Goal: Transaction & Acquisition: Purchase product/service

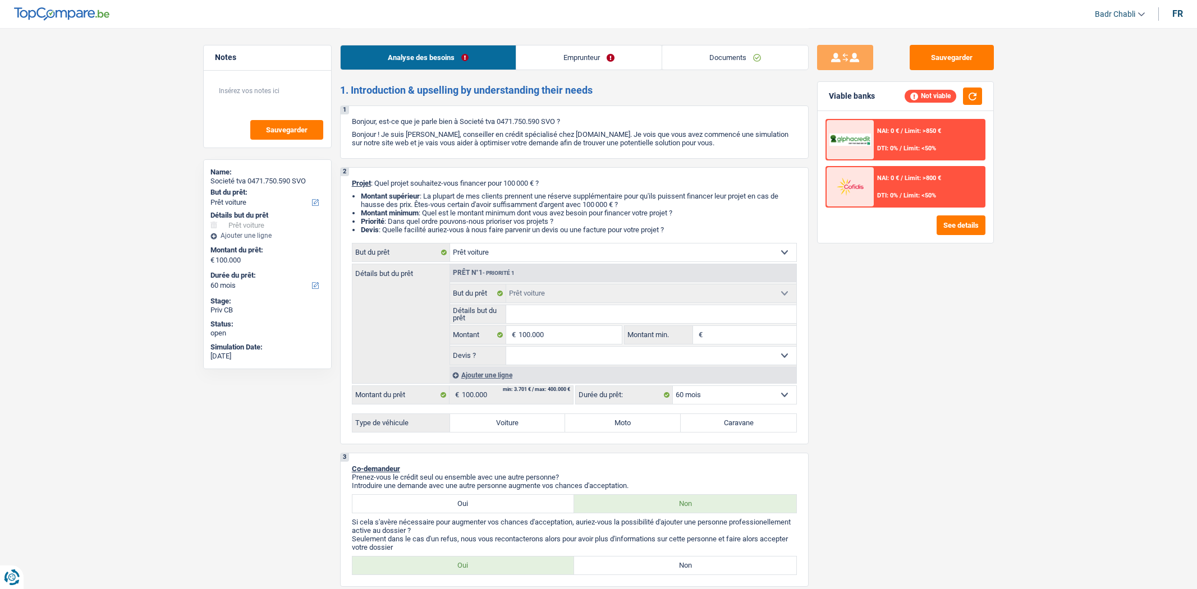
select select "car"
select select "60"
select select "car"
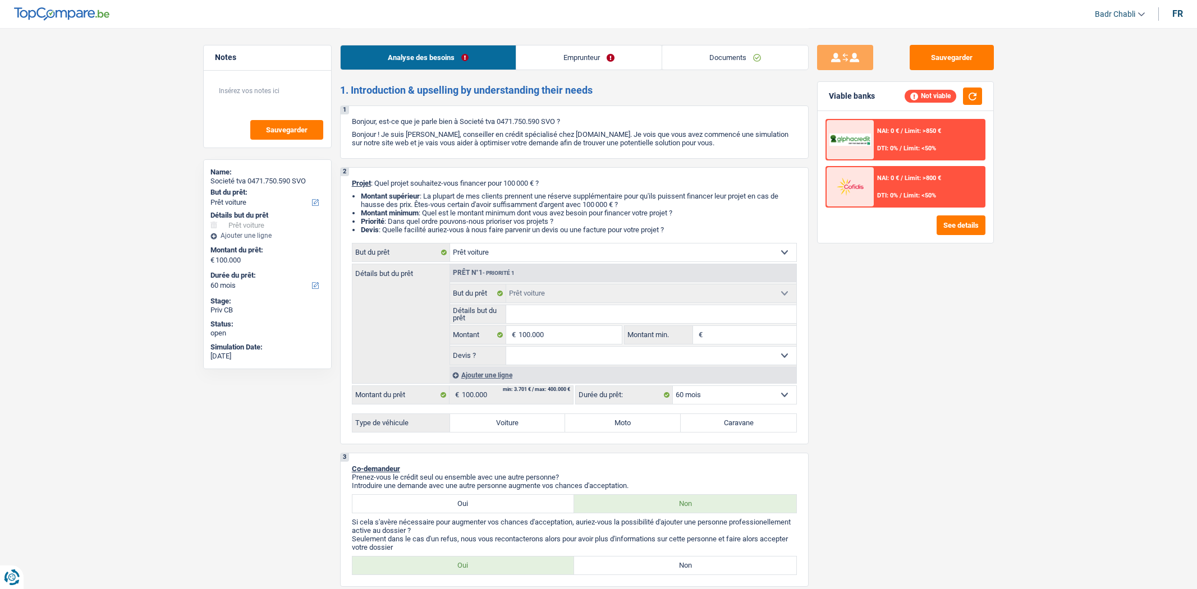
select select "60"
select select "car"
select select "60"
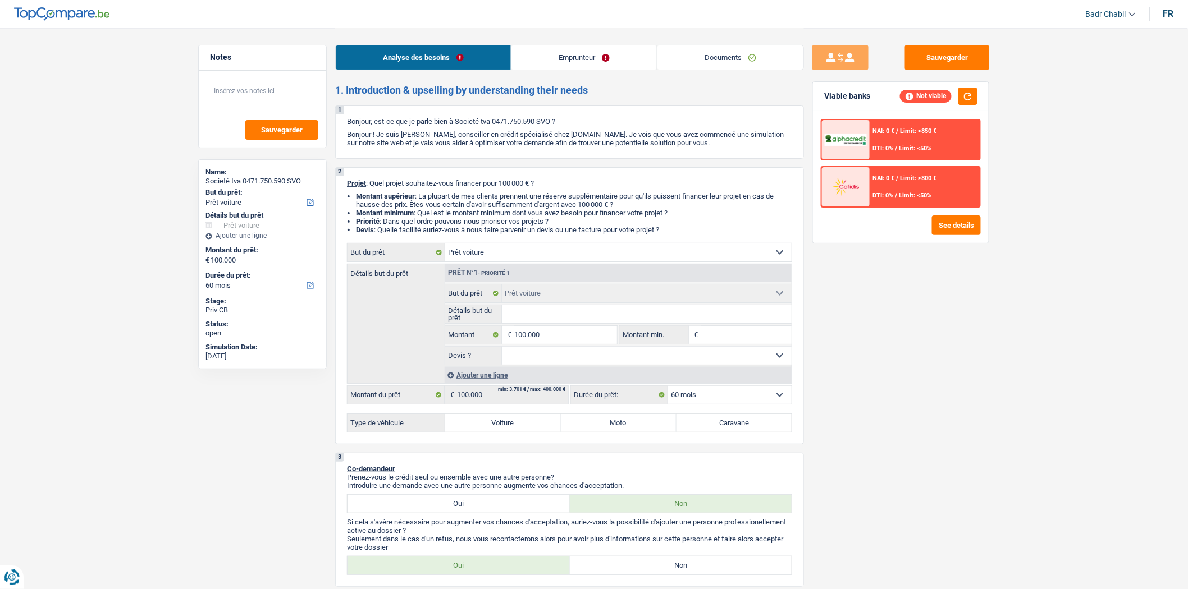
click at [562, 354] on select "Oui Non Non répondu Sélectionner une option" at bounding box center [647, 356] width 290 height 18
select select "yes"
click at [502, 350] on select "Oui Non Non répondu Sélectionner une option" at bounding box center [647, 356] width 290 height 18
select select "yes"
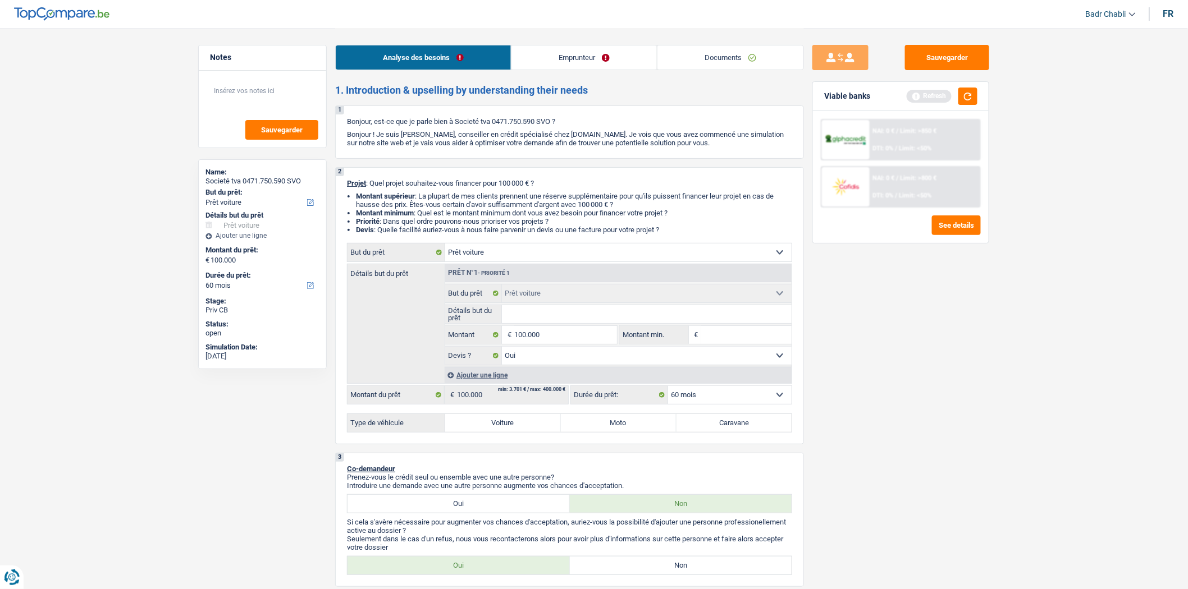
click at [725, 62] on link "Documents" at bounding box center [730, 57] width 146 height 24
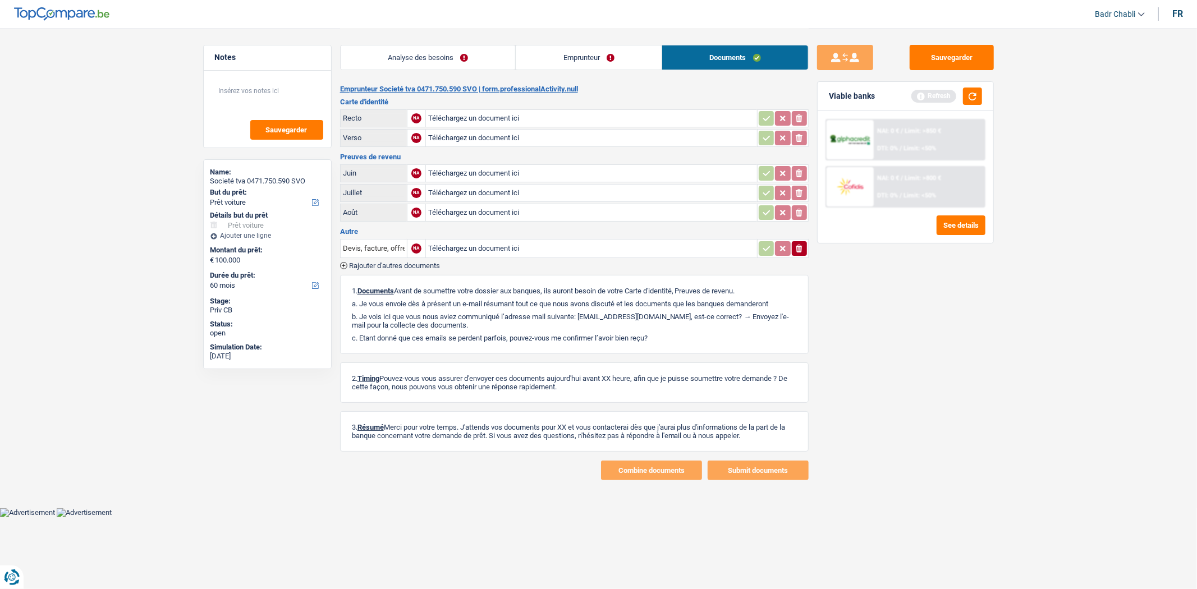
click at [598, 57] on link "Emprunteur" at bounding box center [589, 57] width 146 height 24
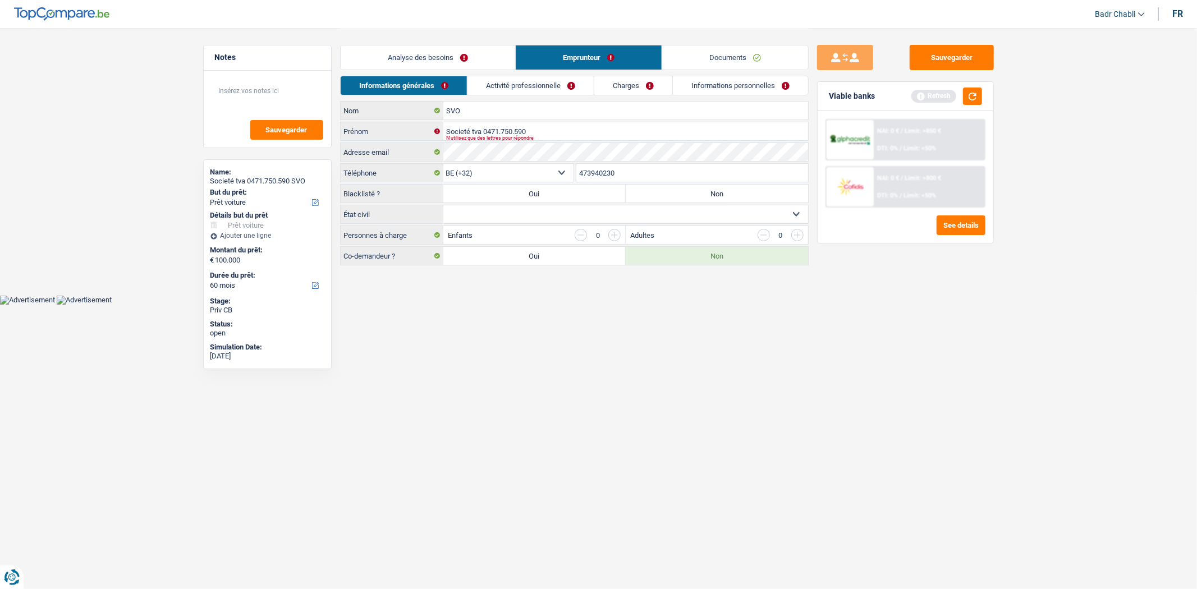
click at [434, 59] on link "Analyse des besoins" at bounding box center [428, 57] width 175 height 24
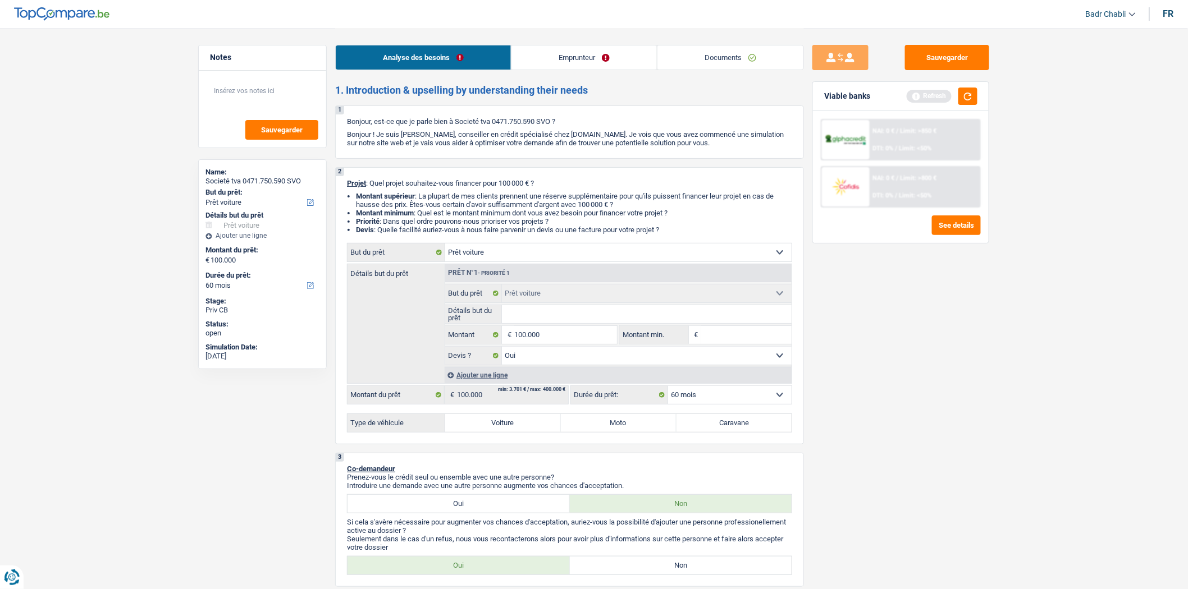
click at [531, 315] on input "Détails but du prêt" at bounding box center [647, 314] width 290 height 18
type input "P"
type input "Po"
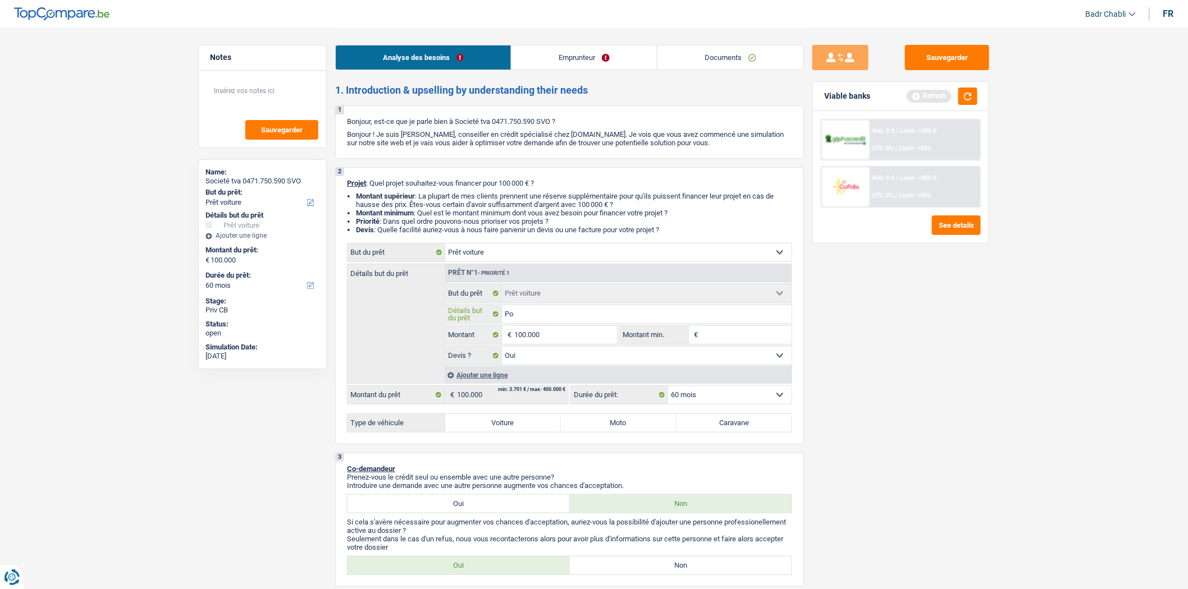
type input "Pos"
type input "Posc"
type input "Posch"
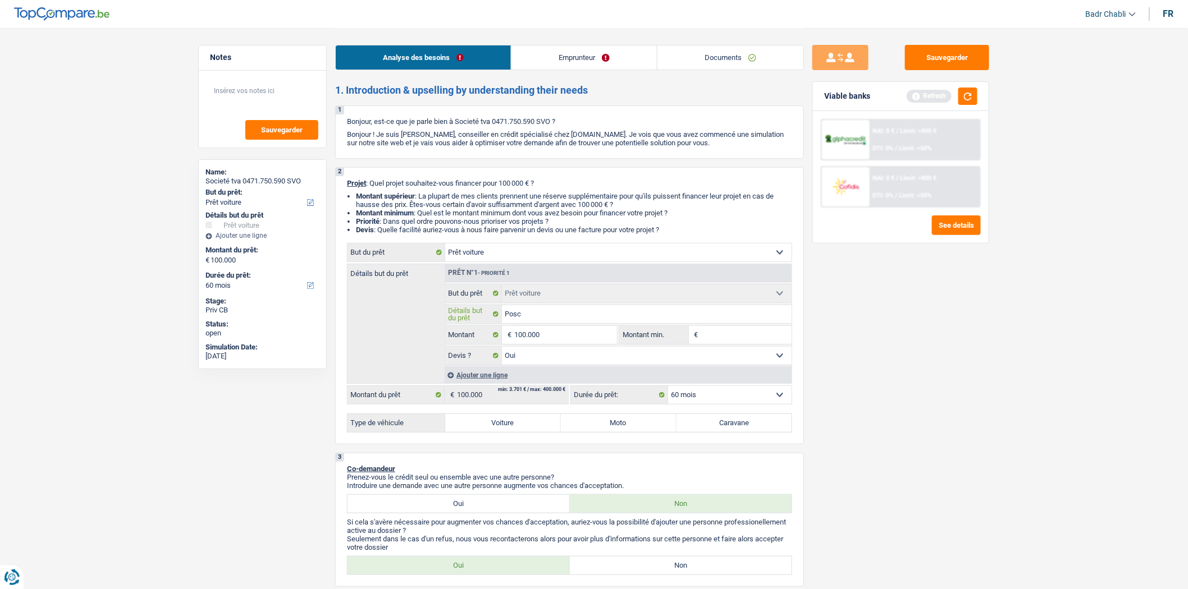
type input "Posch"
type input "Posche"
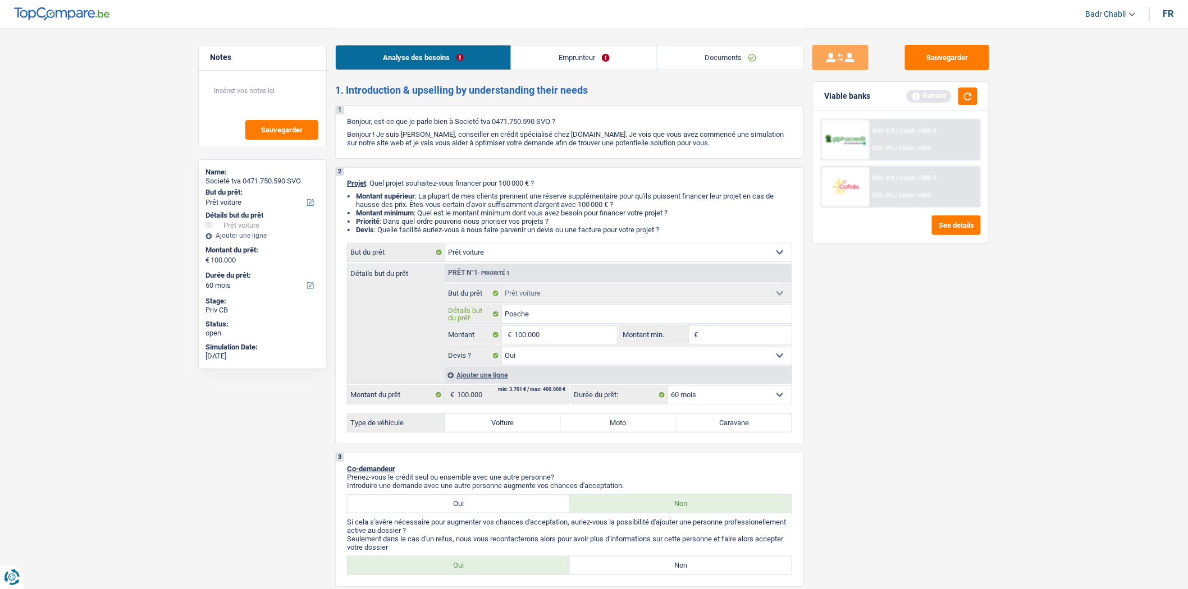
type input "Posche 9"
type input "Posche 91"
type input "Posche 911"
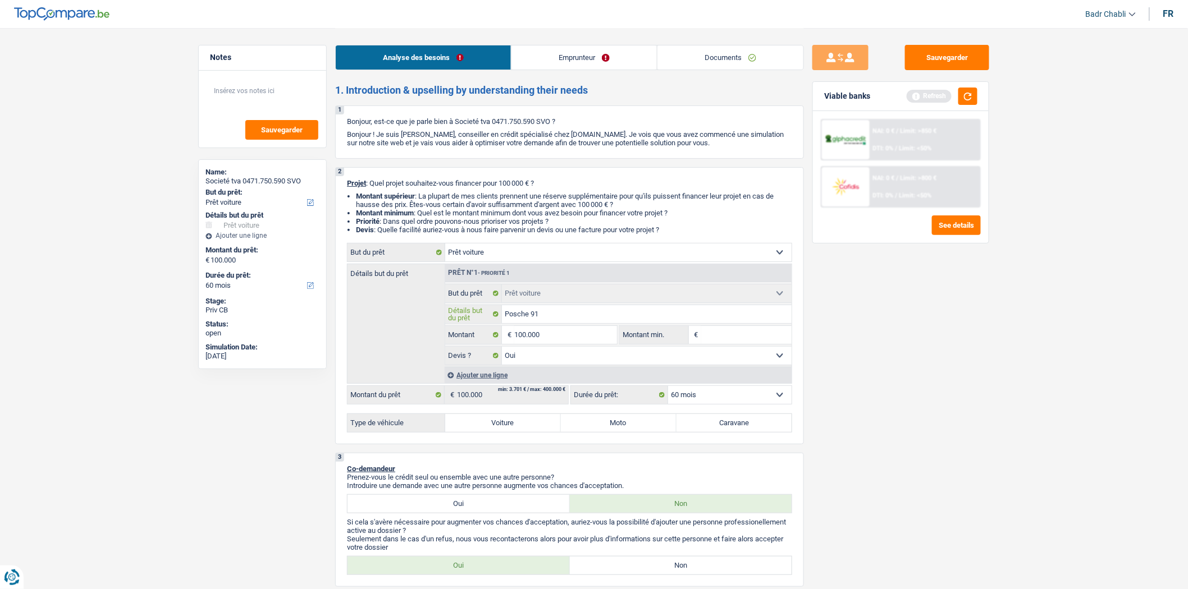
type input "Posche 911"
type input "Posche 911 G"
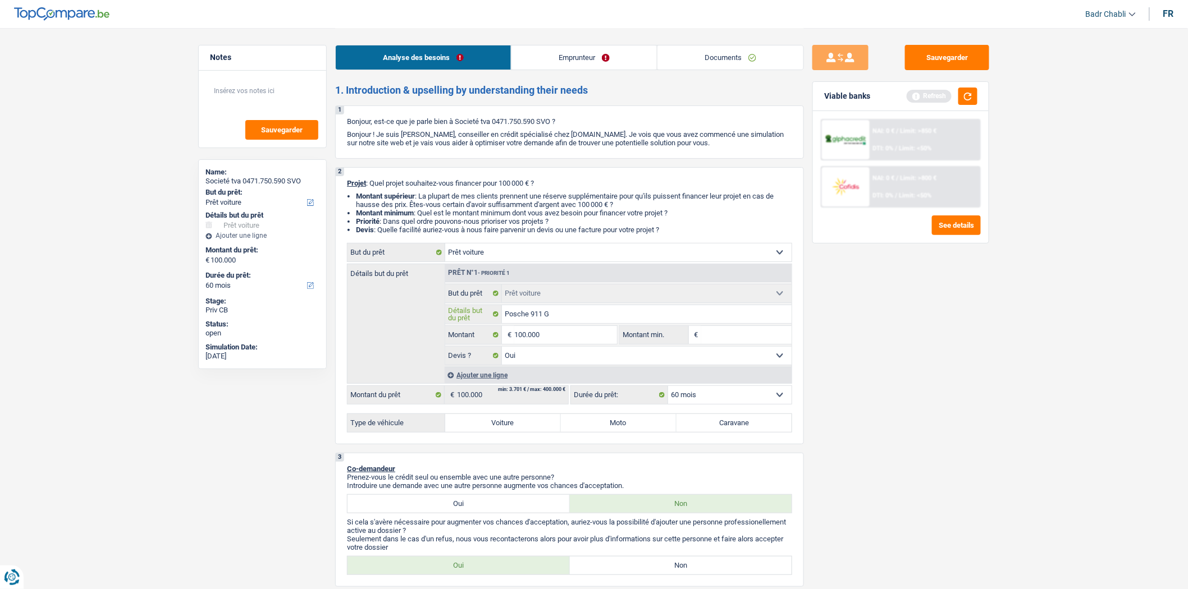
type input "Posche 911 GT"
type input "Posche 911 GT3"
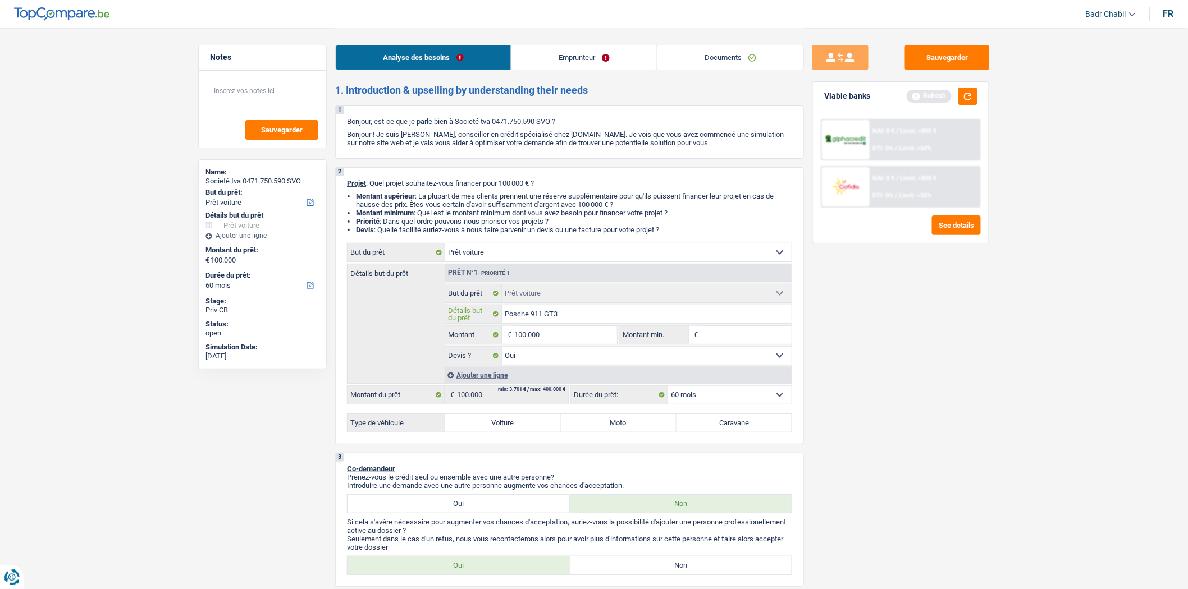
type input "Posche 911 GT3"
click at [728, 339] on input "Montant min." at bounding box center [746, 335] width 91 height 18
type input "1"
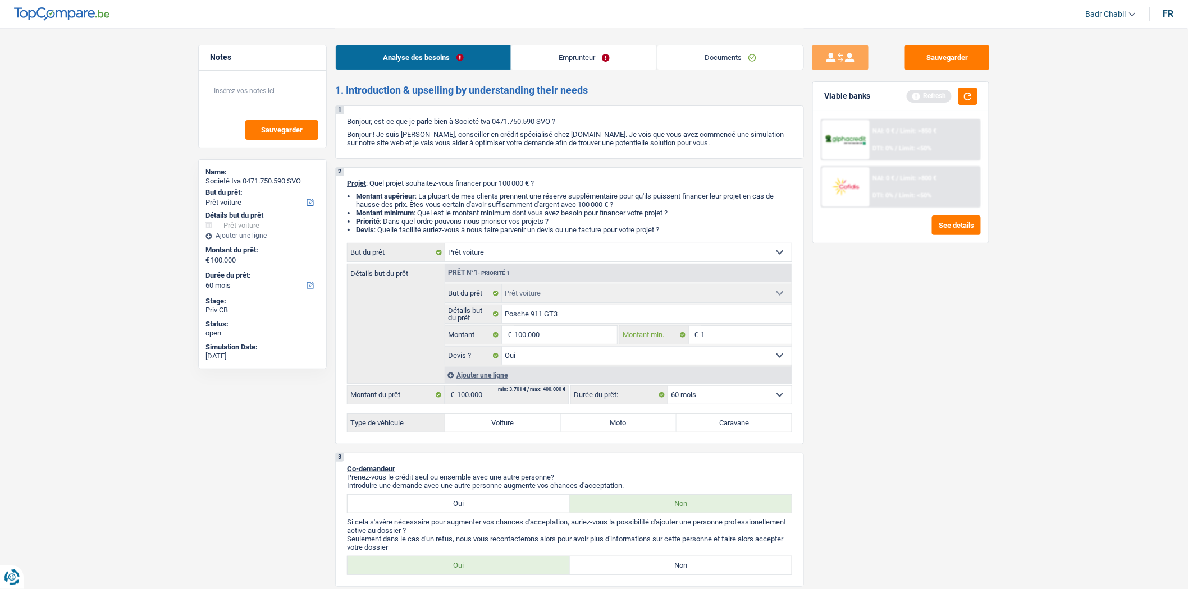
type input "10"
type input "100"
type input "1.000"
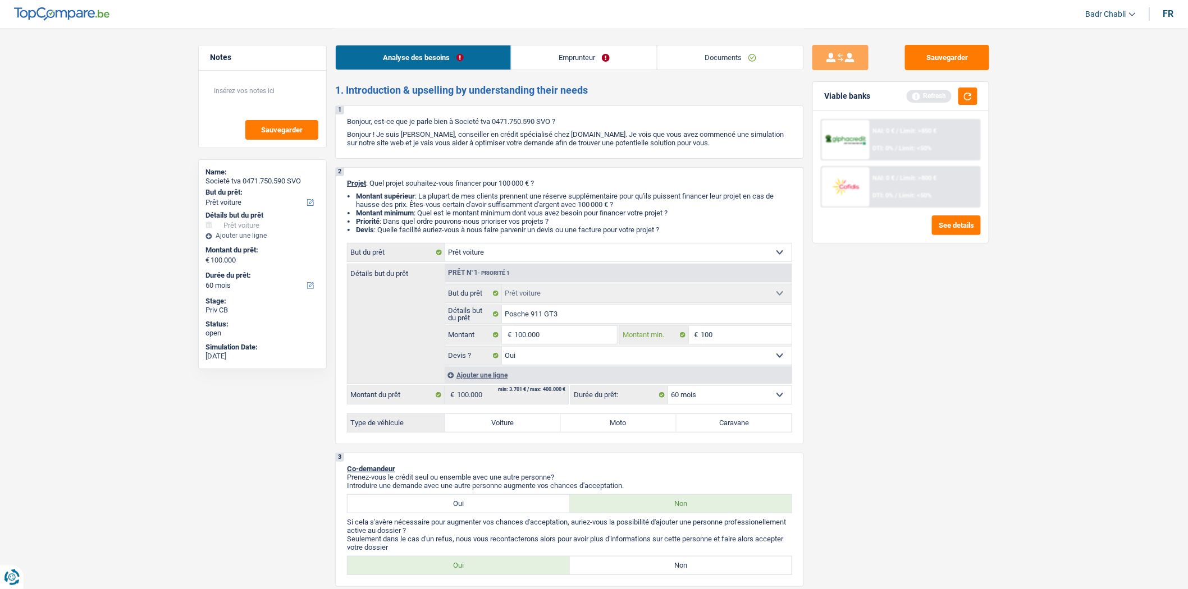
type input "1.000"
type input "10.000"
click at [728, 339] on input "10.000" at bounding box center [746, 335] width 91 height 18
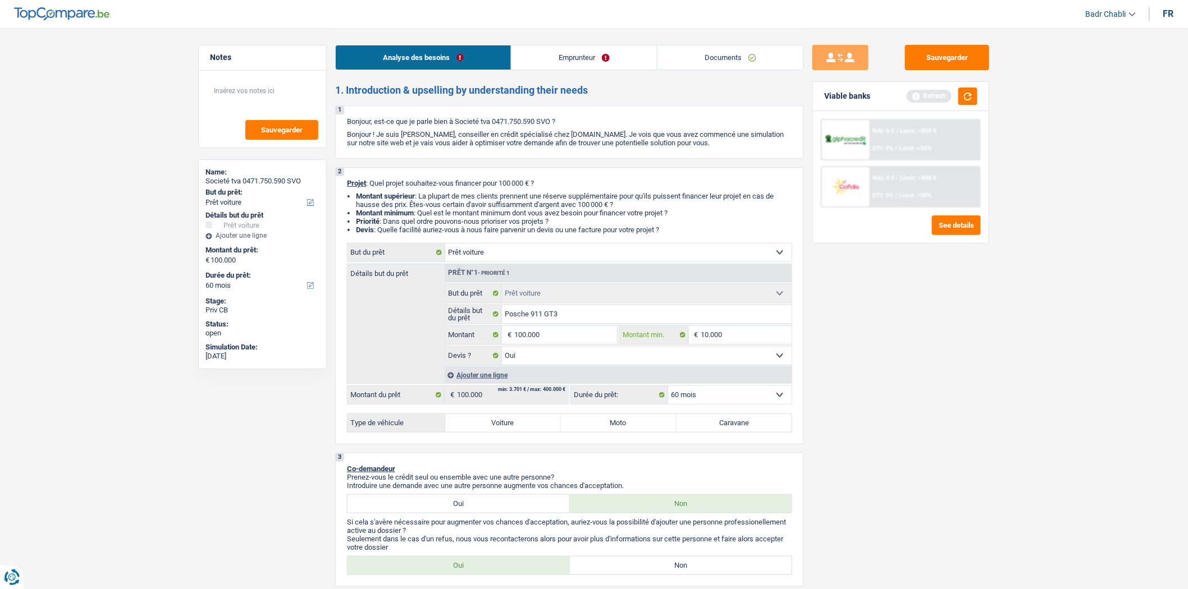
type input "1"
type input "10"
type input "100"
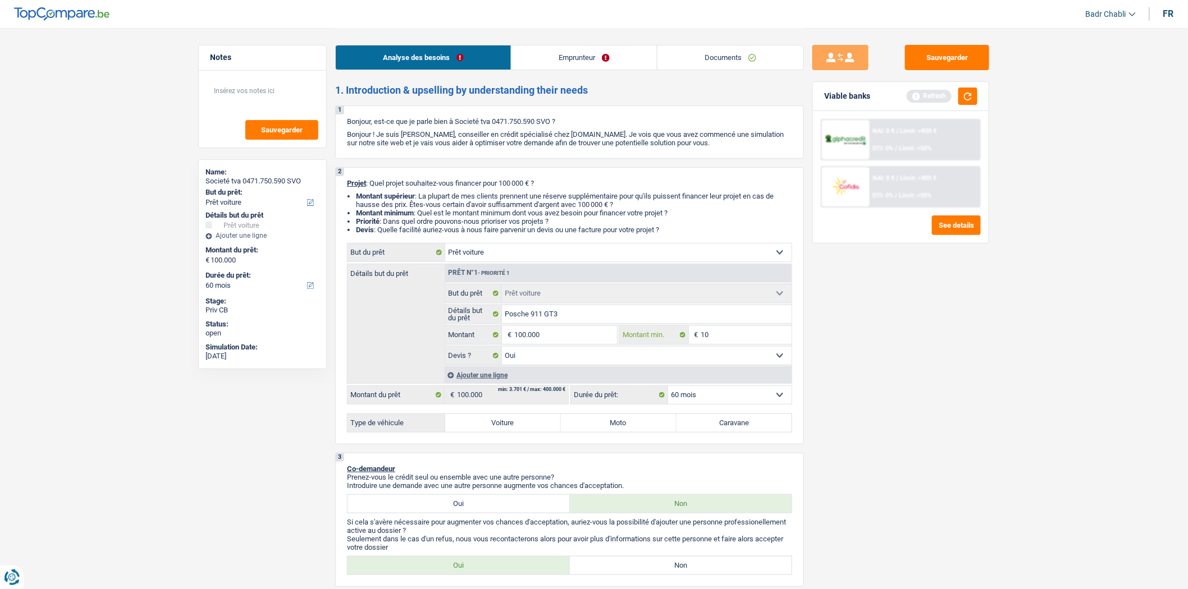
type input "100"
type input "1.000"
type input "10.000"
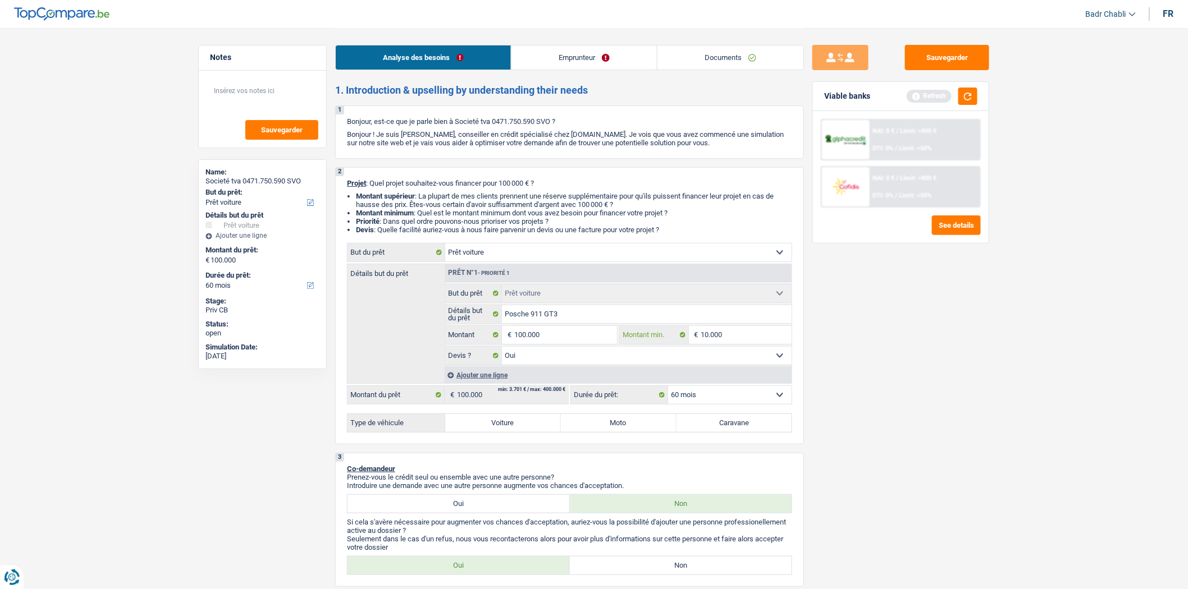
type input "10.000"
click at [508, 425] on label "Voiture" at bounding box center [503, 423] width 116 height 18
click at [508, 425] on input "Voiture" at bounding box center [503, 423] width 116 height 18
radio input "true"
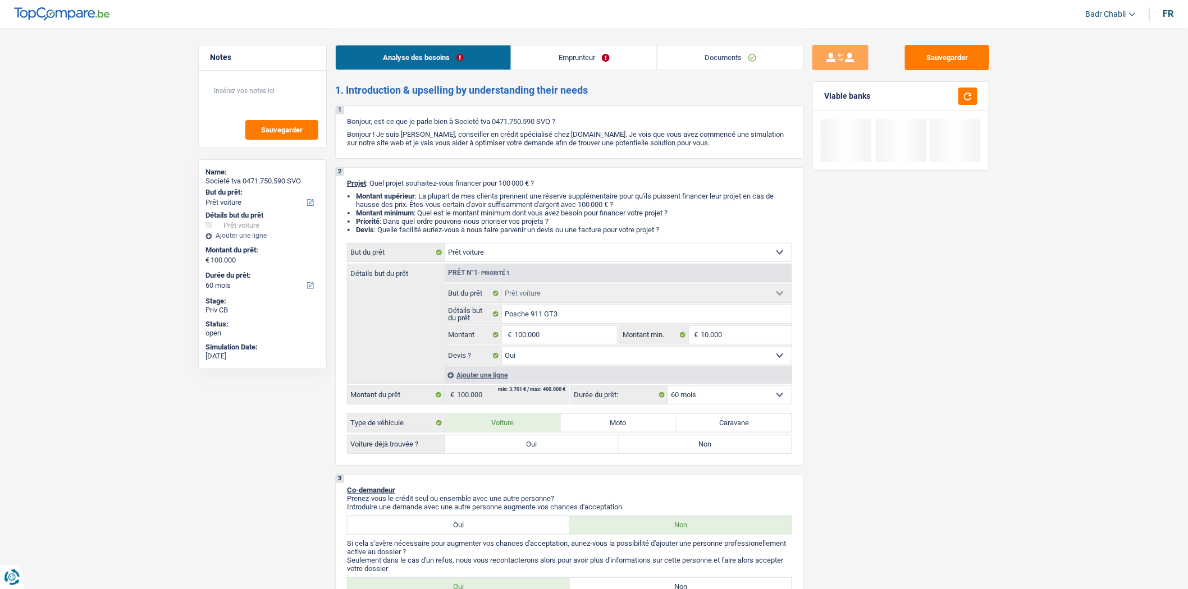
click at [515, 448] on label "Oui" at bounding box center [531, 445] width 173 height 18
click at [515, 448] on input "Oui" at bounding box center [531, 445] width 173 height 18
radio input "true"
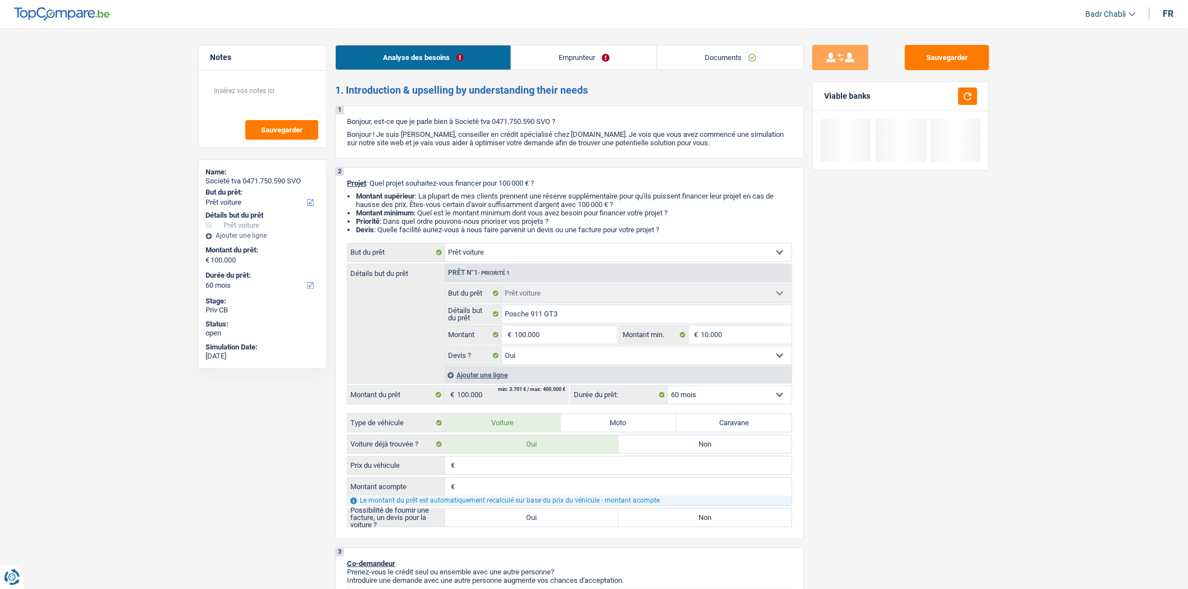
click at [523, 511] on div "€ Prix du véhicule Tous les champs sont obligatoires. Veuillez fournir une répo…" at bounding box center [569, 491] width 445 height 71
click at [525, 520] on label "Oui" at bounding box center [531, 518] width 173 height 18
click at [525, 520] on input "Oui" at bounding box center [531, 518] width 173 height 18
radio input "true"
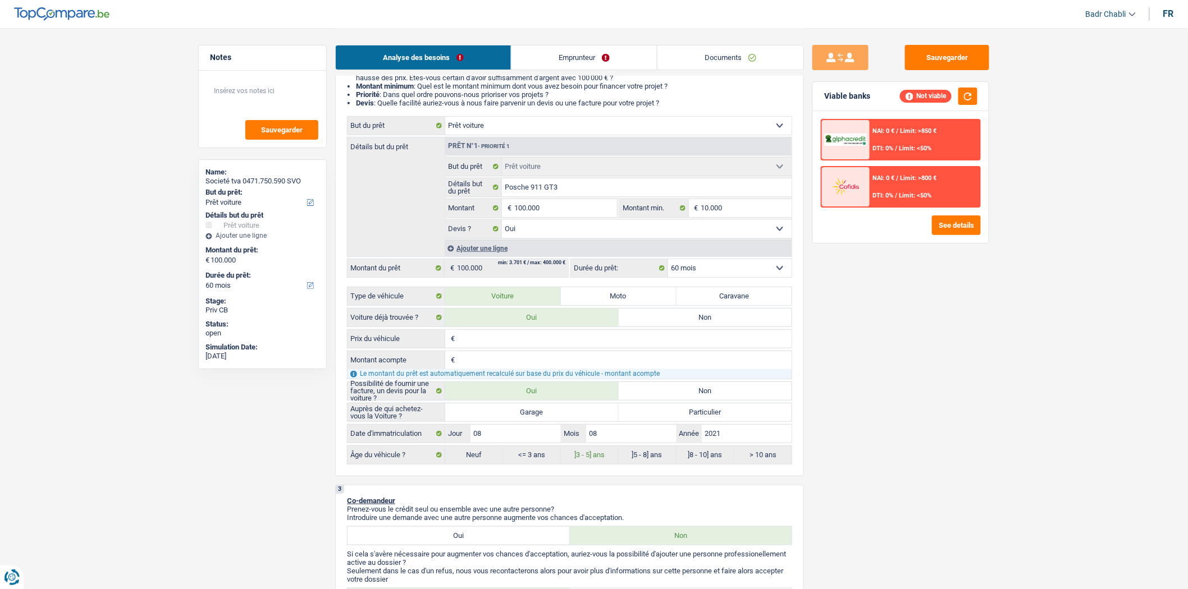
scroll to position [249, 0]
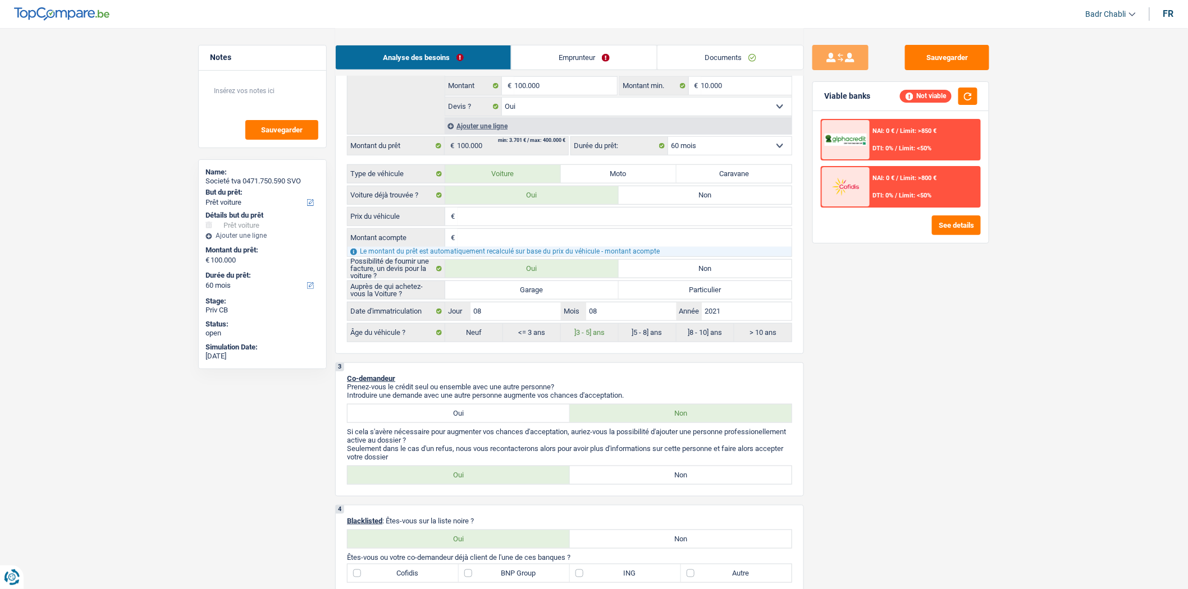
click at [558, 292] on label "Garage" at bounding box center [531, 290] width 173 height 18
click at [558, 292] on input "Garage" at bounding box center [531, 290] width 173 height 18
radio input "true"
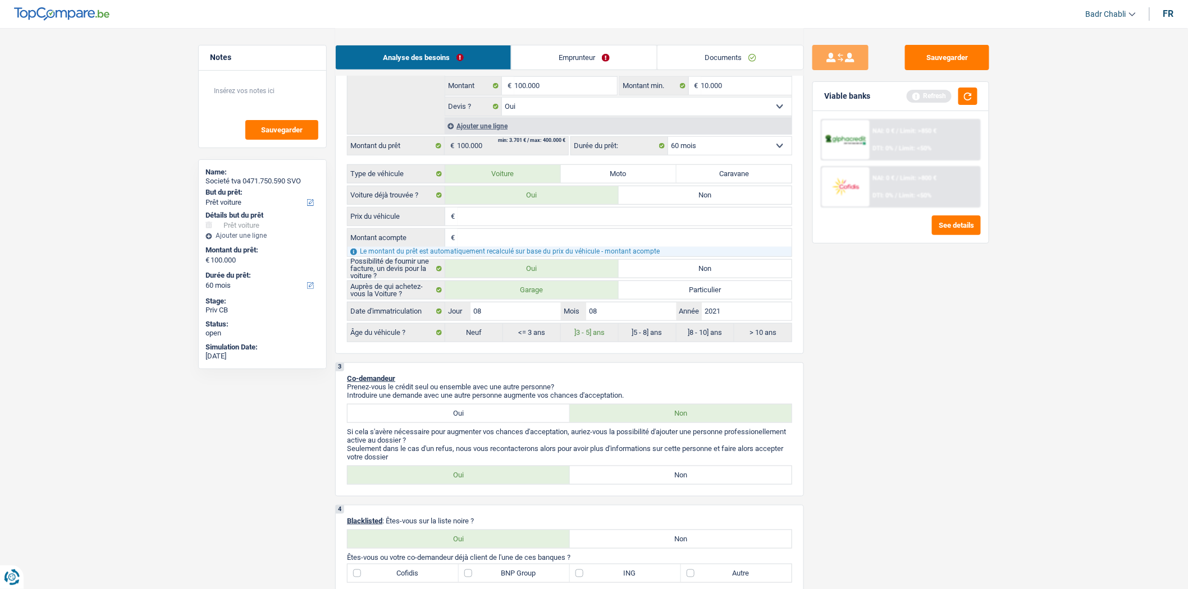
click at [666, 477] on label "Non" at bounding box center [681, 475] width 222 height 18
click at [666, 477] on input "Non" at bounding box center [681, 475] width 222 height 18
radio input "true"
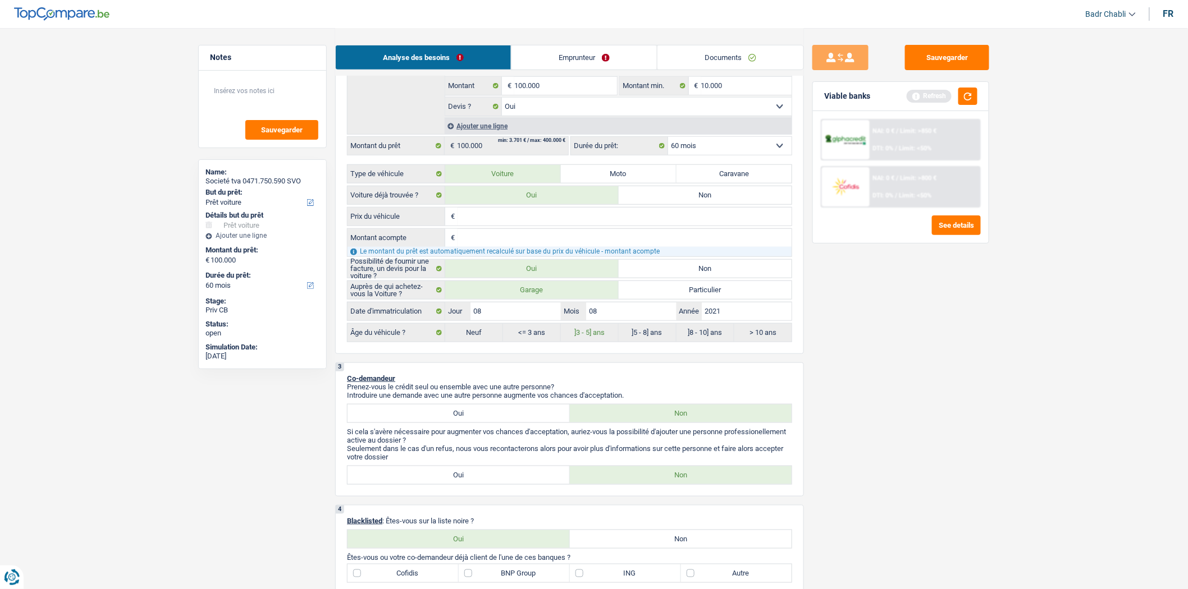
click at [680, 541] on label "Non" at bounding box center [681, 539] width 222 height 18
click at [680, 541] on input "Non" at bounding box center [681, 539] width 222 height 18
radio input "true"
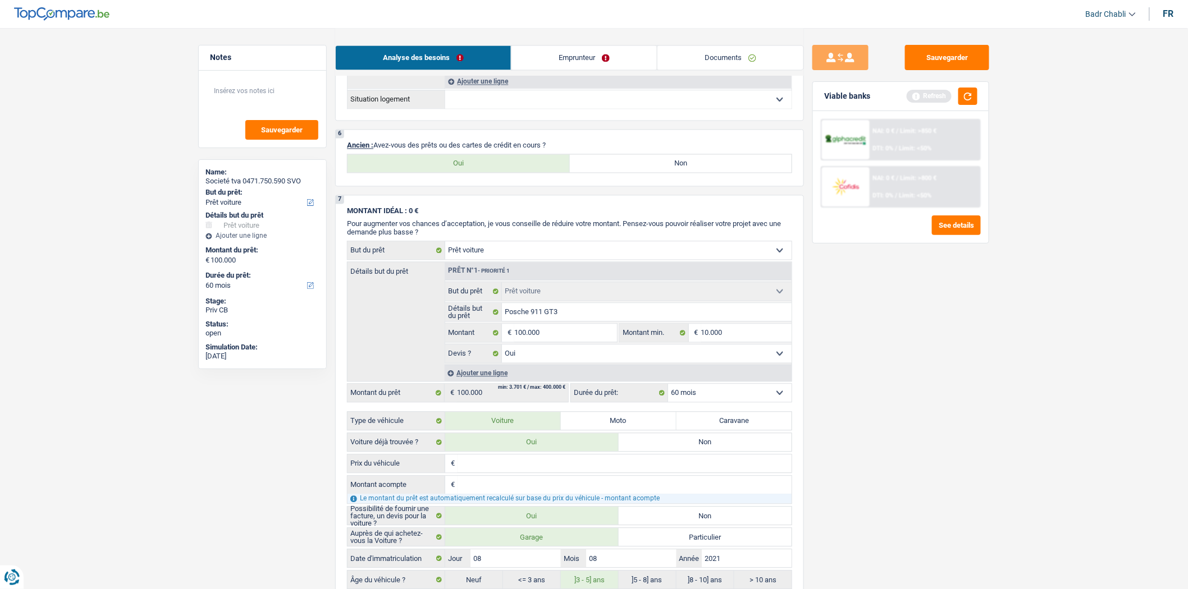
scroll to position [935, 0]
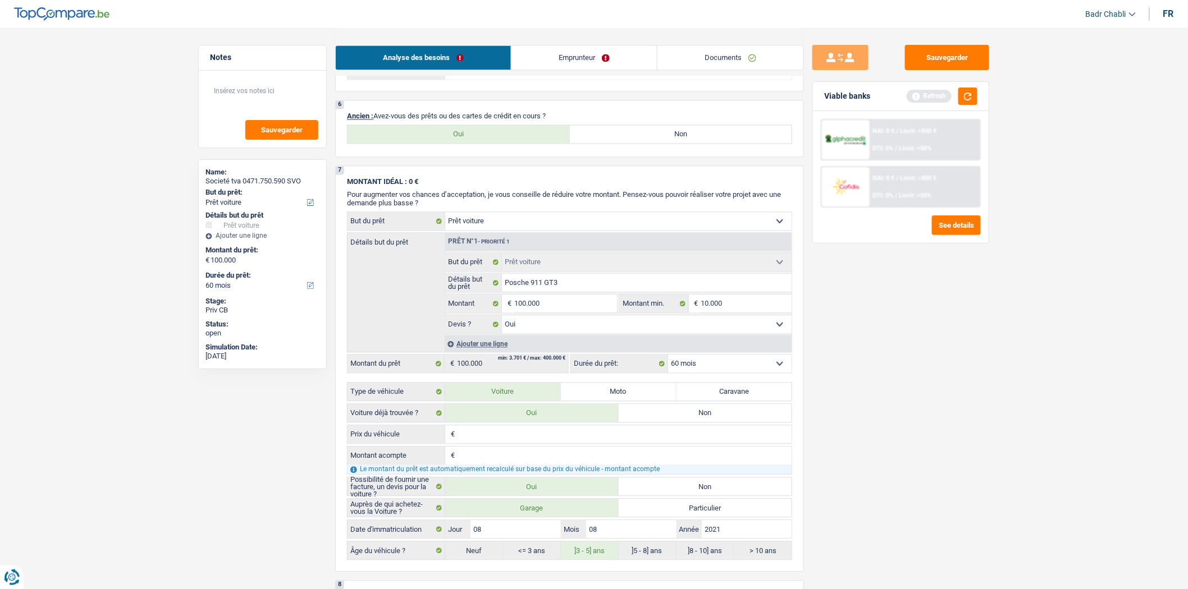
click at [671, 143] on label "Non" at bounding box center [681, 134] width 222 height 18
click at [671, 143] on input "Non" at bounding box center [681, 134] width 222 height 18
radio input "true"
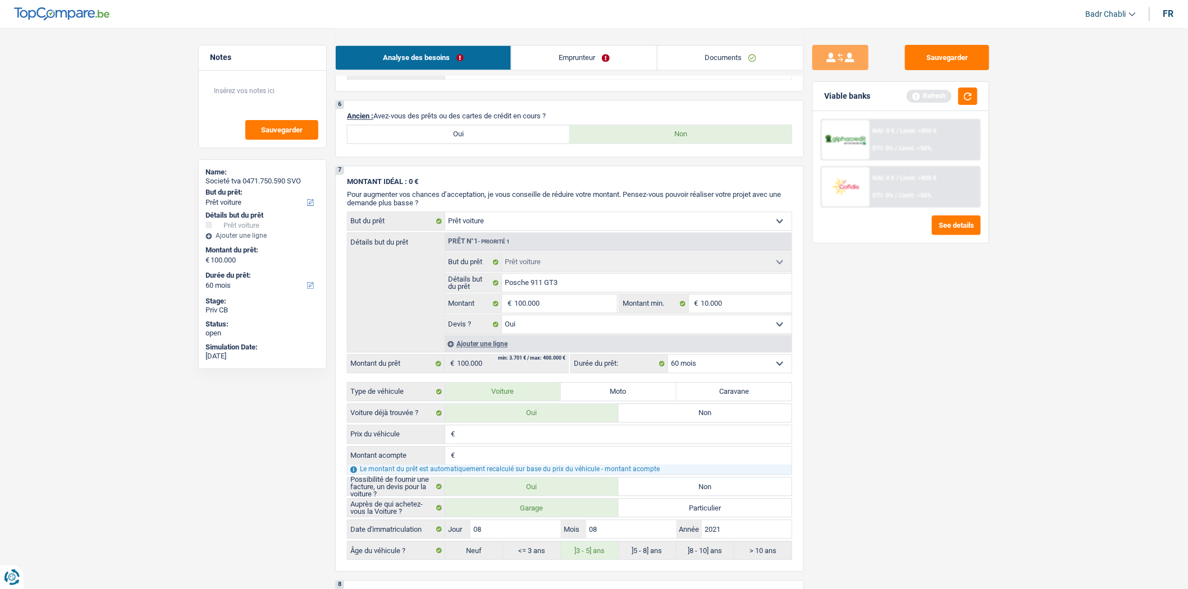
click at [574, 60] on link "Emprunteur" at bounding box center [583, 57] width 145 height 24
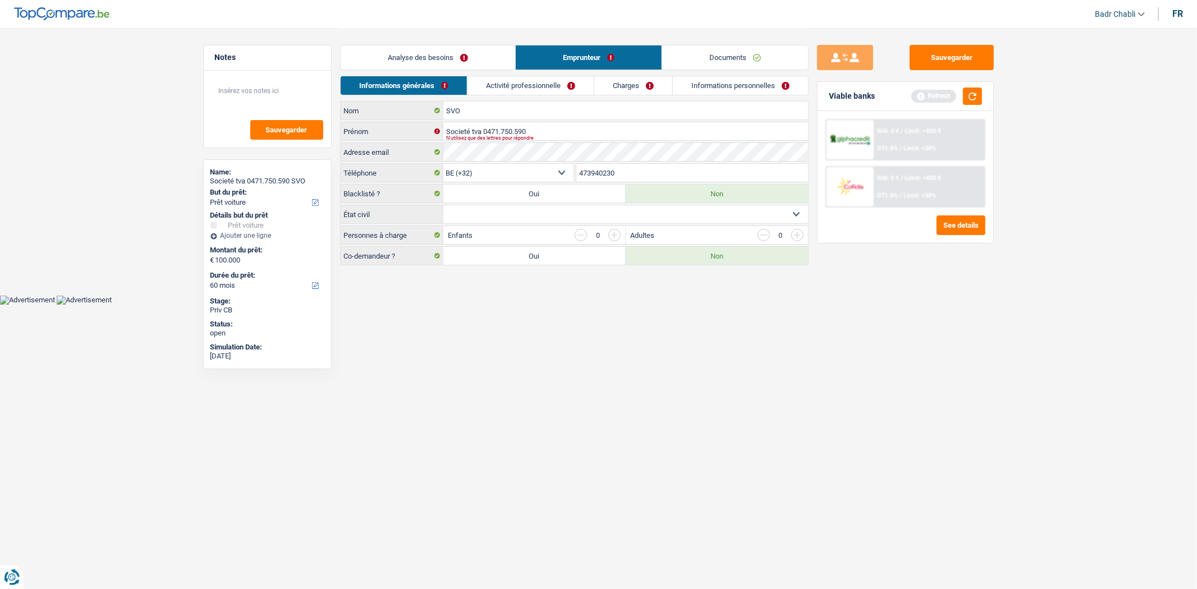
click at [492, 77] on link "Activité professionnelle" at bounding box center [531, 85] width 126 height 19
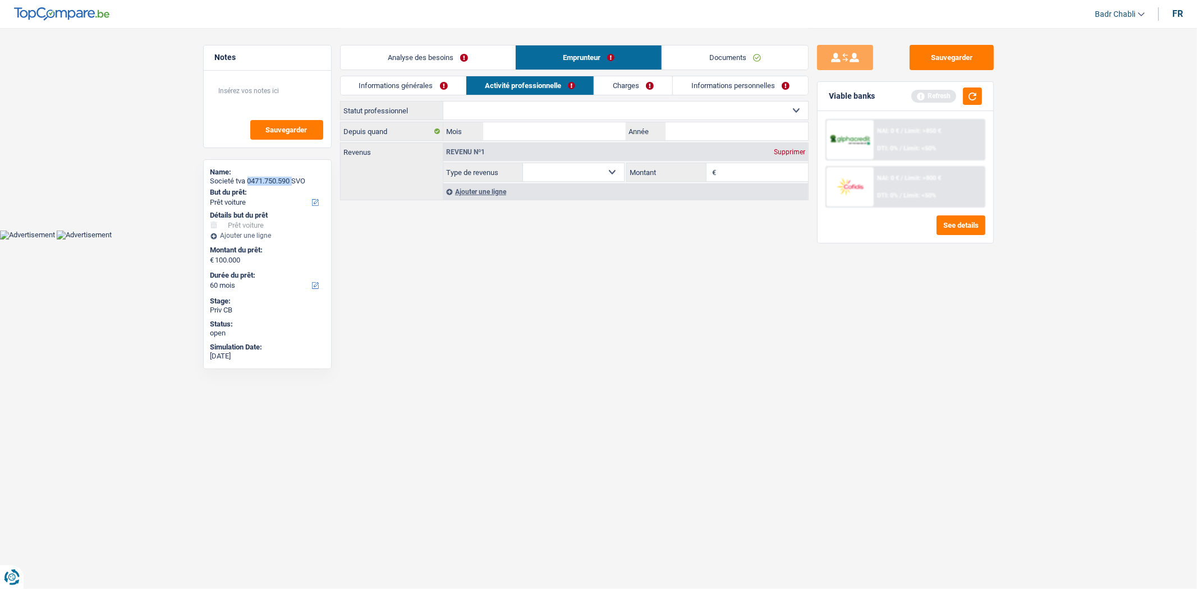
drag, startPoint x: 248, startPoint y: 183, endPoint x: 294, endPoint y: 184, distance: 46.6
click at [294, 184] on div "Societé tva 0471.750.590 SVO" at bounding box center [267, 181] width 114 height 9
copy div "0471.750.590"
click at [543, 110] on select "Ouvrier Employé privé Employé public Invalide Indépendant Pensionné Chômeur Mut…" at bounding box center [625, 111] width 365 height 18
select select "independent"
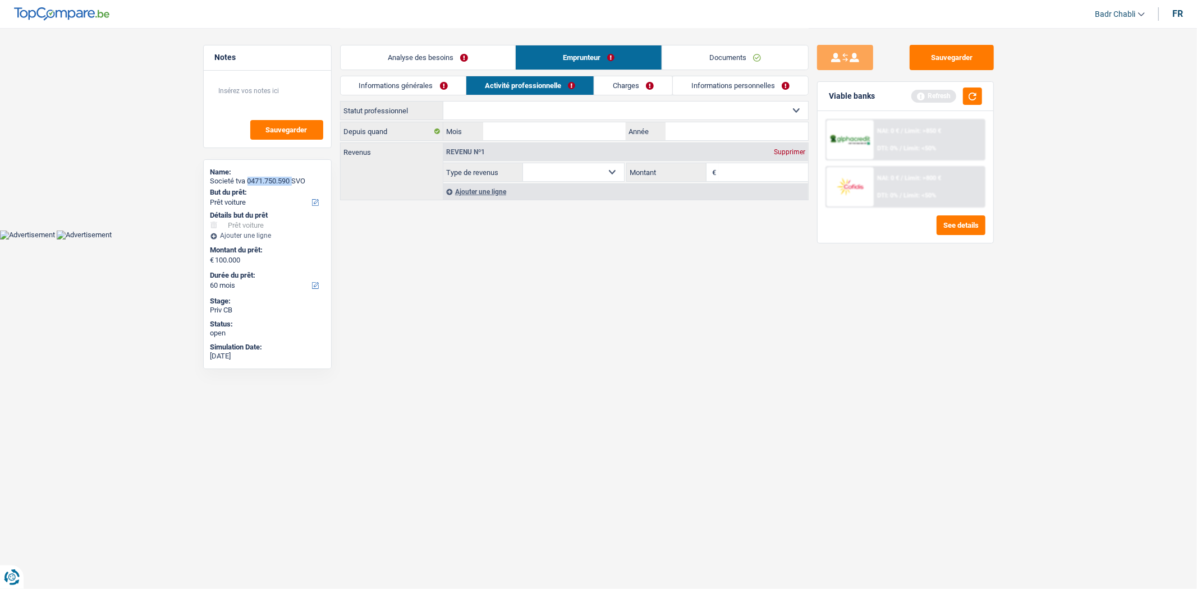
click at [443, 102] on select "Ouvrier Employé privé Employé public Invalide Indépendant Pensionné Chômeur Mut…" at bounding box center [625, 111] width 365 height 18
select select "netSalary"
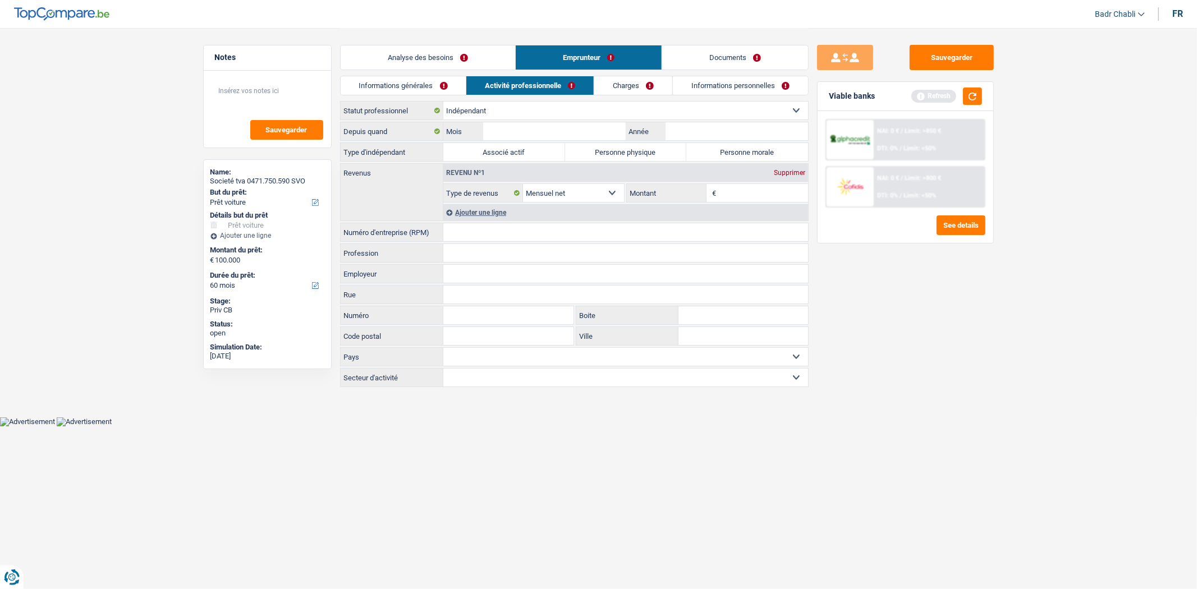
click at [747, 155] on label "Personne morale" at bounding box center [748, 152] width 122 height 18
click at [747, 155] on input "Personne morale" at bounding box center [748, 152] width 122 height 18
radio input "true"
click at [567, 134] on input "Mois" at bounding box center [554, 131] width 142 height 18
type input "04"
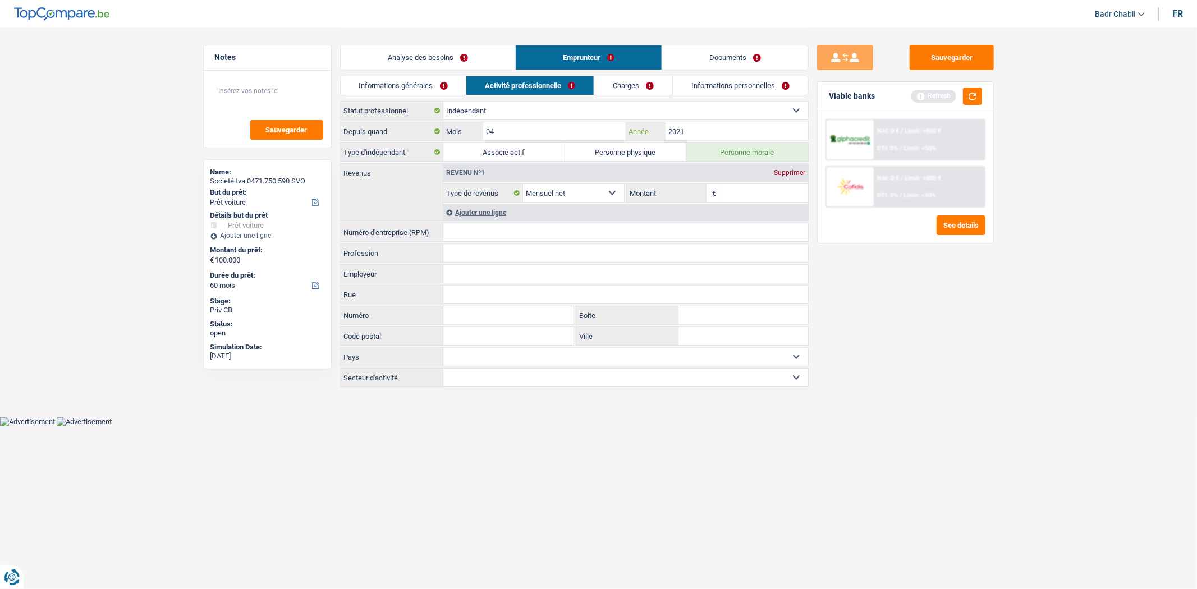
type input "2021"
drag, startPoint x: 246, startPoint y: 181, endPoint x: 293, endPoint y: 181, distance: 47.2
click at [293, 181] on div "Societé tva 0471.750.590 SVO" at bounding box center [267, 181] width 114 height 9
copy div "0471.750.590"
click at [472, 237] on input "Numéro d'entreprise (RPM)" at bounding box center [625, 232] width 365 height 18
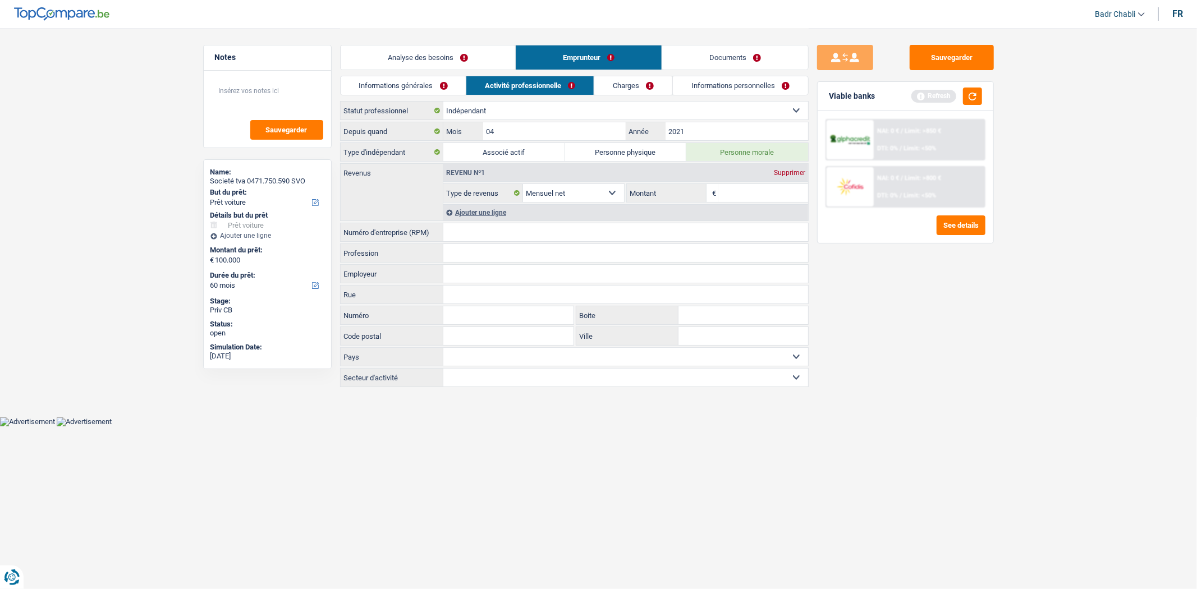
paste input "0471.750."
click at [491, 230] on input "0471750" at bounding box center [625, 232] width 365 height 18
click at [449, 231] on input "047175059" at bounding box center [625, 232] width 365 height 18
click at [500, 231] on input "047175059" at bounding box center [625, 232] width 365 height 18
type input "0471750590"
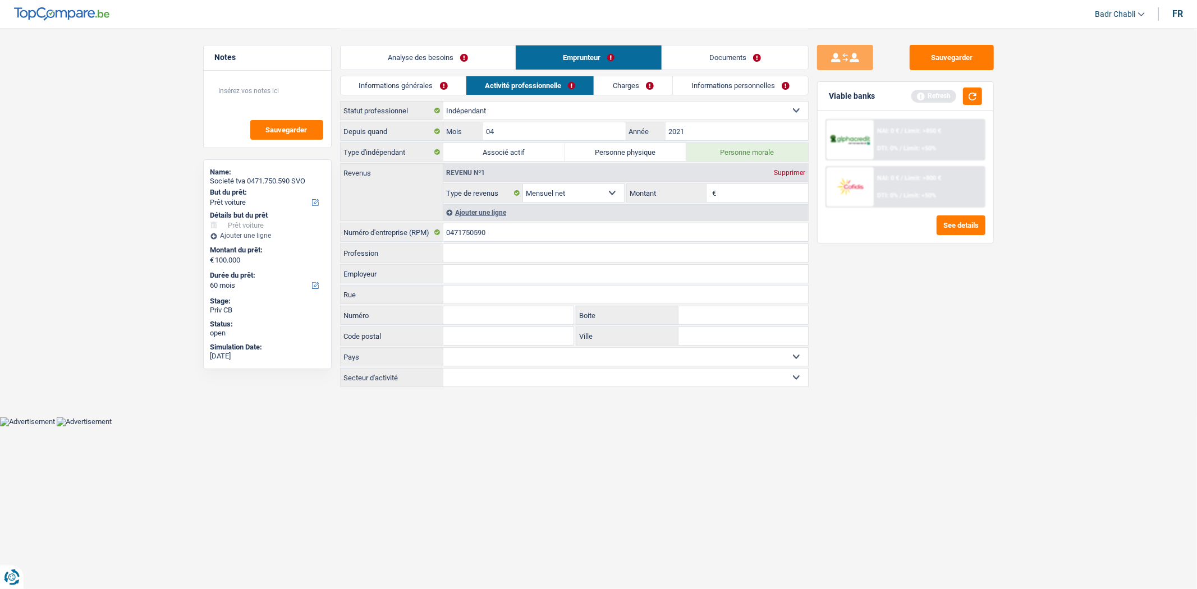
click at [742, 190] on input "Montant" at bounding box center [763, 193] width 89 height 18
click at [282, 84] on textarea at bounding box center [268, 96] width 112 height 34
type textarea "Prêt Pro"
click at [734, 182] on div "Revenu nº1 Supprimer Allocation d'handicap Allocations chômage Allocations fami…" at bounding box center [625, 183] width 365 height 39
click at [435, 87] on link "Informations générales" at bounding box center [404, 85] width 126 height 19
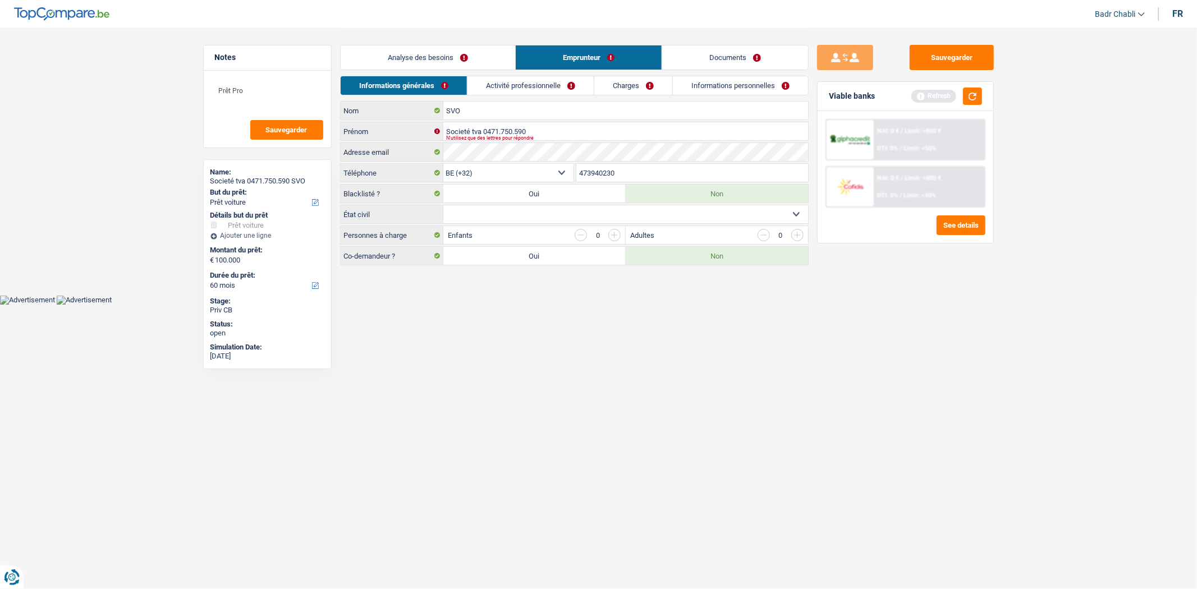
click at [451, 61] on link "Analyse des besoins" at bounding box center [428, 57] width 175 height 24
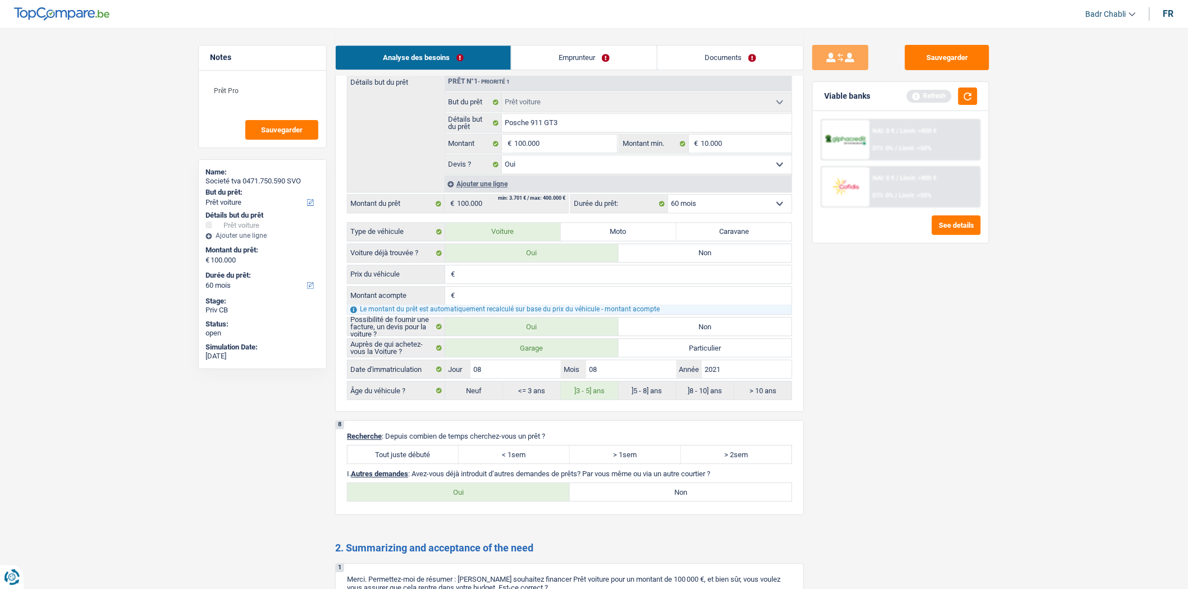
scroll to position [1185, 0]
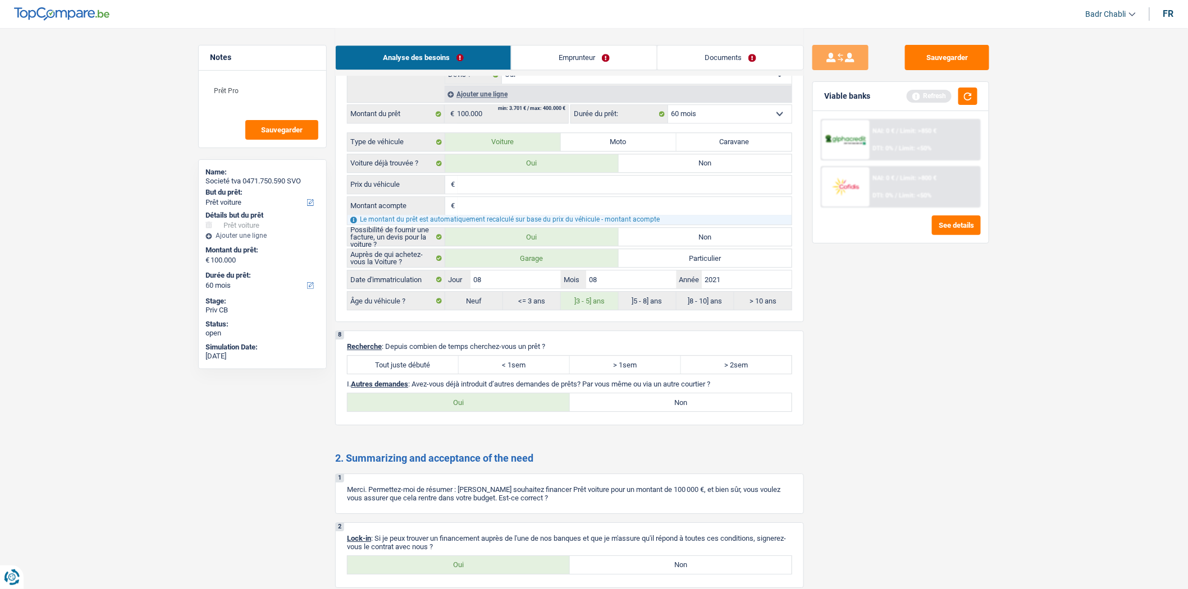
click at [423, 374] on label "Tout juste débuté" at bounding box center [402, 365] width 111 height 18
click at [423, 374] on input "Tout juste débuté" at bounding box center [402, 365] width 111 height 18
radio input "true"
click at [604, 411] on label "Non" at bounding box center [681, 402] width 222 height 18
click at [604, 411] on input "Non" at bounding box center [681, 402] width 222 height 18
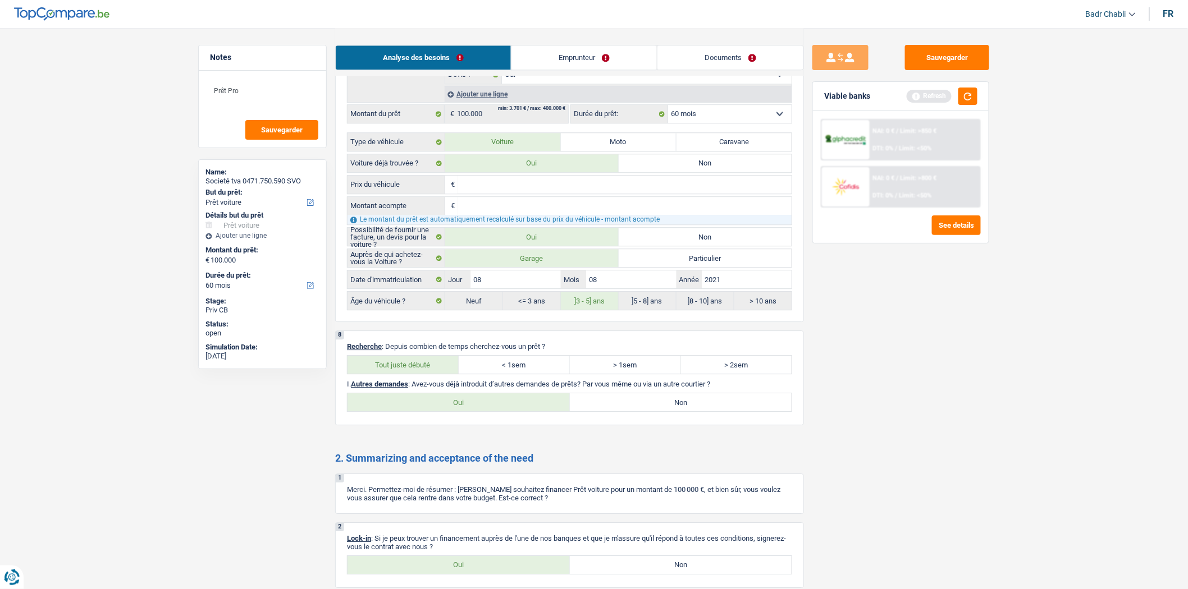
radio input "true"
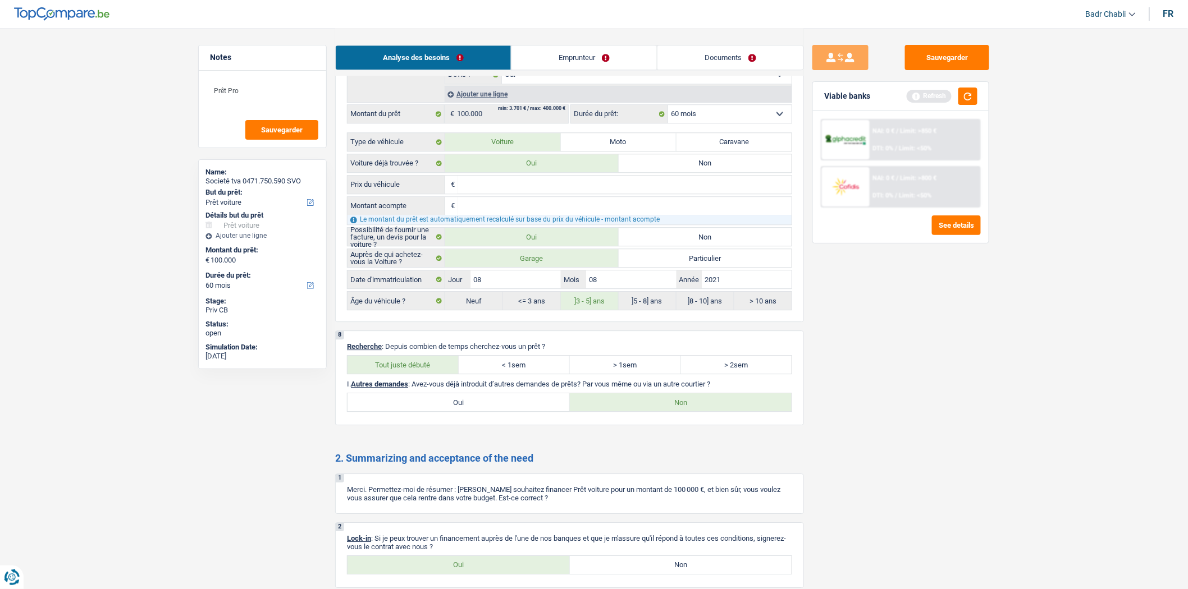
click at [484, 573] on label "Oui" at bounding box center [458, 565] width 222 height 18
click at [484, 573] on input "Oui" at bounding box center [458, 565] width 222 height 18
radio input "true"
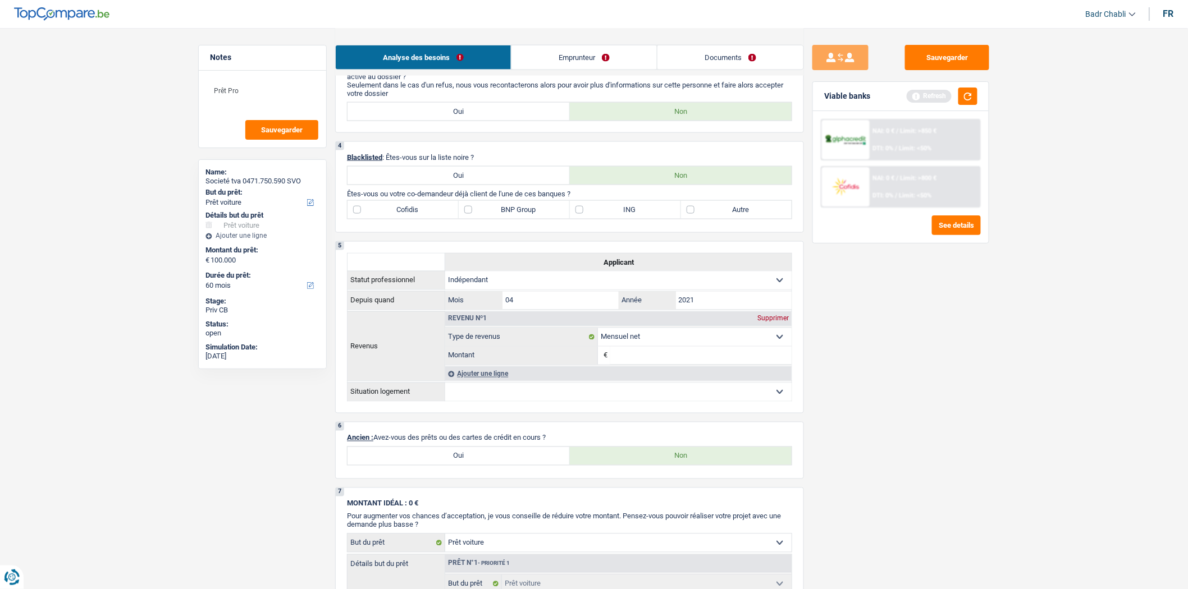
scroll to position [748, 0]
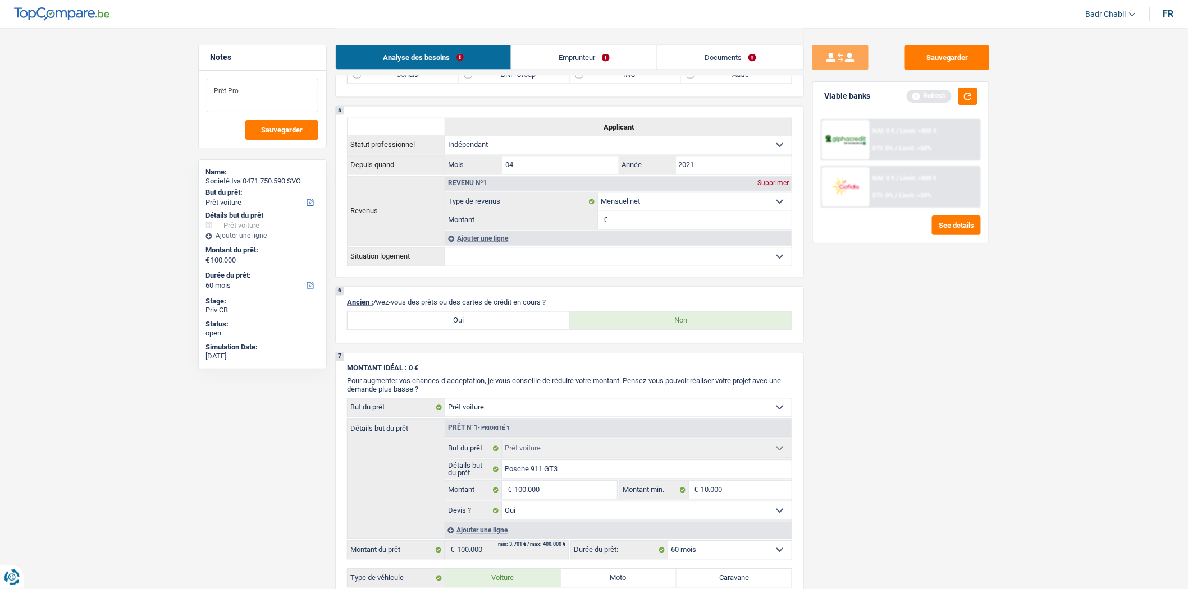
click at [254, 85] on textarea "Prêt Pro" at bounding box center [263, 96] width 112 height 34
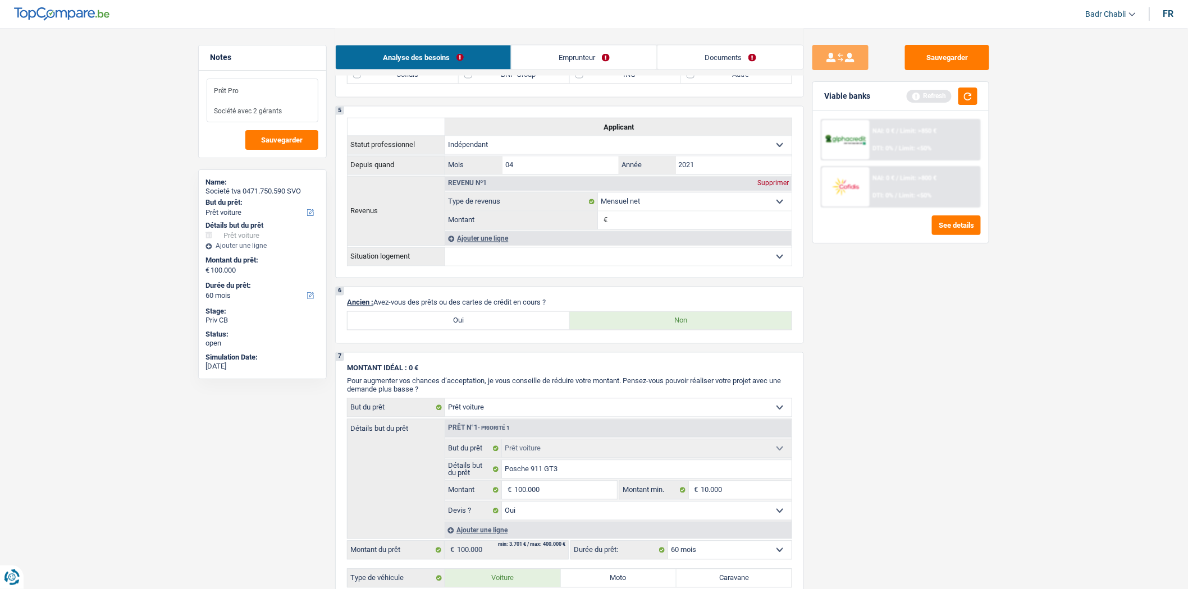
click at [296, 109] on textarea "Prêt Pro Société avec 2 gérants" at bounding box center [263, 101] width 112 height 44
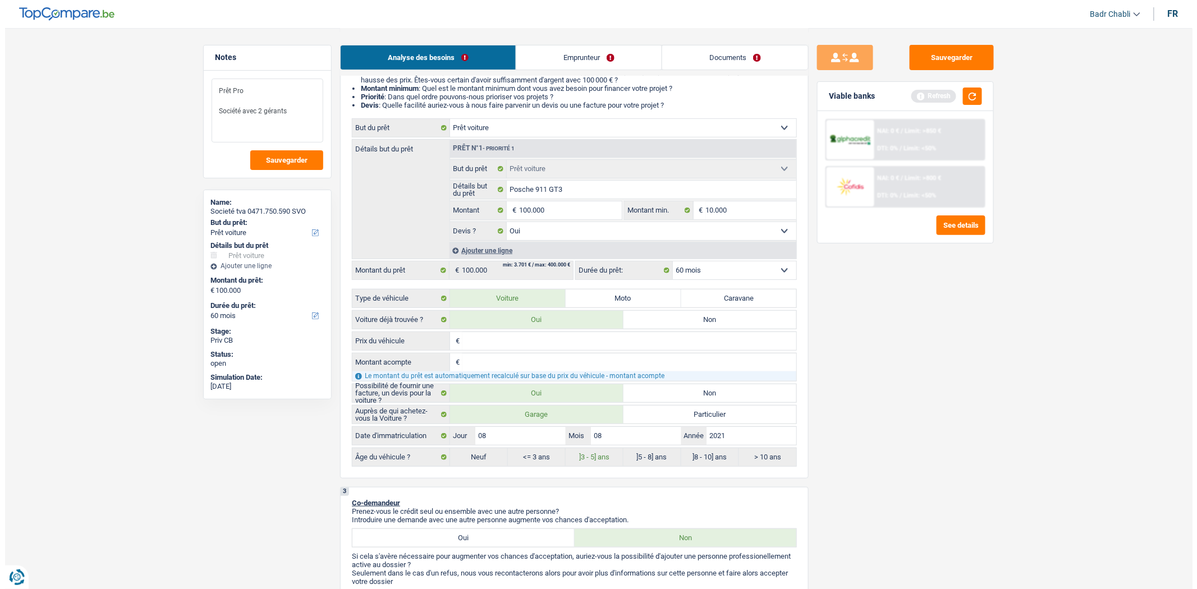
scroll to position [0, 0]
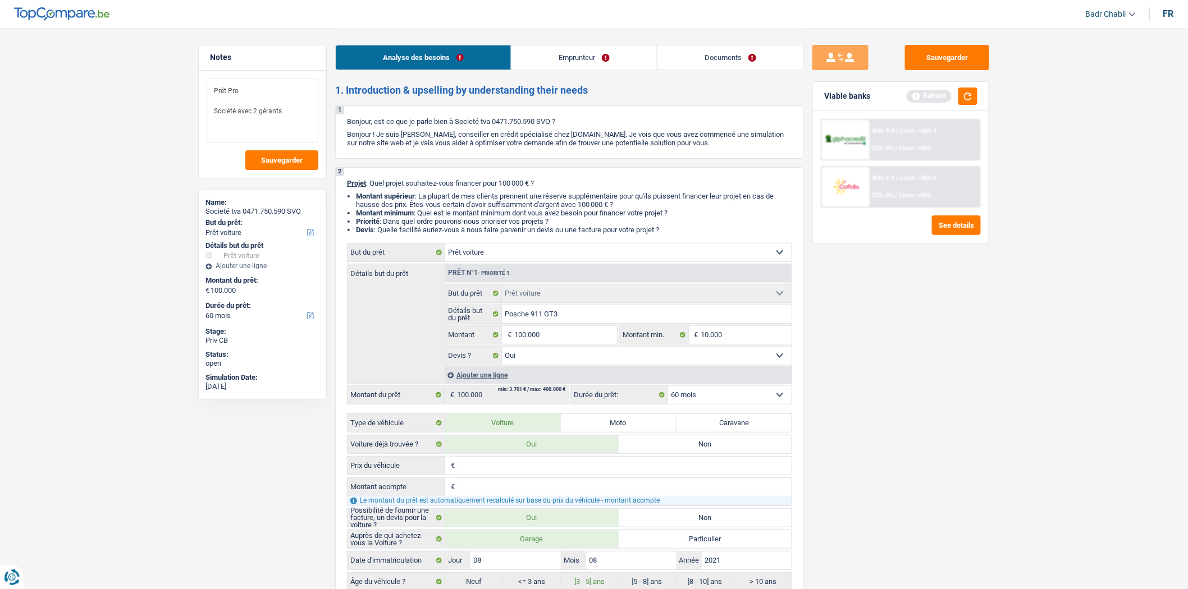
type textarea "Prêt Pro Société avec 2 gérants"
click at [581, 46] on link "Emprunteur" at bounding box center [583, 57] width 145 height 24
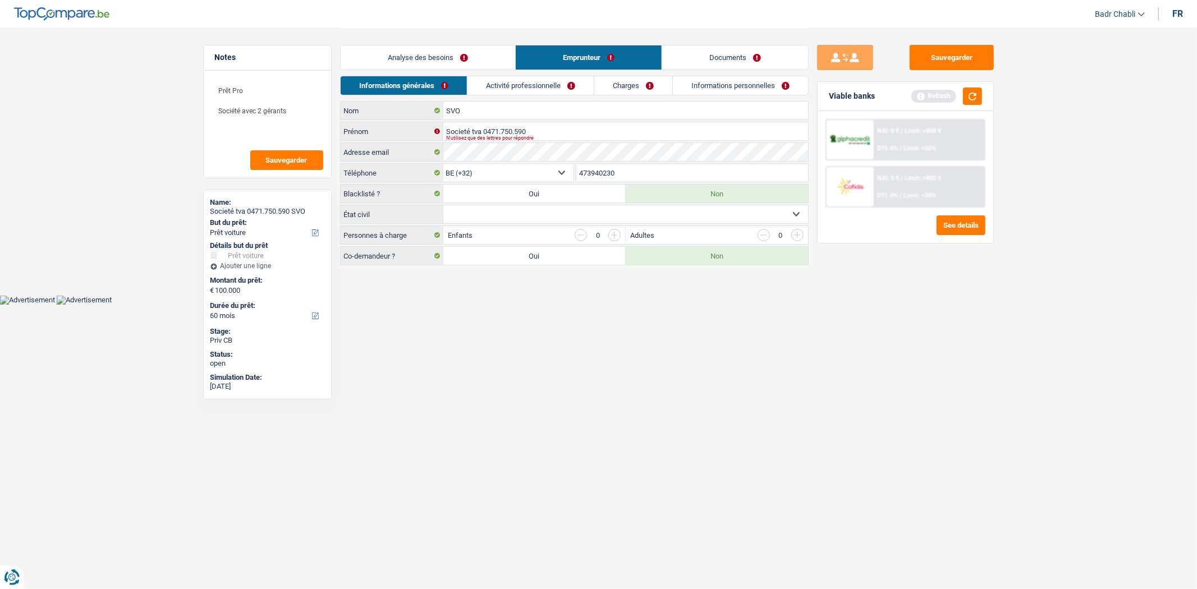
click at [549, 83] on link "Activité professionnelle" at bounding box center [531, 85] width 126 height 19
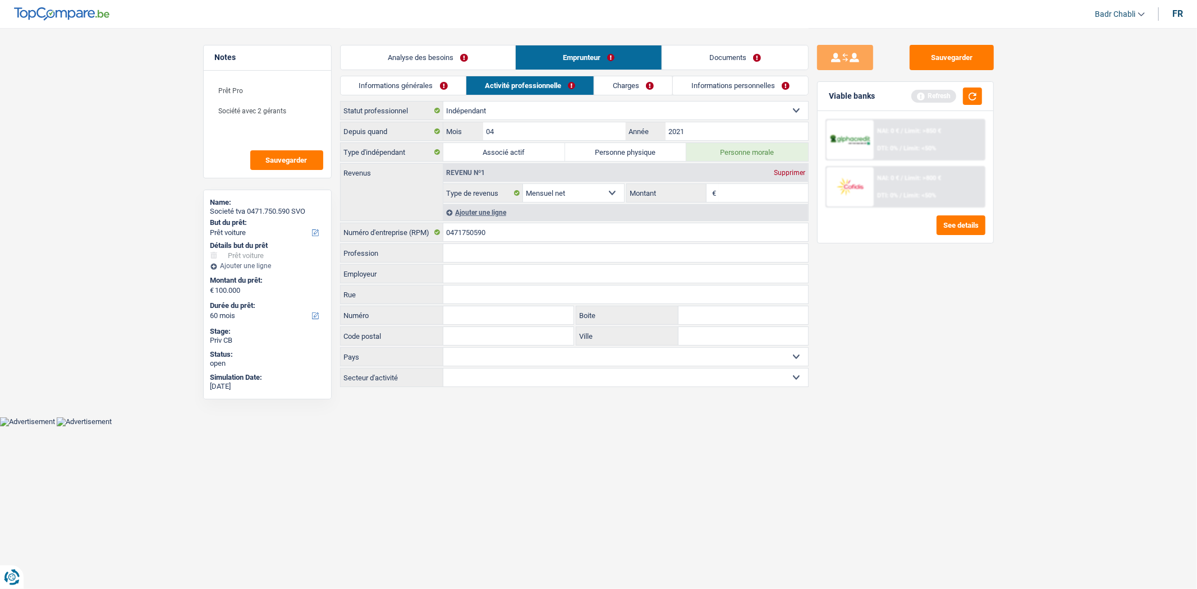
click at [629, 88] on link "Charges" at bounding box center [633, 85] width 78 height 19
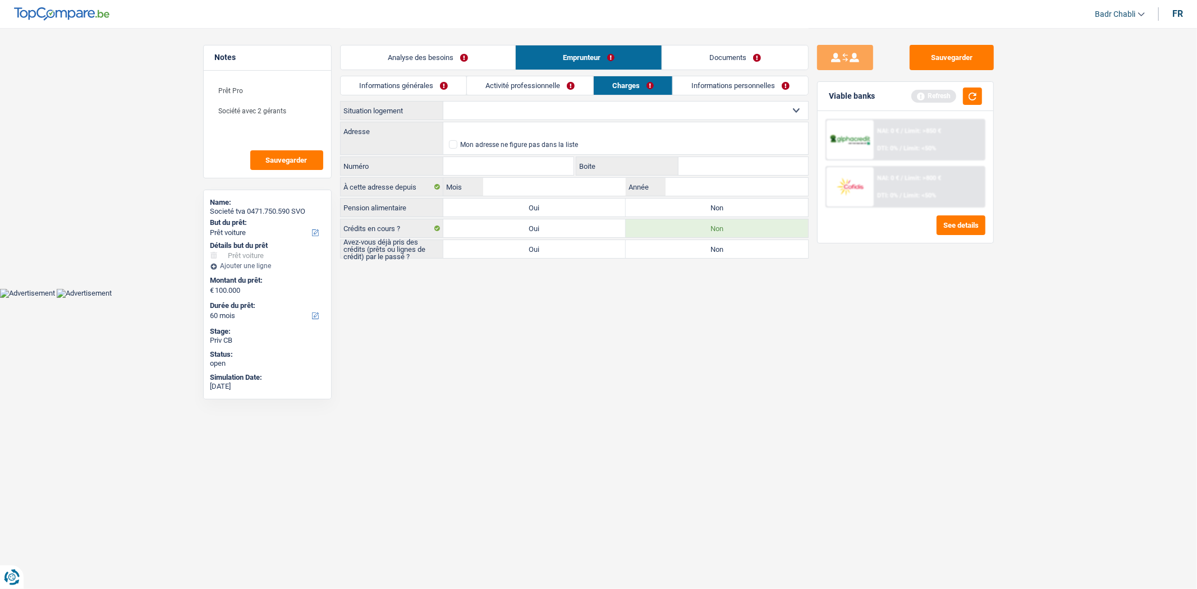
click at [741, 210] on label "Non" at bounding box center [717, 208] width 182 height 18
click at [741, 210] on input "Non" at bounding box center [717, 208] width 182 height 18
radio input "true"
click at [950, 66] on button "Sauvegarder" at bounding box center [952, 57] width 84 height 25
click at [905, 423] on div "Sauvegarder Viable banks Refresh NAI: 0 € / Limit: >850 € DTI: 0% / Limit: <50%…" at bounding box center [906, 308] width 194 height 527
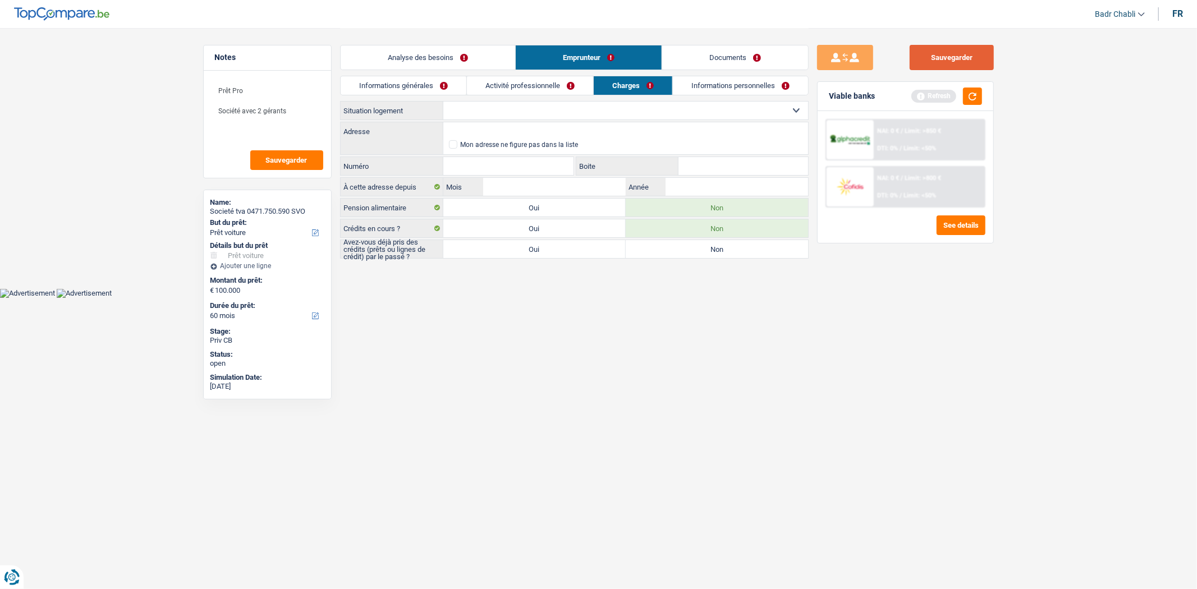
click at [958, 58] on button "Sauvegarder" at bounding box center [952, 57] width 84 height 25
click at [292, 104] on textarea "Prêt Pro Société avec 2 gérants" at bounding box center [268, 111] width 112 height 64
click at [294, 107] on textarea "Prêt Pro Société avec 2 gérants" at bounding box center [268, 111] width 112 height 64
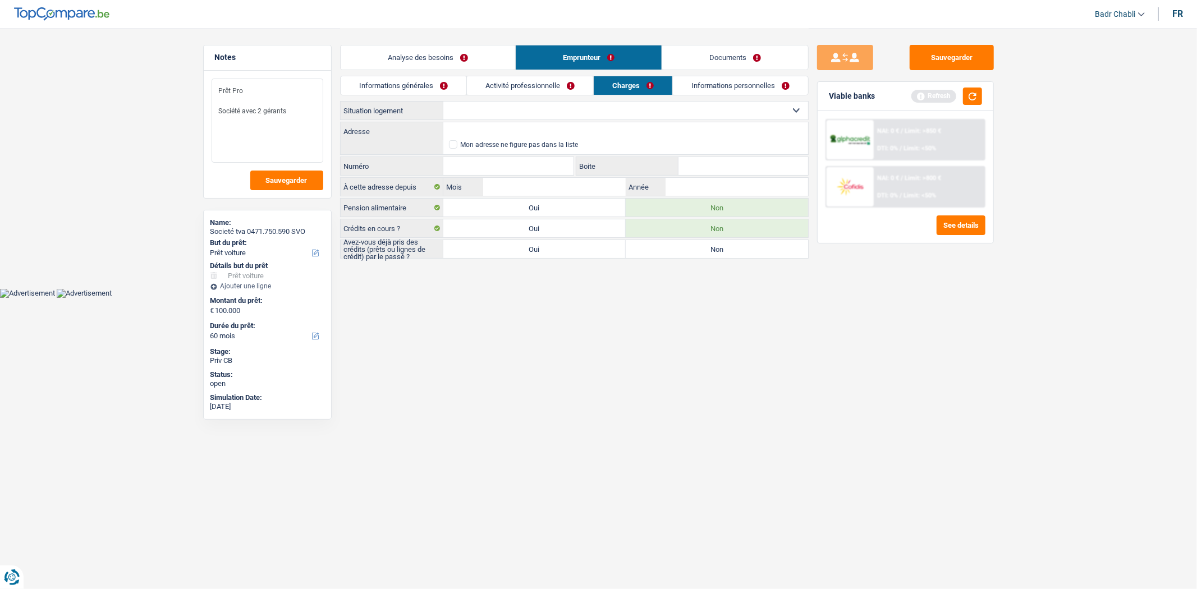
type textarea "Prêt Pro Société avec 2 gérants"
click at [945, 66] on button "Sauvegarder" at bounding box center [952, 57] width 84 height 25
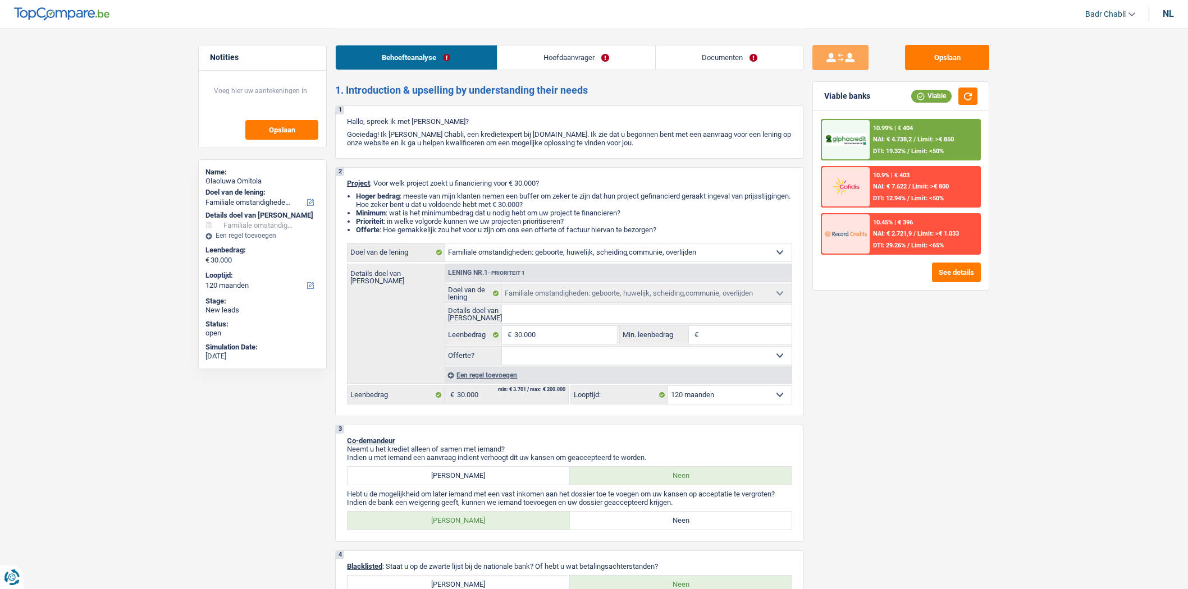
select select "familyEvent"
select select "120"
select select "familyEvent"
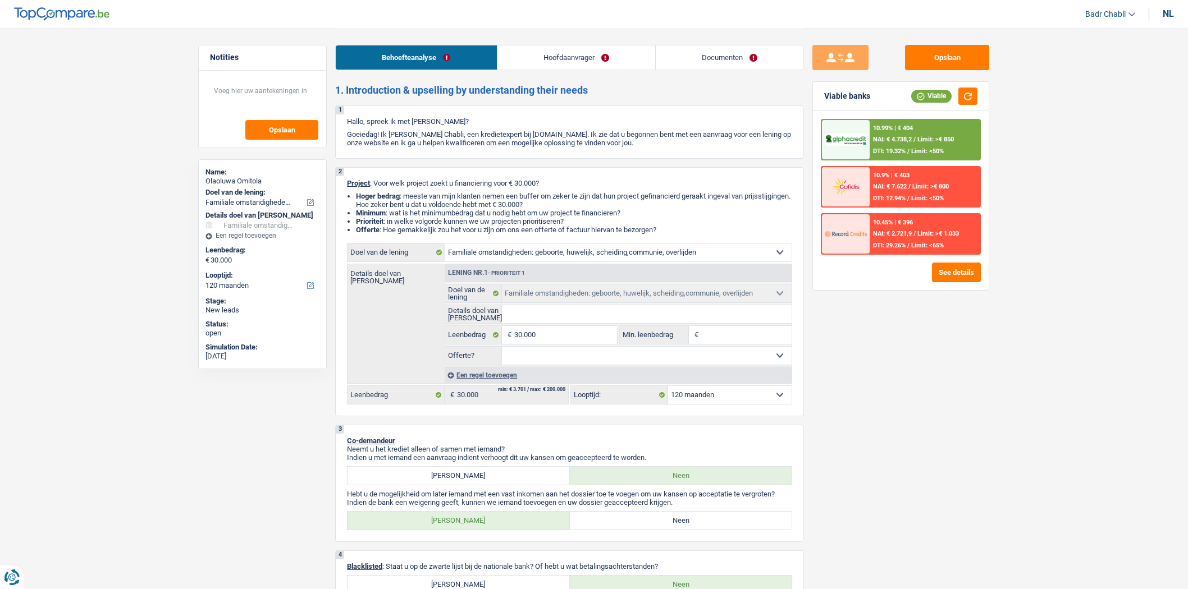
select select "120"
select select "privateEmployee"
select select "familyAllowances"
select select "netSalary"
select select "mealVouchers"
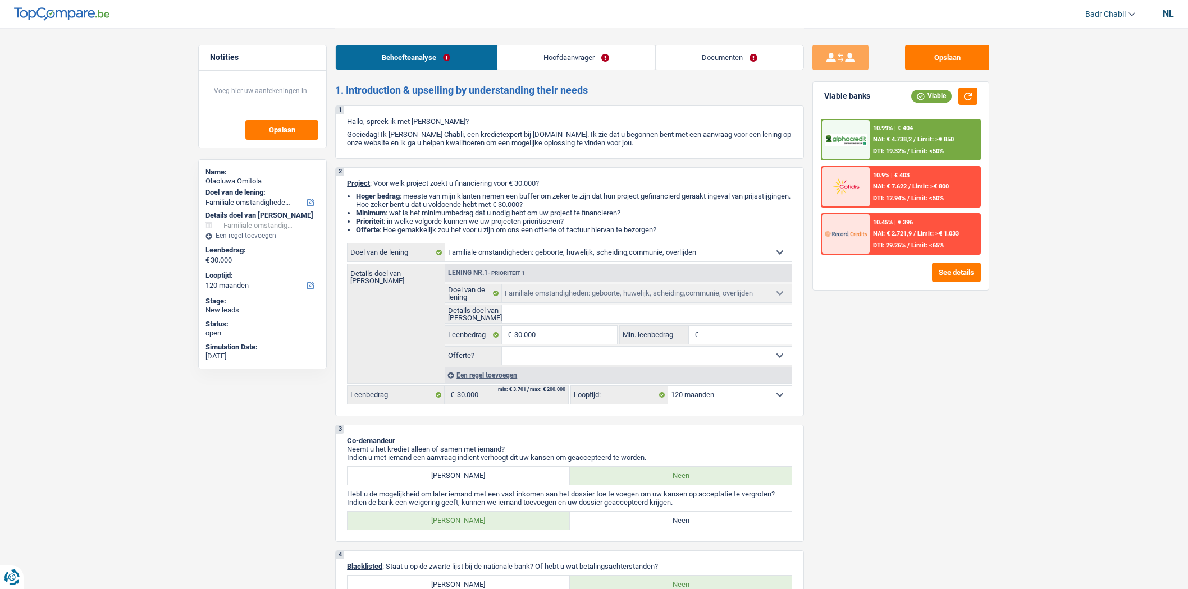
select select "rents"
select select "familyEvent"
select select "120"
click at [590, 340] on input "30.000" at bounding box center [565, 335] width 103 height 18
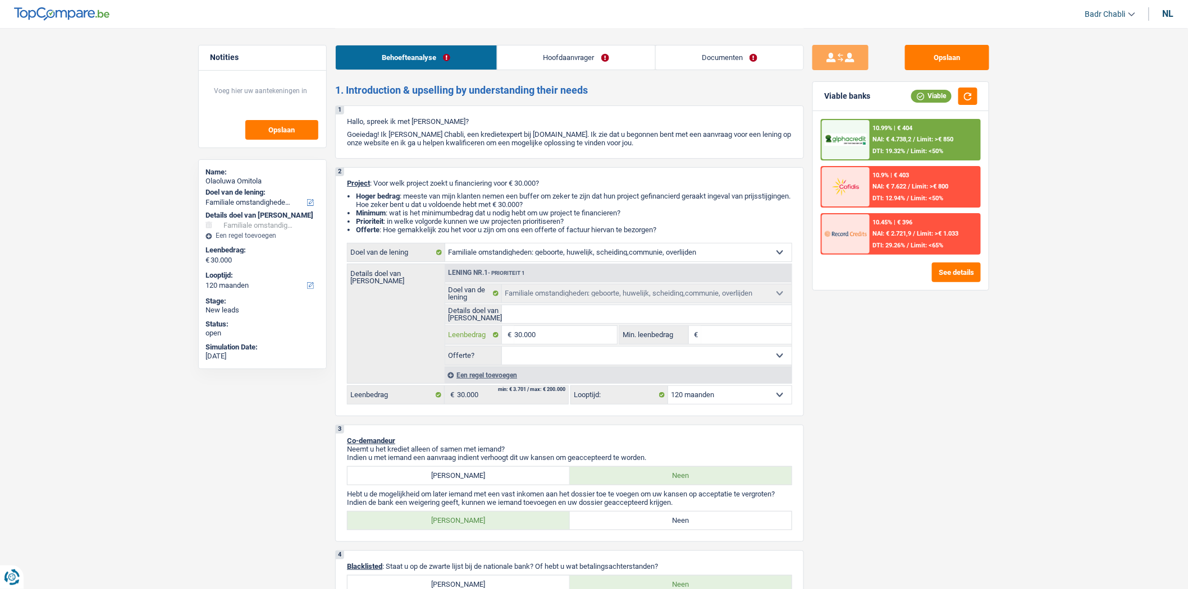
click at [590, 340] on input "30.000" at bounding box center [565, 335] width 103 height 18
click at [725, 335] on input "Min. leenbedrag" at bounding box center [746, 335] width 91 height 18
paste input "30.000"
type input "30.000"
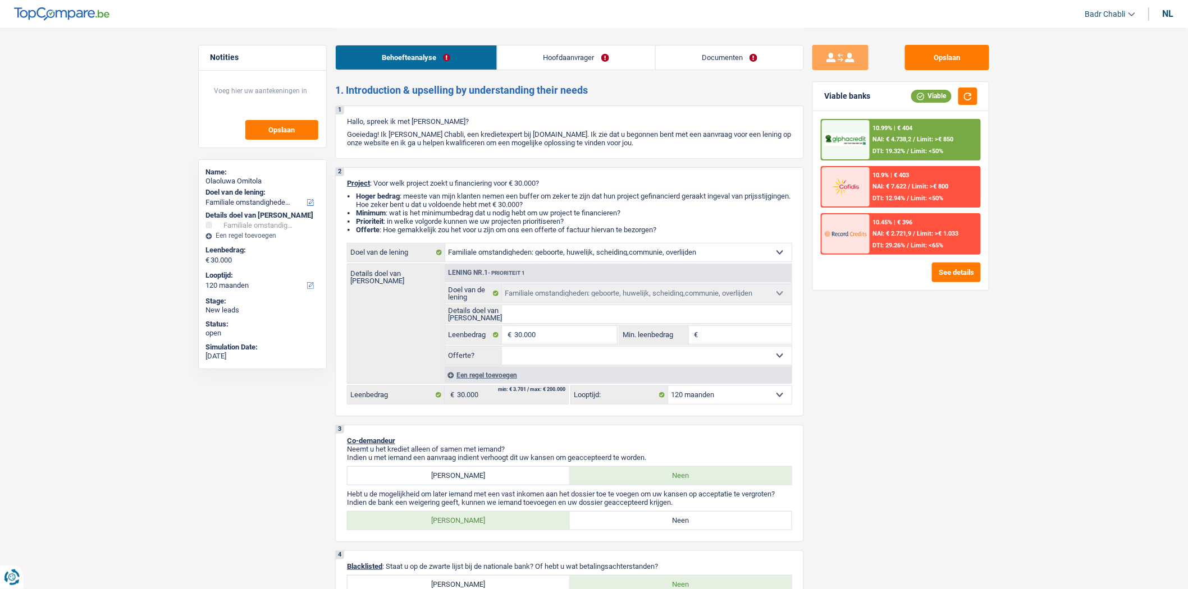
type input "30.000"
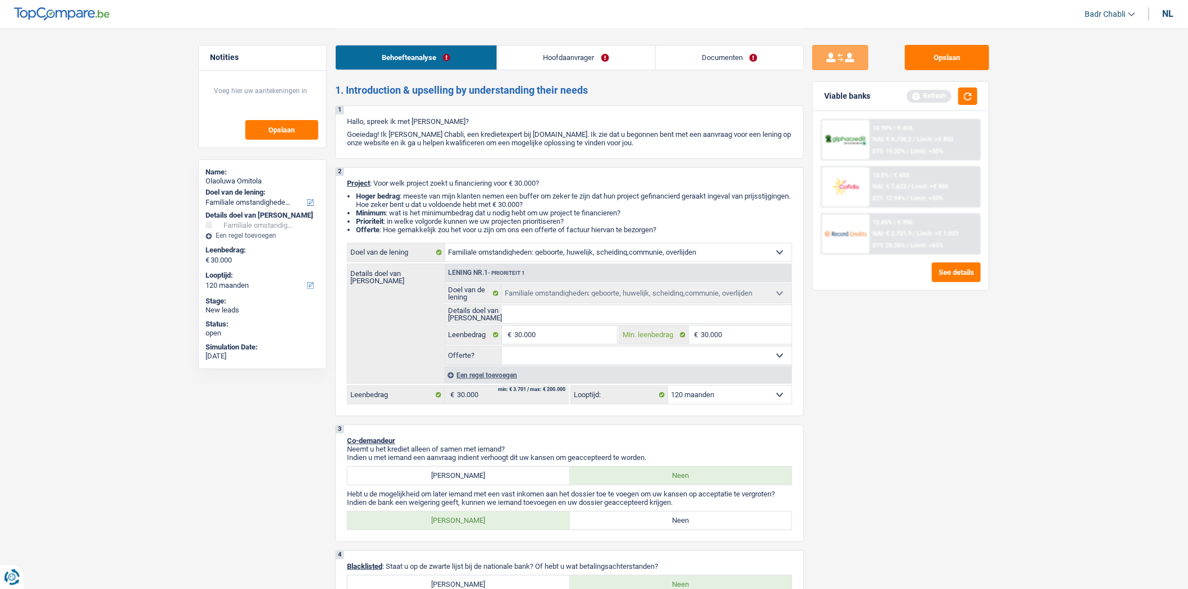
type input "30.000"
click at [771, 358] on select "Ja Neen Niet beantwoord Maak een keuze a.u.b" at bounding box center [647, 356] width 290 height 18
click at [707, 60] on link "Documenten" at bounding box center [730, 57] width 148 height 24
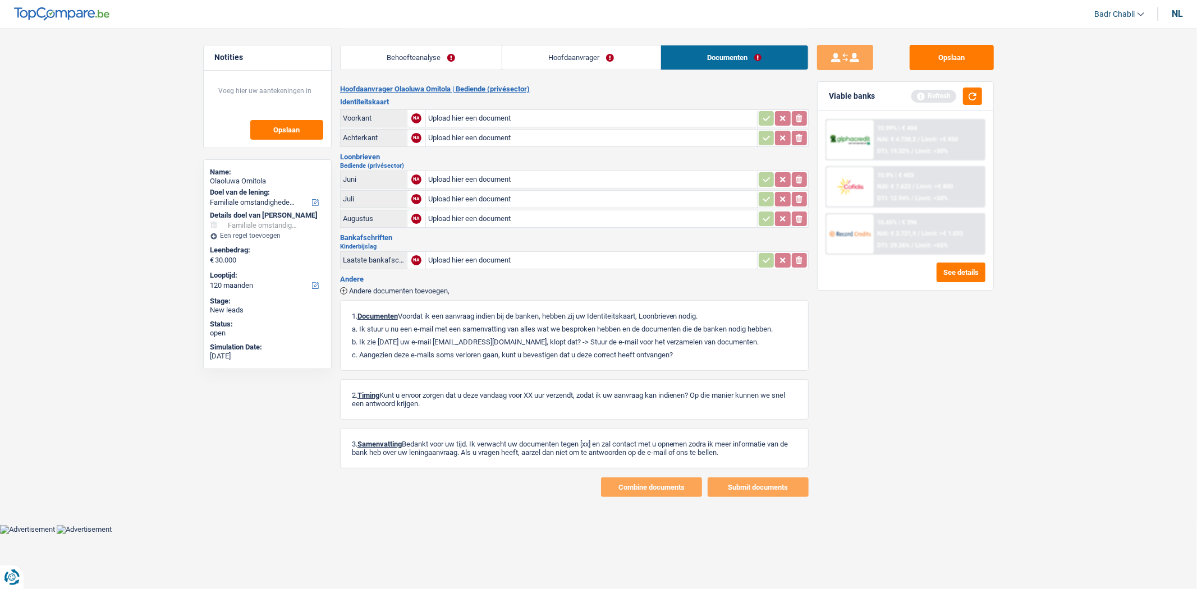
click at [603, 62] on link "Hoofdaanvrager" at bounding box center [581, 57] width 158 height 24
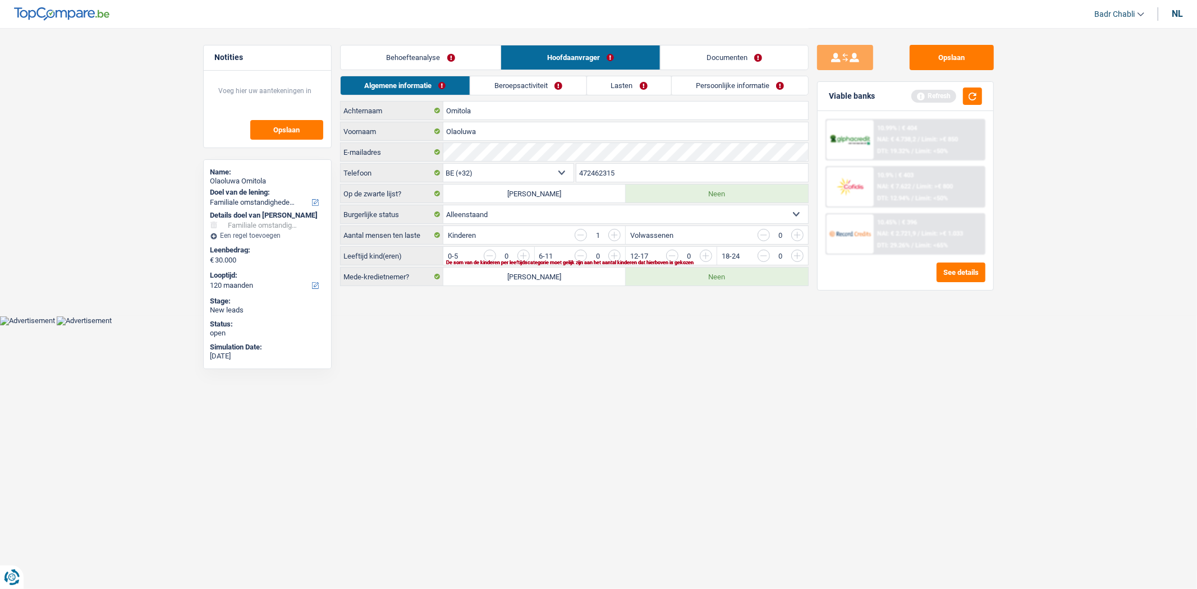
click at [544, 92] on link "Beroepsactiviteit" at bounding box center [528, 85] width 116 height 19
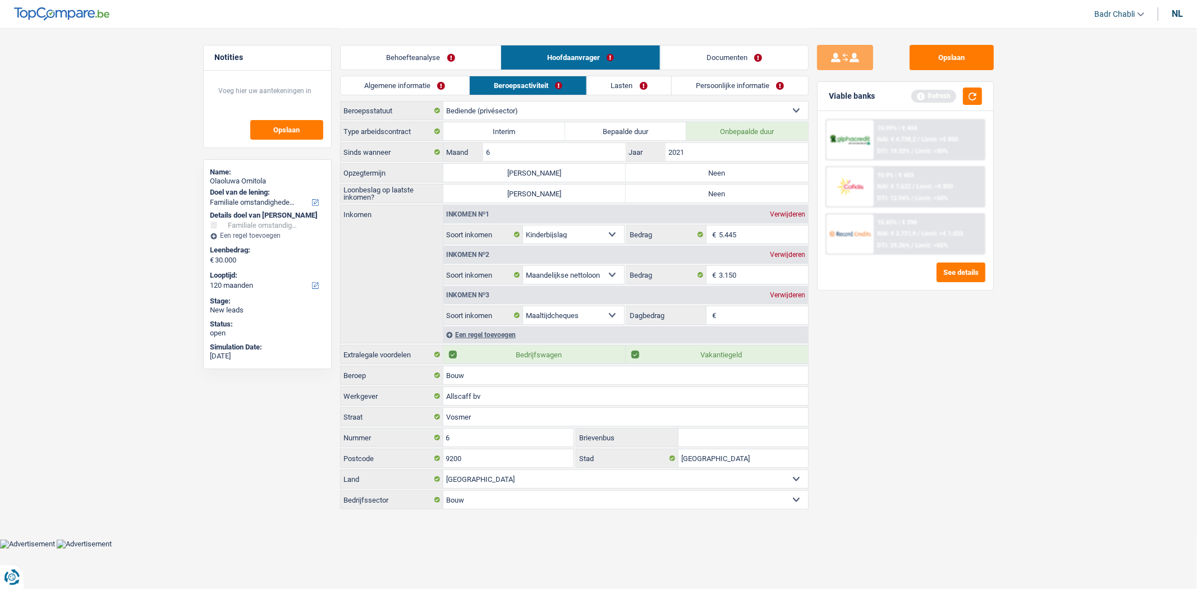
click at [670, 171] on label "Neen" at bounding box center [717, 173] width 182 height 18
click at [670, 171] on input "Neen" at bounding box center [717, 173] width 182 height 18
radio input "true"
click at [699, 197] on label "Neen" at bounding box center [717, 194] width 182 height 18
click at [699, 197] on input "Neen" at bounding box center [717, 194] width 182 height 18
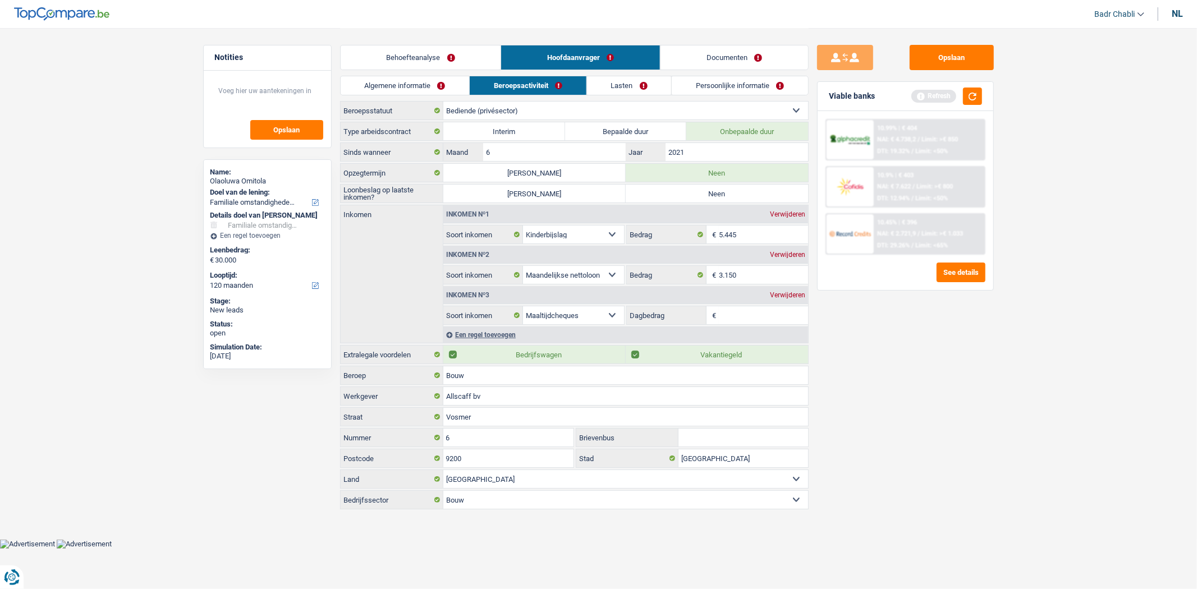
radio input "true"
click at [419, 58] on link "Behoefteanalyse" at bounding box center [421, 57] width 161 height 24
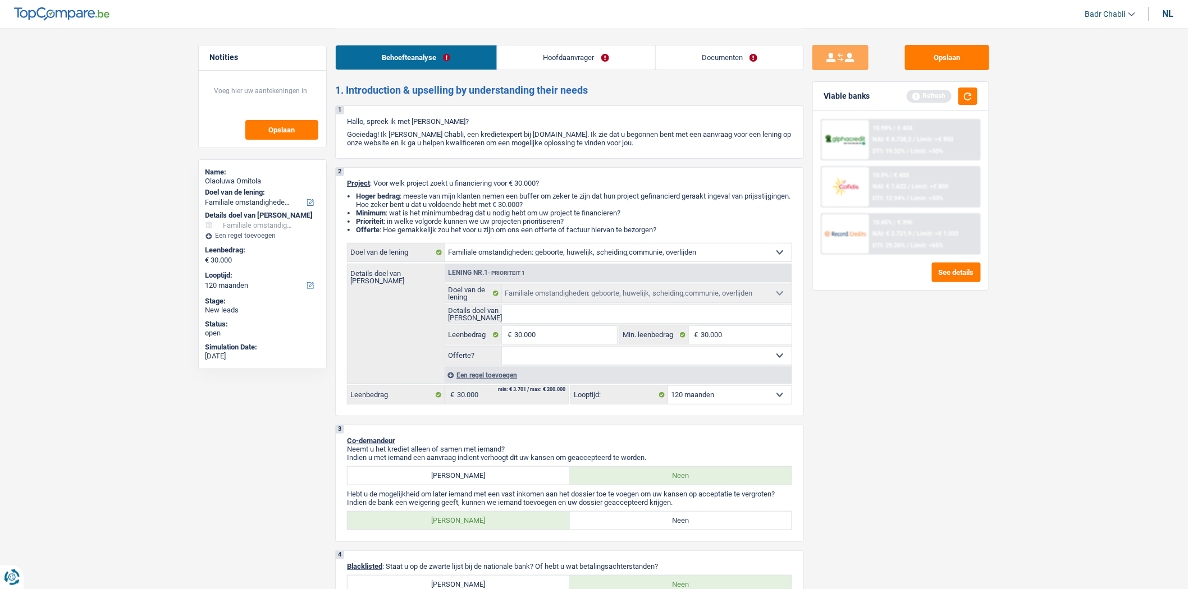
click at [583, 315] on input "Details doel van [PERSON_NAME]" at bounding box center [647, 314] width 290 height 18
click at [583, 333] on input "30.000" at bounding box center [565, 335] width 103 height 18
type input "2"
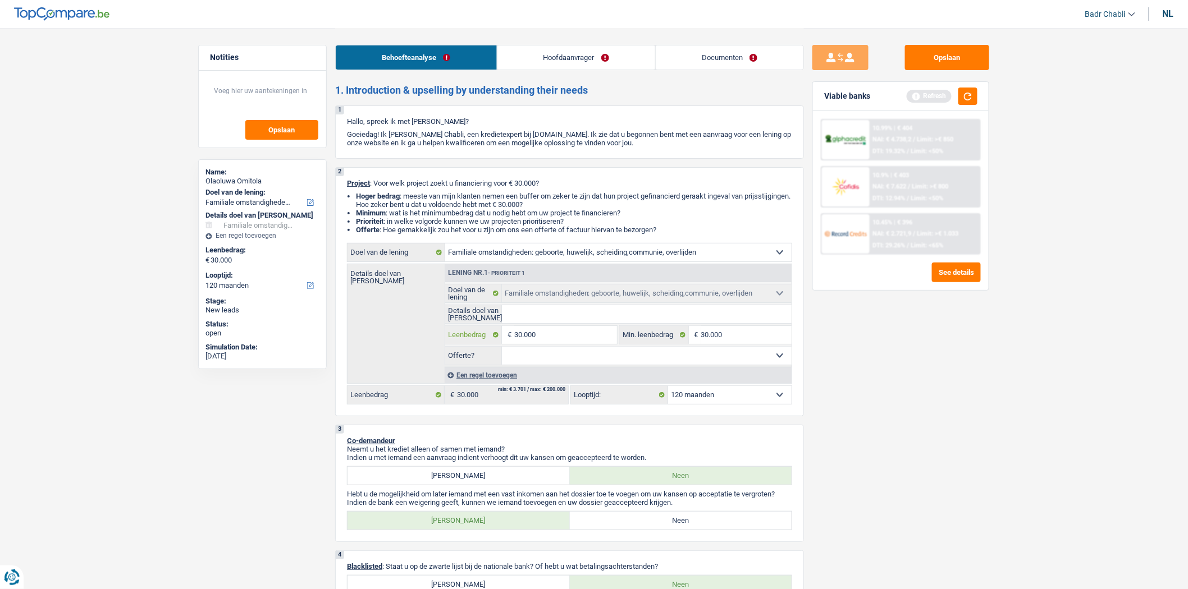
type input "2"
type input "25"
type input "250"
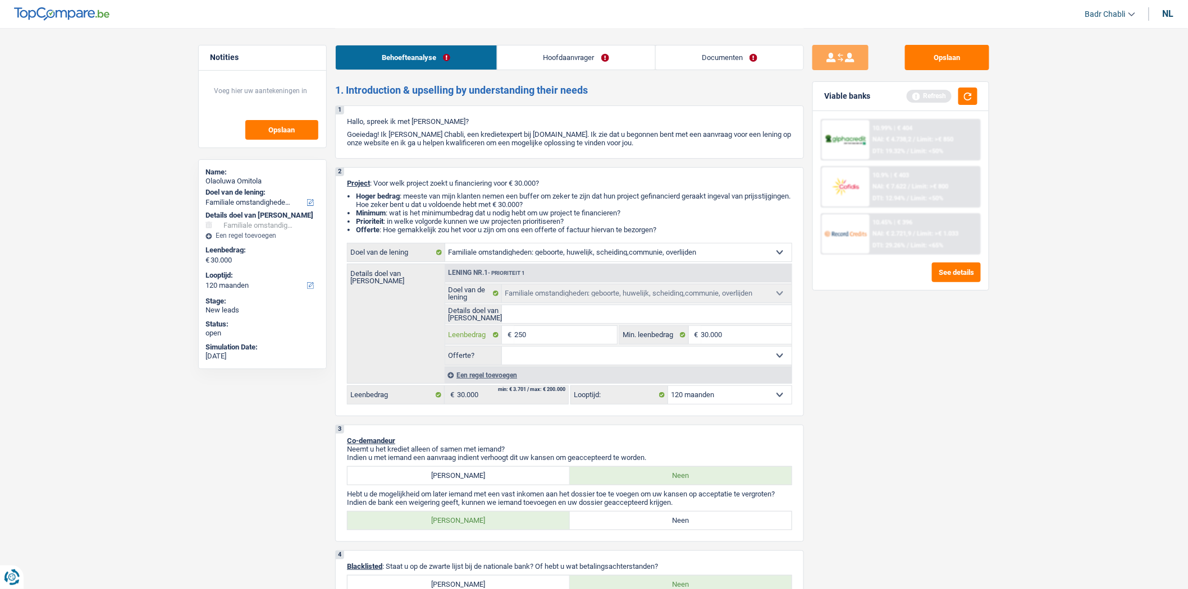
type input "2.500"
type input "25.000"
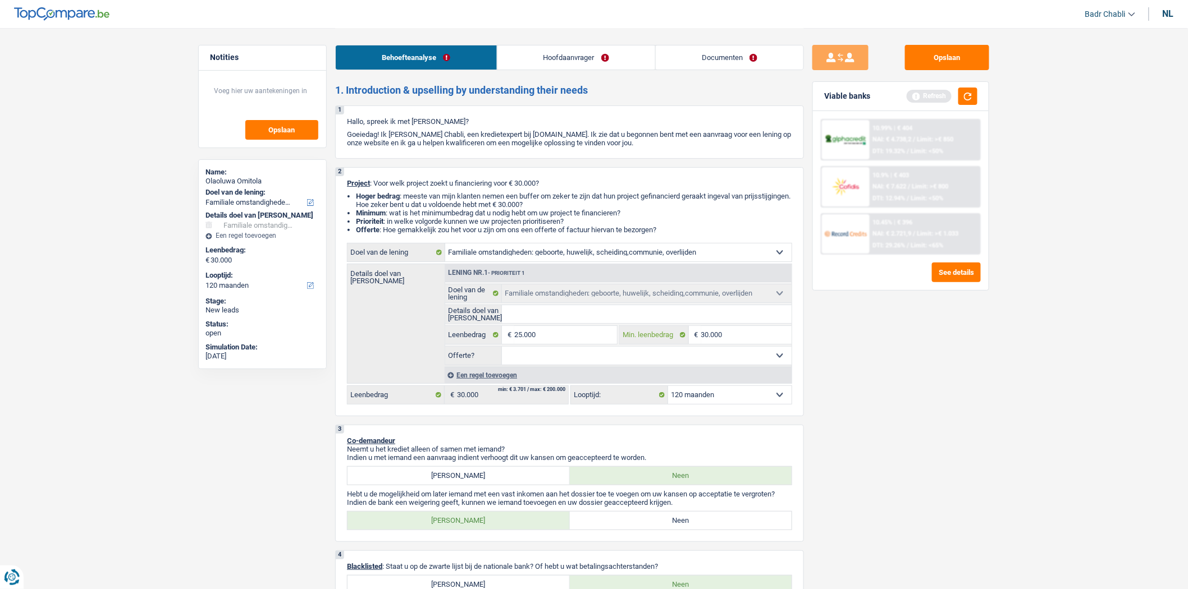
type input "25.000"
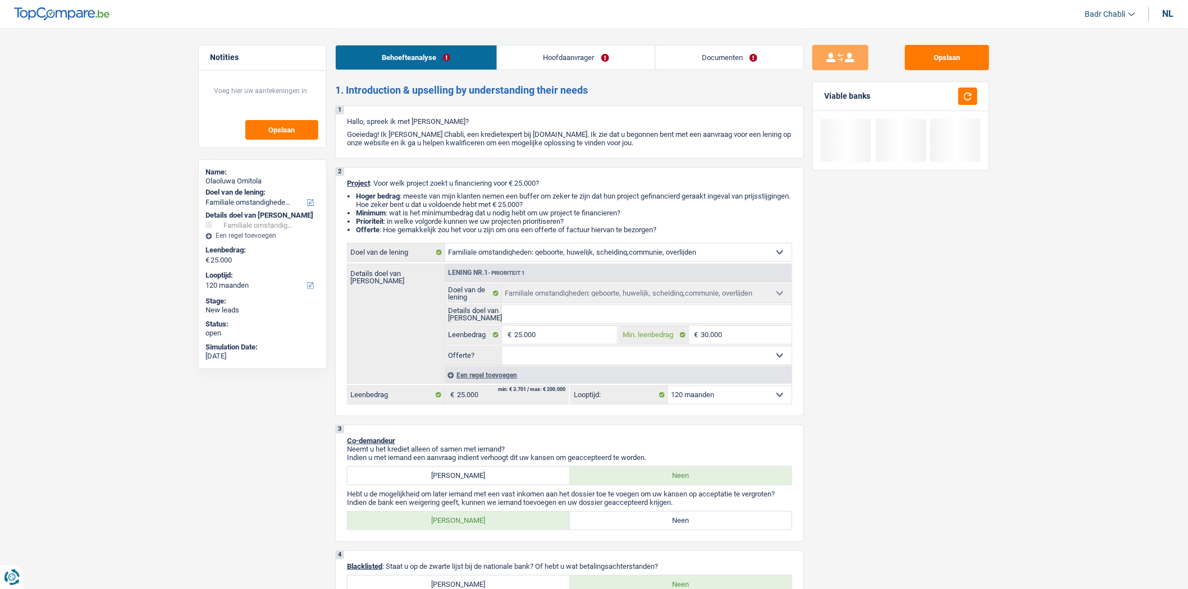
click at [725, 333] on input "30.000" at bounding box center [746, 335] width 91 height 18
type input "2"
type input "20"
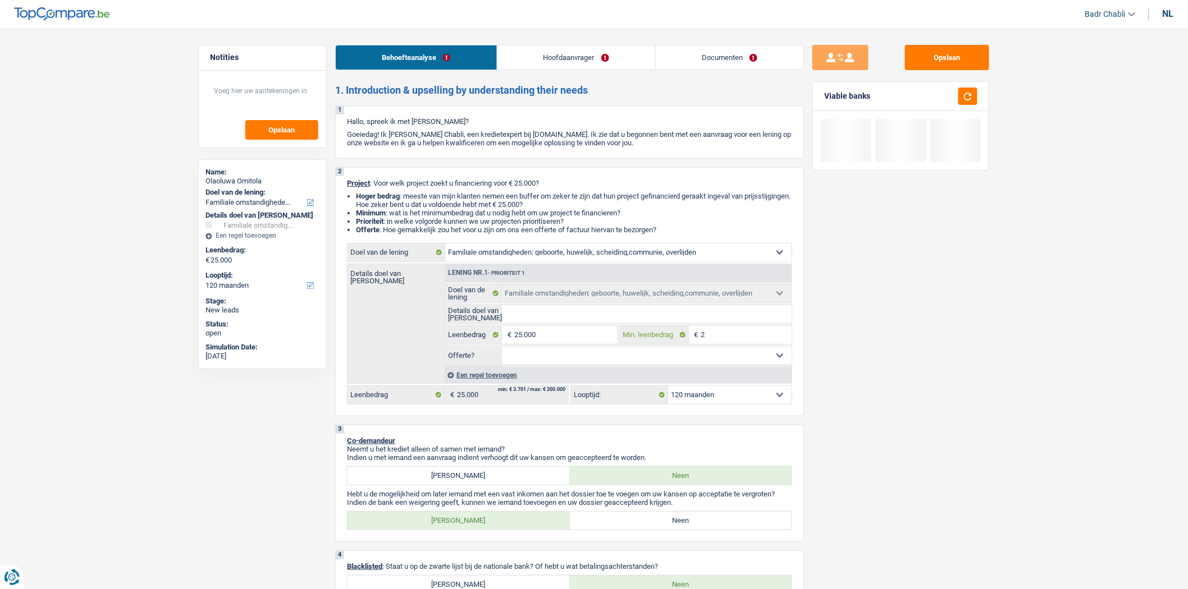
type input "20"
type input "200"
type input "2.000"
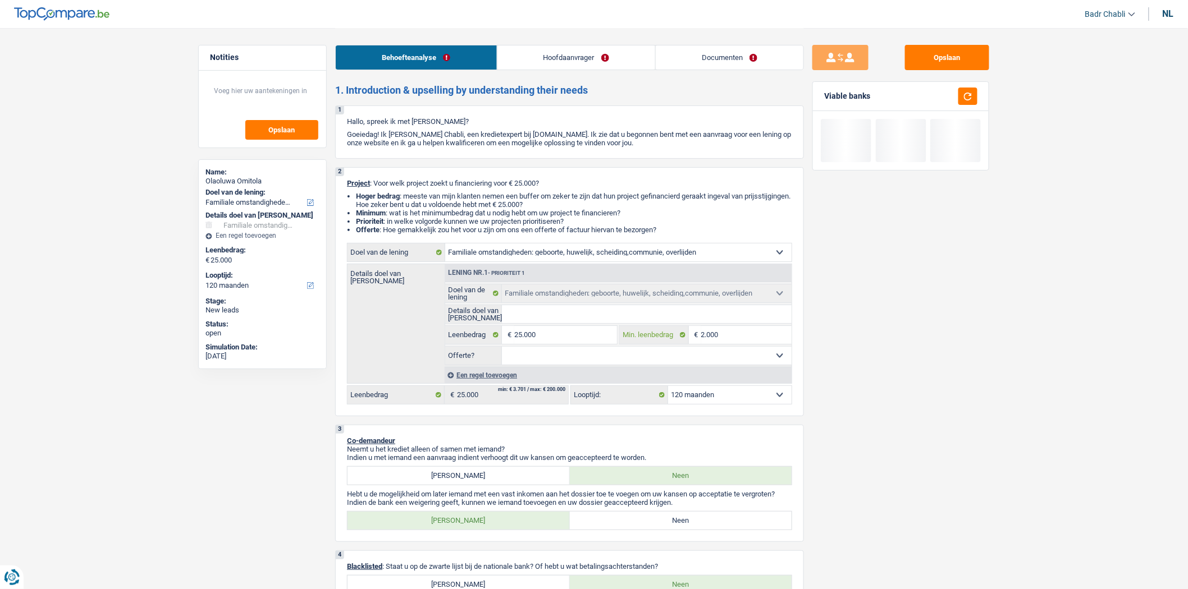
type input "20.000"
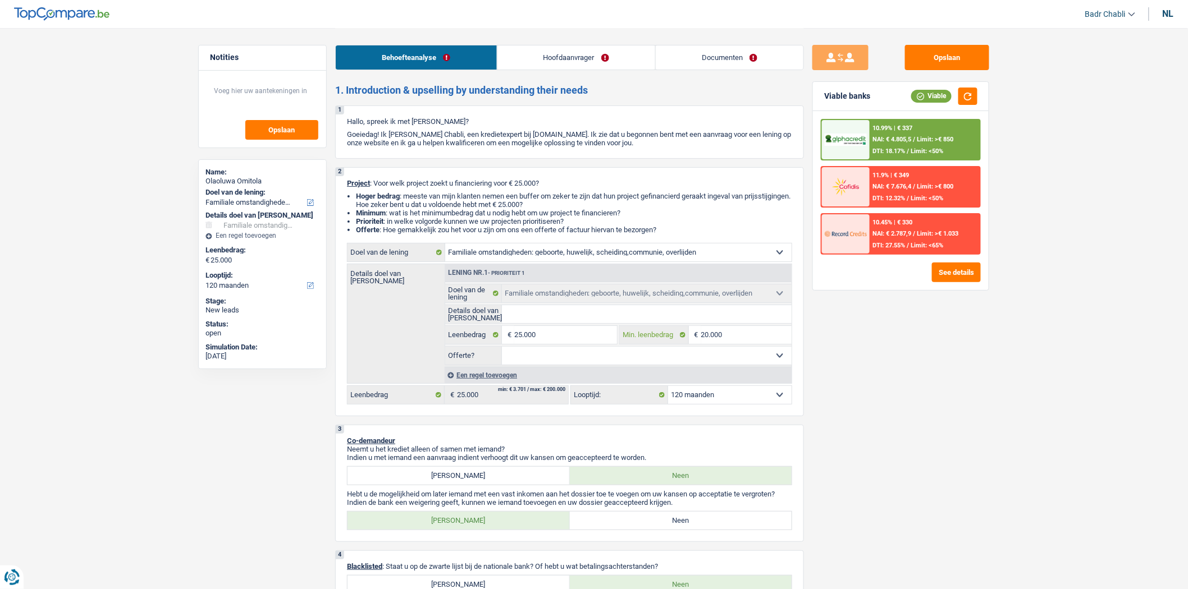
type input "20.000"
click at [711, 322] on input "Details doel van [PERSON_NAME]" at bounding box center [647, 314] width 290 height 18
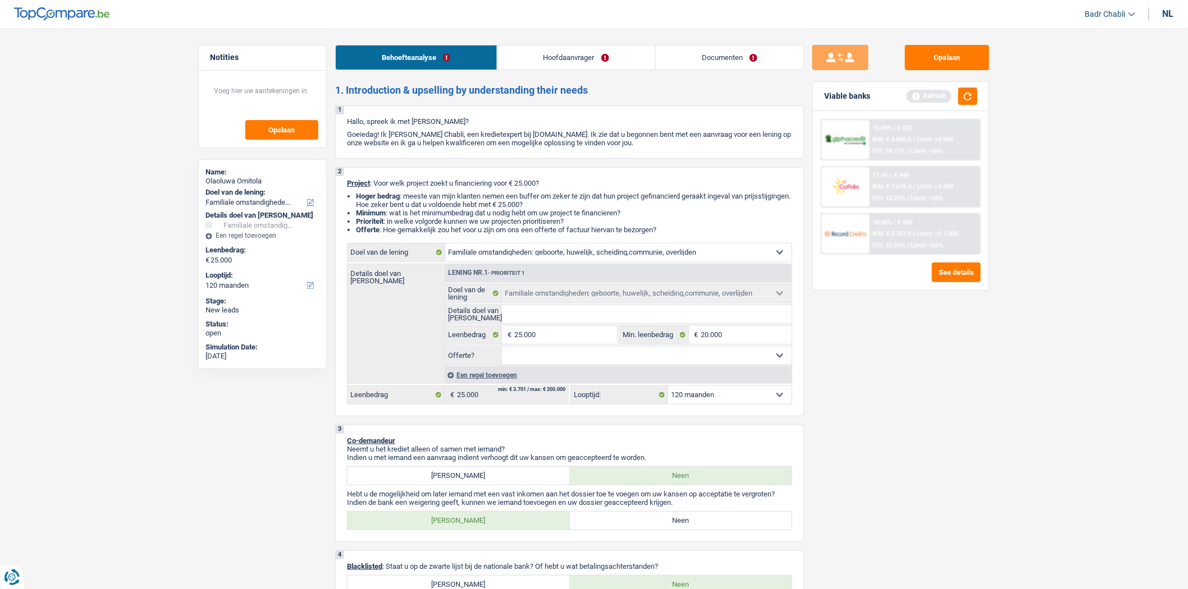
type input "N"
type input "No"
type input "Nou"
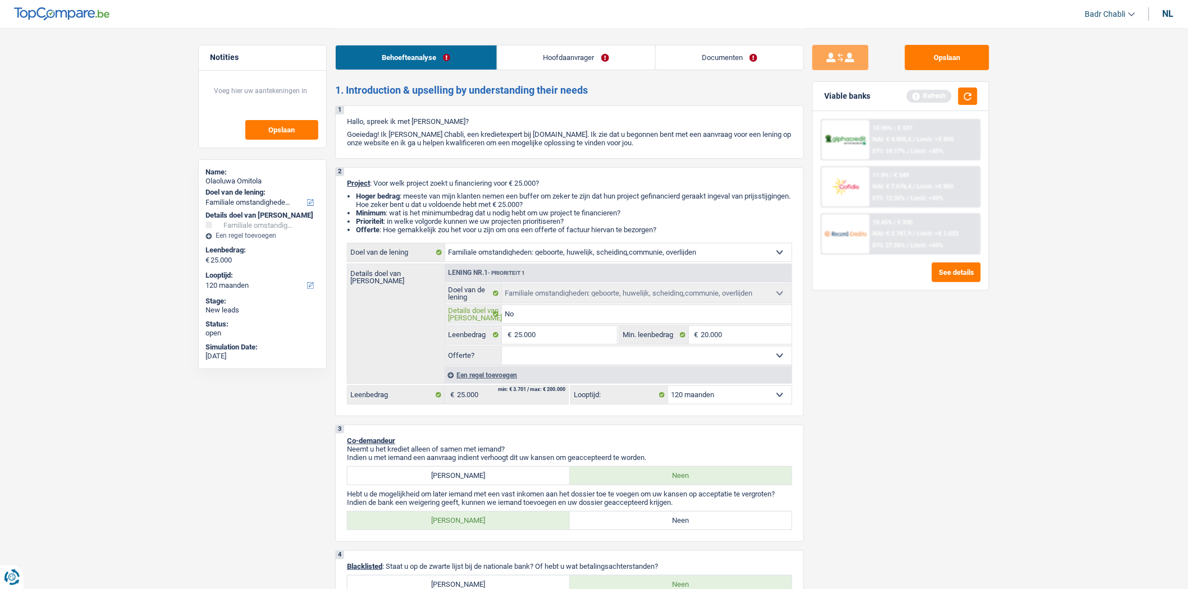
type input "Nou"
type input "Nouv"
type input "Nouve"
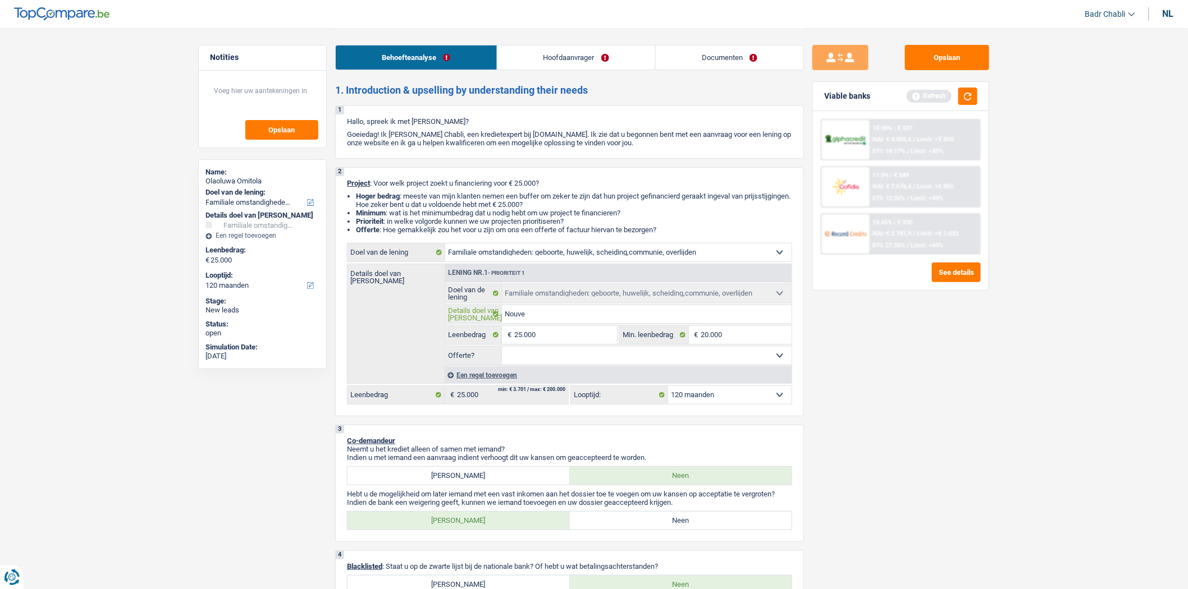
type input "Nouvea"
type input "Nouveau"
type input "Nouveaux"
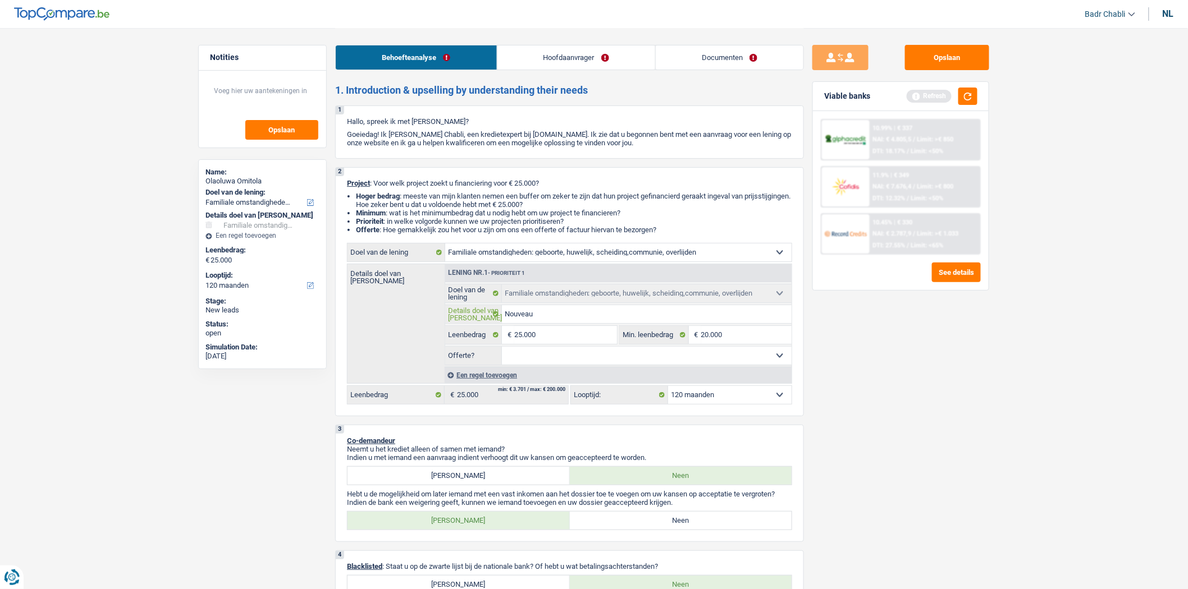
type input "Nouveaux"
type input "Nouveaux m"
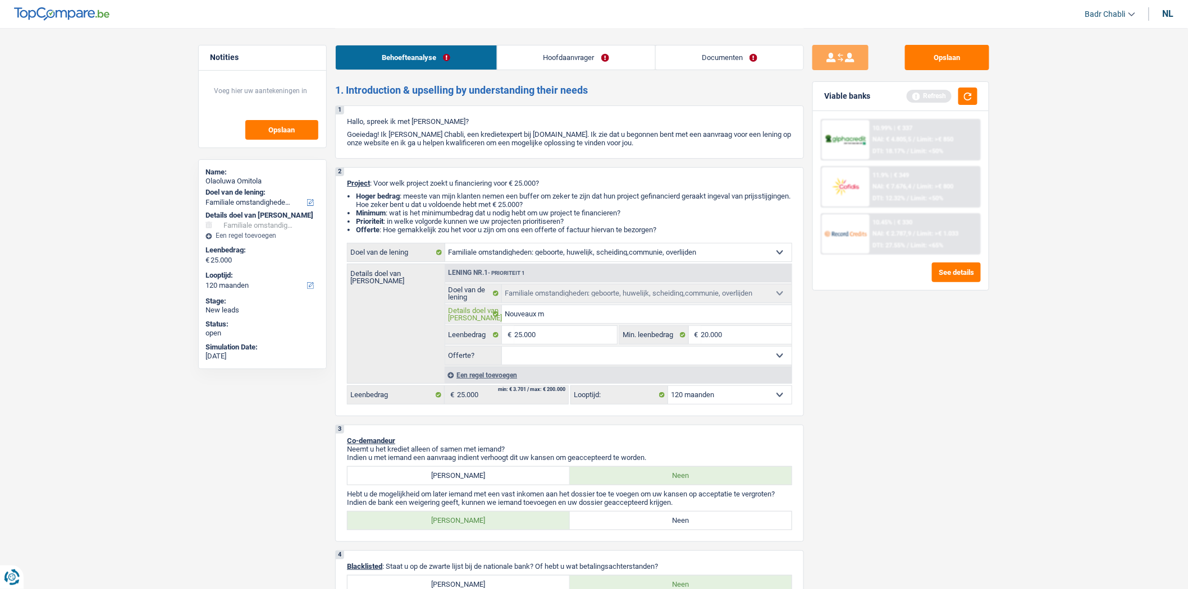
type input "Nouveaux me"
type input "Nouveaux meu"
type input "Nouveaux meub"
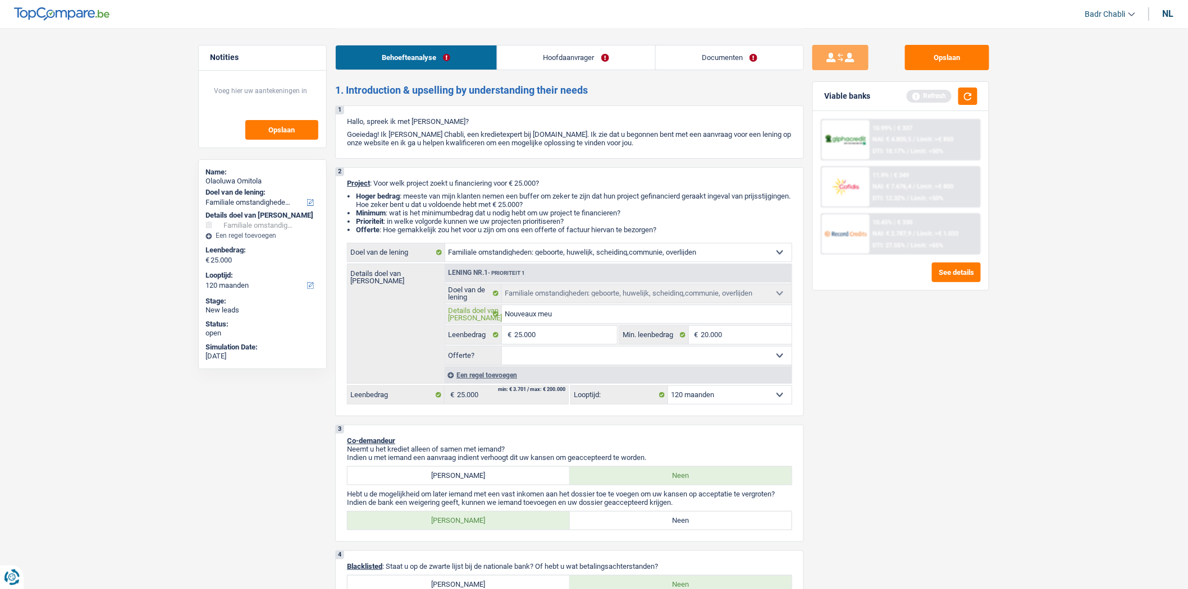
type input "Nouveaux meub"
type input "Nouveaux meubl"
type input "Nouveaux meuble"
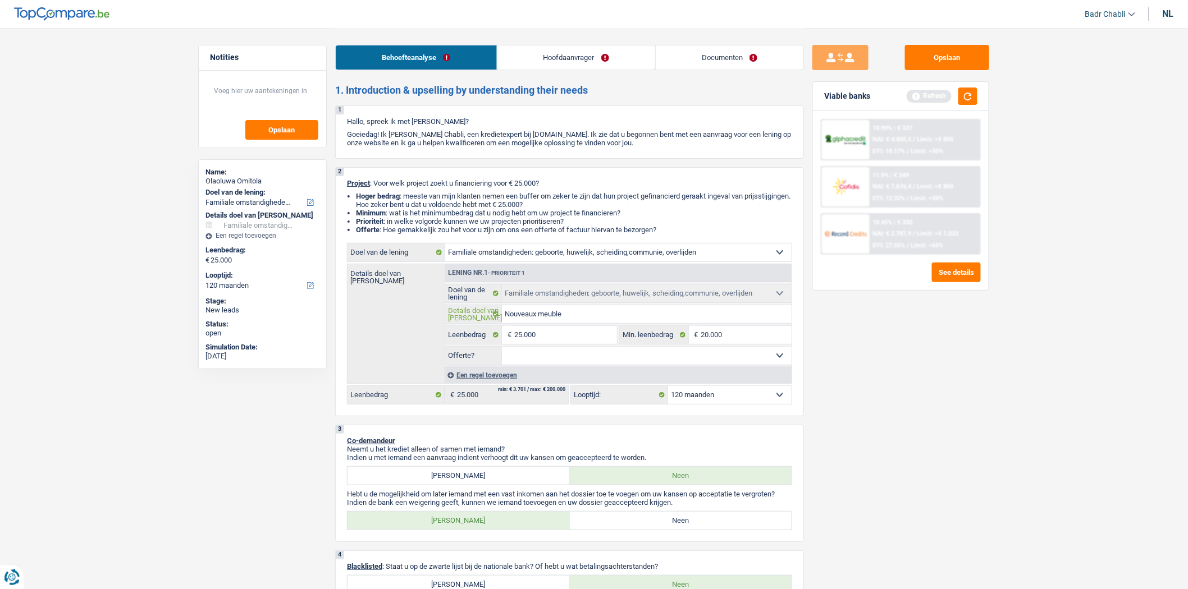
type input "Nouveaux meubles"
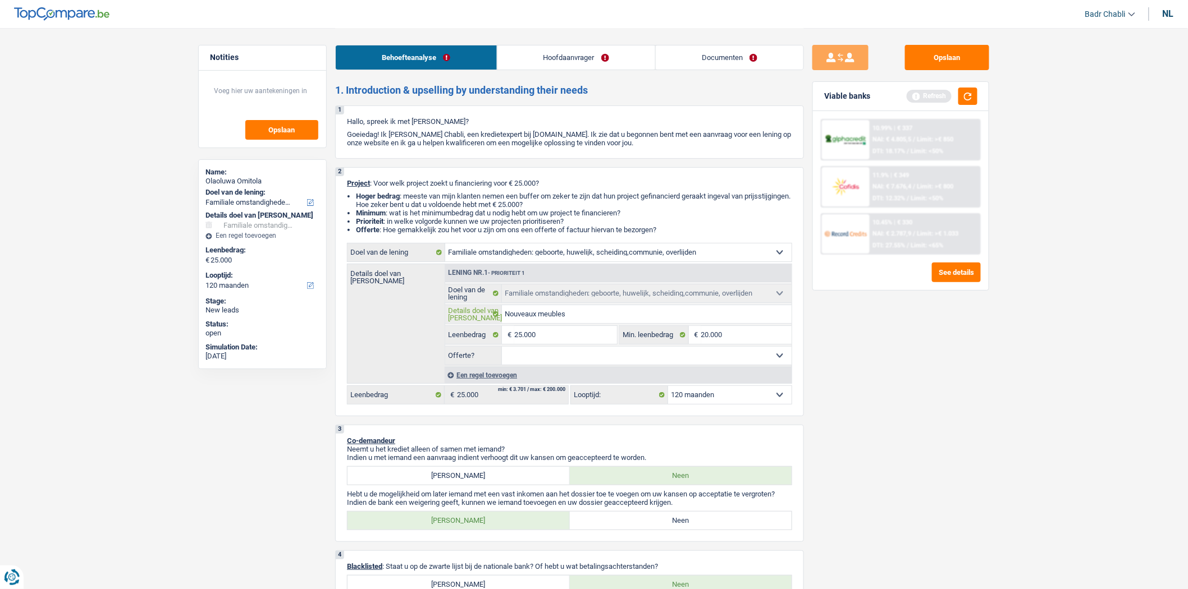
type input "Nouveaux meubles"
type input "Nouveaux meubles,"
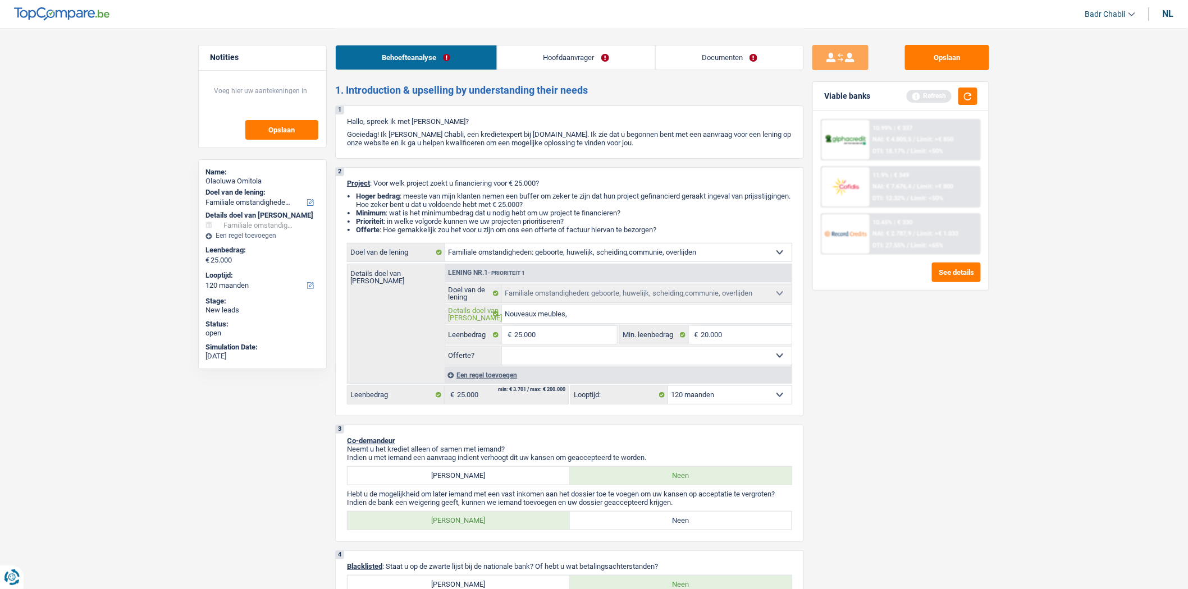
type input "Nouveaux meubles, a"
type input "Nouveaux meubles, am"
type input "Nouveaux meubles, amé"
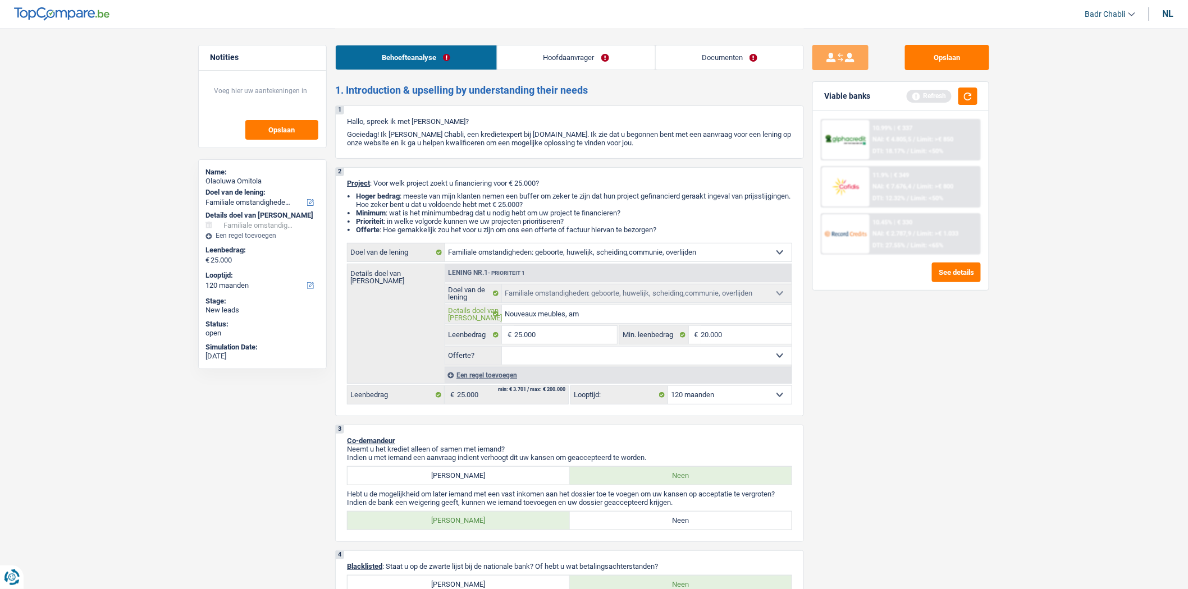
type input "Nouveaux meubles, amé"
type input "Nouveaux meubles, amén"
type input "Nouveaux meubles, aména"
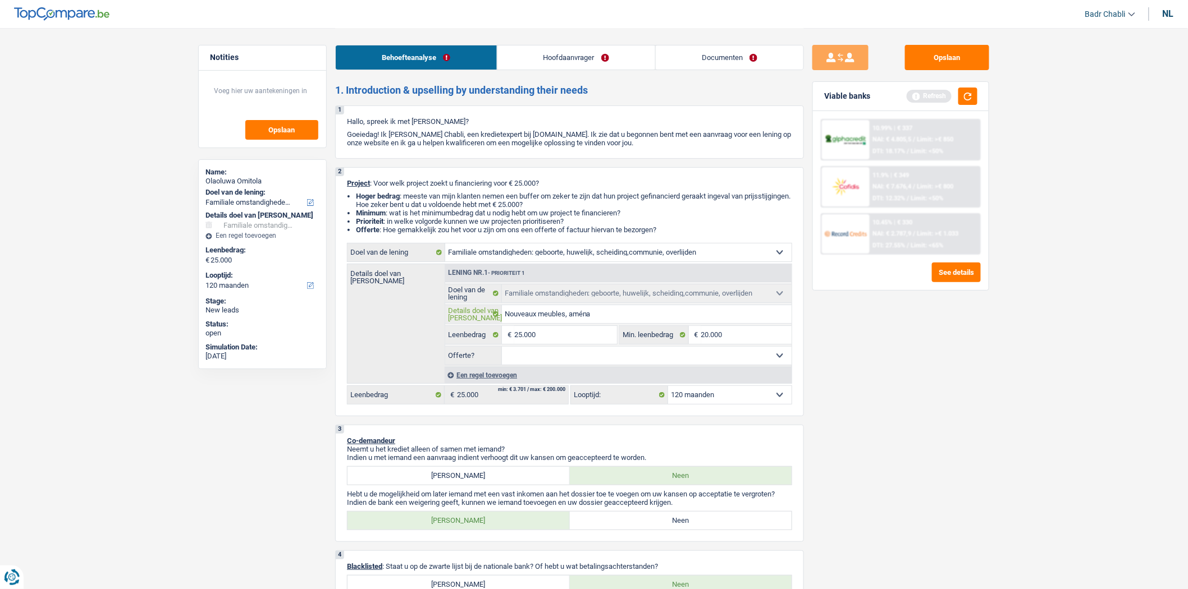
type input "Nouveaux meubles, aménag"
type input "Nouveaux meubles, aménage"
type input "Nouveaux meubles, aménagem"
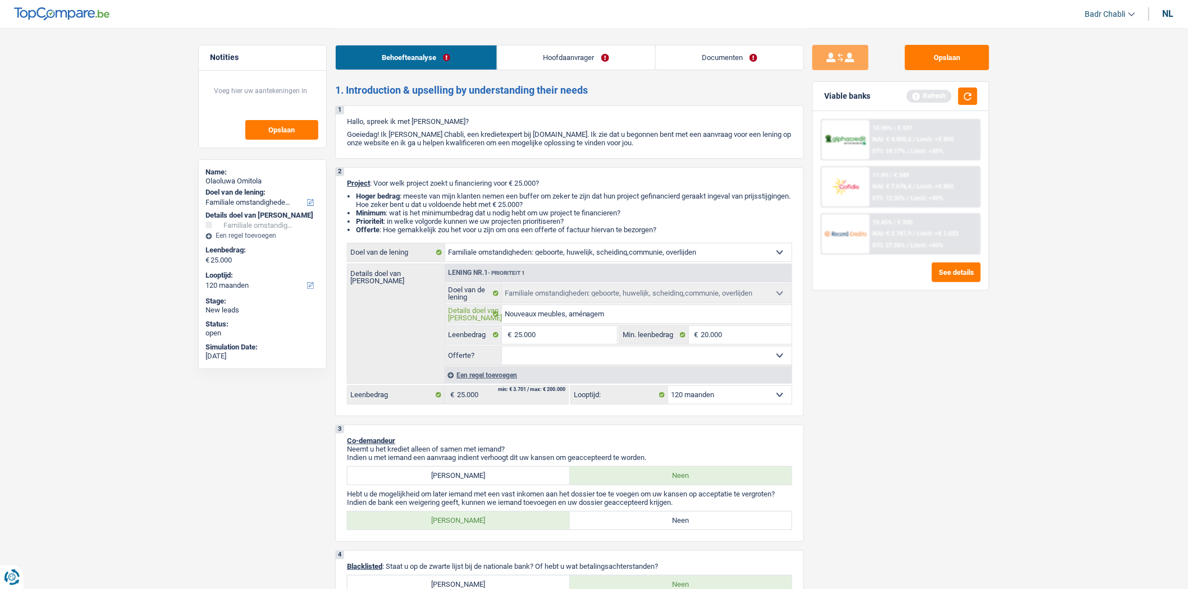
type input "Nouveaux meubles, aménagem"
type input "Nouveaux meubles, aménageme"
type input "Nouveaux meubles, aménagemen"
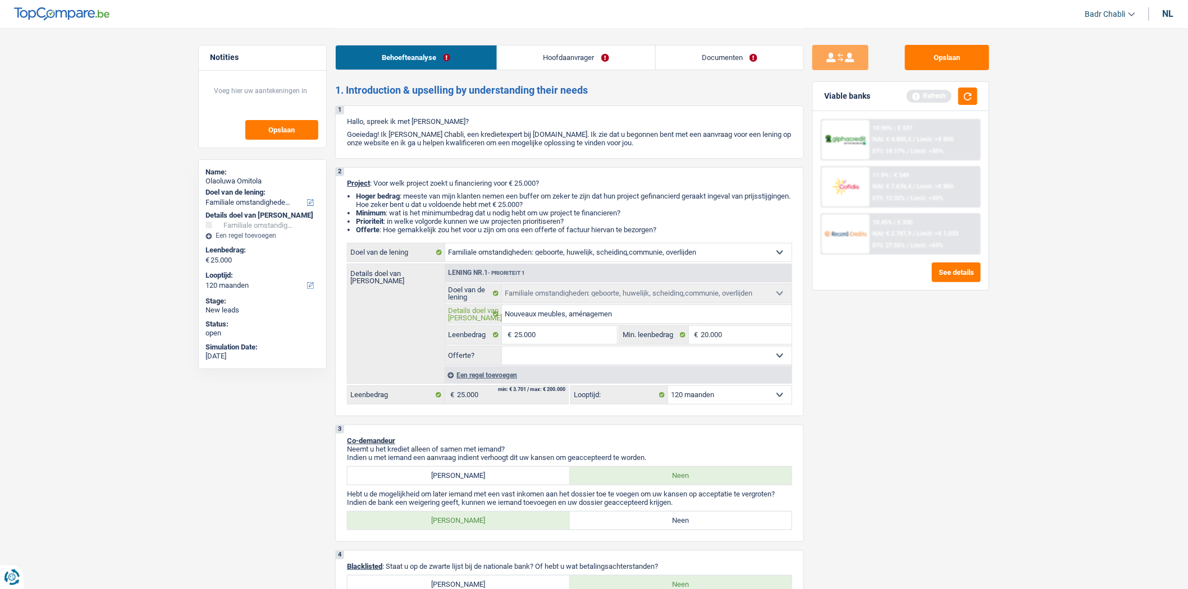
type input "Nouveaux meubles, aménagement"
type input "Nouveaux meubles, aménagement,"
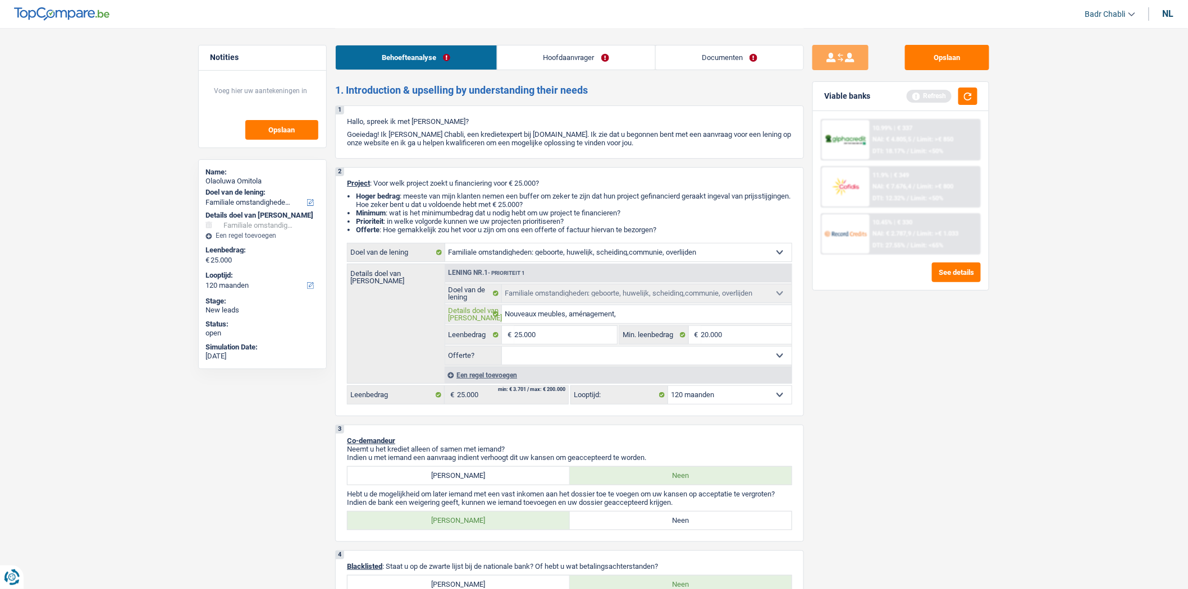
type input "Nouveaux meubles, aménagement,"
type input "Nouveaux meubles, aménagement, c"
type input "Nouveaux meubles, aménagement, ch"
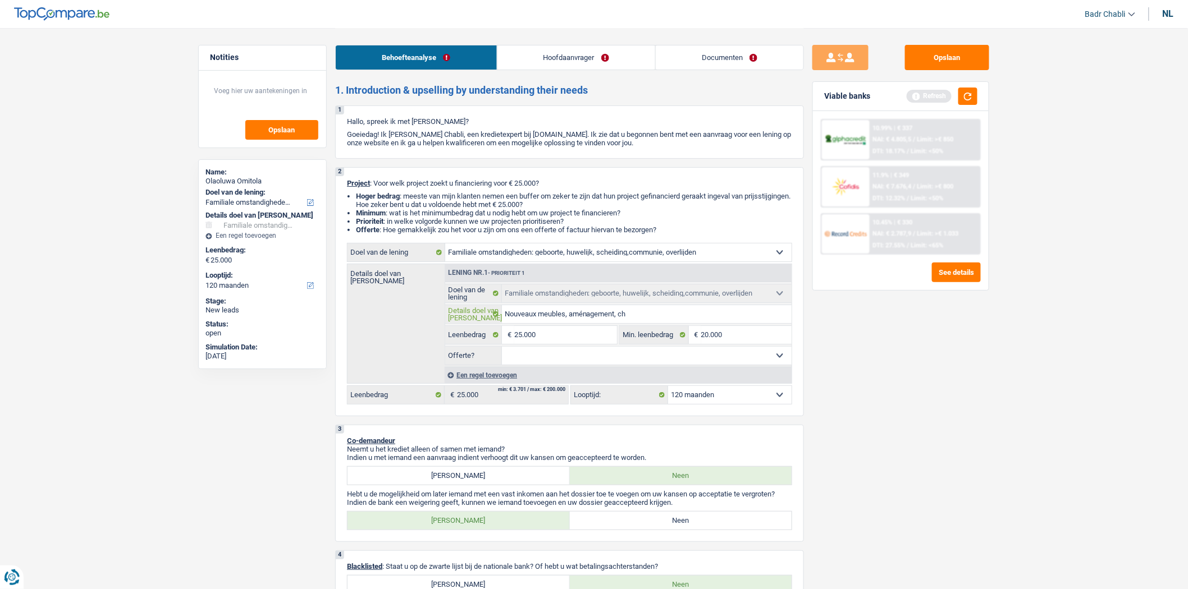
type input "Nouveaux meubles, aménagement, cha"
type input "Nouveaux meubles, aménagement, cham"
type input "Nouveaux meubles, aménagement, chamb"
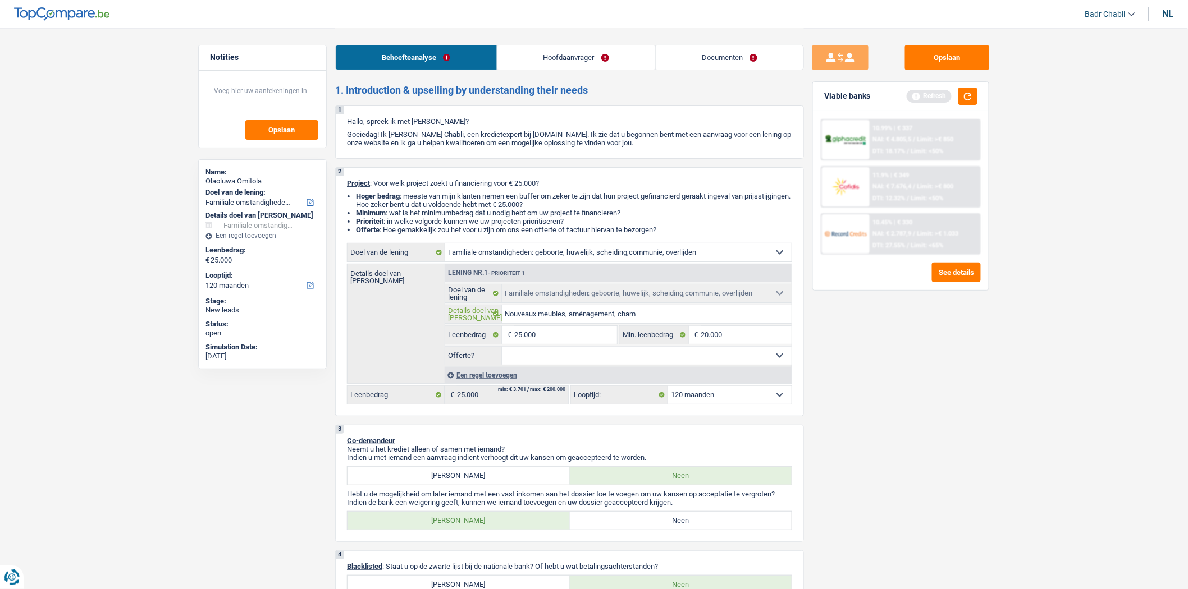
type input "Nouveaux meubles, aménagement, chamb"
type input "Nouveaux meubles, aménagement, chambr"
type input "Nouveaux meubles, aménagement, chambre"
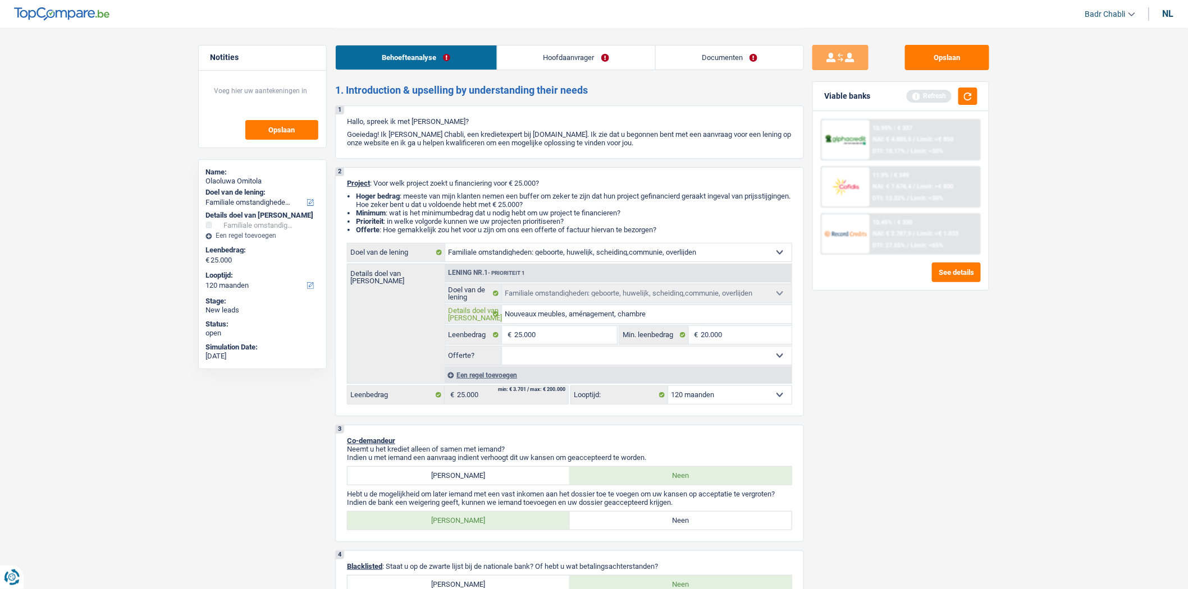
type input "Nouveaux meubles, aménagement, chambres"
type input "Nouveaux meubles, aménagement, chambres,"
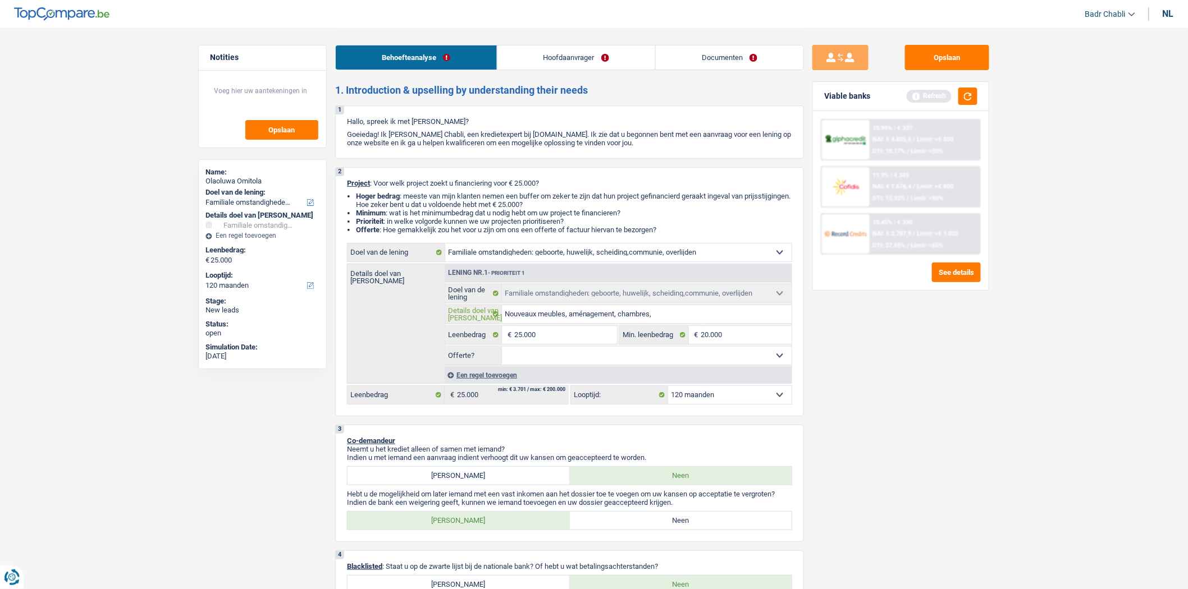
type input "Nouveaux meubles, aménagement, chambres,"
type input "Nouveaux meubles, aménagement, chambres, a"
type input "Nouveaux meubles, aménagement, chambres, ac"
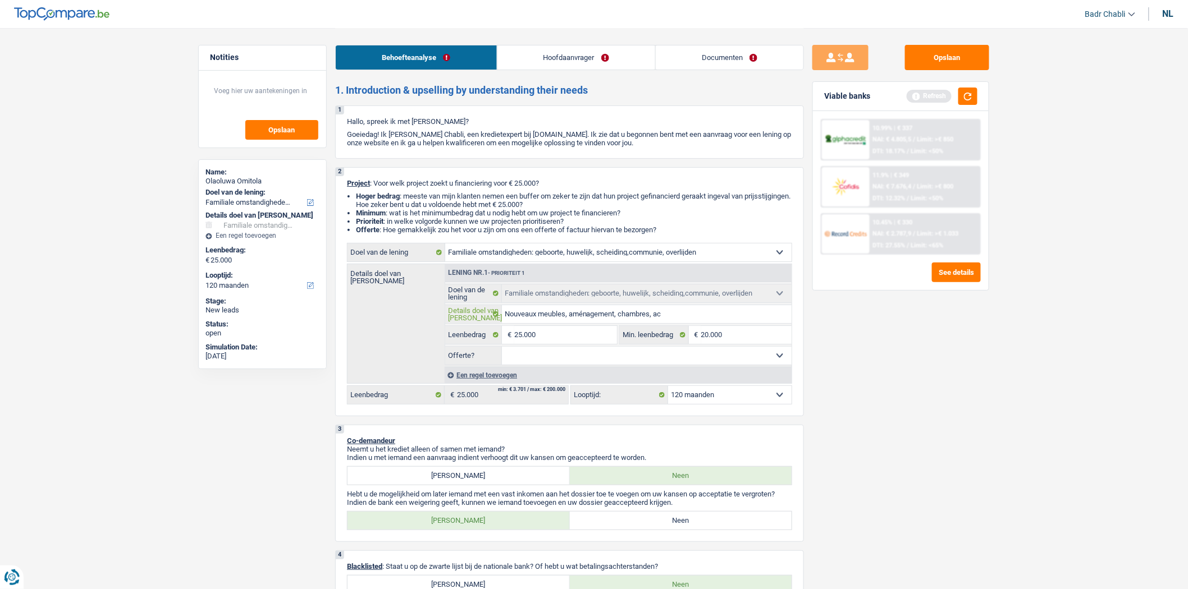
type input "Nouveaux meubles, aménagement, chambres, ach"
type input "Nouveaux meubles, aménagement, chambres, acha"
type input "Nouveaux meubles, aménagement, chambres, achat"
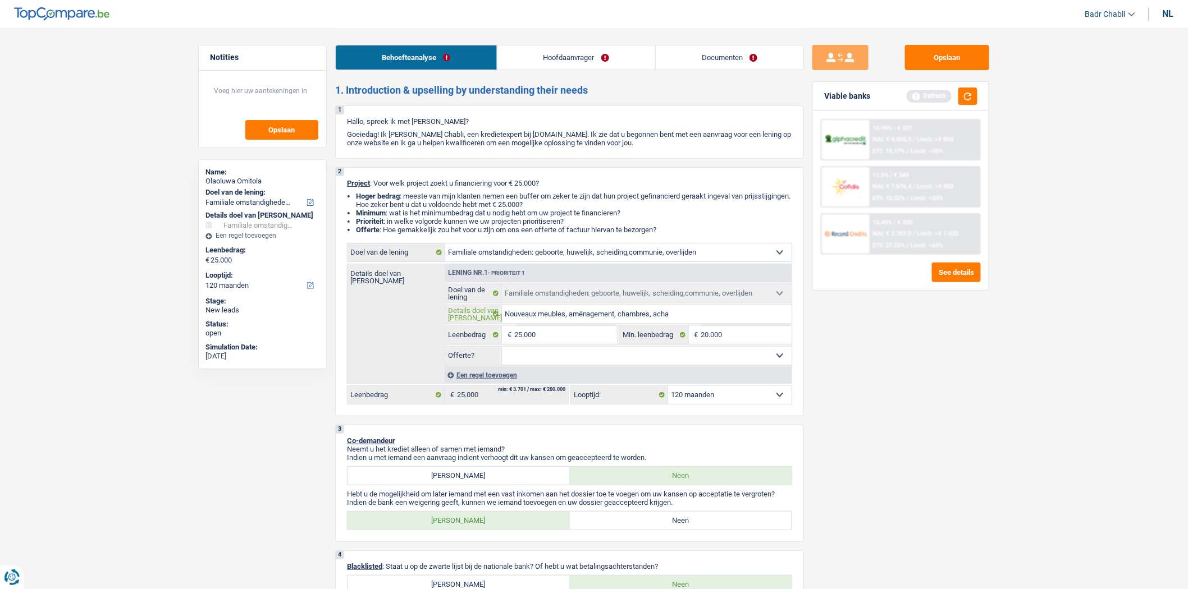
type input "Nouveaux meubles, aménagement, chambres, achat"
type input "Nouveaux meubles, aménagement, chambres, achat t"
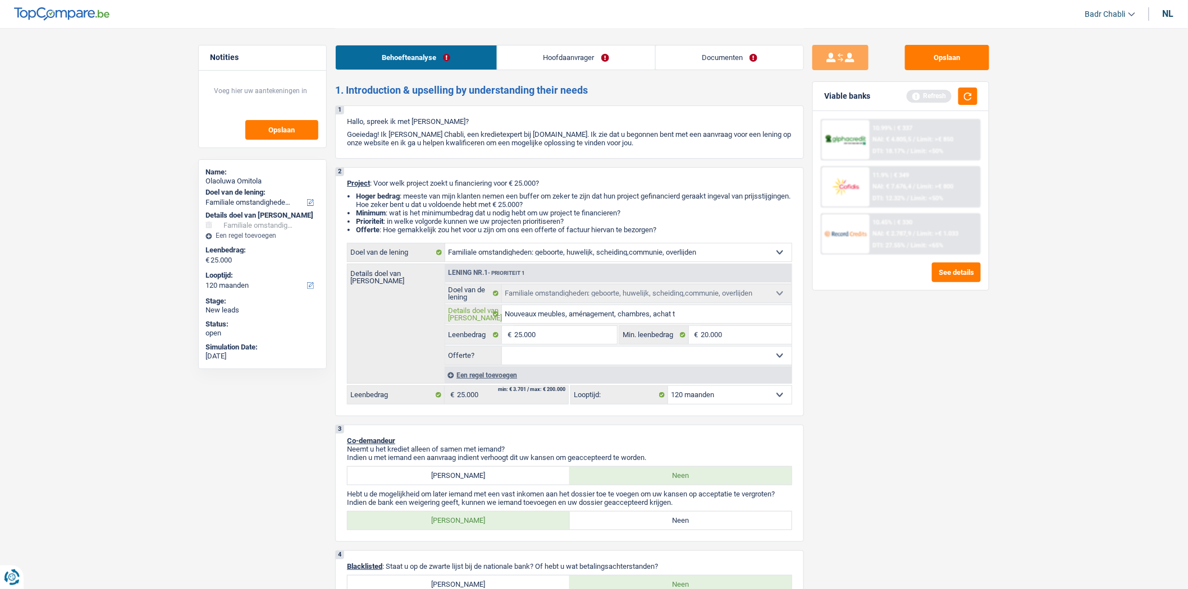
type input "Nouveaux meubles, aménagement, chambres, achat to"
type input "Nouveaux meubles, aménagement, chambres, achat tou"
type input "Nouveaux meubles, aménagement, chambres, achat tout"
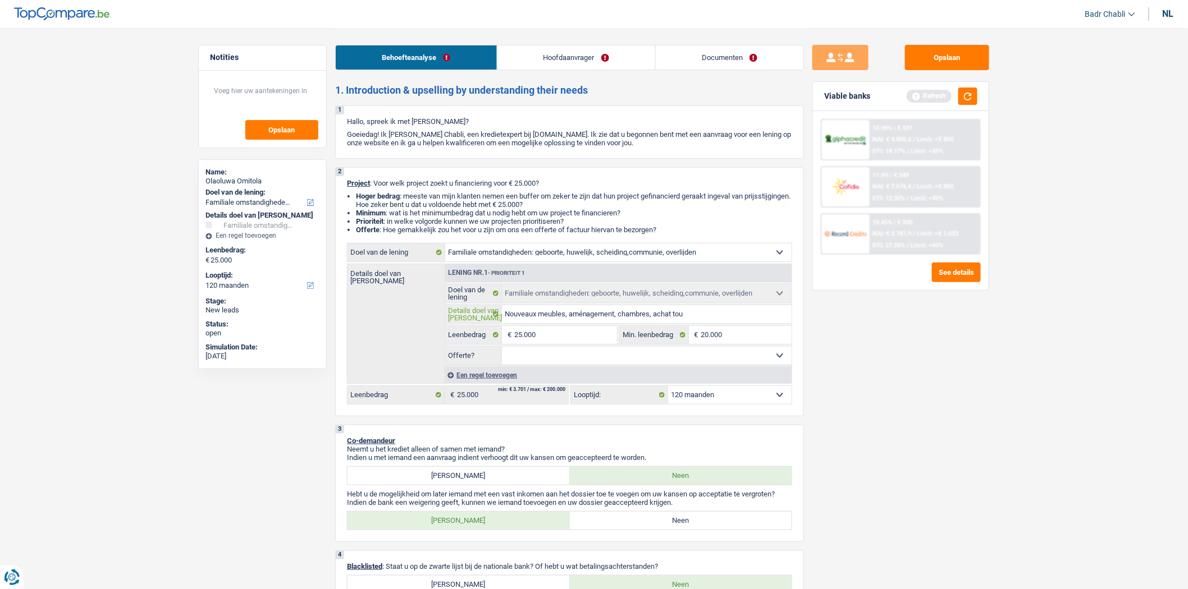
type input "Nouveaux meubles, aménagement, chambres, achat tout"
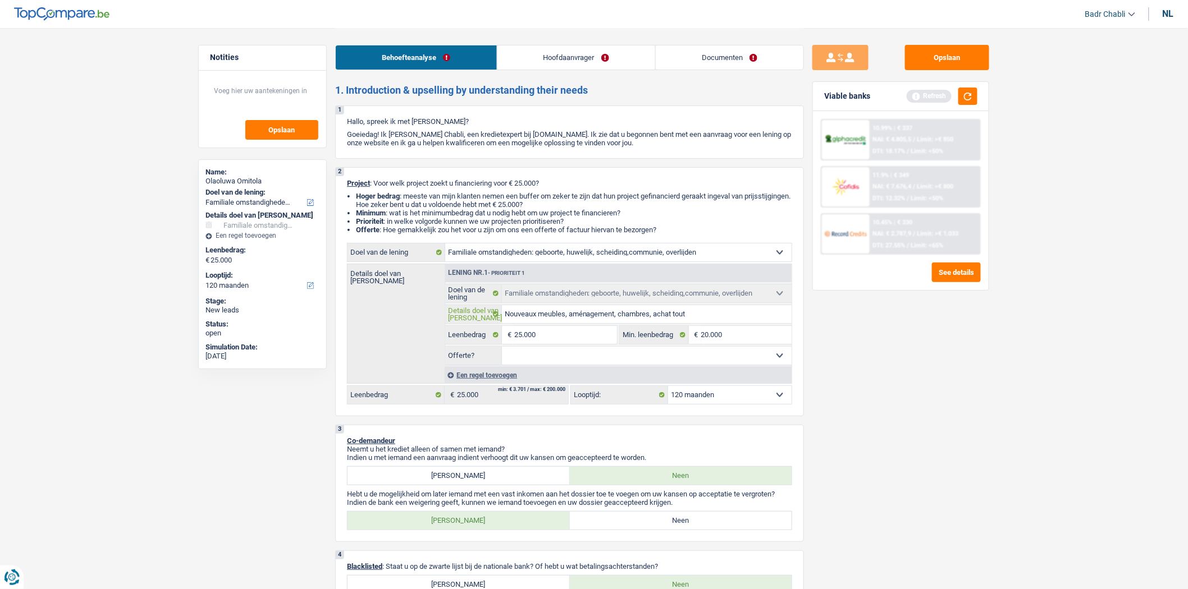
type input "Nouveaux meubles, aménagement, chambres, achat toute"
type input "Nouveaux meubles, aménagement, chambres, achat toute l"
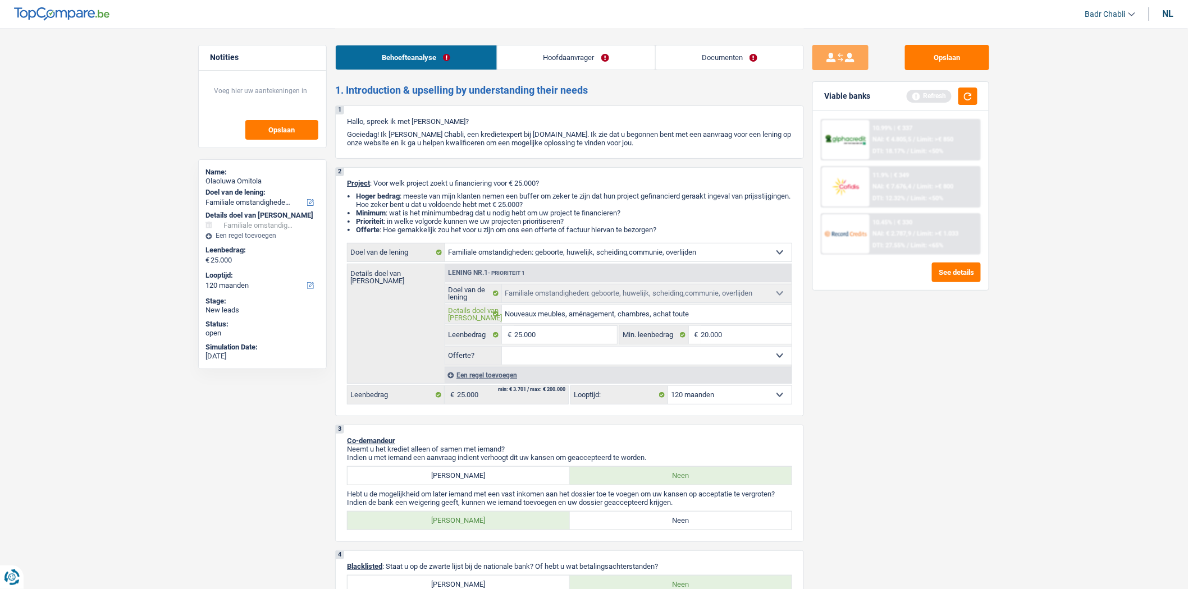
type input "Nouveaux meubles, aménagement, chambres, achat toute l"
type input "Nouveaux meubles, aménagement, chambres, achat toute l'"
type input "Nouveaux meubles, aménagement, chambres, achat toute l'a"
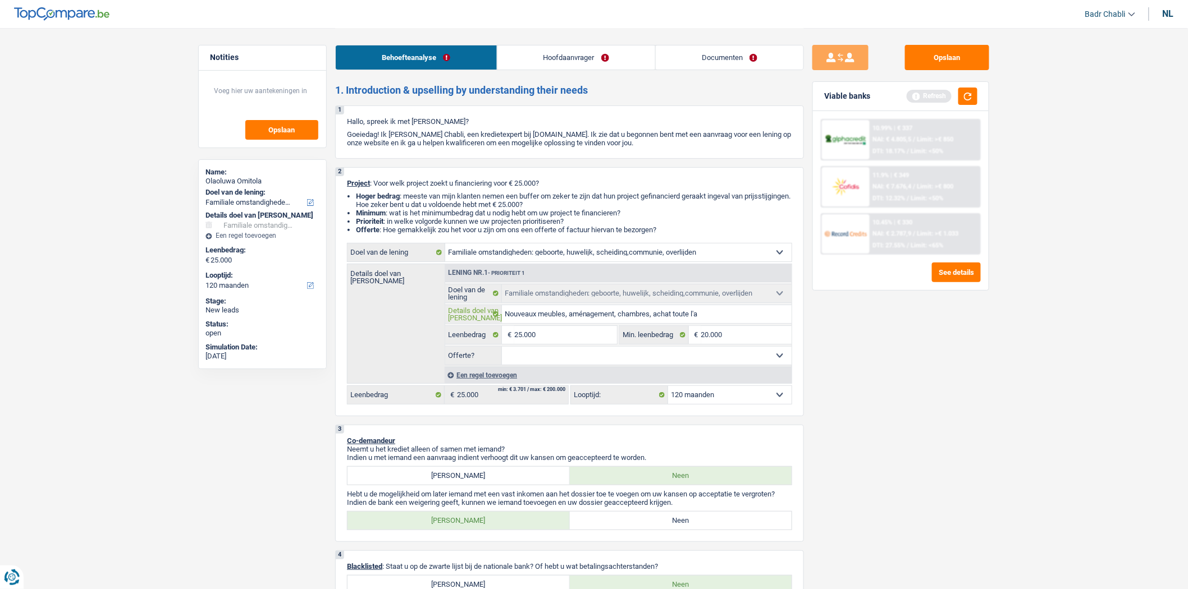
type input "Nouveaux meubles, aménagement, chambres, achat toute l'am"
type input "Nouveaux meubles, aménagement, chambres, achat toute l'ame"
type input "Nouveaux meubles, aménagement, chambres, achat toute l'ameu"
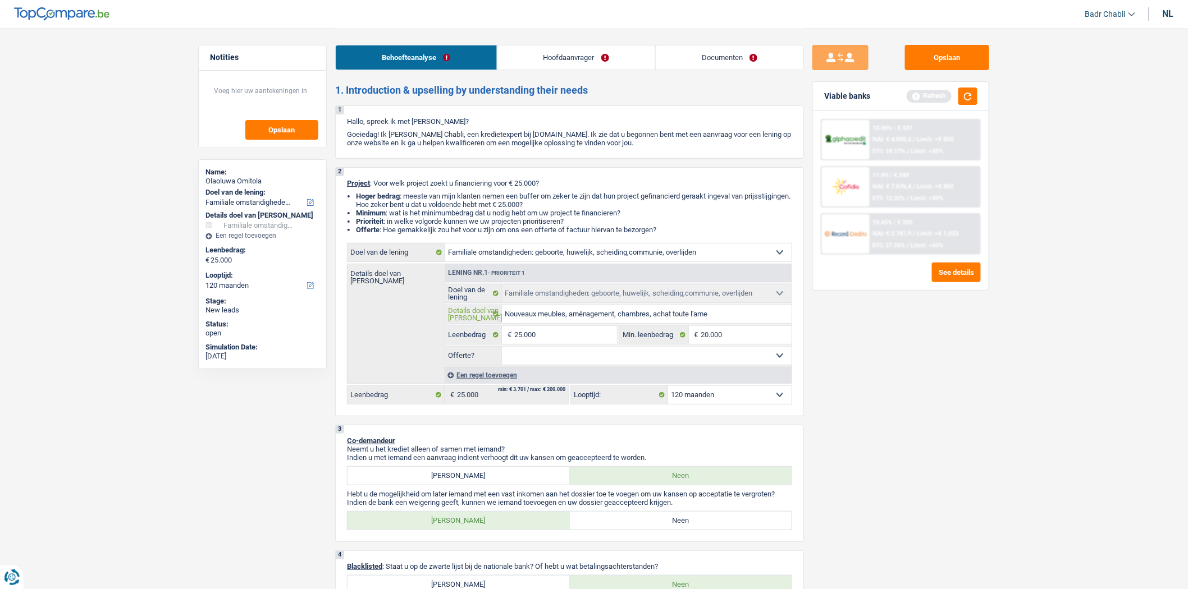
type input "Nouveaux meubles, aménagement, chambres, achat toute l'ameu"
type input "Nouveaux meubles, aménagement, chambres, achat toute l'ameub"
type input "Nouveaux meubles, aménagement, chambres, achat toute l'ameubl"
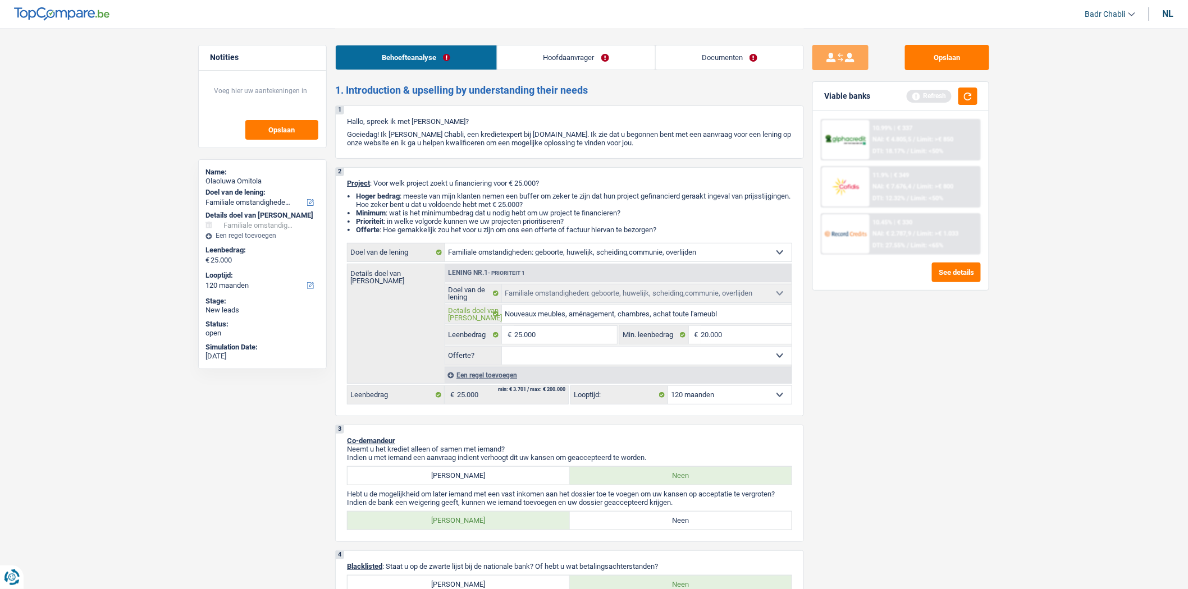
type input "Nouveaux meubles, aménagement, chambres, achat toute l'ameuble"
type input "Nouveaux meubles, aménagement, chambres, achat toute l'ameublem"
type input "Nouveaux meubles, aménagement, chambres, achat toute l'ameubleme"
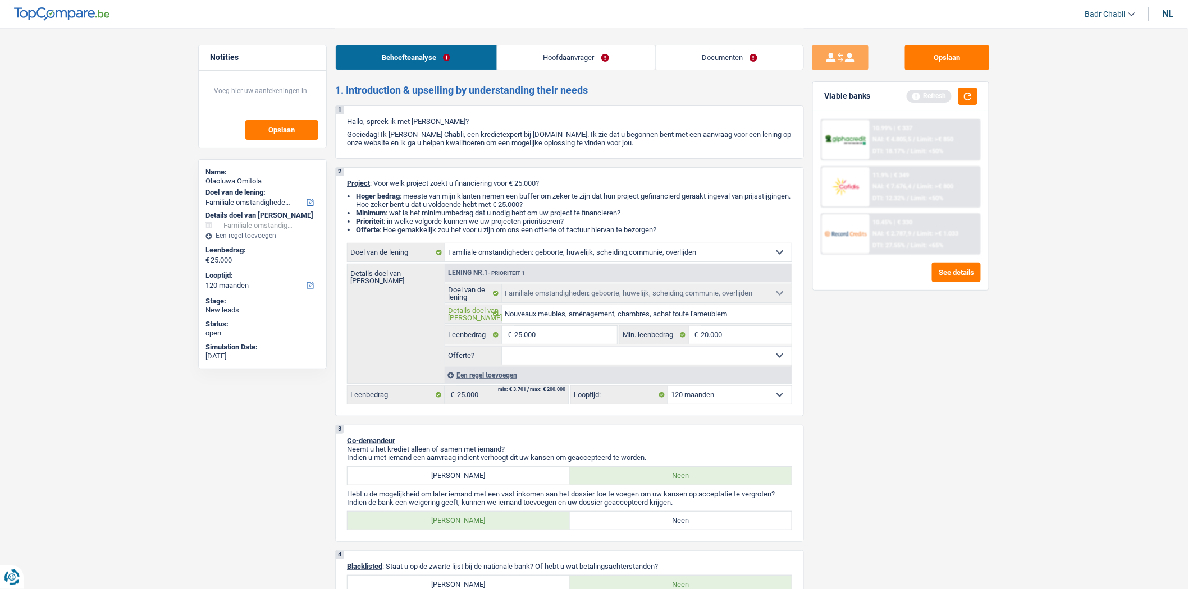
type input "Nouveaux meubles, aménagement, chambres, achat toute l'ameubleme"
type input "Nouveaux meubles, aménagement, chambres, achat toute l'ameublemen"
type input "Nouveaux meubles, aménagement, chambres, achat toute l'ameublement"
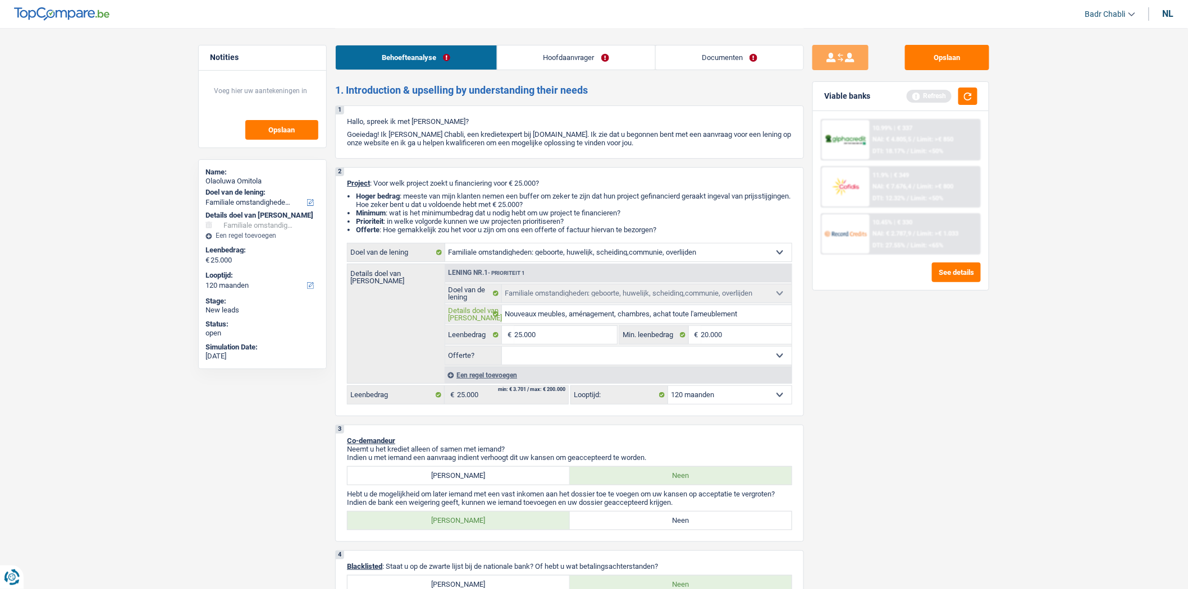
type input "Nouveaux meubles, aménagement, chambres, achat toute l'ameublement"
click at [575, 360] on select "Ja Neen Niet beantwoord Maak een keuze a.u.b" at bounding box center [647, 356] width 290 height 18
select select "false"
click at [502, 350] on select "Ja Neen Niet beantwoord Maak een keuze a.u.b" at bounding box center [647, 356] width 290 height 18
select select "false"
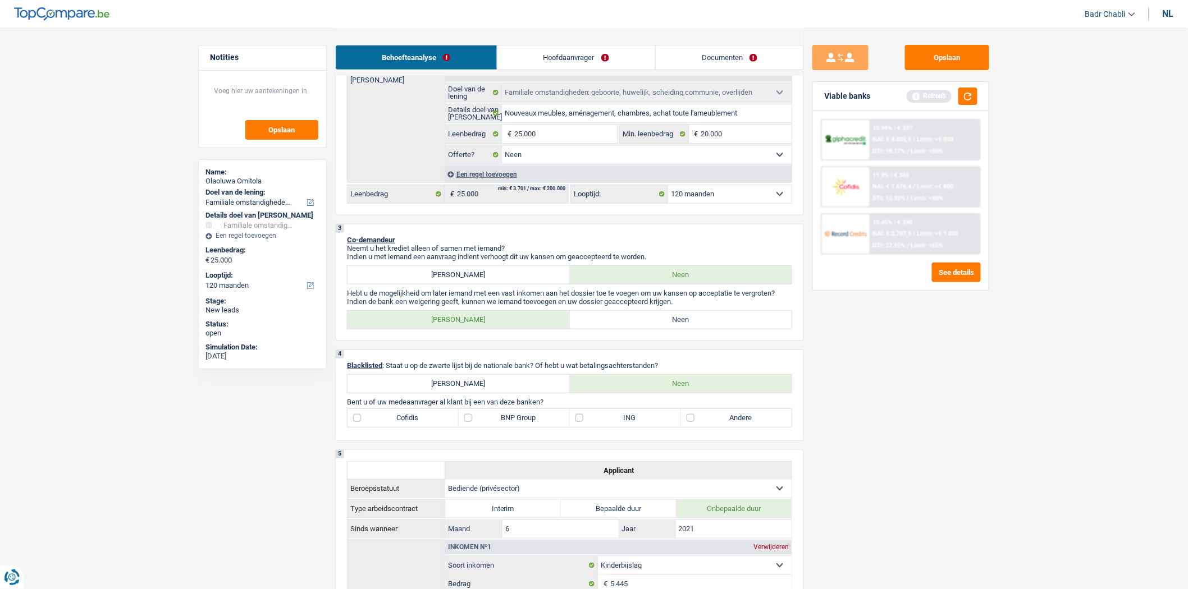
scroll to position [312, 0]
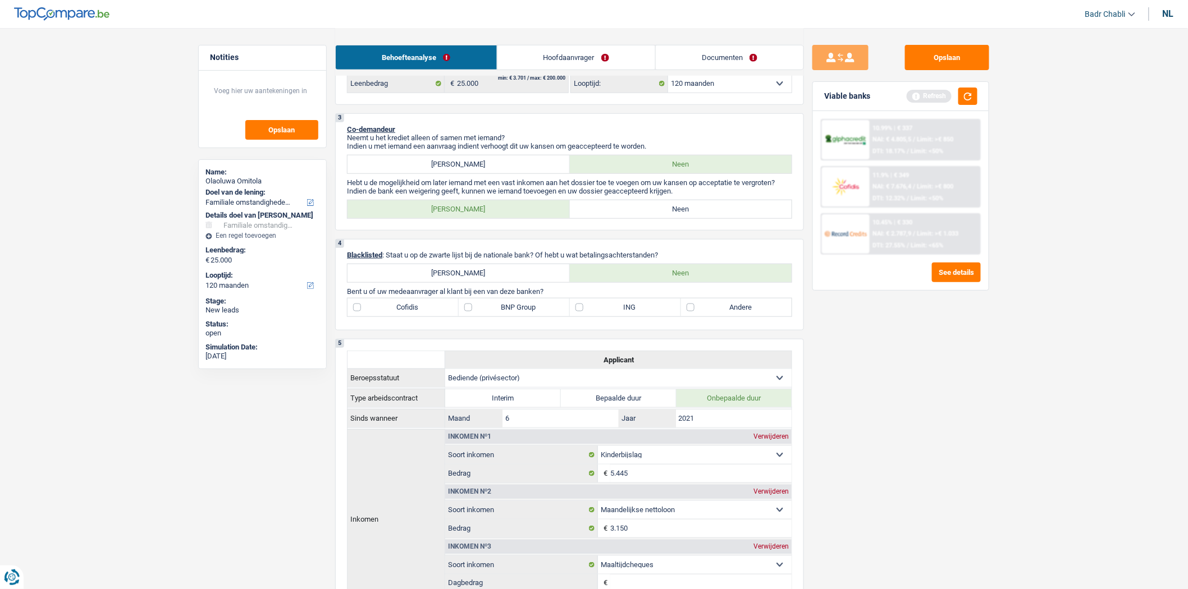
click at [689, 203] on div "3 Co-demandeur Neemt u het krediet alleen of samen met iemand? Indien u met iem…" at bounding box center [569, 171] width 469 height 117
click at [689, 210] on label "Neen" at bounding box center [681, 209] width 222 height 18
click at [689, 210] on input "Neen" at bounding box center [681, 209] width 222 height 18
radio input "true"
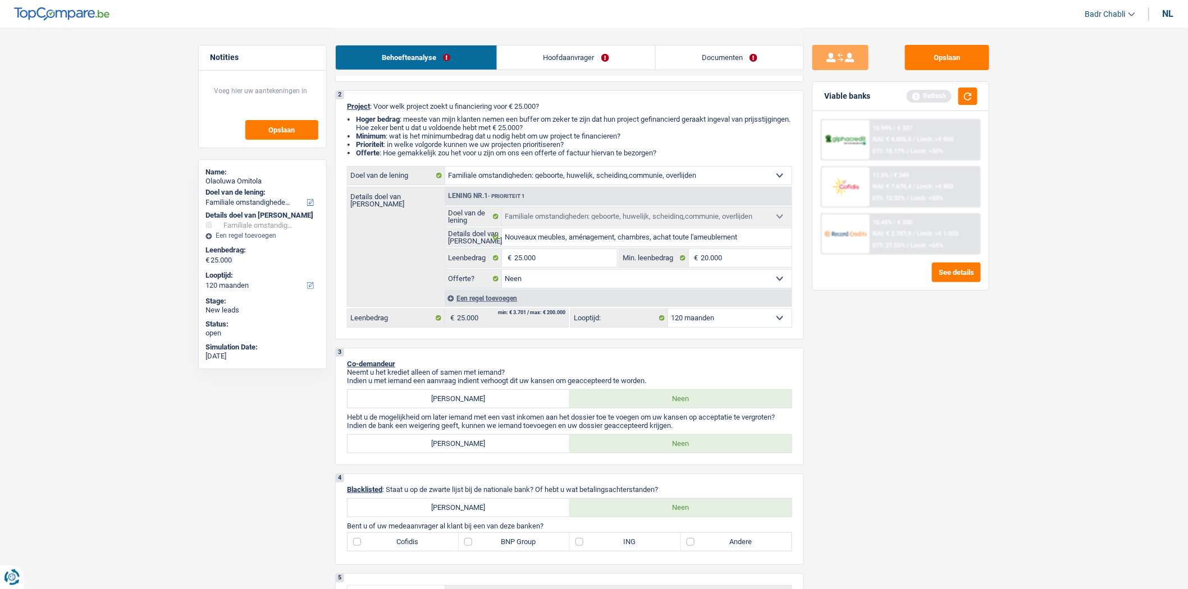
scroll to position [62, 0]
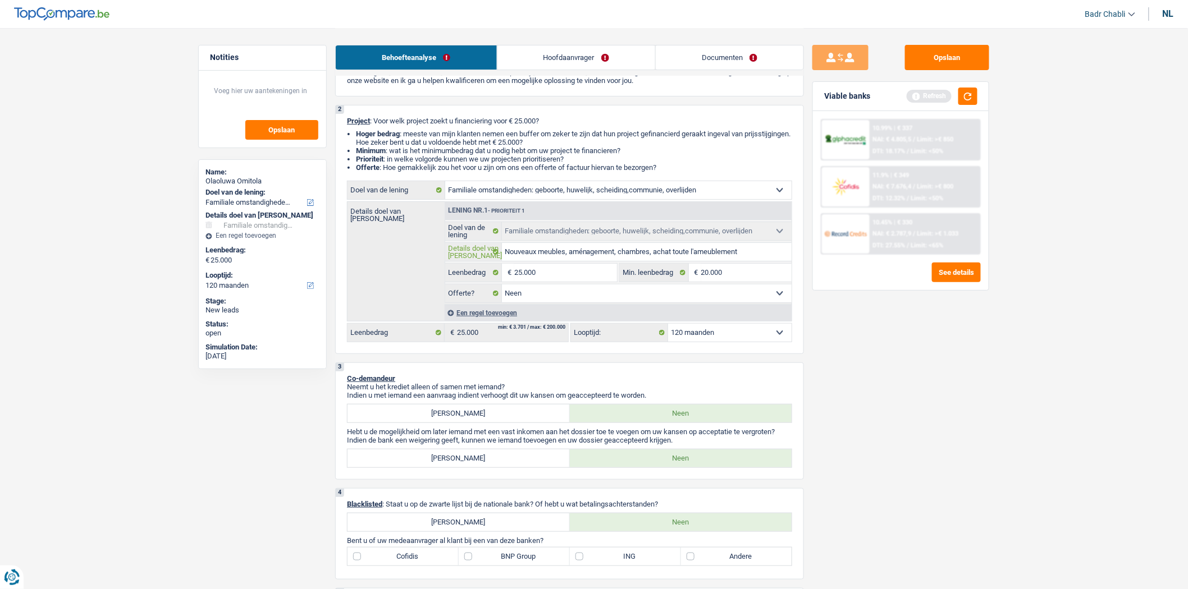
click at [767, 260] on input "Nouveaux meubles, aménagement, chambres, achat toute l'ameublement" at bounding box center [647, 252] width 290 height 18
type input "Nouveaux meubles, aménagement, chambres, achat toute l'ameublement,"
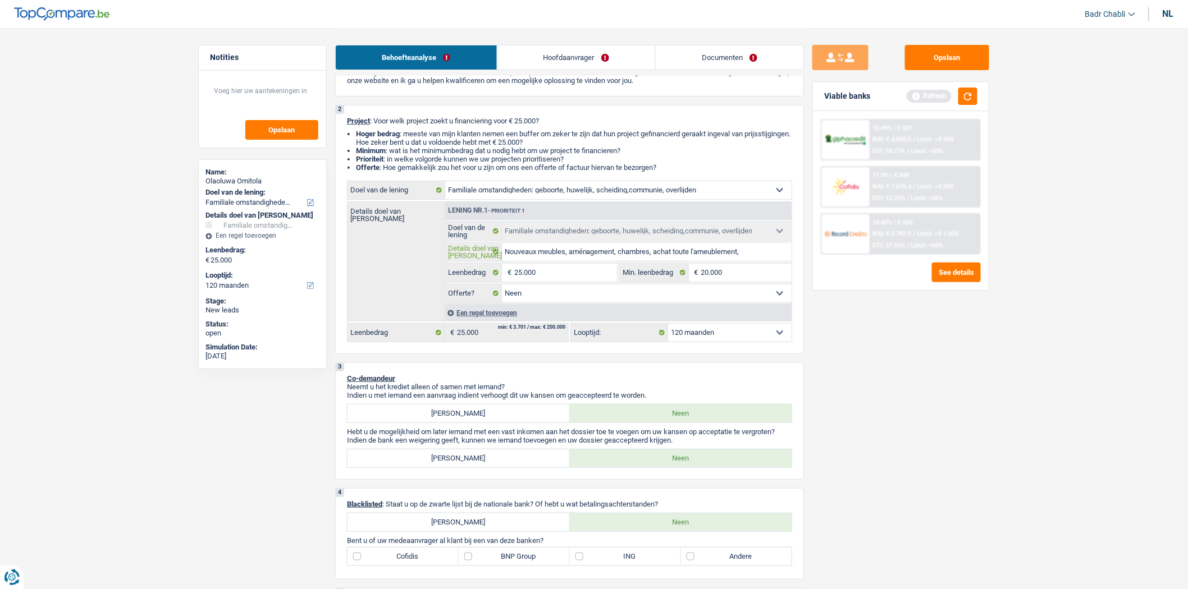
type input "Nouveaux meubles, aménagement, chambres, achat toute l'ameublement, s"
type input "Nouveaux meubles, aménagement, chambres, achat toute l'ameublement, sa"
type input "Nouveaux meubles, aménagement, chambres, achat toute l'ameublement, sal"
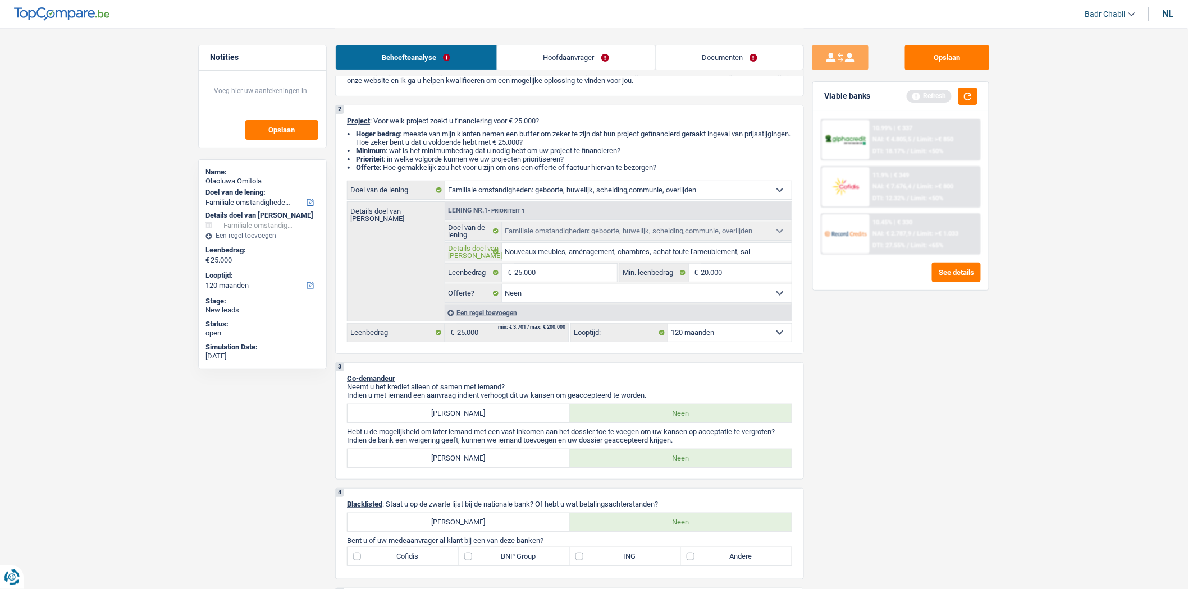
type input "Nouveaux meubles, aménagement, chambres, achat toute l'ameublement, sal"
type input "Nouveaux meubles, aménagement, chambres, achat toute l'ameublement, salo"
click at [962, 98] on button "button" at bounding box center [967, 96] width 19 height 17
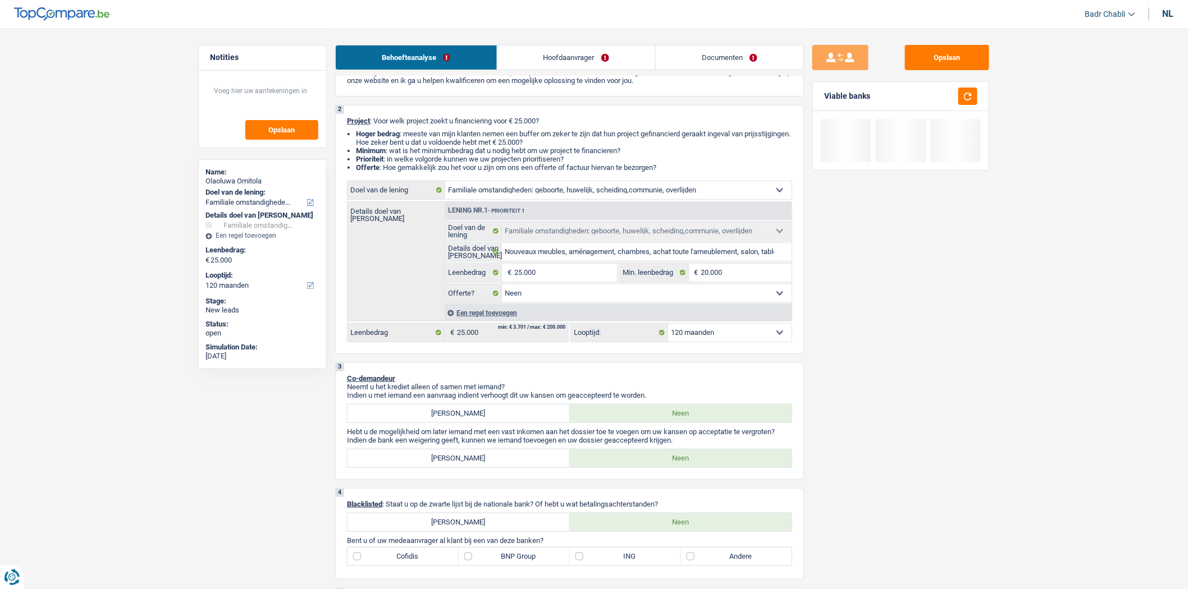
click at [584, 49] on link "Hoofdaanvrager" at bounding box center [576, 57] width 158 height 24
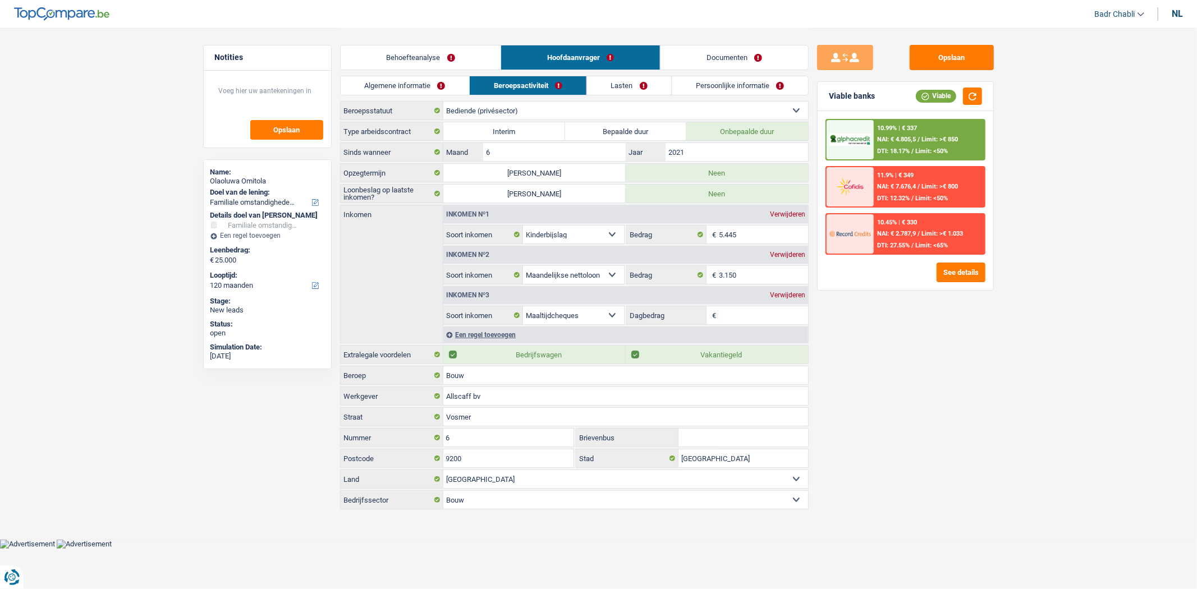
click at [715, 87] on link "Persoonlijke informatie" at bounding box center [740, 85] width 136 height 19
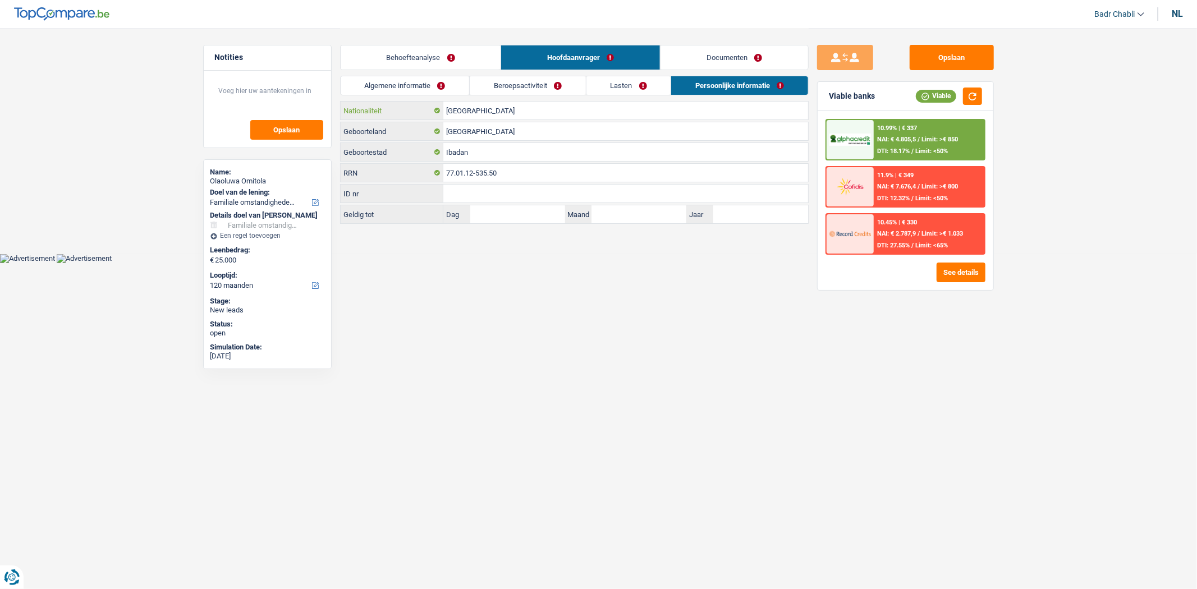
click at [479, 108] on input "[GEOGRAPHIC_DATA]" at bounding box center [625, 111] width 365 height 18
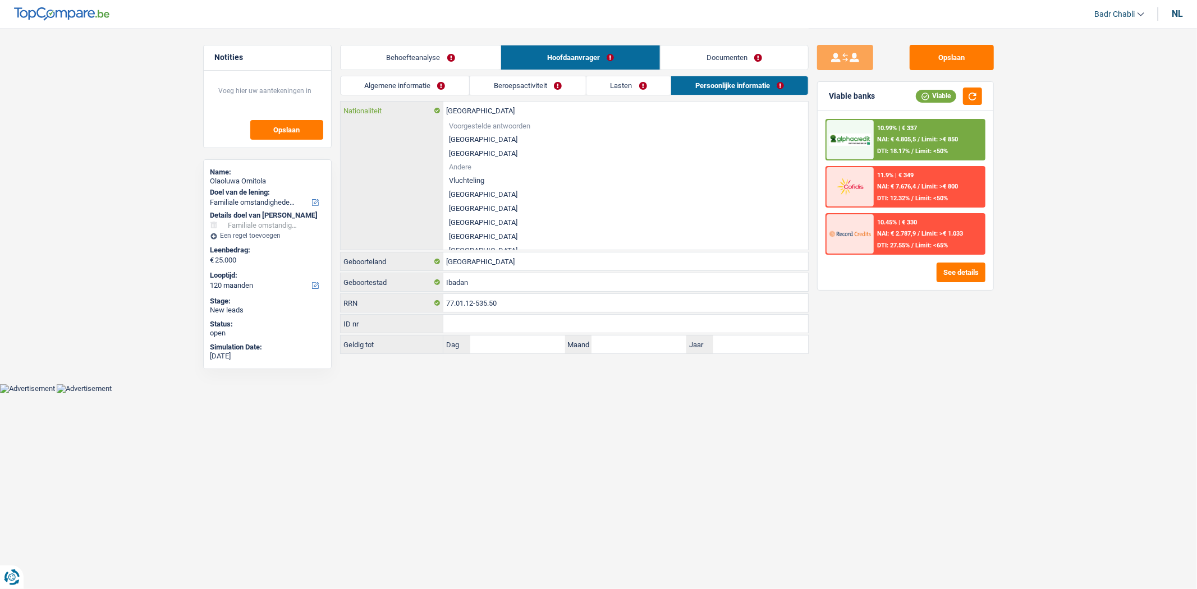
click at [479, 108] on input "[GEOGRAPHIC_DATA]" at bounding box center [625, 111] width 365 height 18
click at [455, 139] on li "[GEOGRAPHIC_DATA]" at bounding box center [625, 139] width 365 height 14
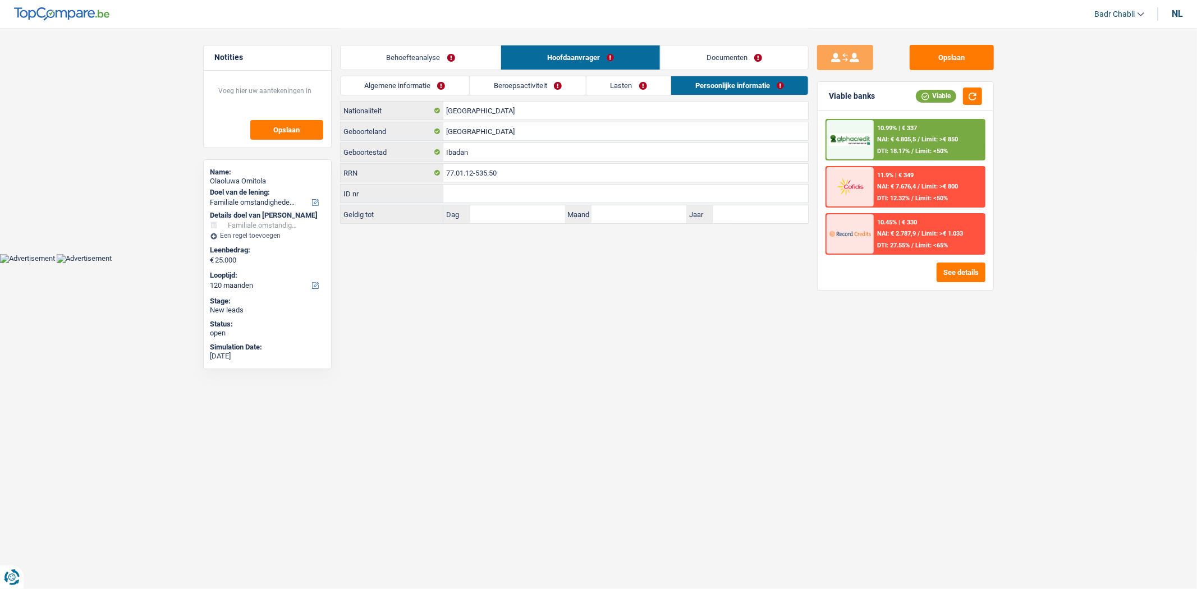
click at [417, 54] on link "Behoefteanalyse" at bounding box center [421, 57] width 161 height 24
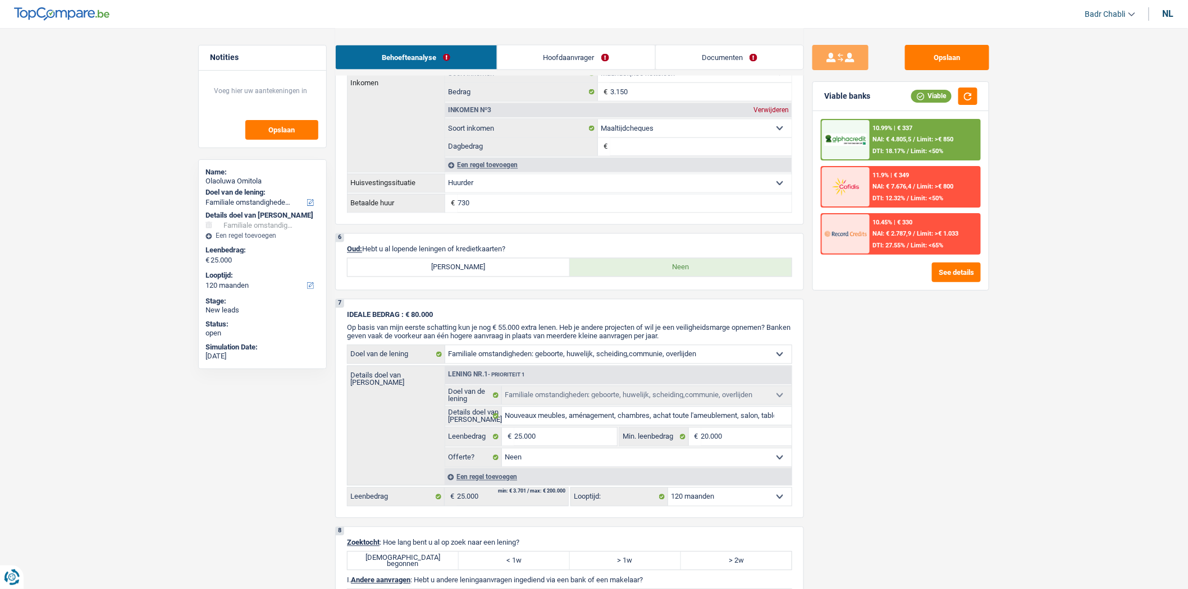
scroll to position [1060, 0]
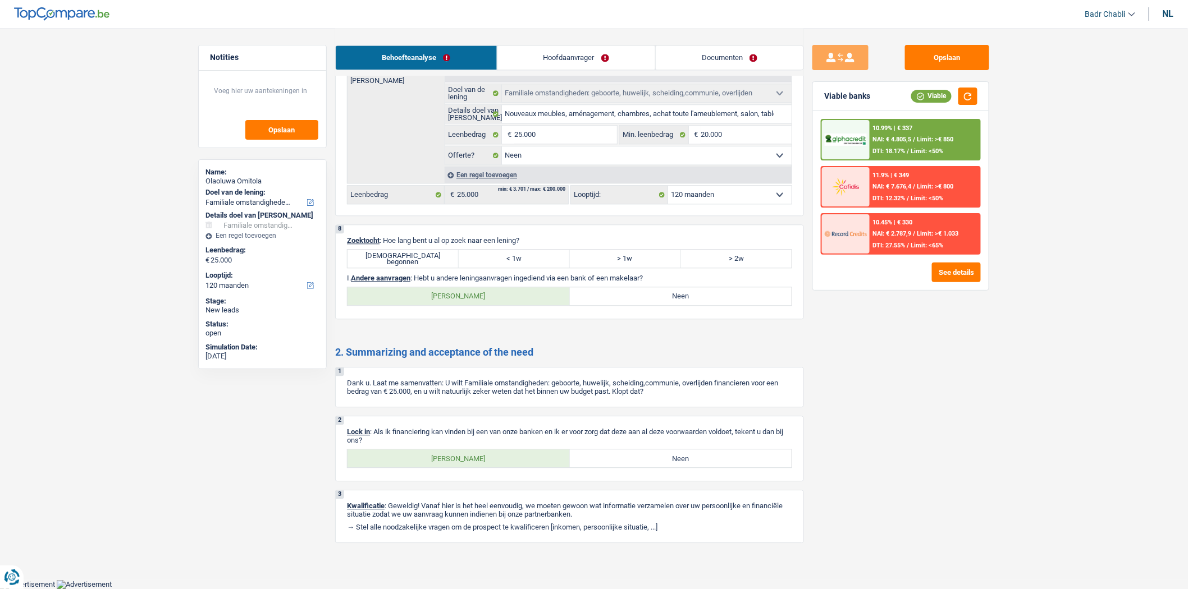
click at [418, 255] on label "[DEMOGRAPHIC_DATA] begonnen" at bounding box center [402, 259] width 111 height 18
click at [418, 255] on input "[DEMOGRAPHIC_DATA] begonnen" at bounding box center [402, 259] width 111 height 18
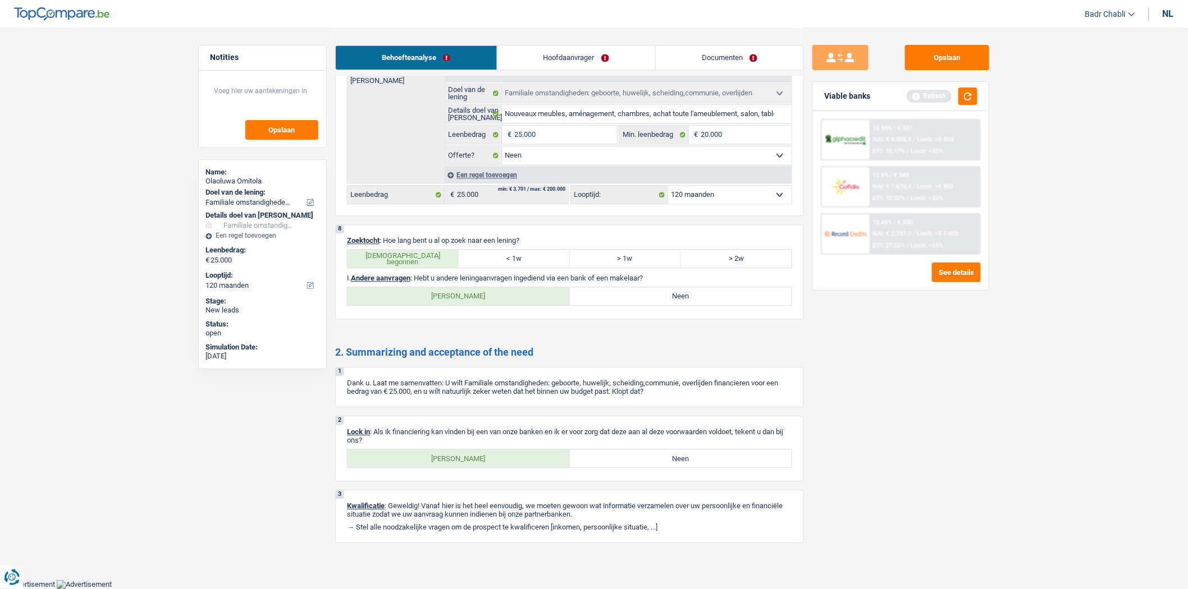
click at [621, 291] on label "Neen" at bounding box center [681, 296] width 222 height 18
click at [621, 291] on input "Neen" at bounding box center [681, 296] width 222 height 18
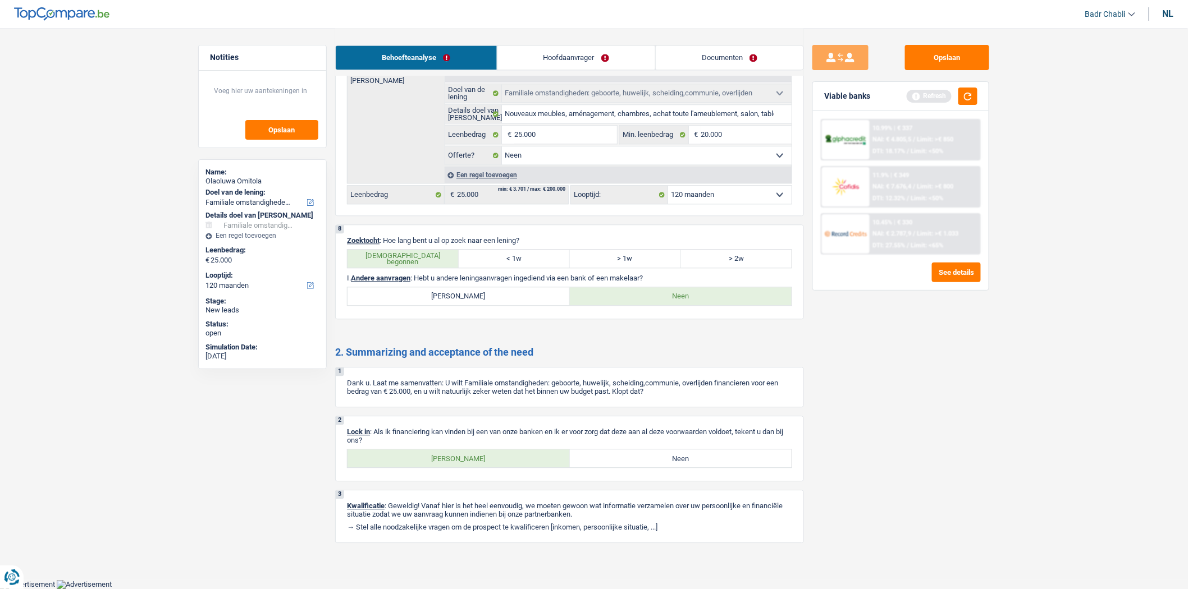
click at [443, 468] on label "[PERSON_NAME]" at bounding box center [458, 459] width 222 height 18
click at [443, 468] on input "[PERSON_NAME]" at bounding box center [458, 459] width 222 height 18
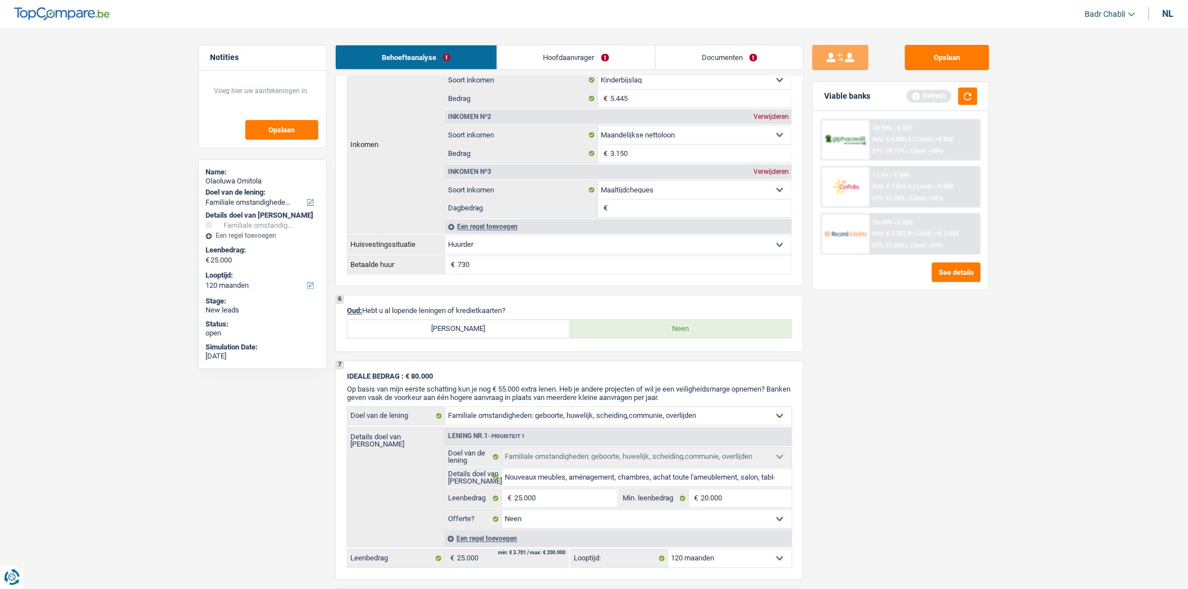
scroll to position [686, 0]
click at [512, 339] on label "[PERSON_NAME]" at bounding box center [458, 330] width 222 height 18
click at [512, 339] on input "[PERSON_NAME]" at bounding box center [458, 330] width 222 height 18
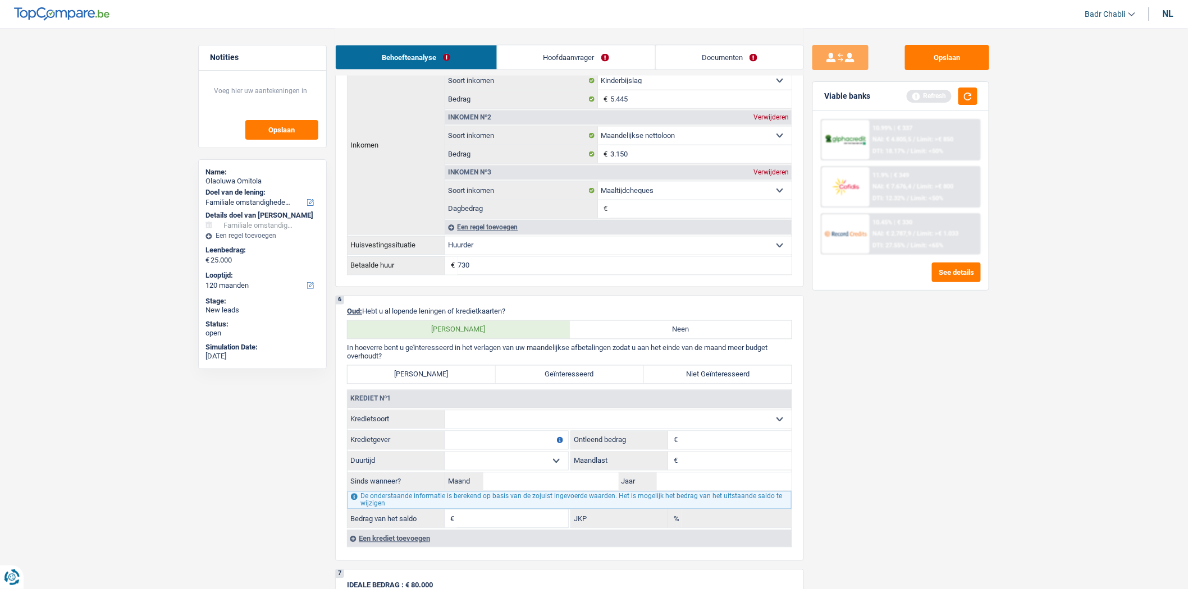
click at [495, 429] on select "Kaart of kredietlijn Hypothecaire lening Verkoop op afbetaling Lening op afbeta…" at bounding box center [618, 420] width 346 height 18
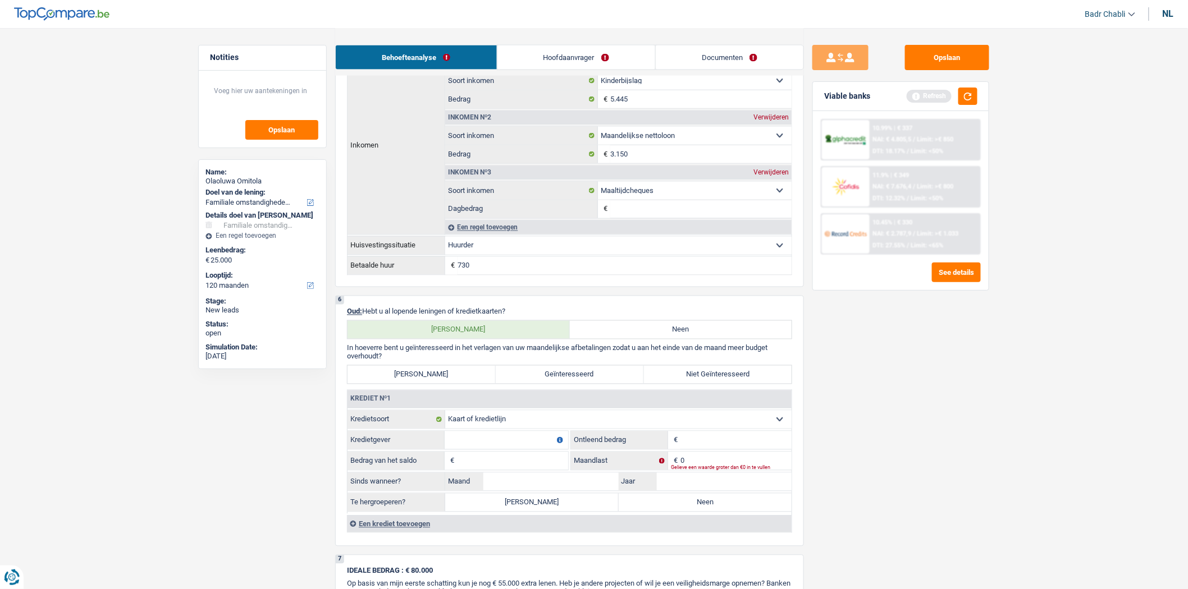
click at [508, 450] on input "Kredietgever" at bounding box center [506, 441] width 123 height 18
click at [740, 450] on input "Leenbedrag" at bounding box center [735, 441] width 111 height 18
click at [500, 467] on input "Bedrag van het saldo" at bounding box center [512, 461] width 111 height 18
click at [648, 509] on label "Neen" at bounding box center [705, 503] width 173 height 18
click at [648, 509] on input "Neen" at bounding box center [705, 503] width 173 height 18
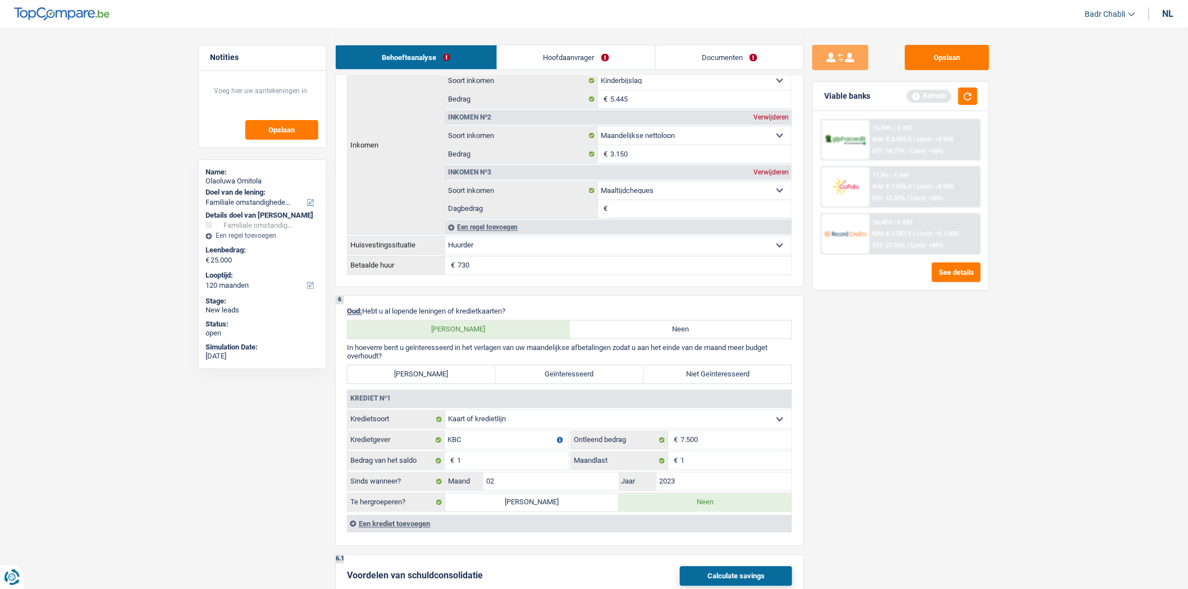
click at [736, 379] on label "Niet Geïnteresseerd" at bounding box center [718, 375] width 148 height 18
click at [736, 379] on input "Niet Geïnteresseerd" at bounding box center [718, 375] width 148 height 18
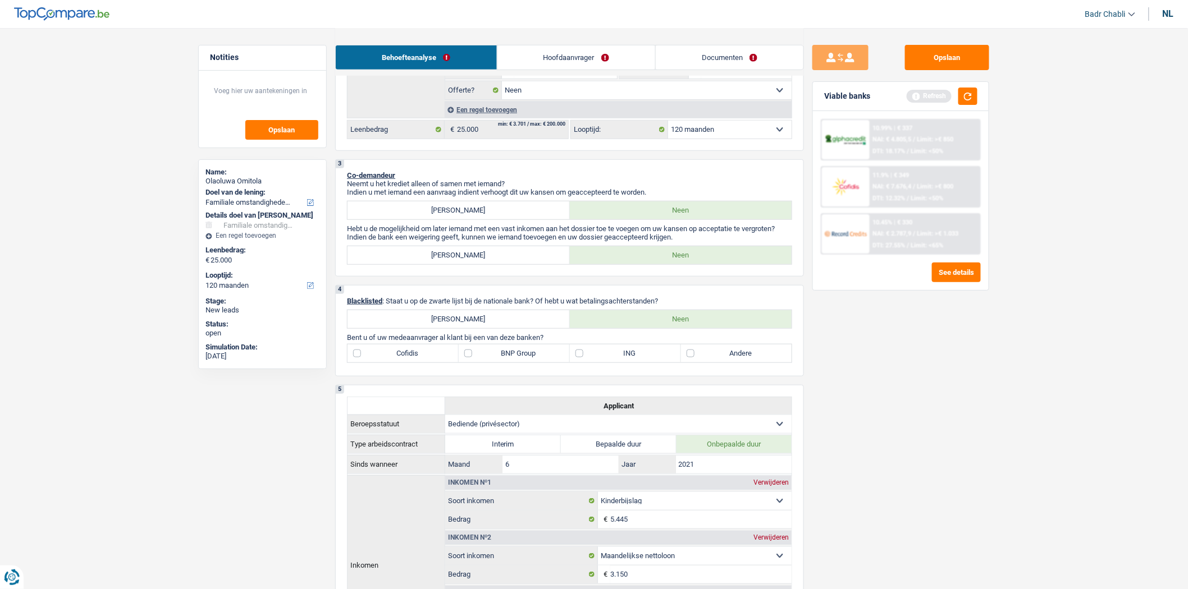
scroll to position [263, 0]
click at [698, 365] on label "Andere" at bounding box center [736, 356] width 111 height 18
click at [698, 365] on input "Andere" at bounding box center [736, 356] width 111 height 18
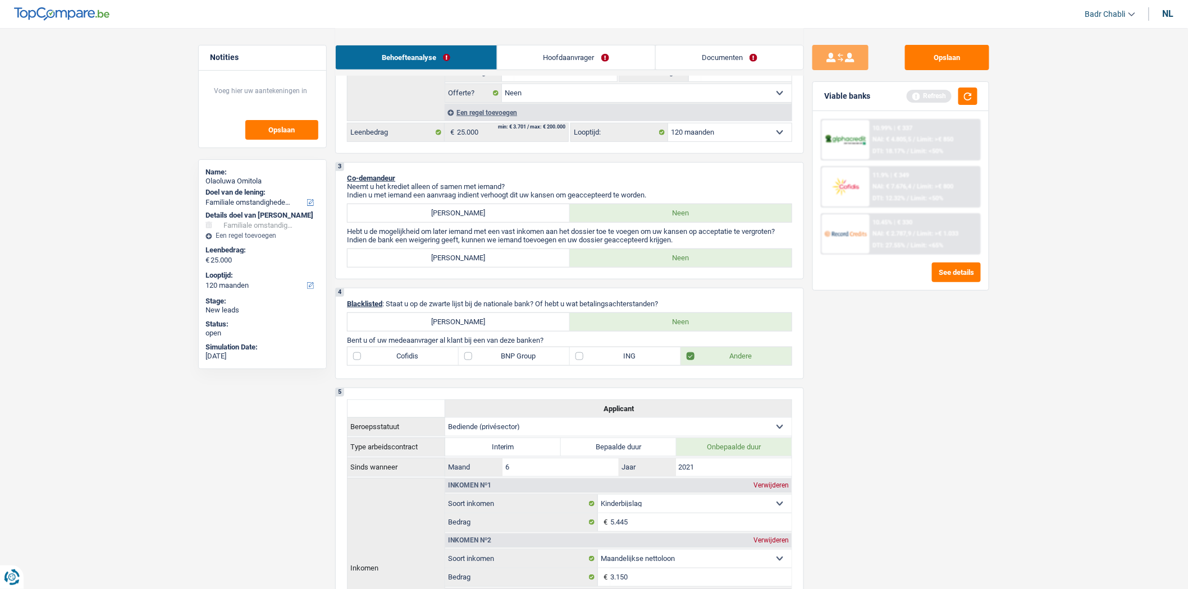
click at [491, 365] on label "BNP Group" at bounding box center [514, 356] width 111 height 18
click at [491, 365] on input "BNP Group" at bounding box center [514, 356] width 111 height 18
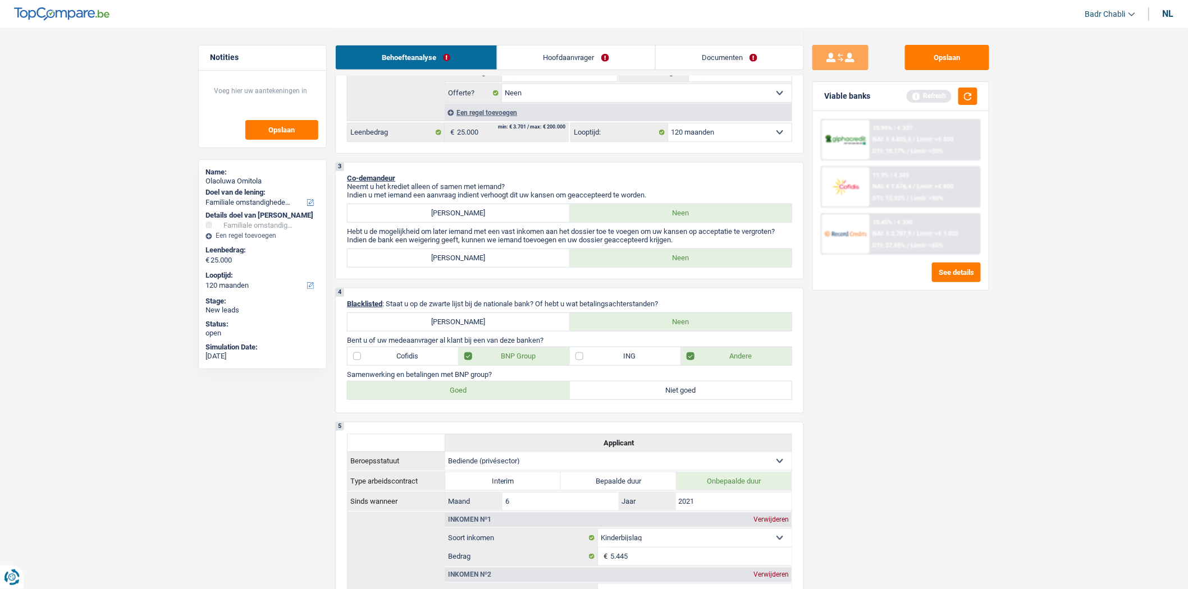
click at [486, 397] on label "Goed" at bounding box center [458, 391] width 222 height 18
click at [486, 397] on input "Goed" at bounding box center [458, 391] width 222 height 18
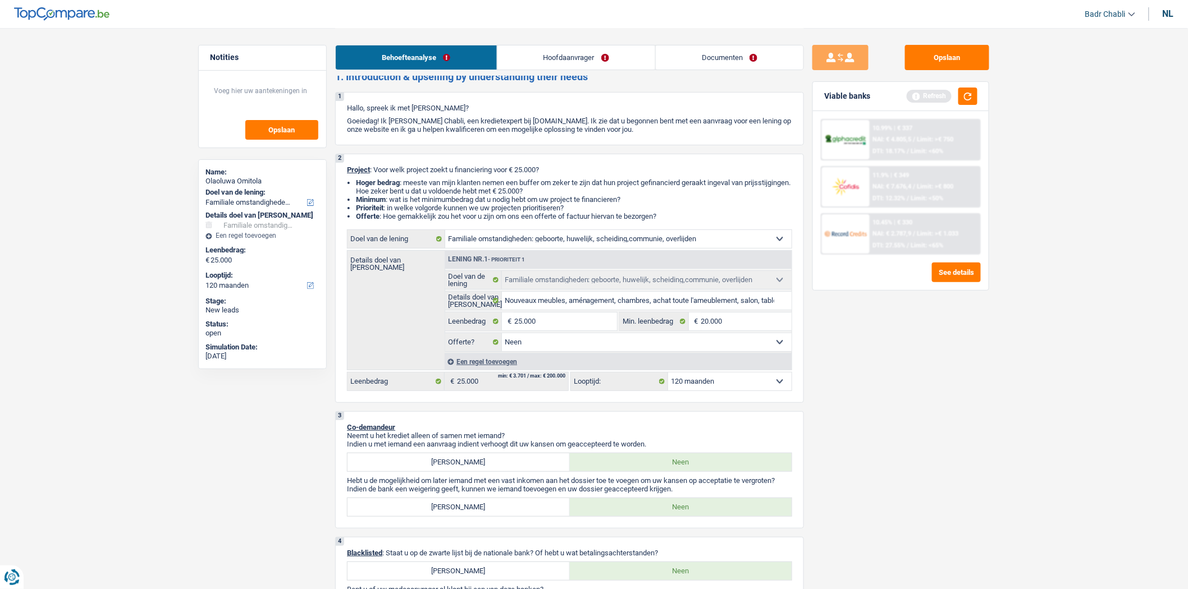
scroll to position [0, 0]
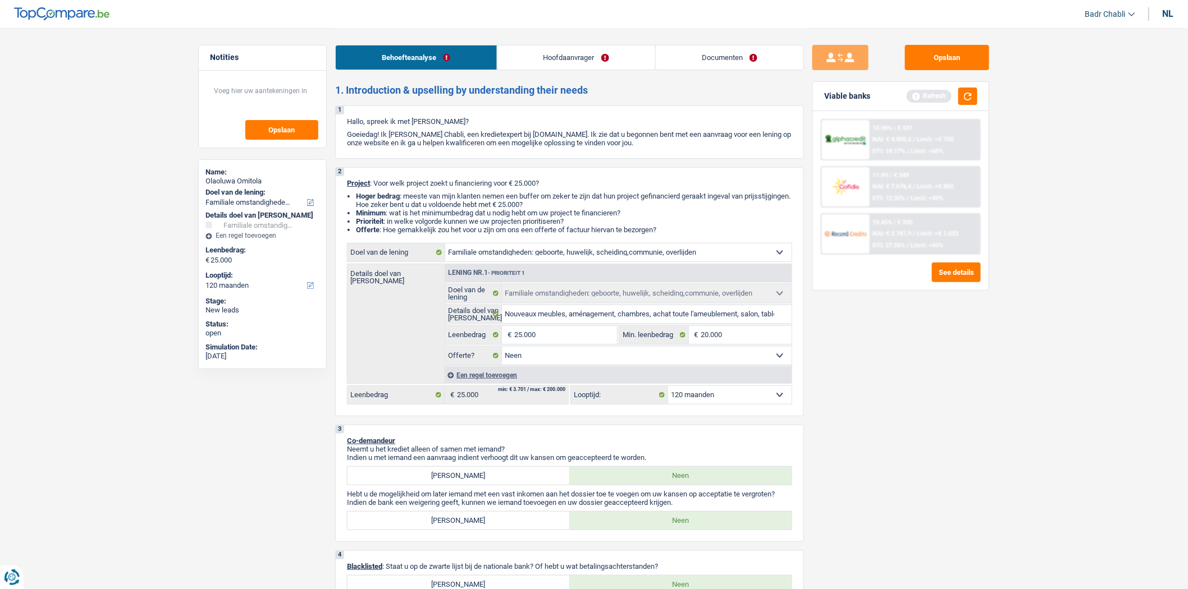
click at [571, 54] on link "Hoofdaanvrager" at bounding box center [576, 57] width 158 height 24
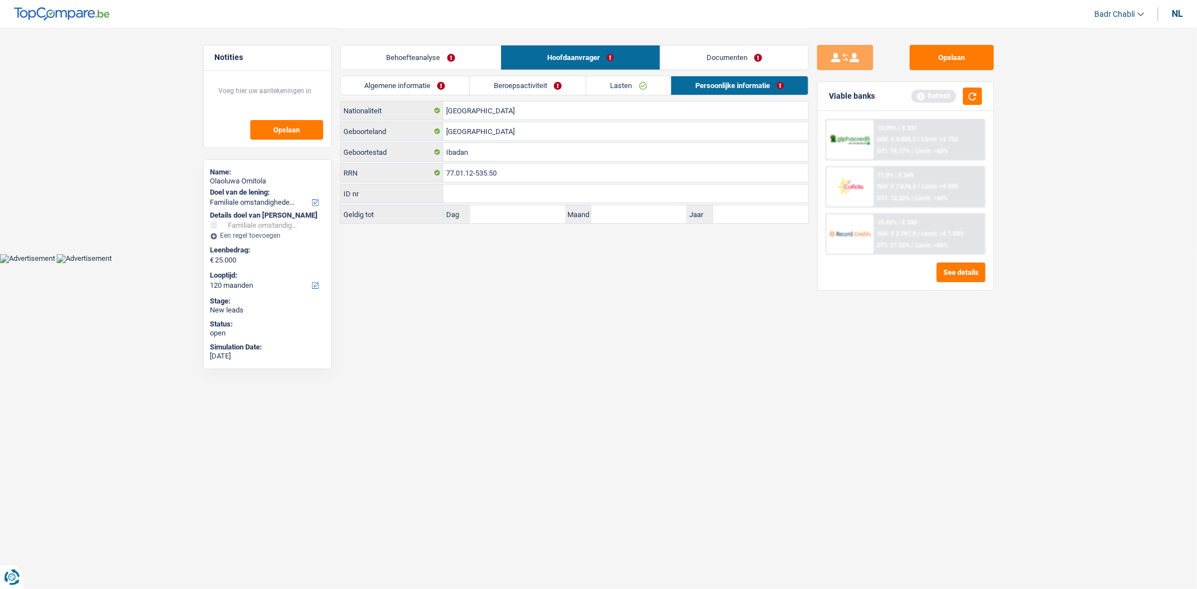
click at [417, 85] on link "Algemene informatie" at bounding box center [405, 85] width 129 height 19
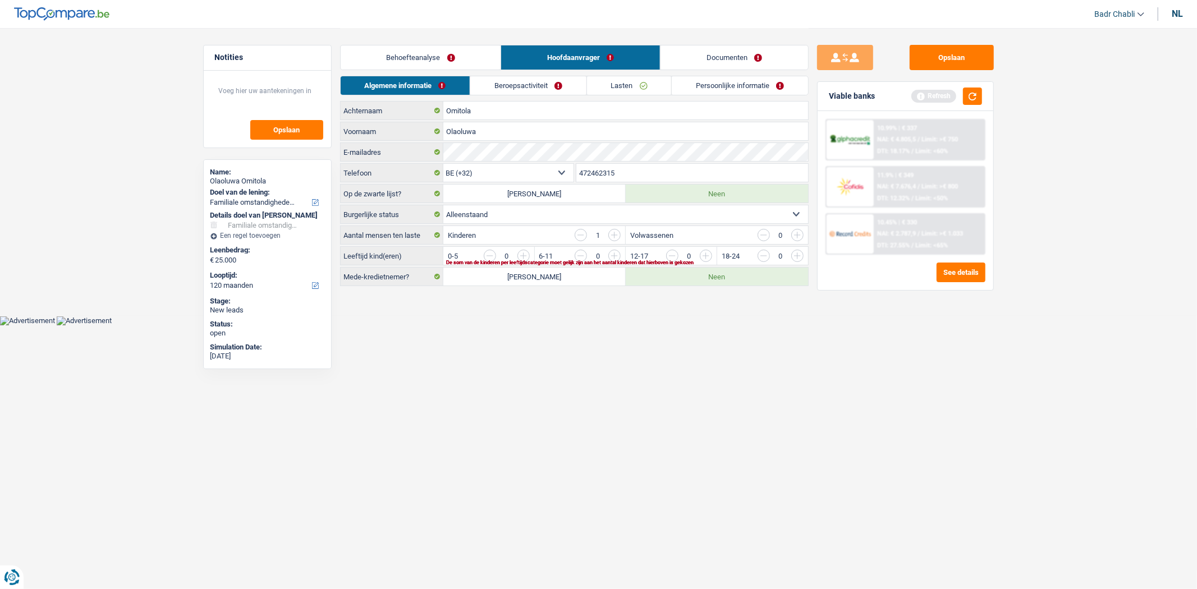
click at [568, 212] on select "Alleenstaand Getrouwd Samenwonend Uit de echt gescheiden Weduwe/weduwnaar Gehuw…" at bounding box center [625, 214] width 365 height 18
click at [443, 206] on select "Alleenstaand Getrouwd Samenwonend Uit de echt gescheiden Weduwe/weduwnaar Gehuw…" at bounding box center [625, 214] width 365 height 18
click at [278, 102] on textarea at bounding box center [268, 96] width 112 height 34
click at [575, 234] on input "button" at bounding box center [581, 235] width 12 height 12
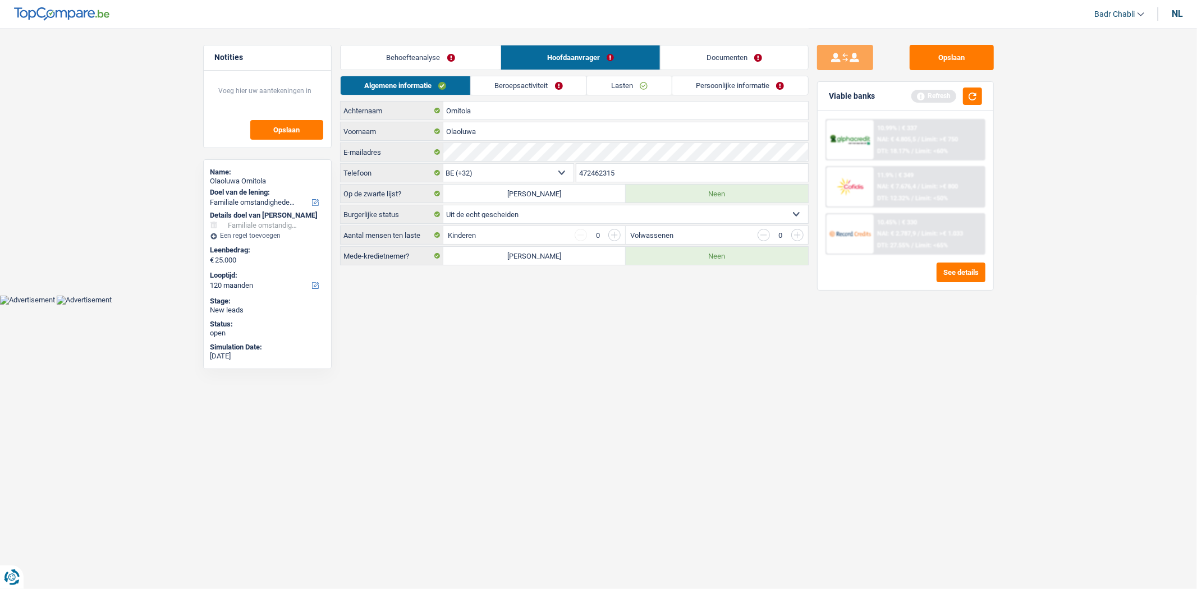
click at [530, 79] on link "Beroepsactiviteit" at bounding box center [529, 85] width 116 height 19
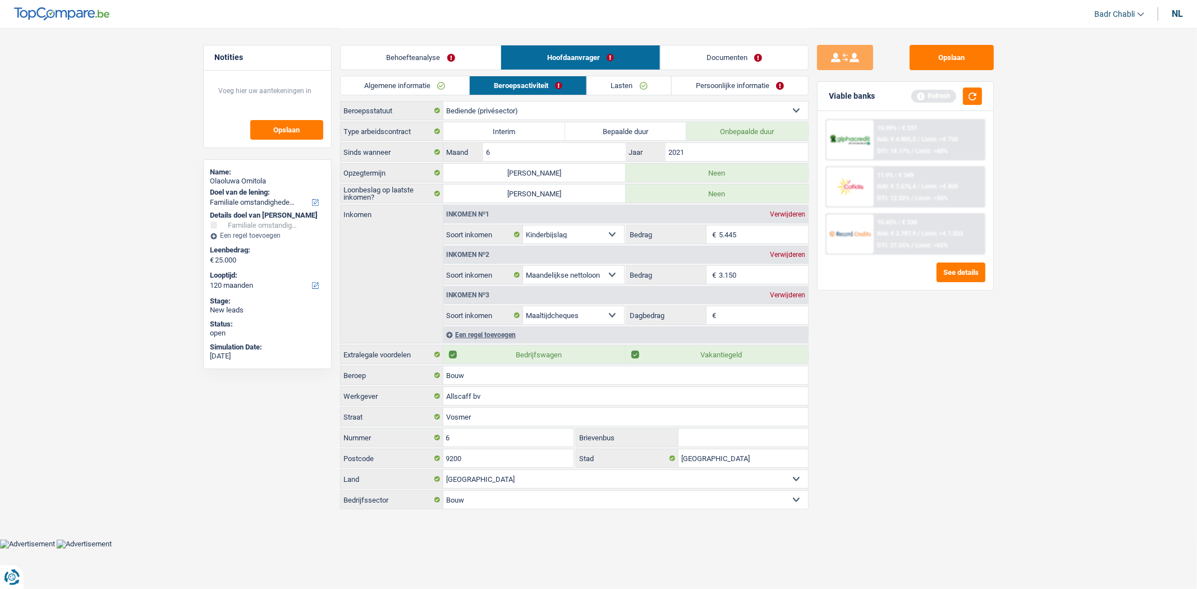
click at [777, 211] on div "Verwijderen" at bounding box center [787, 214] width 41 height 7
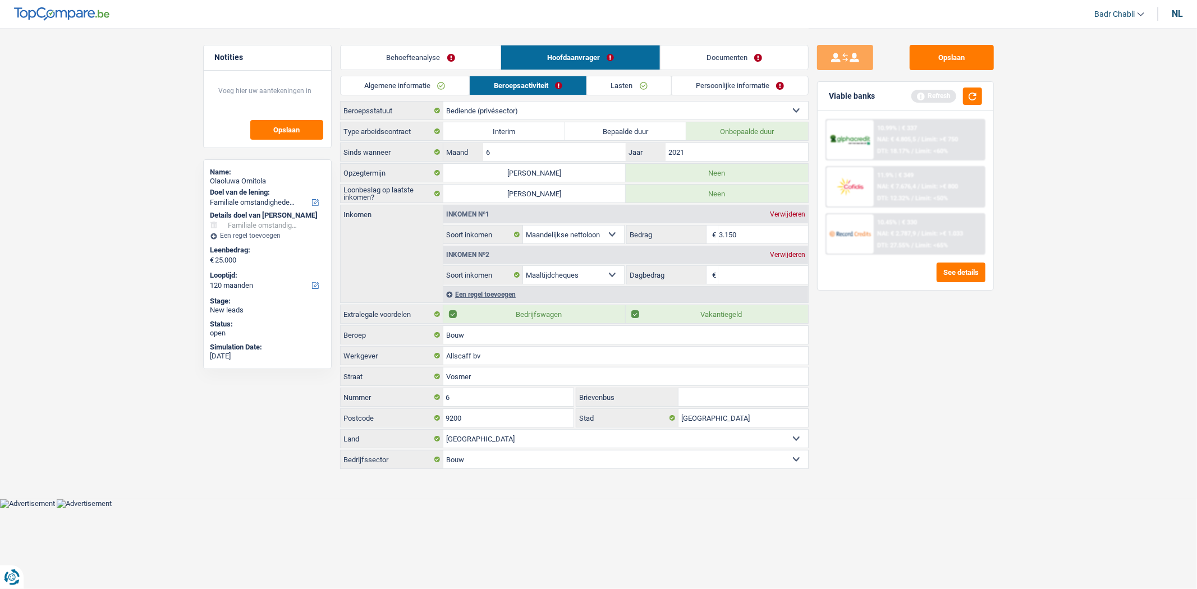
click at [739, 274] on input "Dagbedrag" at bounding box center [763, 275] width 89 height 18
click at [742, 272] on input "Dagbedrag" at bounding box center [763, 275] width 89 height 18
click at [1000, 472] on div "Opslaan Viable banks Refresh 10.99% | € 337 NAI: € 4.805,5 / Limit: >€ 750 DTI:…" at bounding box center [906, 308] width 194 height 527
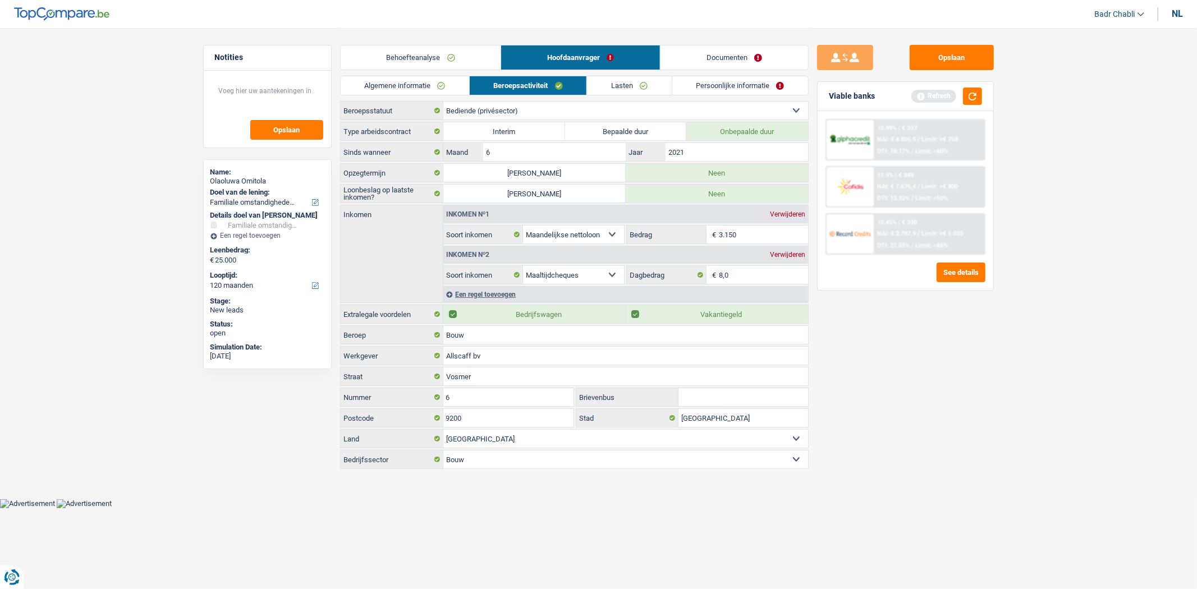
click at [608, 80] on link "Lasten" at bounding box center [629, 85] width 84 height 19
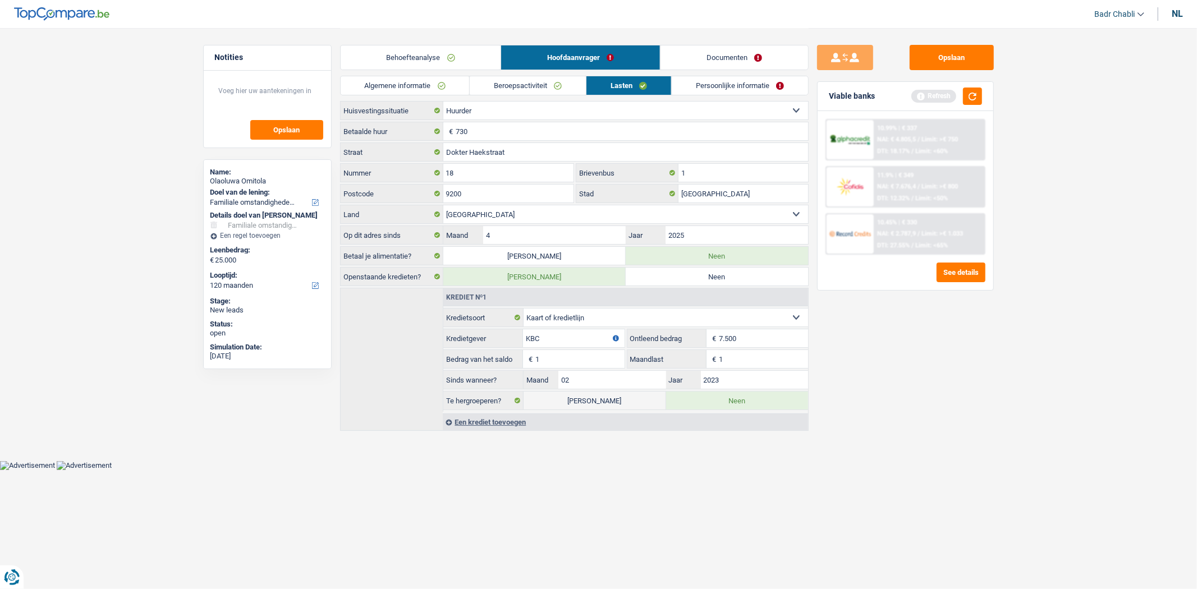
click at [726, 79] on link "Persoonlijke informatie" at bounding box center [740, 85] width 136 height 19
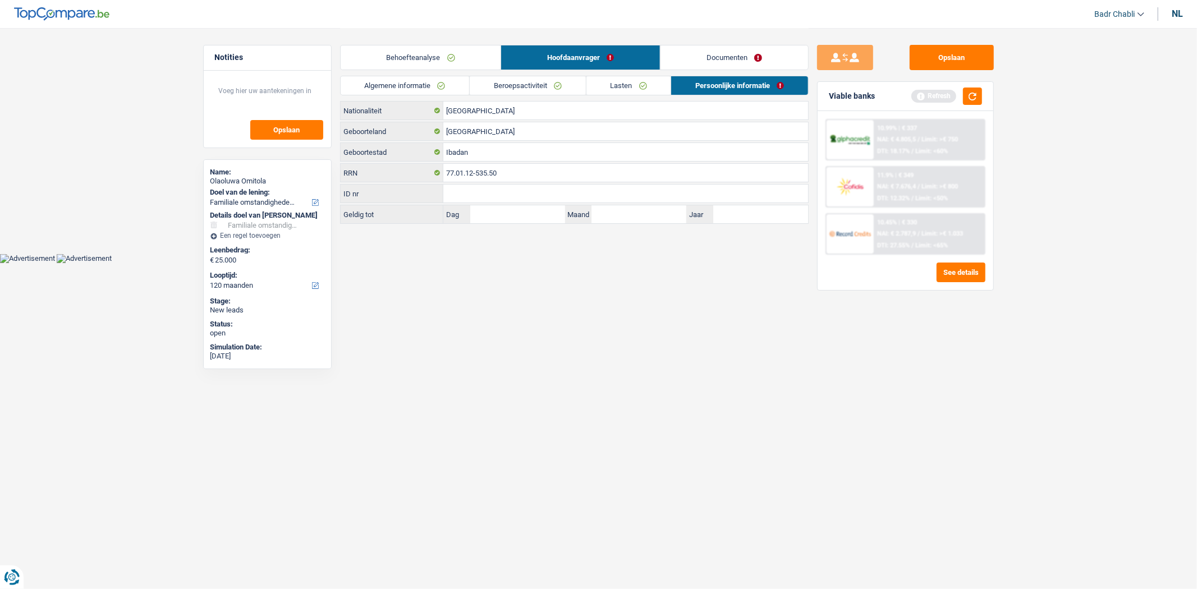
click at [730, 63] on link "Documenten" at bounding box center [735, 57] width 148 height 24
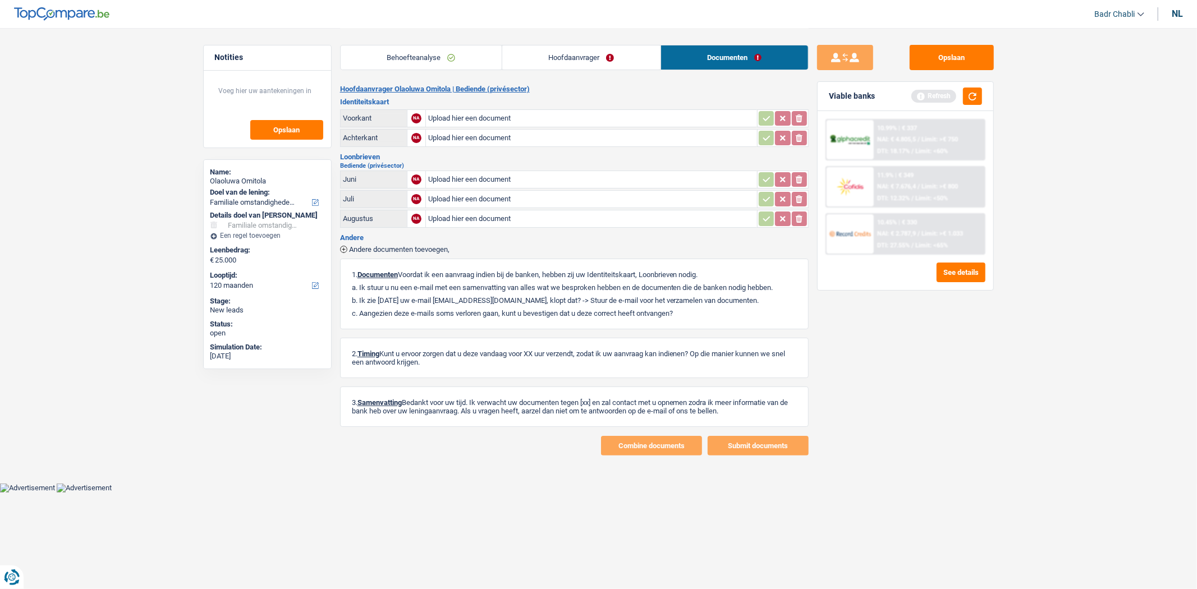
click at [642, 63] on link "Hoofdaanvrager" at bounding box center [581, 57] width 158 height 24
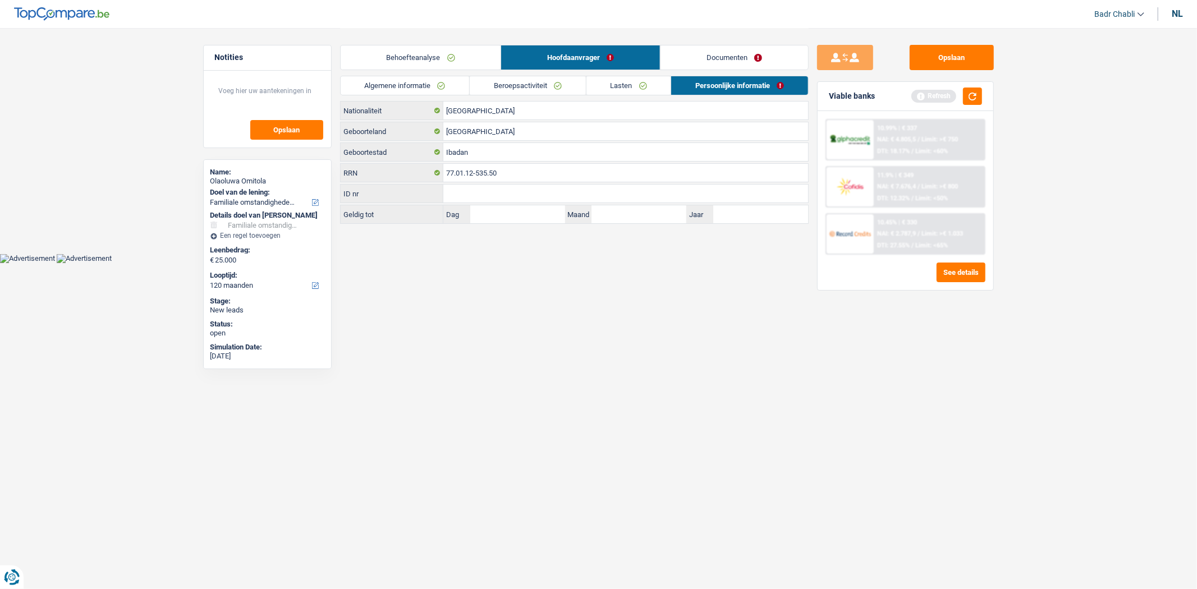
click at [481, 68] on link "Behoefteanalyse" at bounding box center [421, 57] width 161 height 24
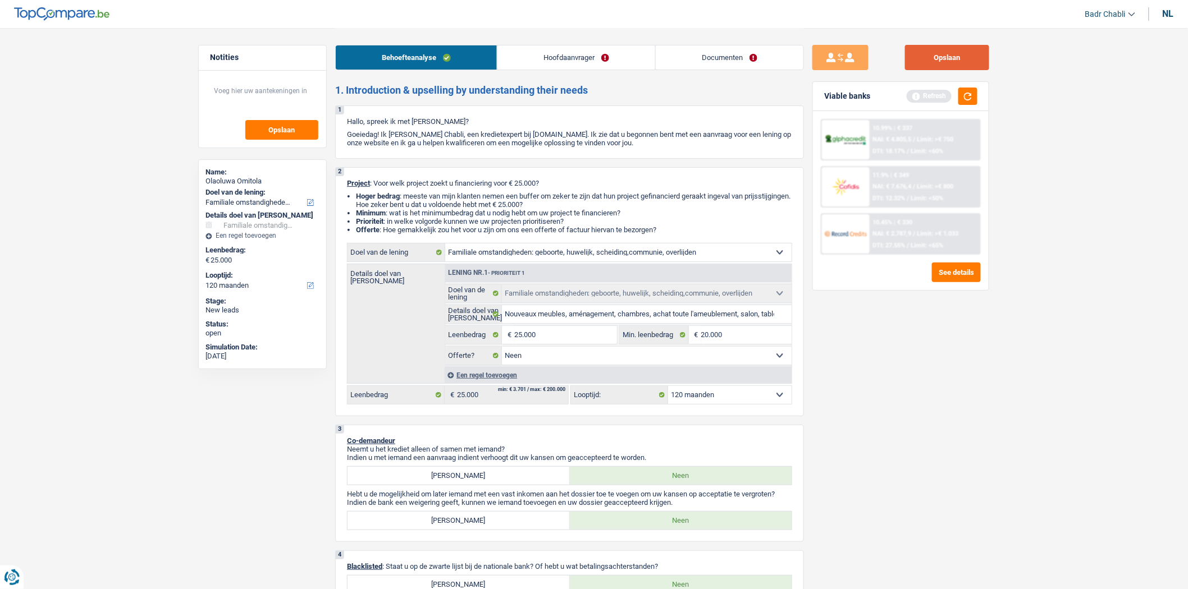
click at [935, 62] on button "Opslaan" at bounding box center [947, 57] width 84 height 25
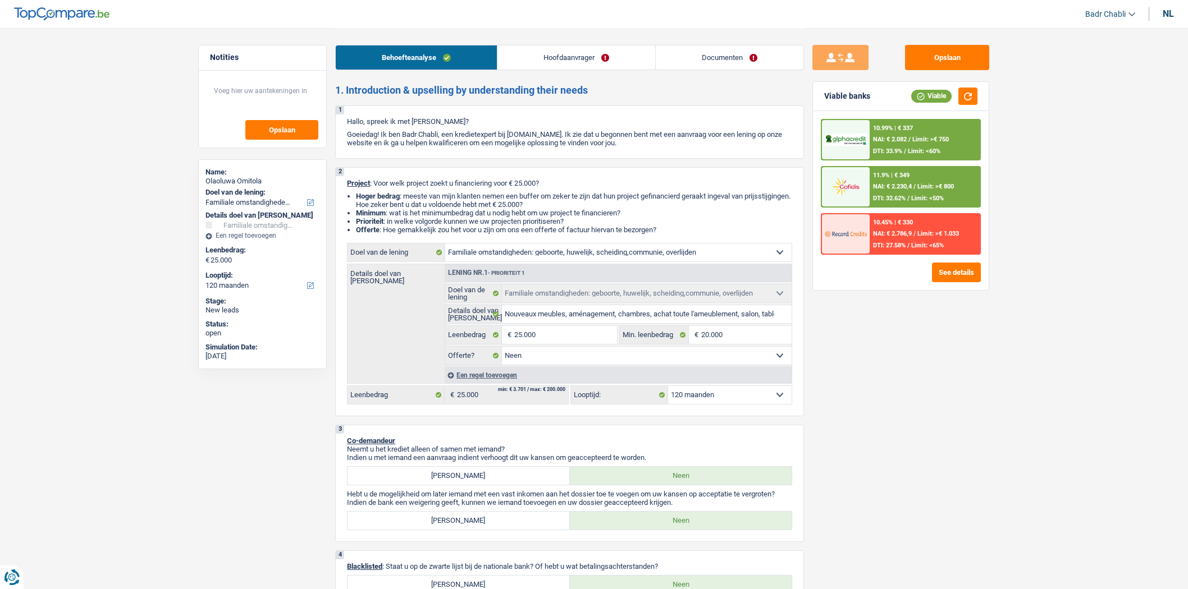
select select "familyEvent"
select select "120"
select select "familyEvent"
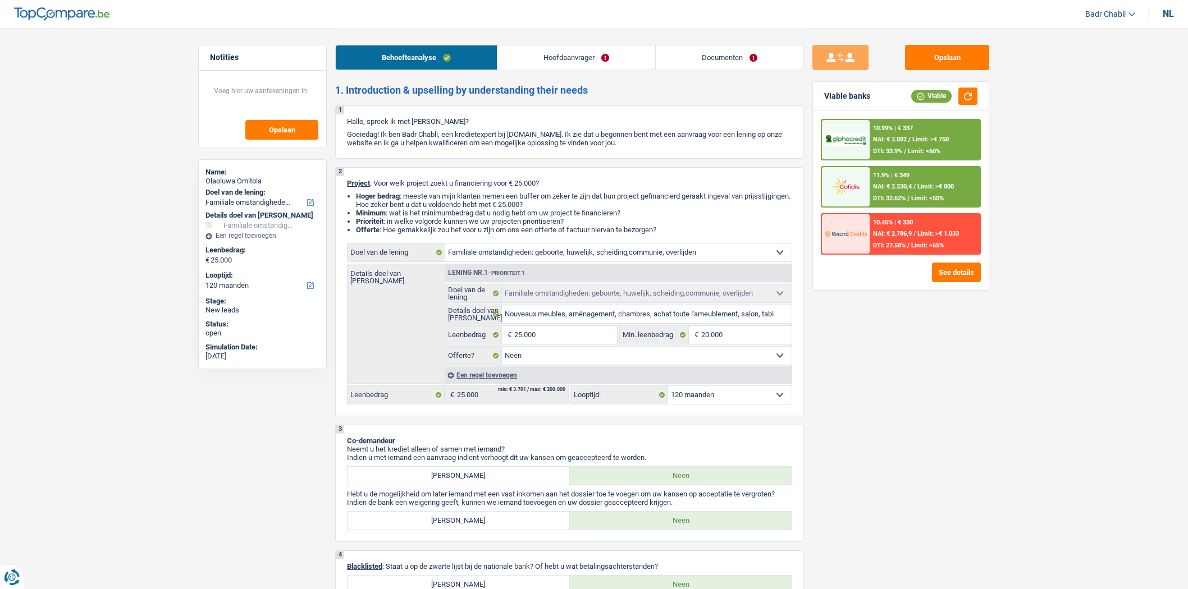
select select "false"
select select "120"
select select "privateEmployee"
select select "netSalary"
select select "mealVouchers"
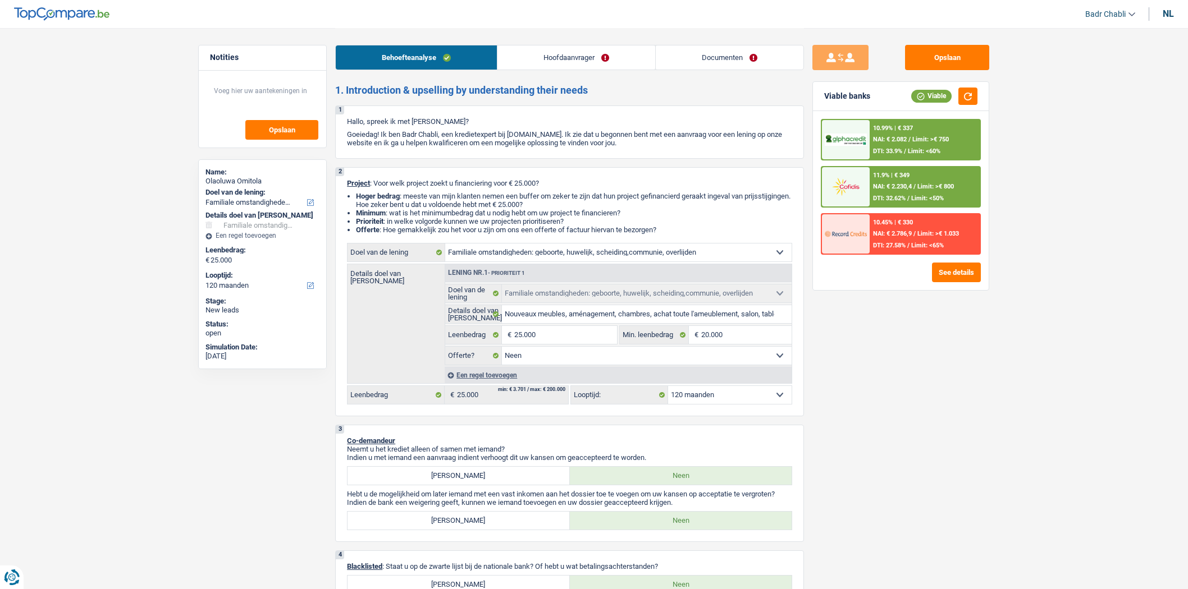
select select "rents"
select select "cardOrCredit"
select select "familyEvent"
select select "false"
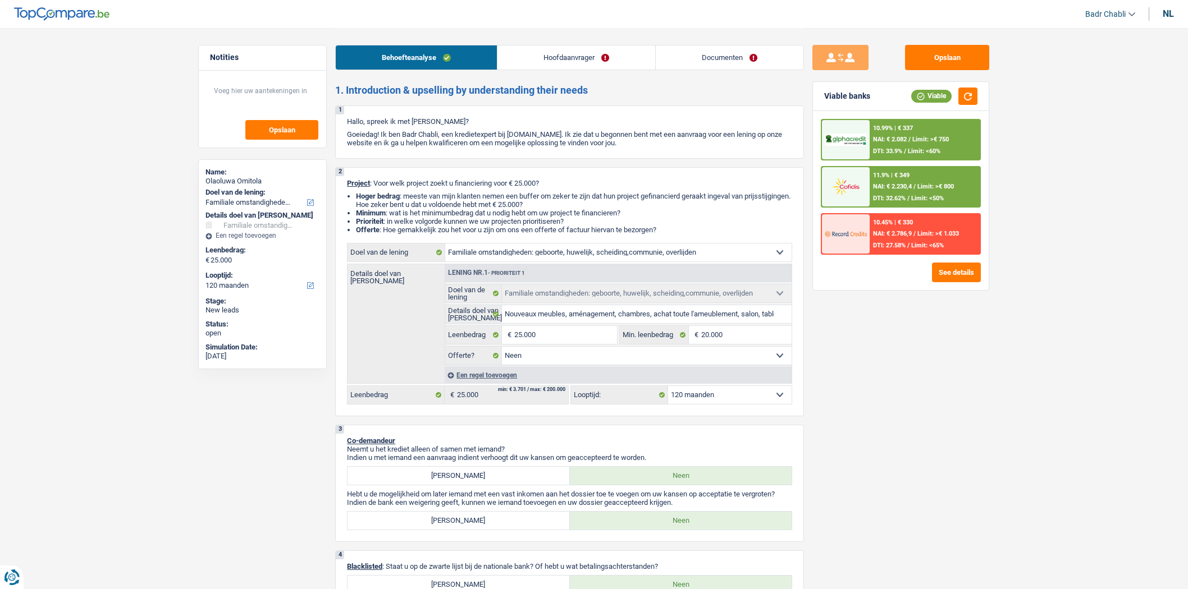
select select "120"
click at [964, 276] on button "See details" at bounding box center [956, 273] width 49 height 20
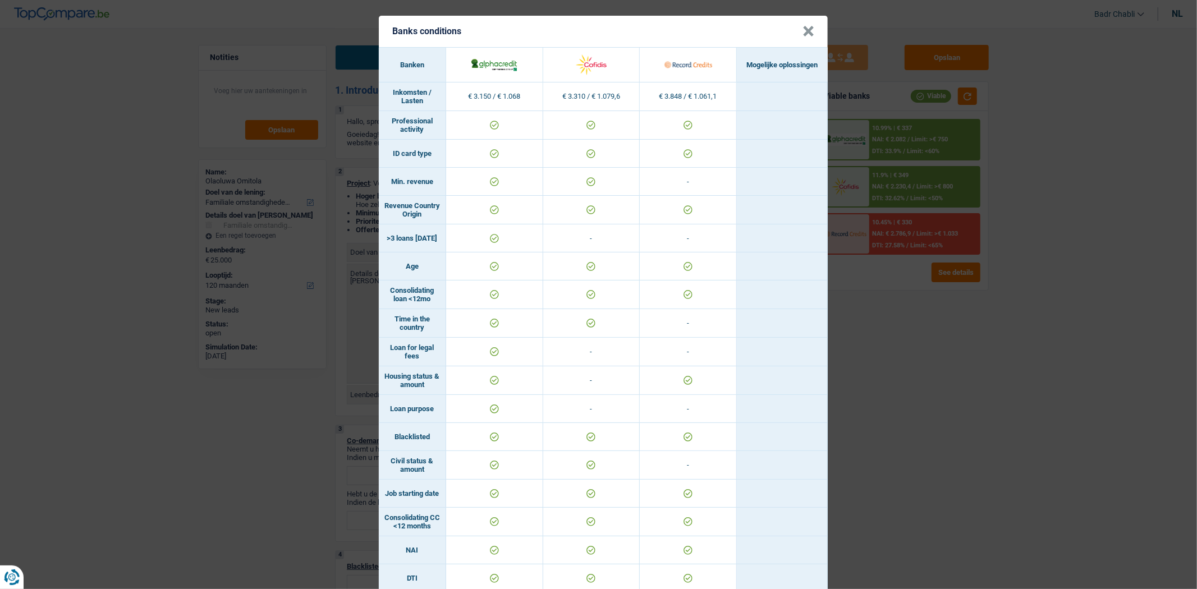
click at [806, 29] on button "×" at bounding box center [809, 31] width 12 height 11
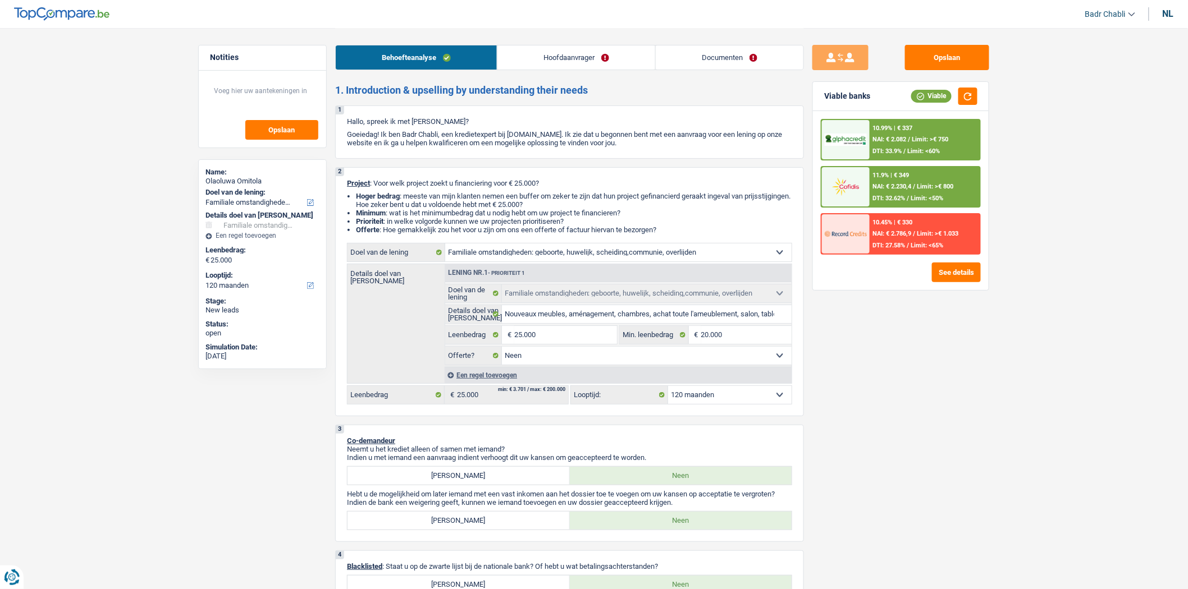
click at [900, 130] on div "10.99% | € 337" at bounding box center [893, 128] width 40 height 7
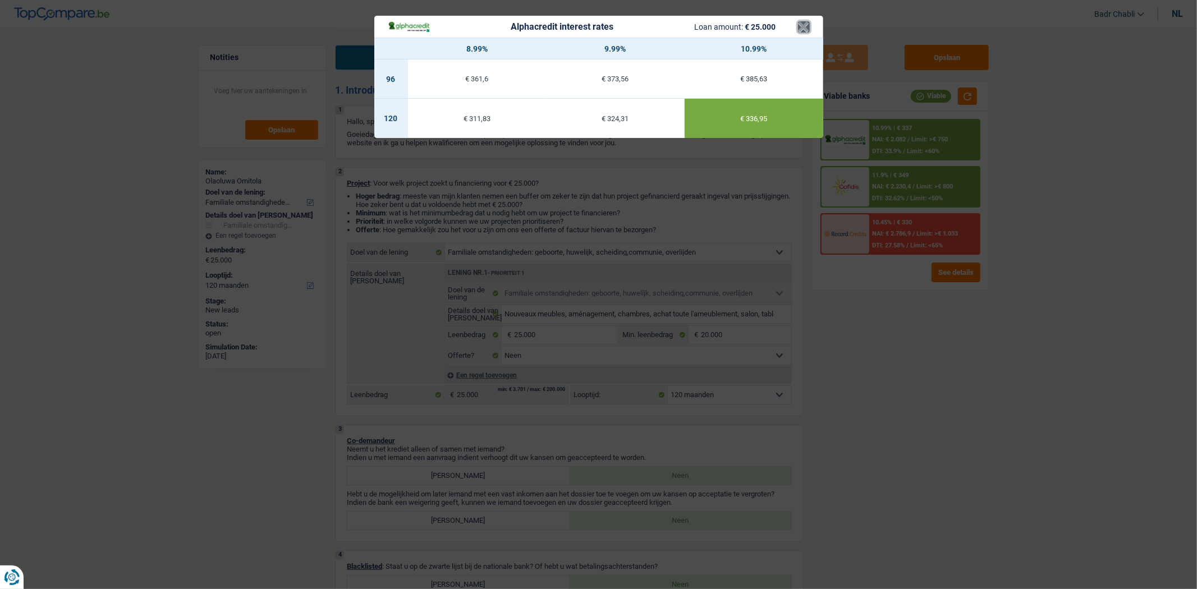
click at [804, 22] on button "×" at bounding box center [804, 26] width 12 height 11
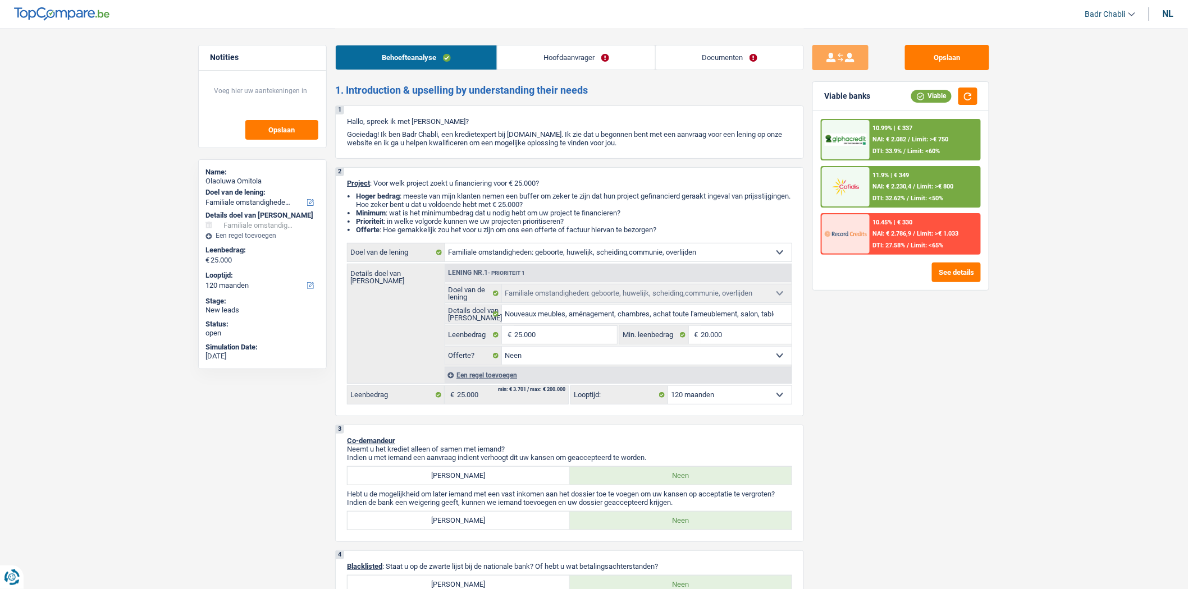
click at [703, 401] on select "12 maanden 18 maanden 24 maanden 30 maanden 36 maanden 42 maanden 48 maanden 60…" at bounding box center [729, 395] width 123 height 18
select select "84"
click at [668, 390] on select "12 maanden 18 maanden 24 maanden 30 maanden 36 maanden 42 maanden 48 maanden 60…" at bounding box center [729, 395] width 123 height 18
select select "84"
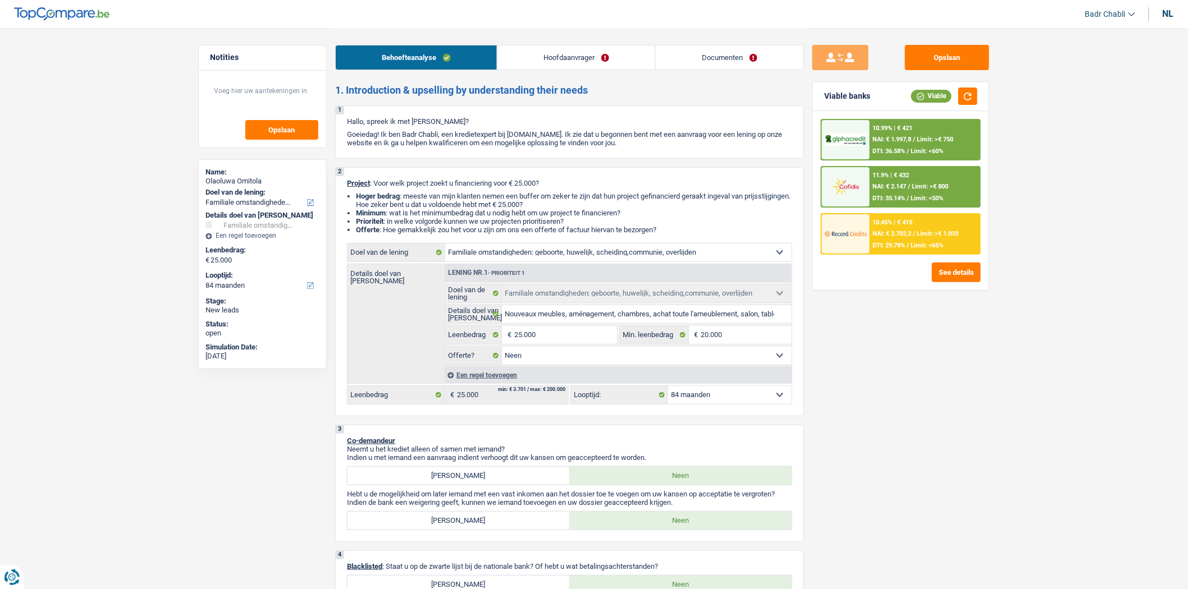
click at [902, 136] on span "NAI: € 1.997,8" at bounding box center [892, 139] width 39 height 7
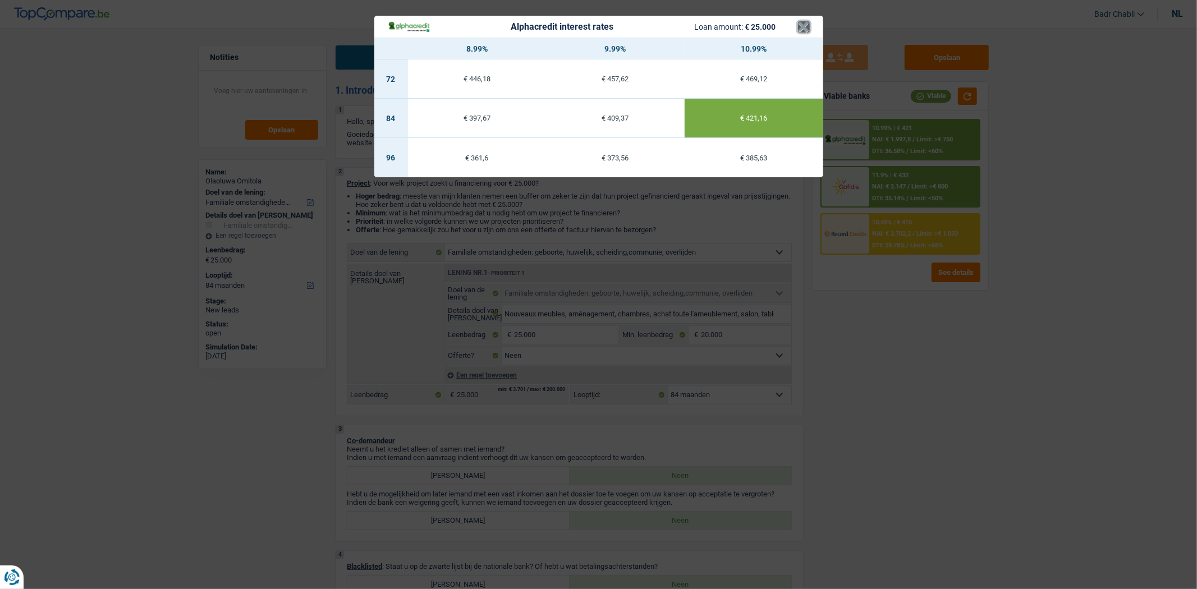
click at [807, 30] on button "×" at bounding box center [804, 26] width 12 height 11
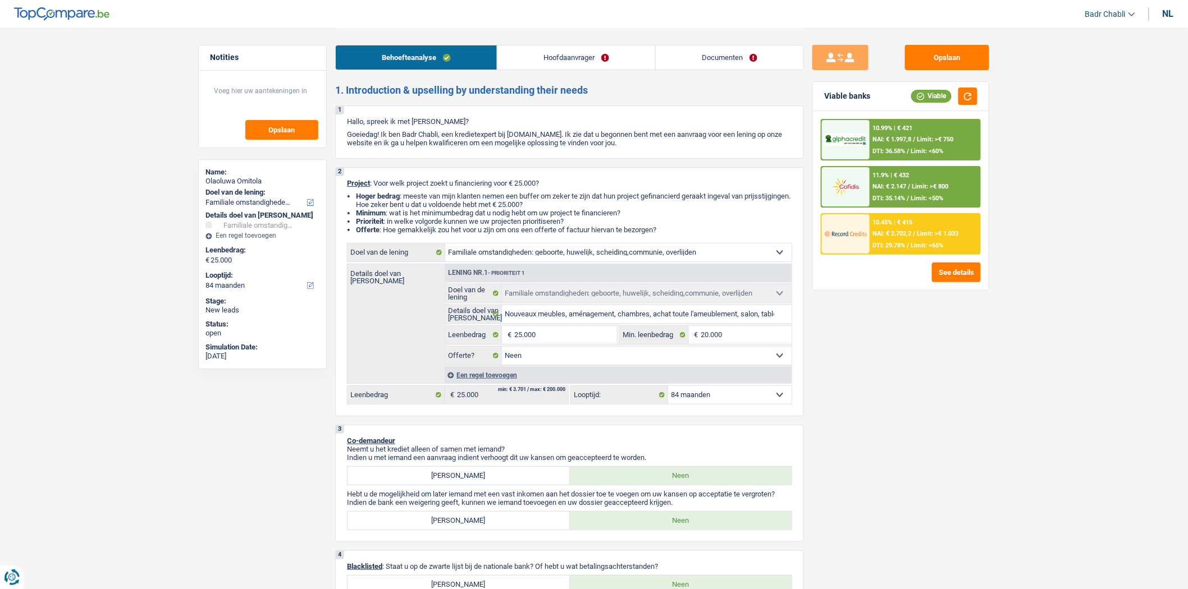
click at [904, 142] on span "NAI: € 1.997,8" at bounding box center [892, 139] width 39 height 7
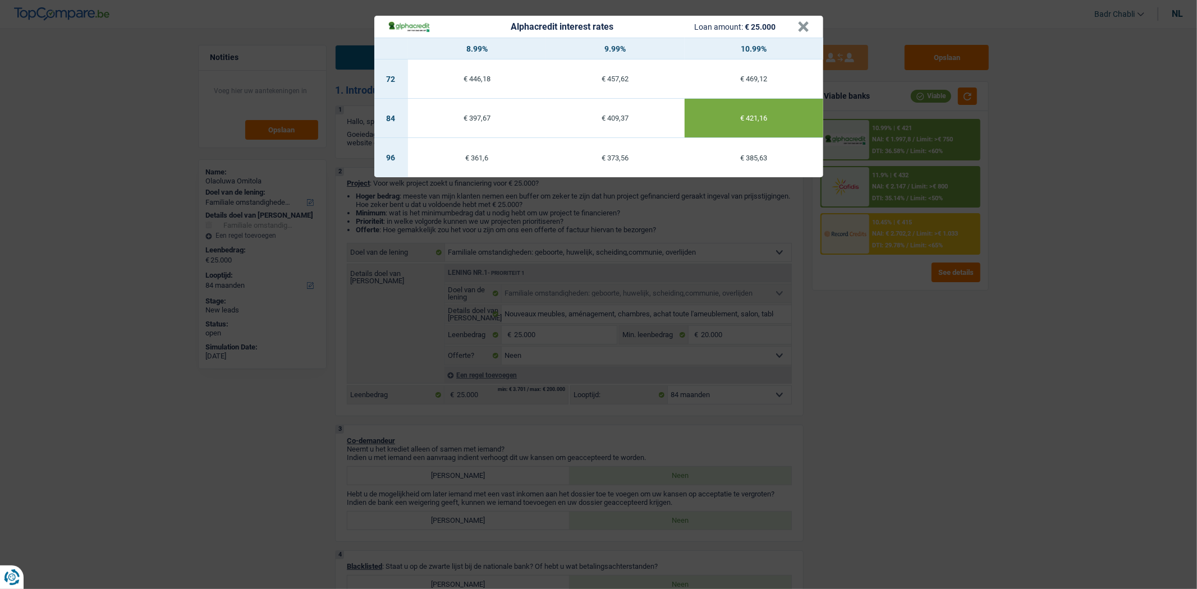
click at [794, 24] on div "Alphacredit interest rates Loan amount: € 25.000" at bounding box center [593, 26] width 410 height 13
click at [810, 25] on header "Alphacredit interest rates Loan amount: € 25.000 ×" at bounding box center [598, 27] width 449 height 22
click at [809, 16] on header "Alphacredit interest rates Loan amount: € 25.000 ×" at bounding box center [598, 27] width 449 height 22
click at [809, 25] on button "×" at bounding box center [804, 26] width 12 height 11
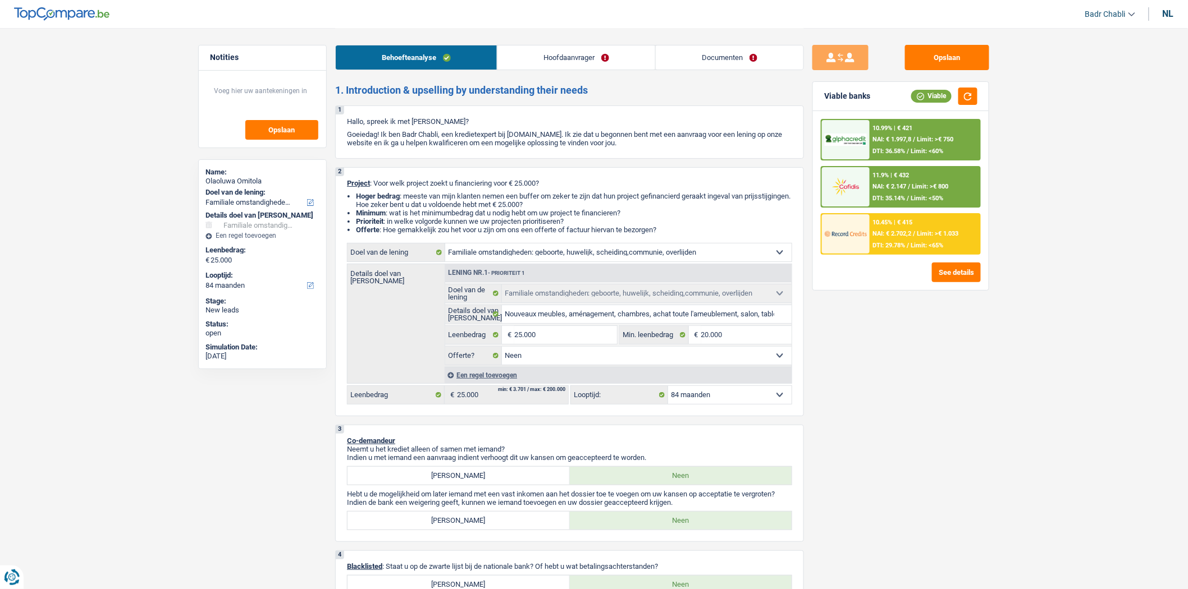
click at [725, 395] on select "12 maanden 18 maanden 24 maanden 30 maanden 36 maanden 42 maanden 48 maanden 60…" at bounding box center [729, 395] width 123 height 18
select select "120"
click at [668, 390] on select "12 maanden 18 maanden 24 maanden 30 maanden 36 maanden 42 maanden 48 maanden 60…" at bounding box center [729, 395] width 123 height 18
select select "120"
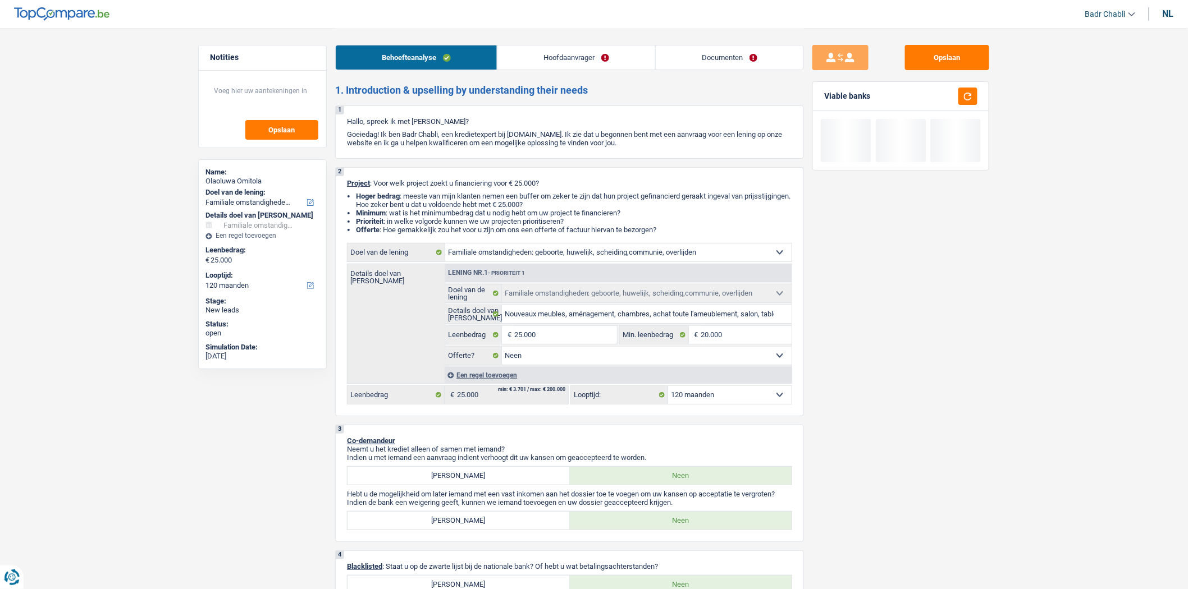
click at [711, 393] on select "12 maanden 18 maanden 24 maanden 30 maanden 36 maanden 42 maanden 48 maanden 60…" at bounding box center [729, 395] width 123 height 18
select select "84"
click at [668, 390] on select "12 maanden 18 maanden 24 maanden 30 maanden 36 maanden 42 maanden 48 maanden 60…" at bounding box center [729, 395] width 123 height 18
select select "84"
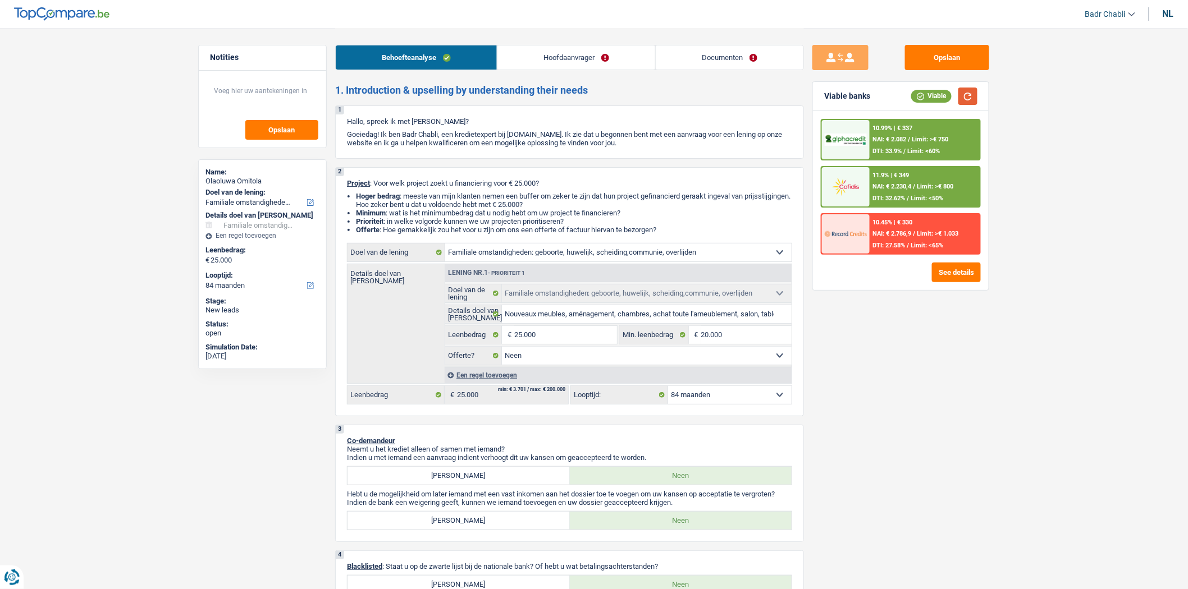
click at [967, 94] on button "button" at bounding box center [967, 96] width 19 height 17
click at [927, 246] on span "Limit: <65%" at bounding box center [927, 245] width 33 height 7
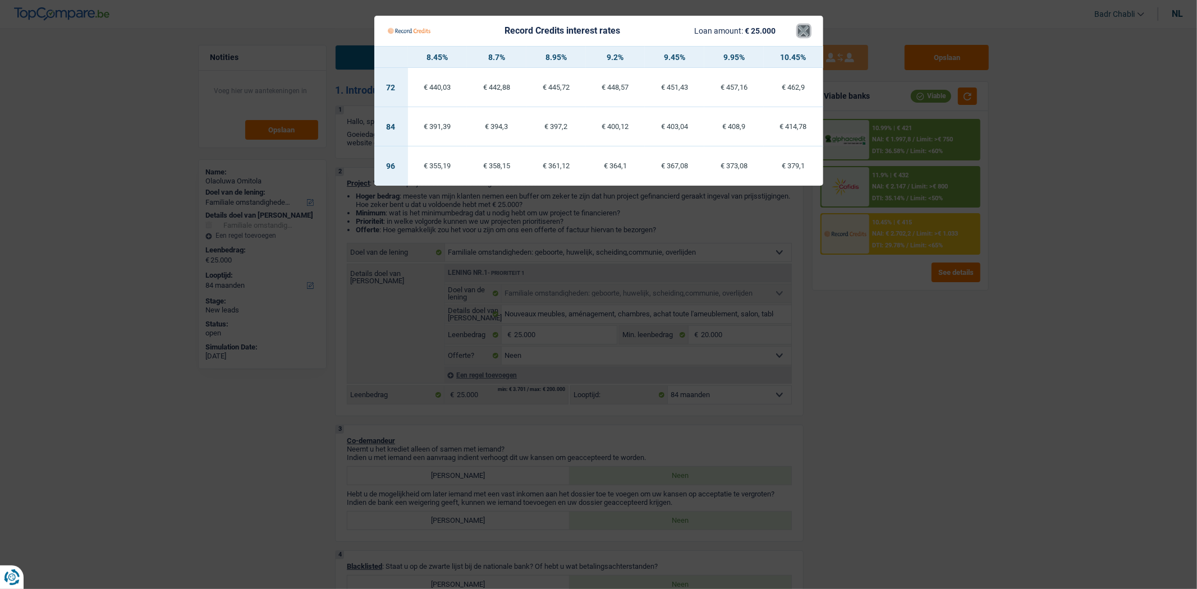
click at [804, 31] on button "×" at bounding box center [804, 30] width 12 height 11
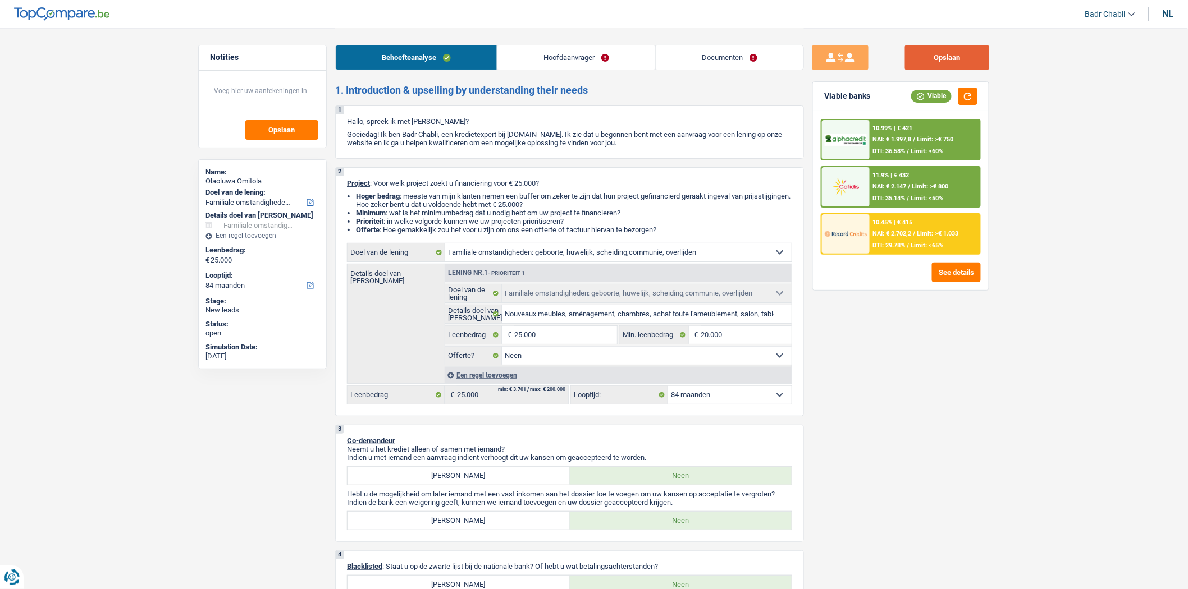
click at [960, 58] on button "Opslaan" at bounding box center [947, 57] width 84 height 25
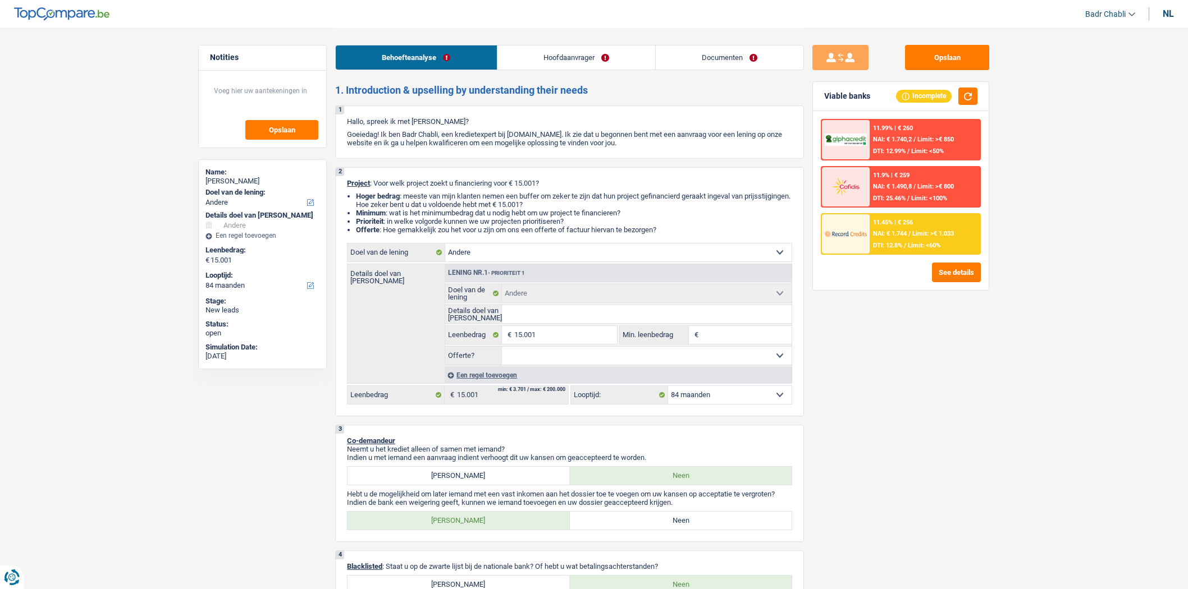
select select "other"
select select "84"
select select "other"
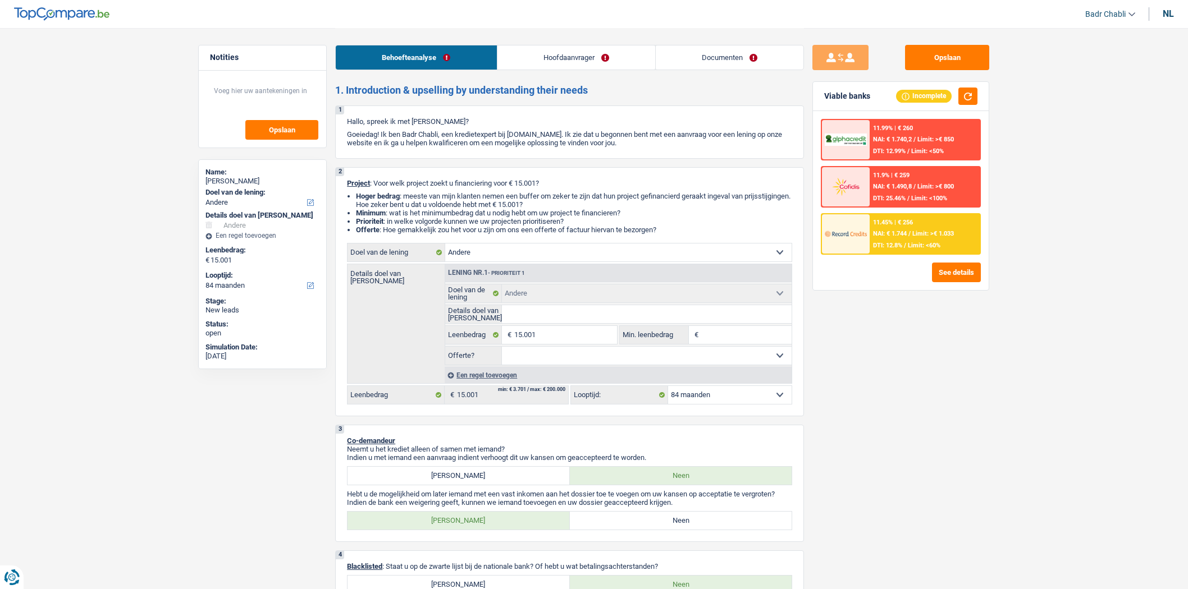
select select "84"
select select "worker"
select select "netSalary"
select select "liveWithParents"
select select "other"
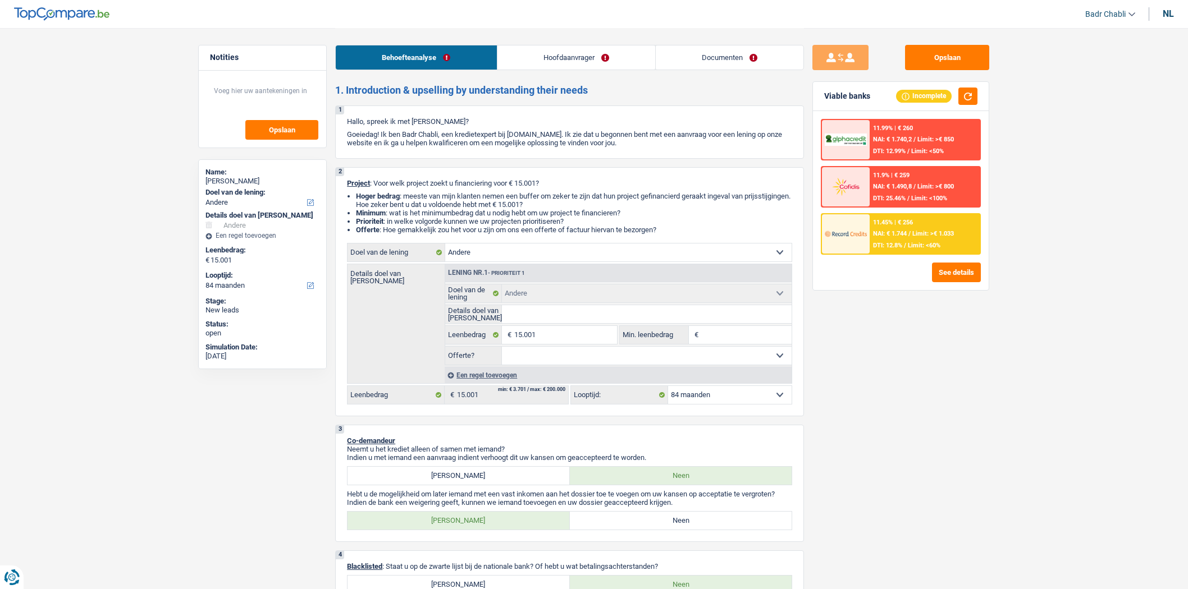
select select "other"
select select "84"
click at [634, 520] on label "Neen" at bounding box center [681, 521] width 222 height 18
click at [634, 520] on input "Neen" at bounding box center [681, 521] width 222 height 18
radio input "true"
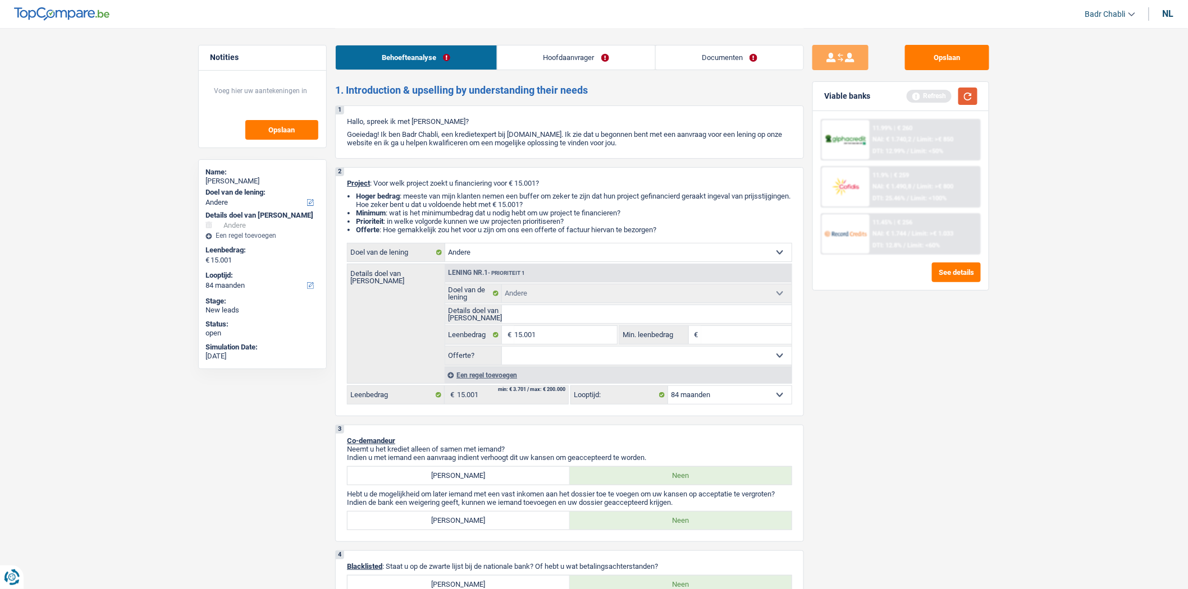
click at [965, 91] on button "button" at bounding box center [967, 96] width 19 height 17
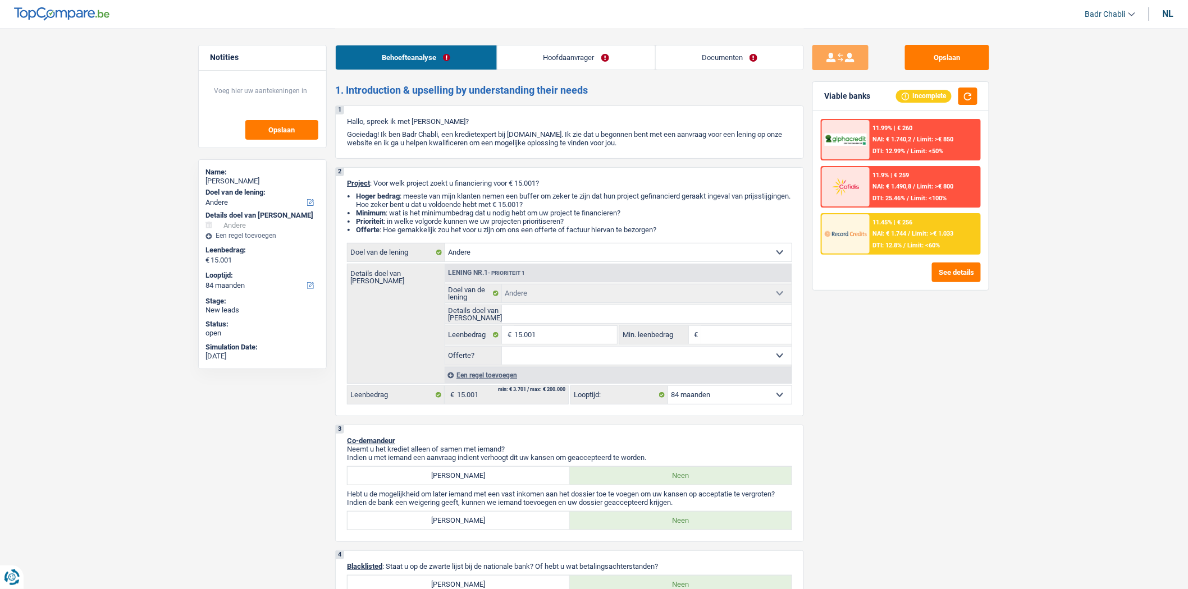
click at [551, 62] on link "Hoofdaanvrager" at bounding box center [576, 57] width 158 height 24
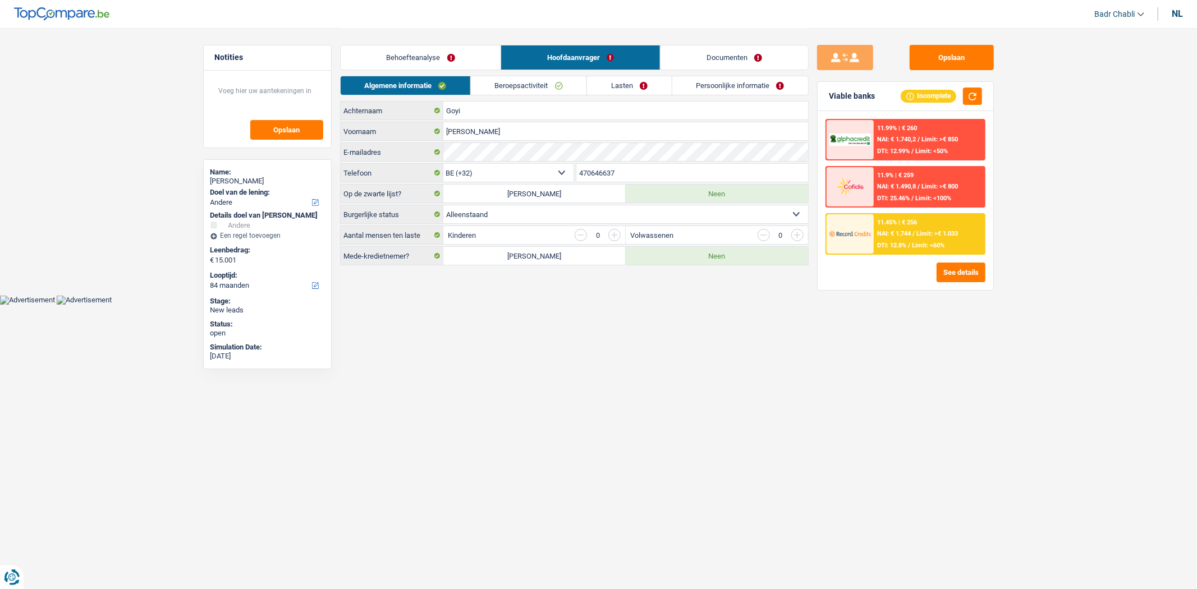
click at [539, 77] on link "Beroepsactiviteit" at bounding box center [529, 85] width 116 height 19
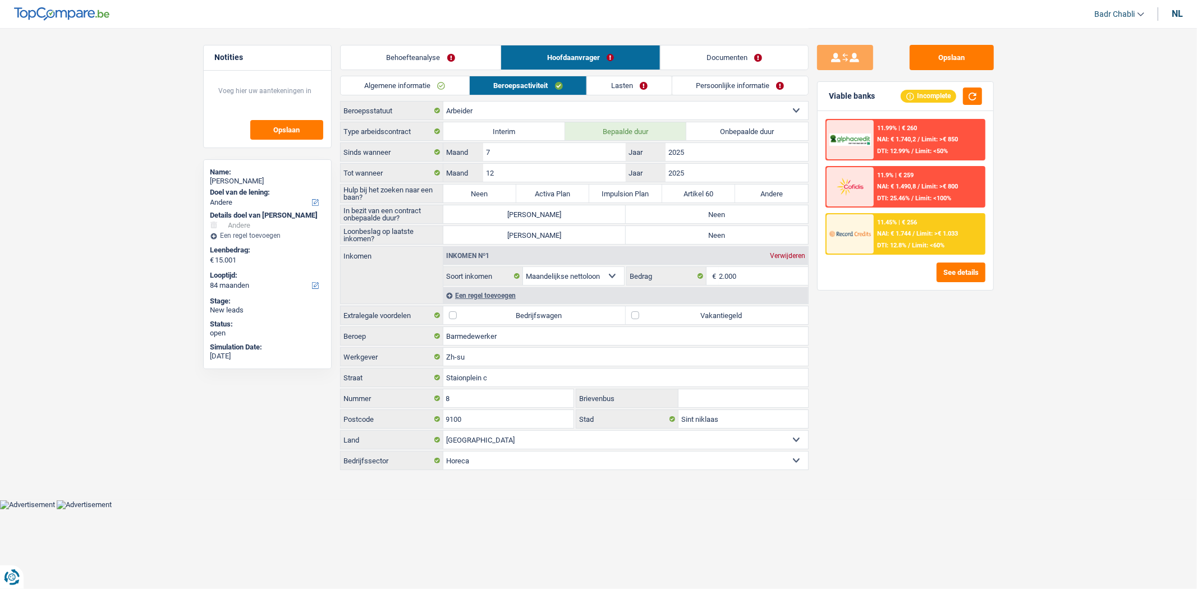
click at [479, 185] on label "Neen" at bounding box center [479, 194] width 73 height 18
click at [479, 185] on input "Neen" at bounding box center [479, 194] width 73 height 18
radio input "true"
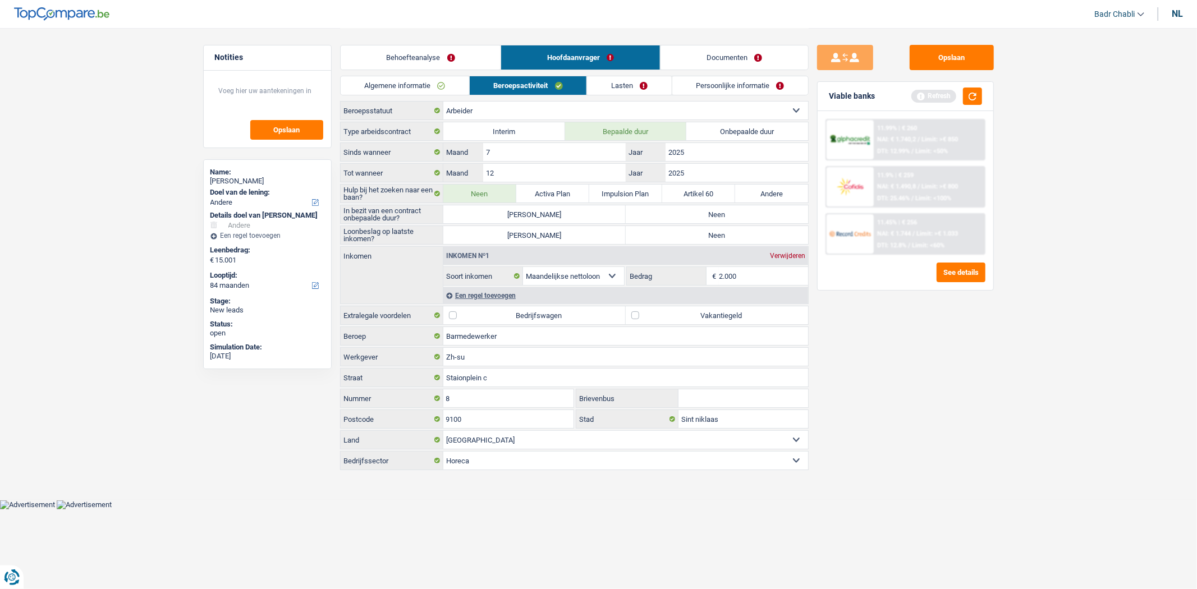
click at [712, 203] on label "Artikel 60" at bounding box center [698, 194] width 73 height 18
click at [712, 203] on input "Artikel 60" at bounding box center [698, 194] width 73 height 18
radio input "true"
click at [459, 191] on label "Neen" at bounding box center [479, 194] width 73 height 18
click at [459, 191] on input "Neen" at bounding box center [479, 194] width 73 height 18
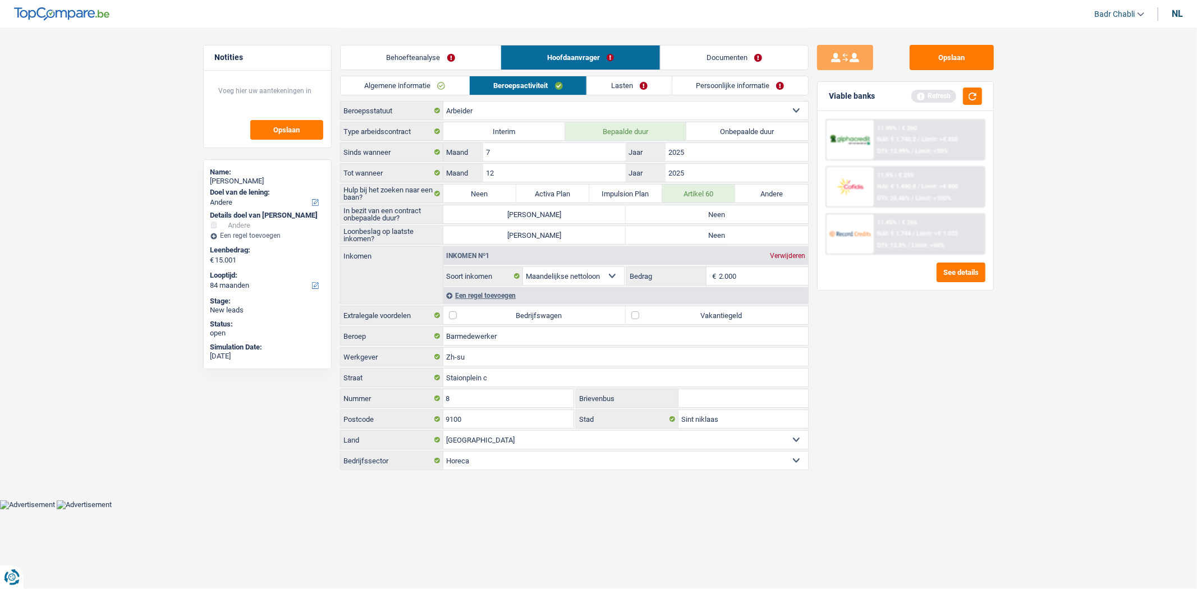
radio input "true"
click at [696, 217] on label "Neen" at bounding box center [717, 214] width 182 height 18
click at [696, 217] on input "Neen" at bounding box center [717, 214] width 182 height 18
radio input "true"
click at [711, 257] on div "Inkomen nº1 Verwijderen" at bounding box center [625, 256] width 365 height 18
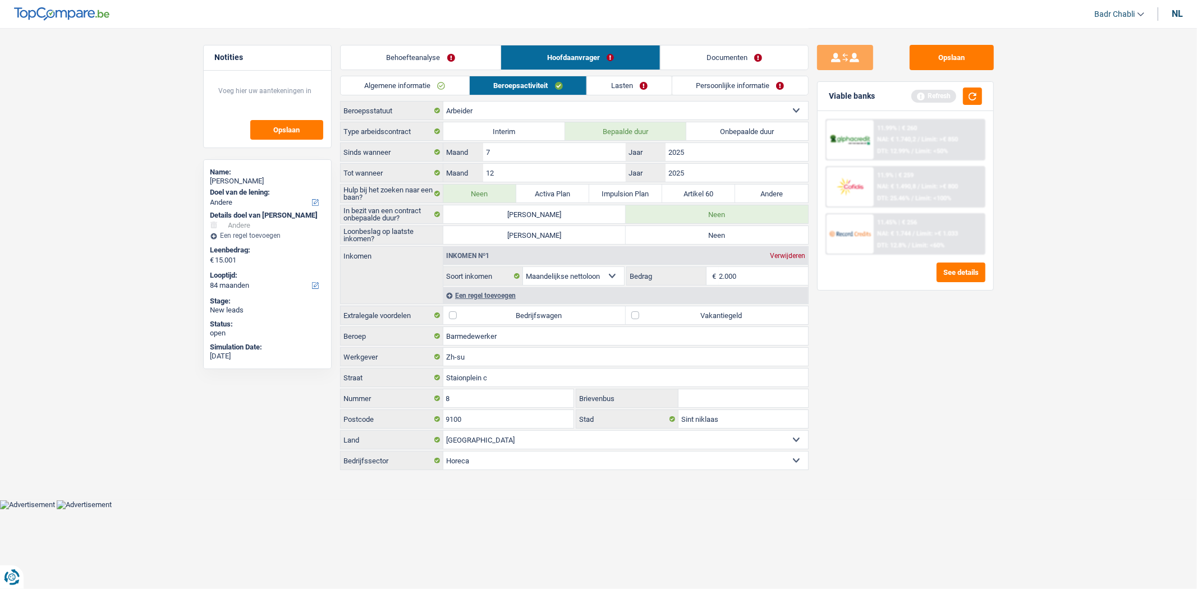
click at [711, 235] on label "Neen" at bounding box center [717, 235] width 182 height 18
click at [711, 235] on input "Neen" at bounding box center [717, 235] width 182 height 18
radio input "true"
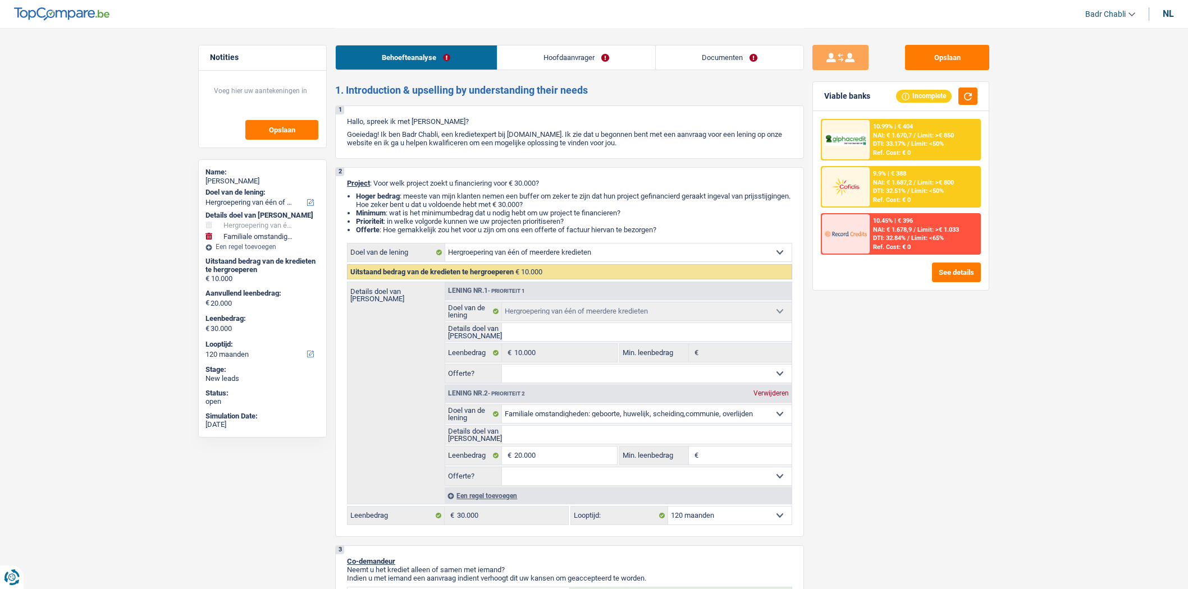
select select "refinancing"
select select "familyEvent"
select select "120"
select select "refinancing"
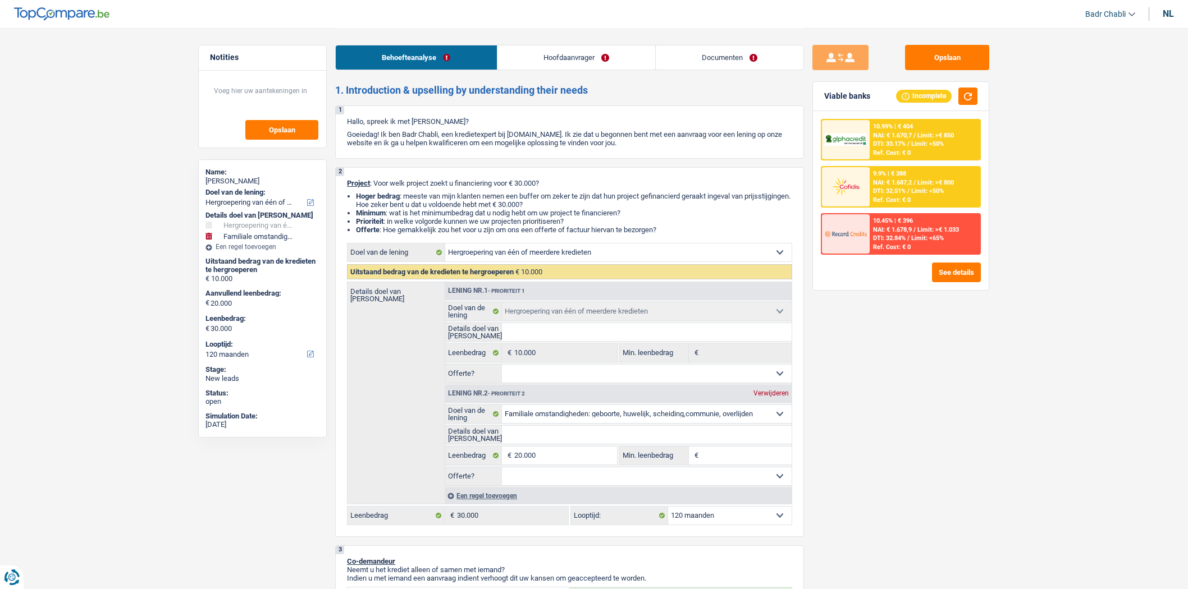
select select "refinancing"
select select "familyEvent"
select select "120"
select select "worker"
select select "netSalary"
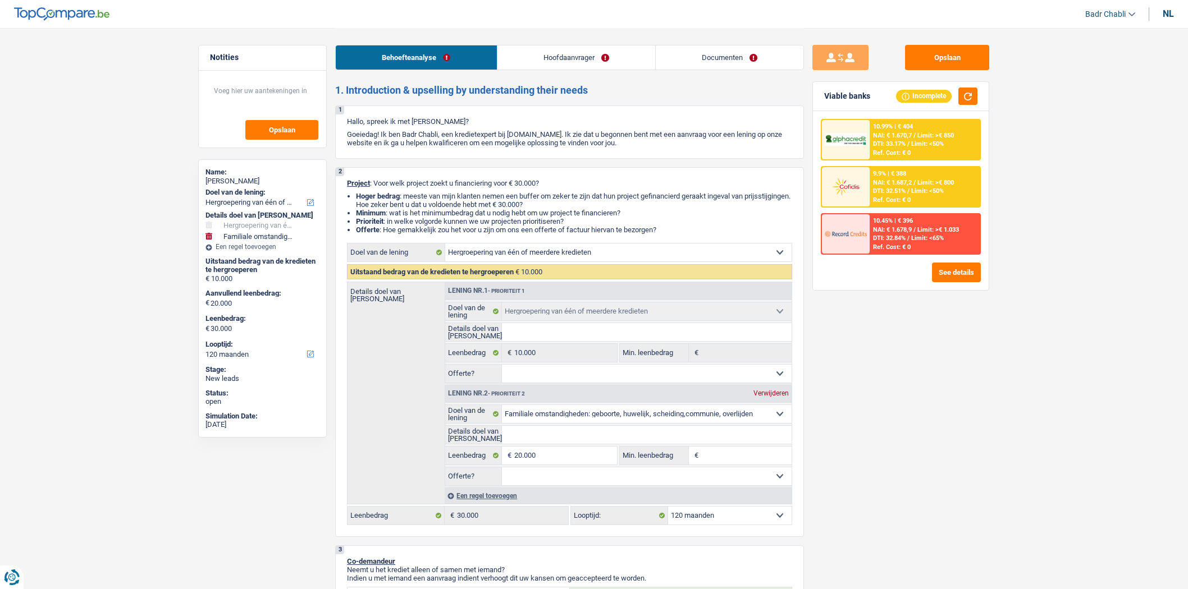
select select "rents"
select select "cardOrCredit"
select select "refinancing"
select select "familyEvent"
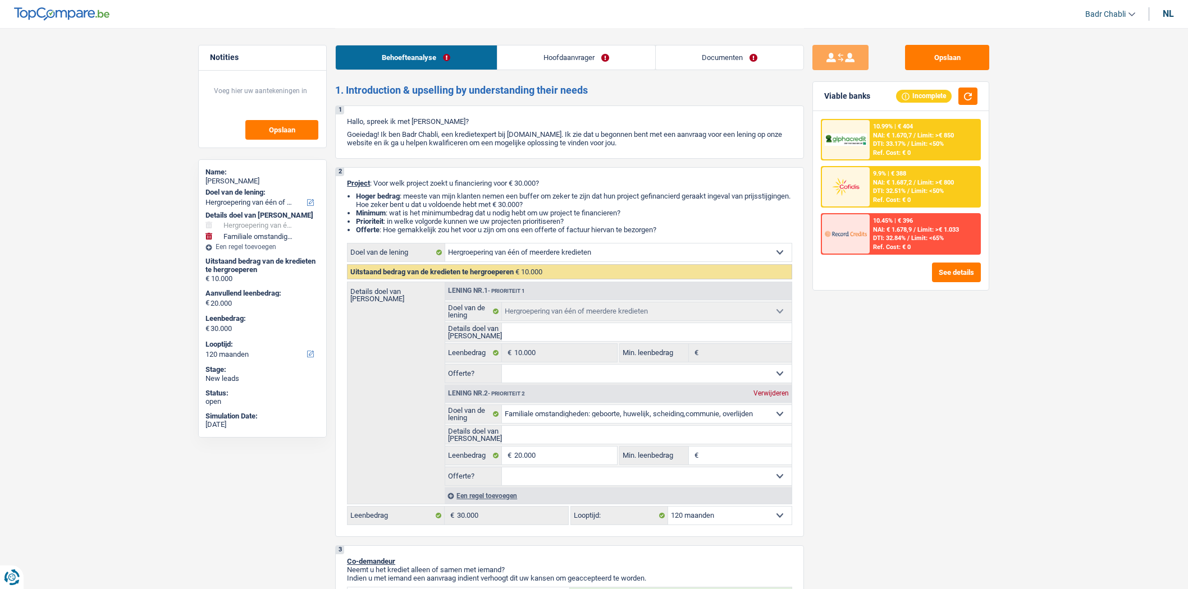
select select "120"
click at [716, 457] on input "Min. leenbedrag" at bounding box center [746, 456] width 91 height 18
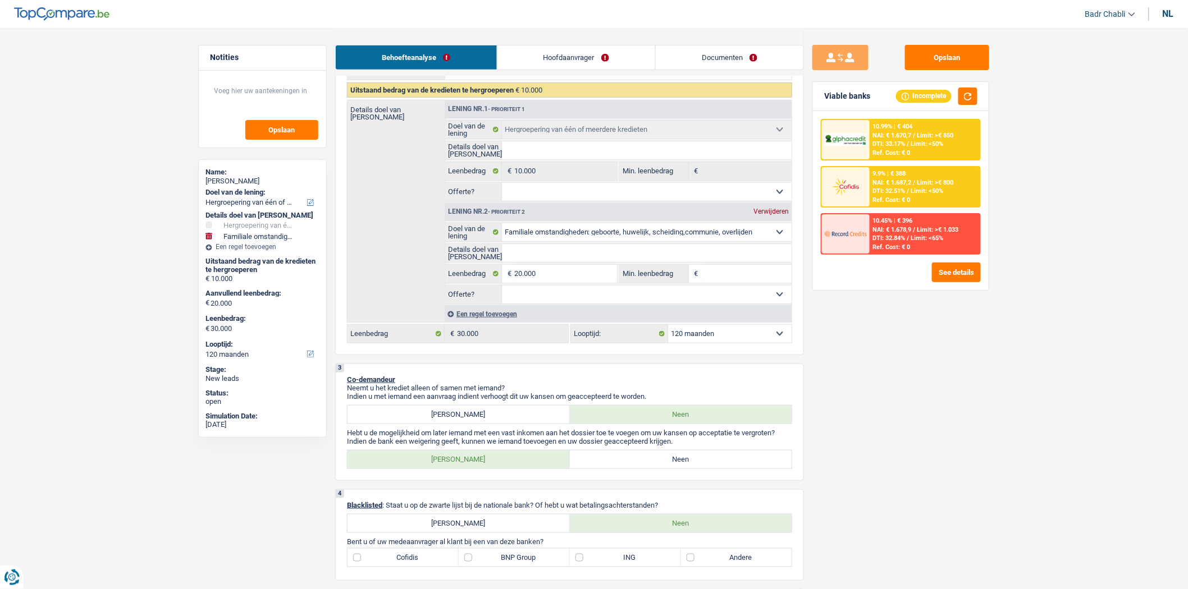
scroll to position [312, 0]
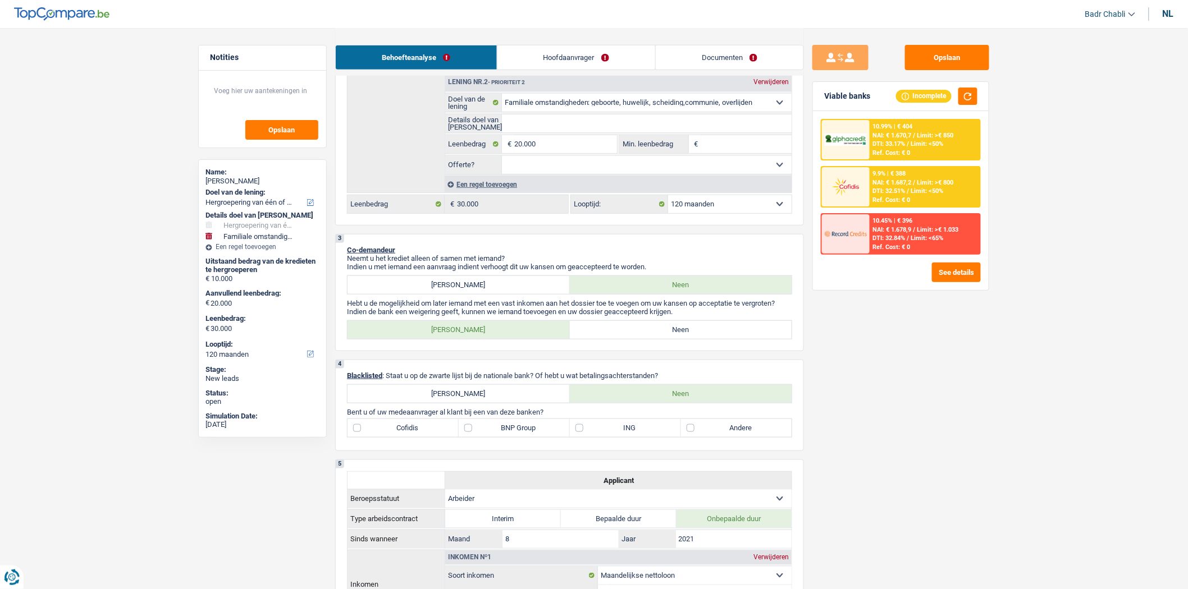
click at [671, 326] on div "3 Co-demandeur Neemt u het krediet alleen of samen met iemand? Indien u met iem…" at bounding box center [569, 292] width 469 height 117
click at [674, 331] on label "Neen" at bounding box center [681, 330] width 222 height 18
click at [674, 331] on input "Neen" at bounding box center [681, 330] width 222 height 18
radio input "true"
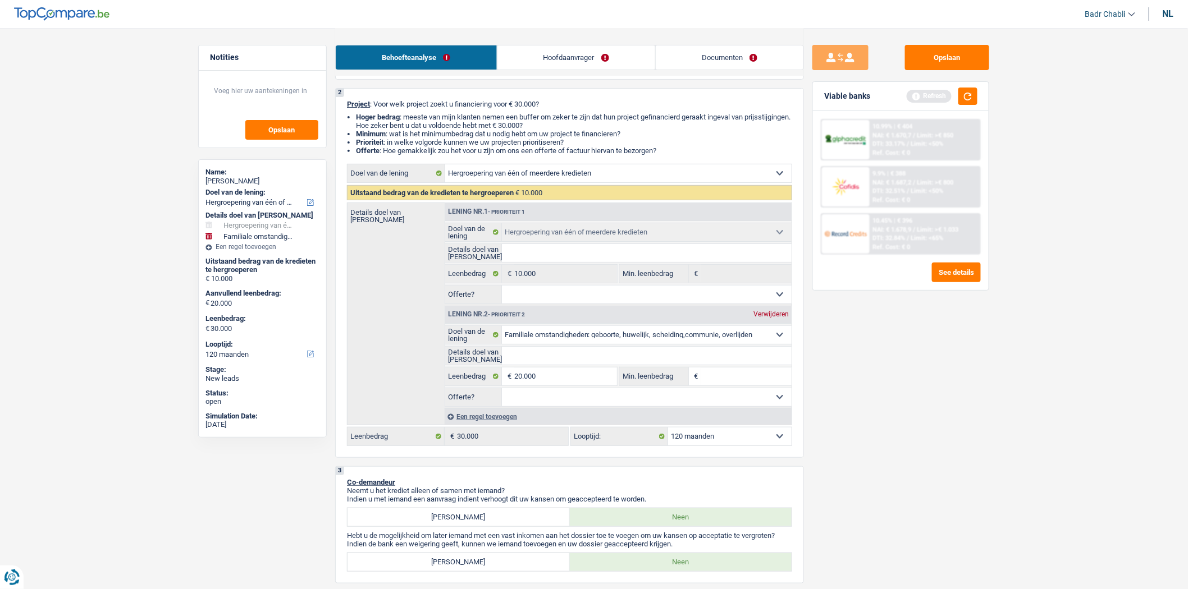
scroll to position [0, 0]
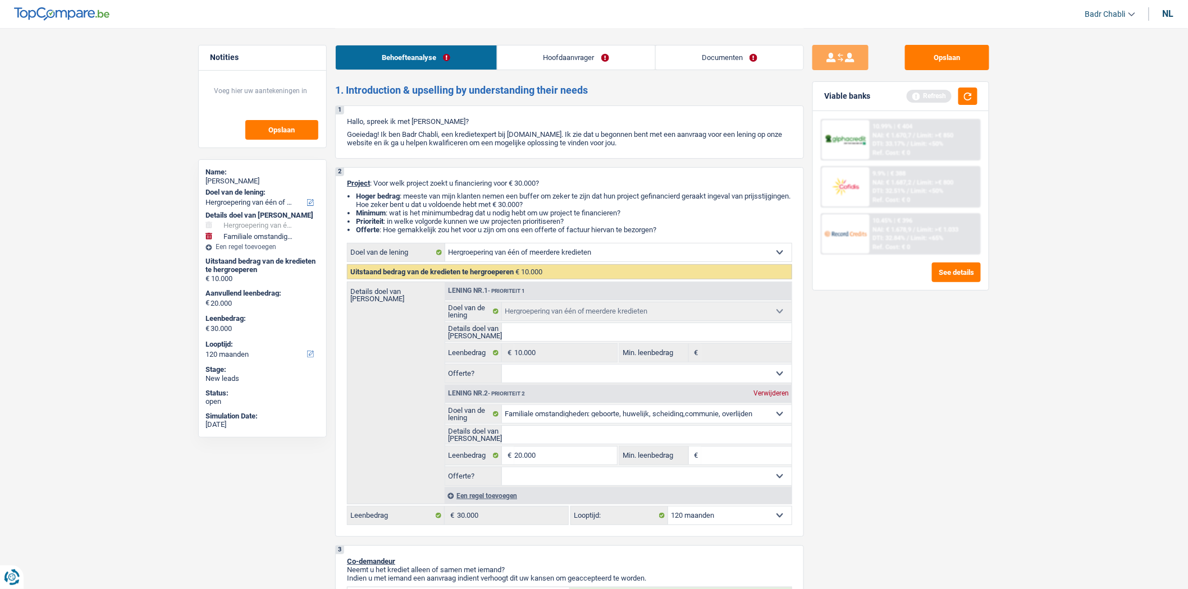
click at [551, 52] on link "Hoofdaanvrager" at bounding box center [576, 57] width 158 height 24
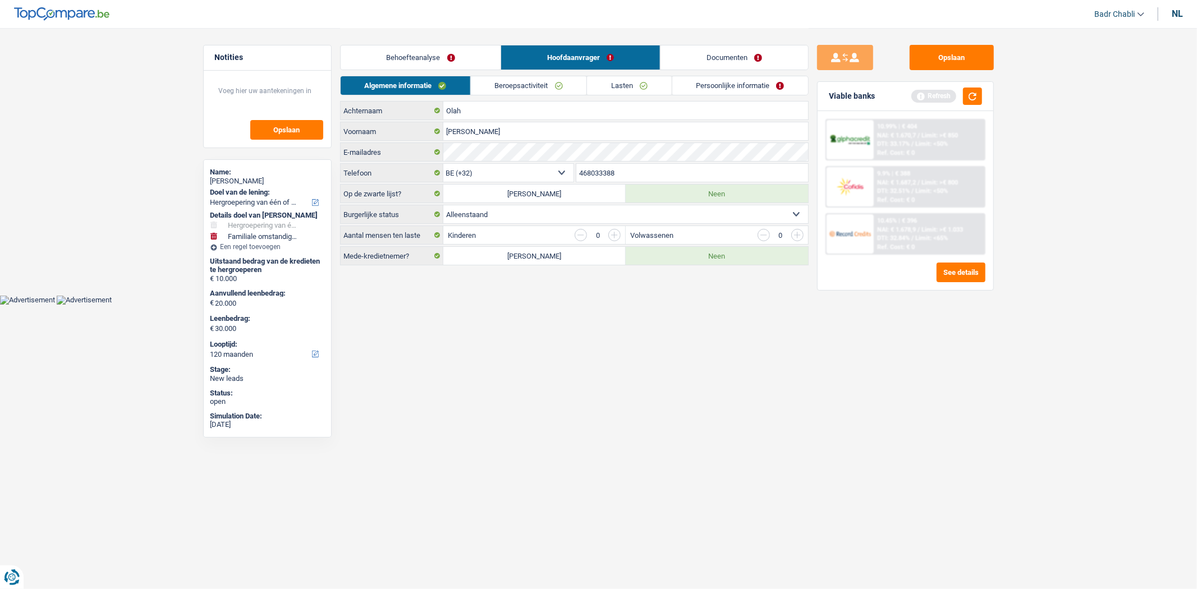
click at [431, 52] on link "Behoefteanalyse" at bounding box center [421, 57] width 161 height 24
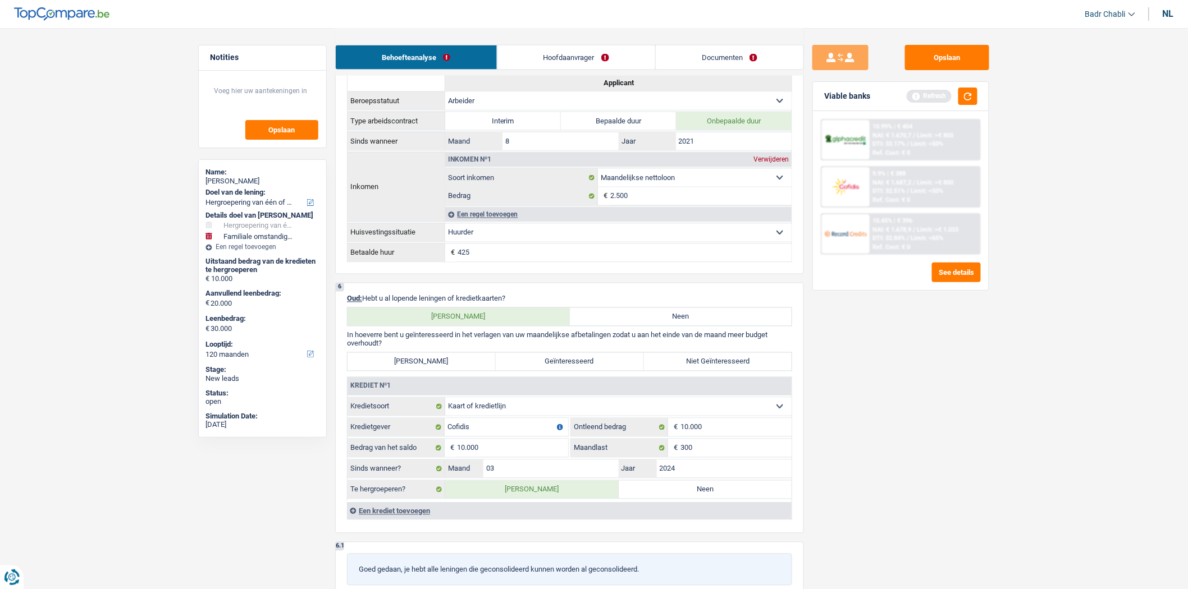
scroll to position [873, 0]
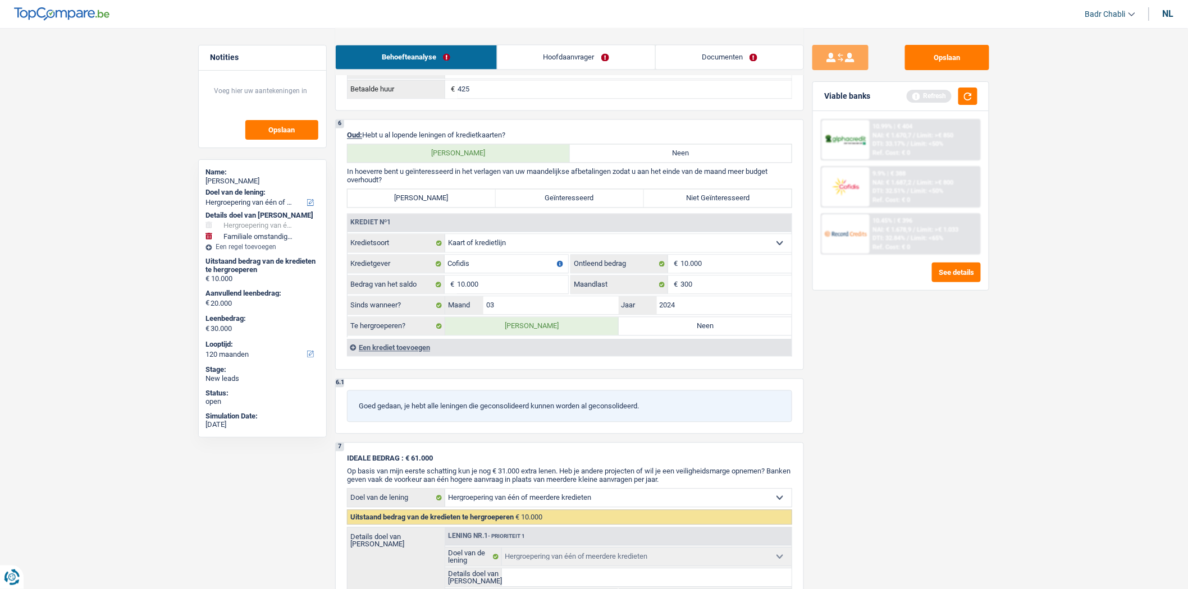
click at [520, 245] on select "Kaart of kredietlijn Hypothecaire lening Verkoop op afbetaling Lening op afbeta…" at bounding box center [618, 244] width 346 height 18
click at [519, 246] on select "Kaart of kredietlijn Hypothecaire lening Verkoop op afbetaling Lening op afbeta…" at bounding box center [618, 244] width 346 height 18
click at [509, 294] on input "10.000" at bounding box center [512, 285] width 111 height 18
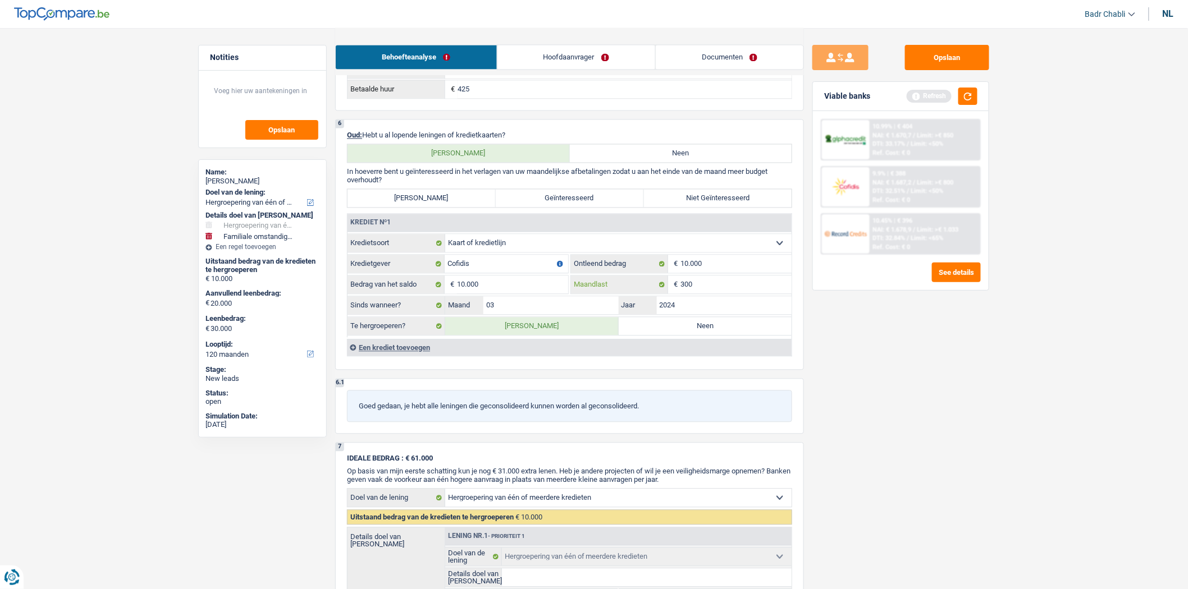
click at [699, 291] on input "300" at bounding box center [735, 285] width 111 height 18
type input "150"
click at [914, 368] on div "Opslaan Viable banks Refresh 10.99% | € 404 NAI: € 1.670,7 / Limit: >€ 850 DTI:…" at bounding box center [901, 308] width 194 height 527
click at [962, 98] on button "button" at bounding box center [967, 96] width 19 height 17
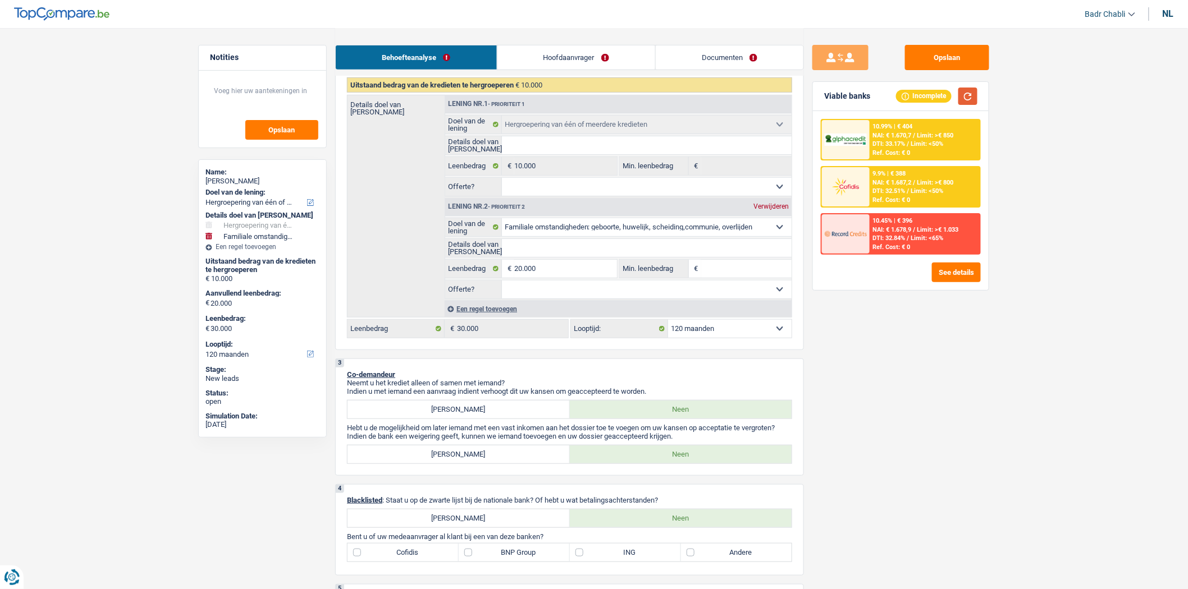
scroll to position [0, 0]
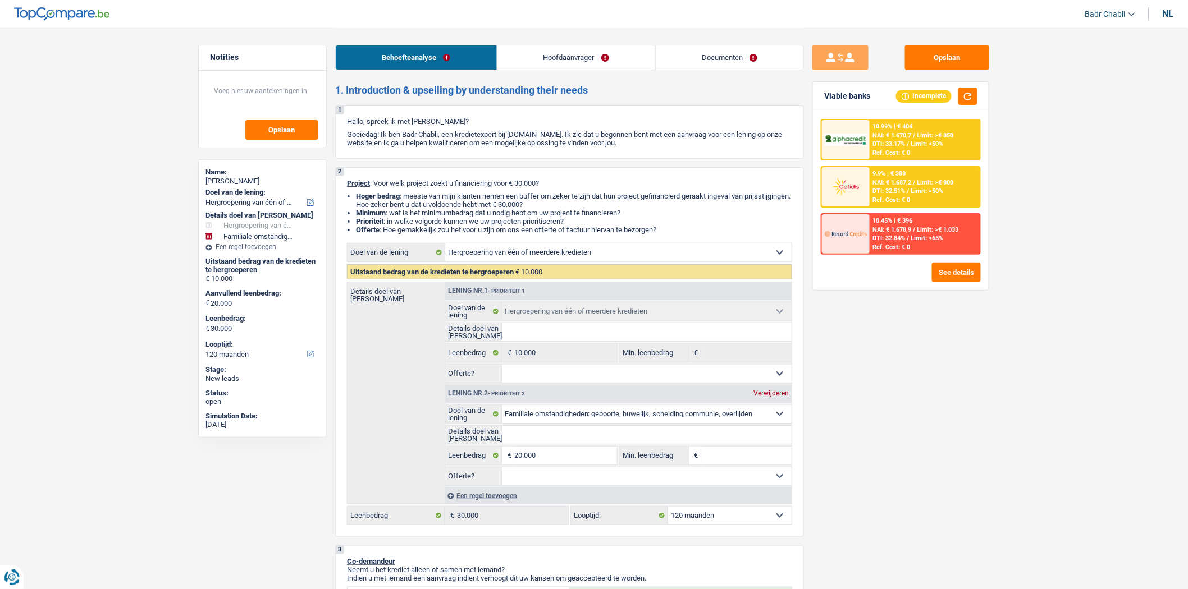
click at [612, 420] on select "Comfort woning: meubels, textiel, toestellen, privé materiaal Hifi, multimedia,…" at bounding box center [647, 414] width 290 height 18
click at [552, 443] on input "Details doel van [PERSON_NAME]" at bounding box center [647, 435] width 290 height 18
type input "B"
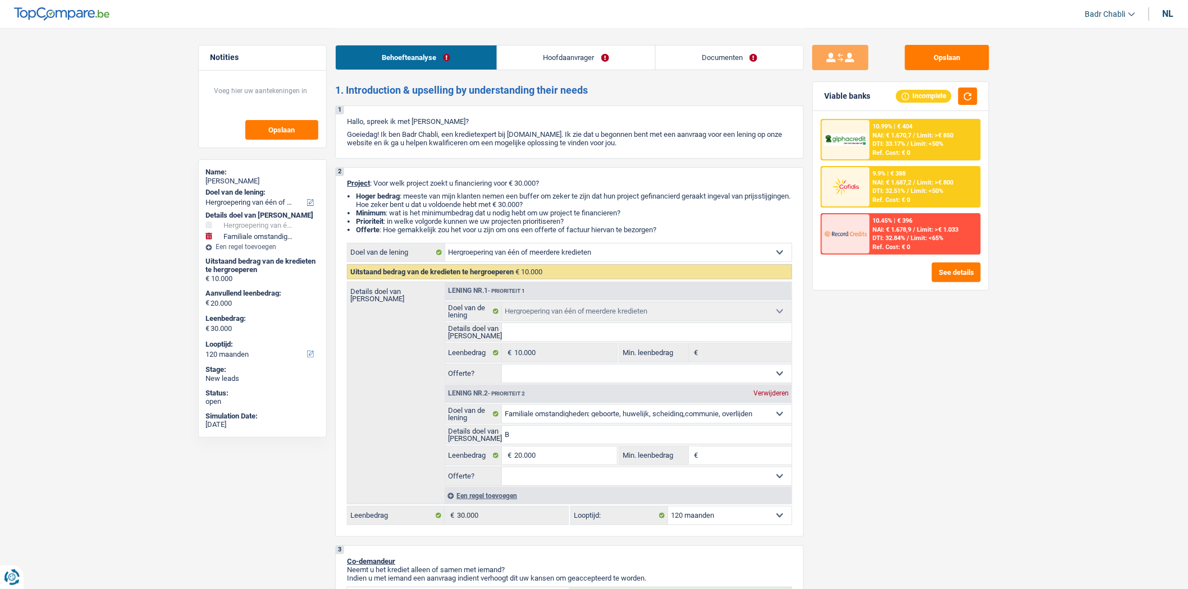
type input "B"
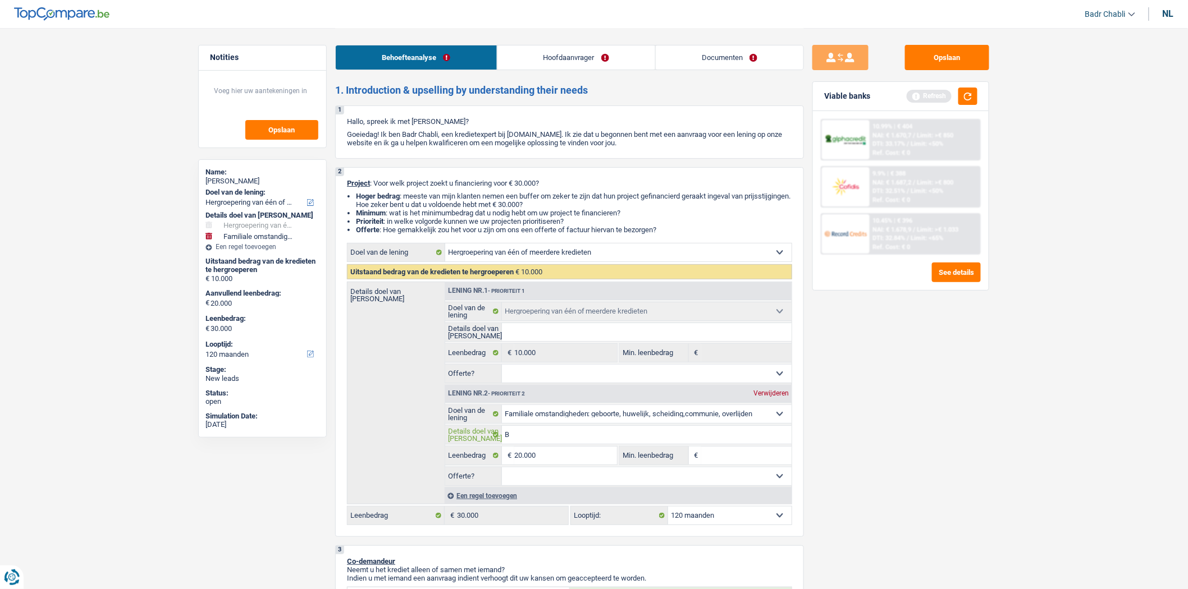
type input "Bu"
type input "Bud"
type input "Budg"
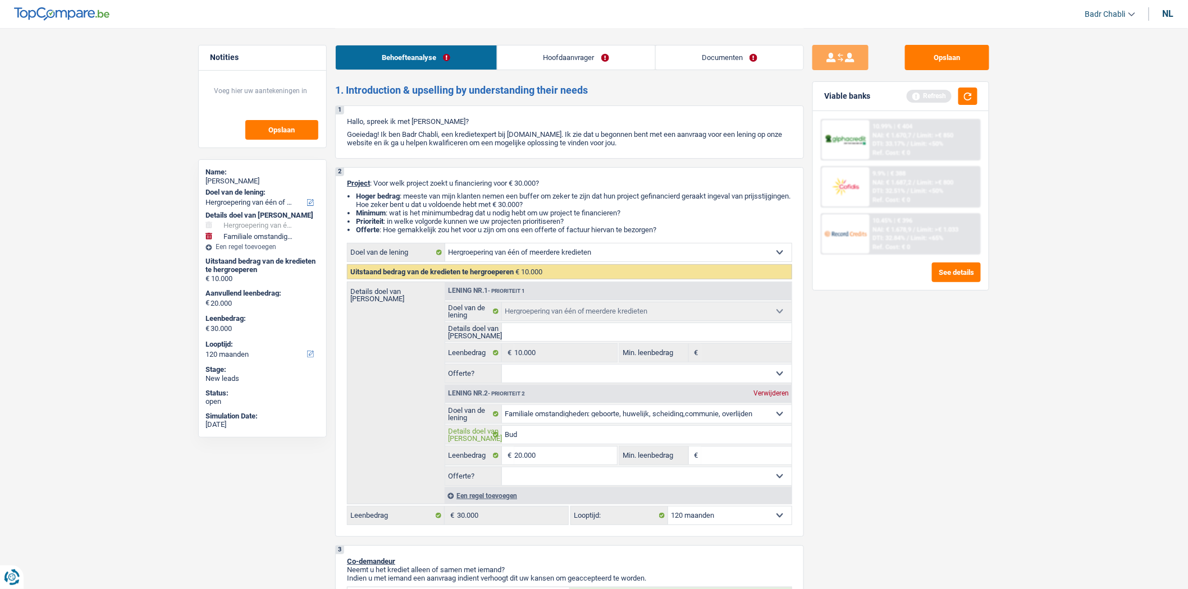
type input "Budg"
type input "Budge"
type input "Budget"
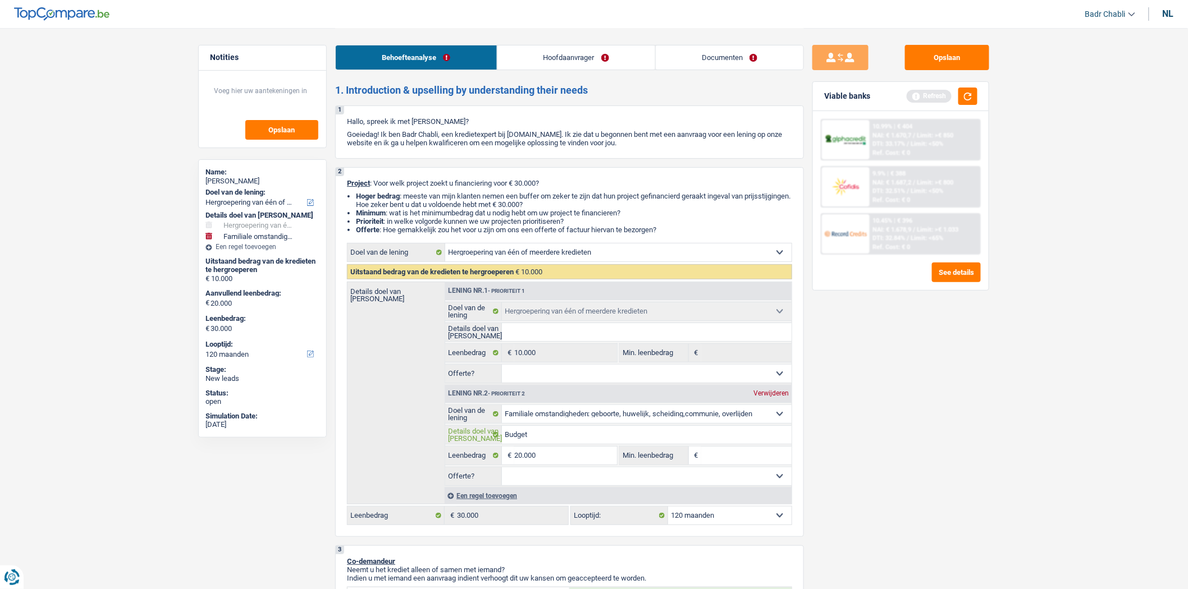
type input "Budget"
type input "Budget m"
type input "Budget"
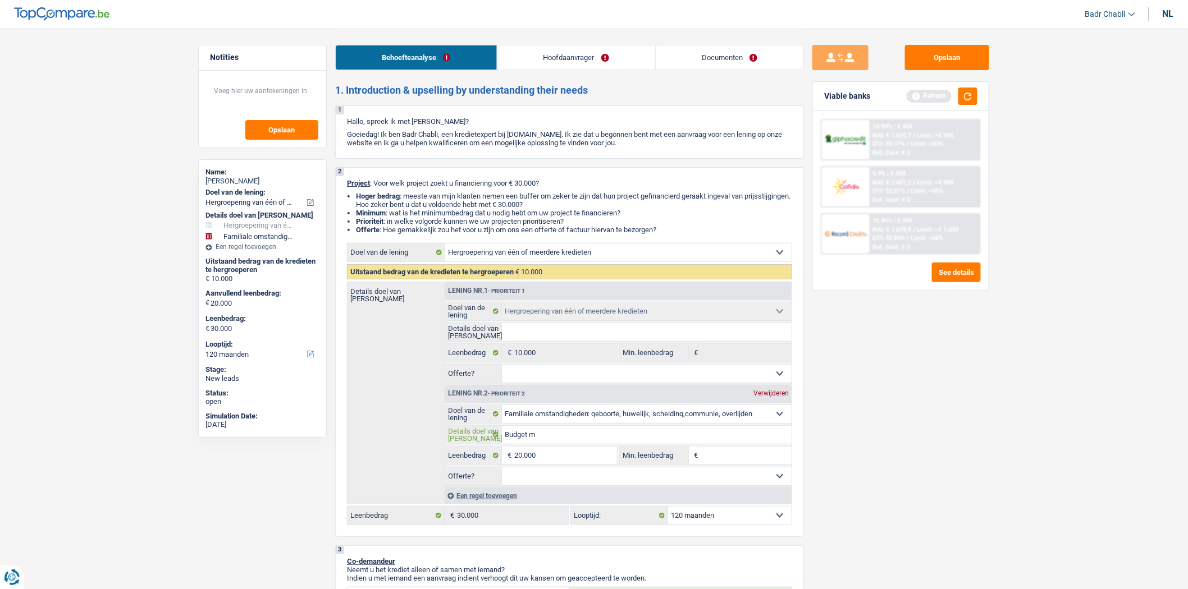
type input "Budget"
type input "Budget m"
type input "Budget mo"
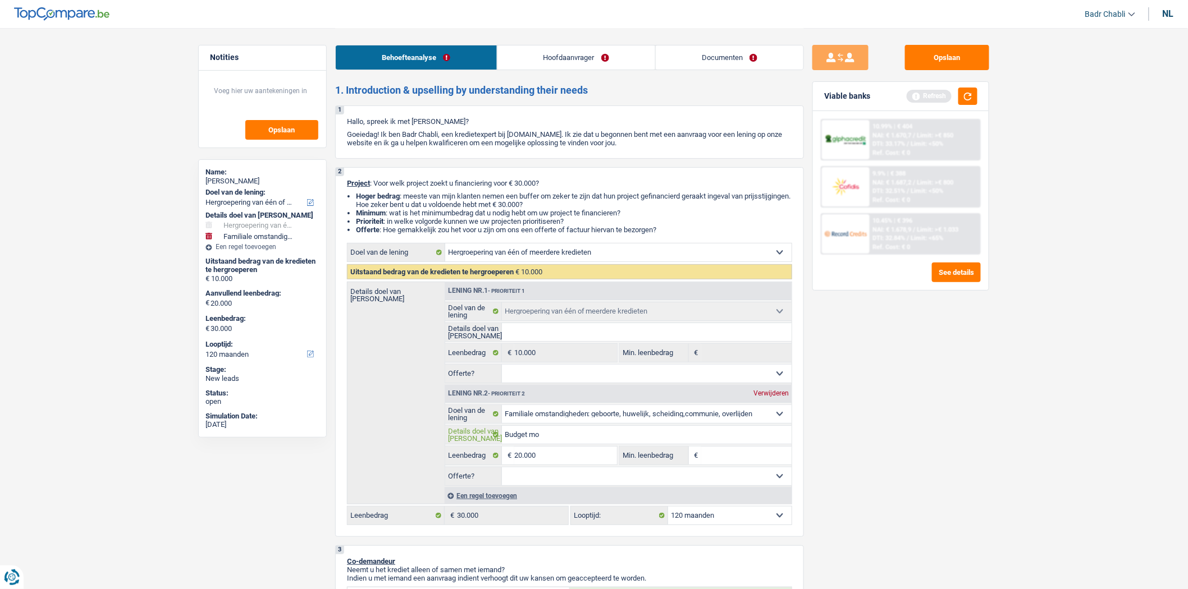
type input "Budget mon"
type input "Budget mons"
type input "Budget monsi"
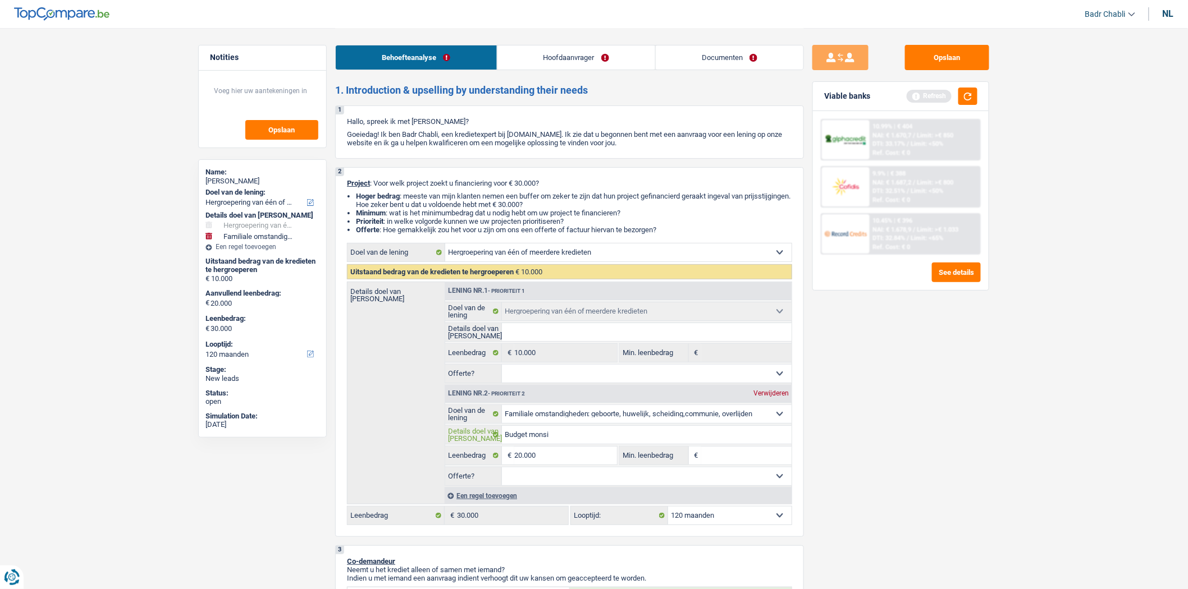
type input "Budget monsi"
type input "Budget monsie"
type input "Budget monsieu"
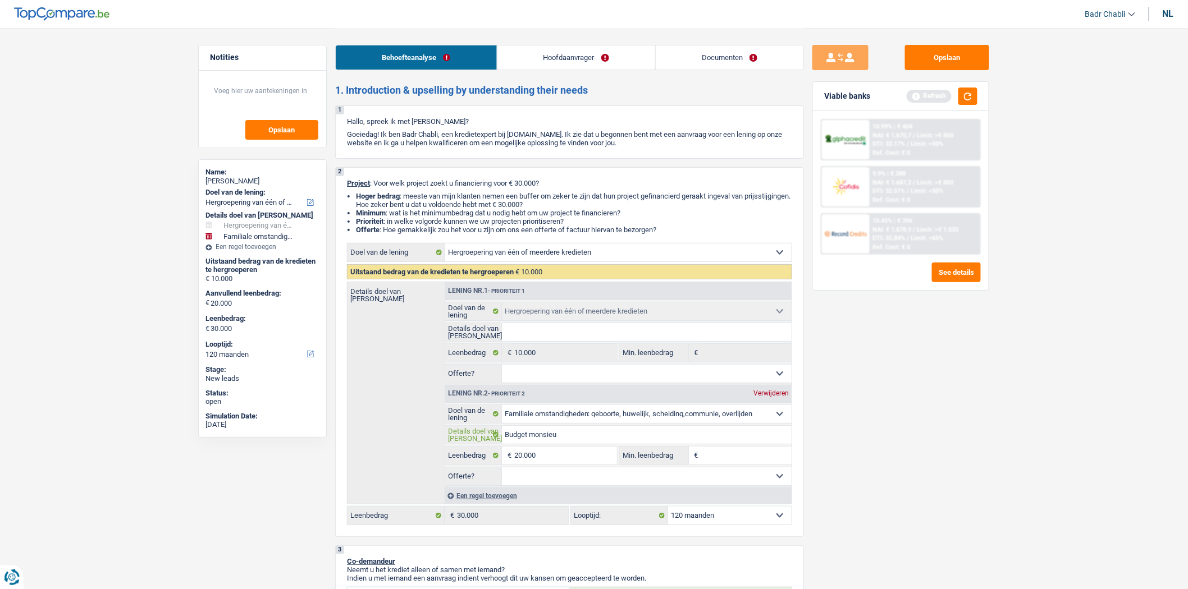
type input "Budget monsieur"
type input "Budget monsieur m"
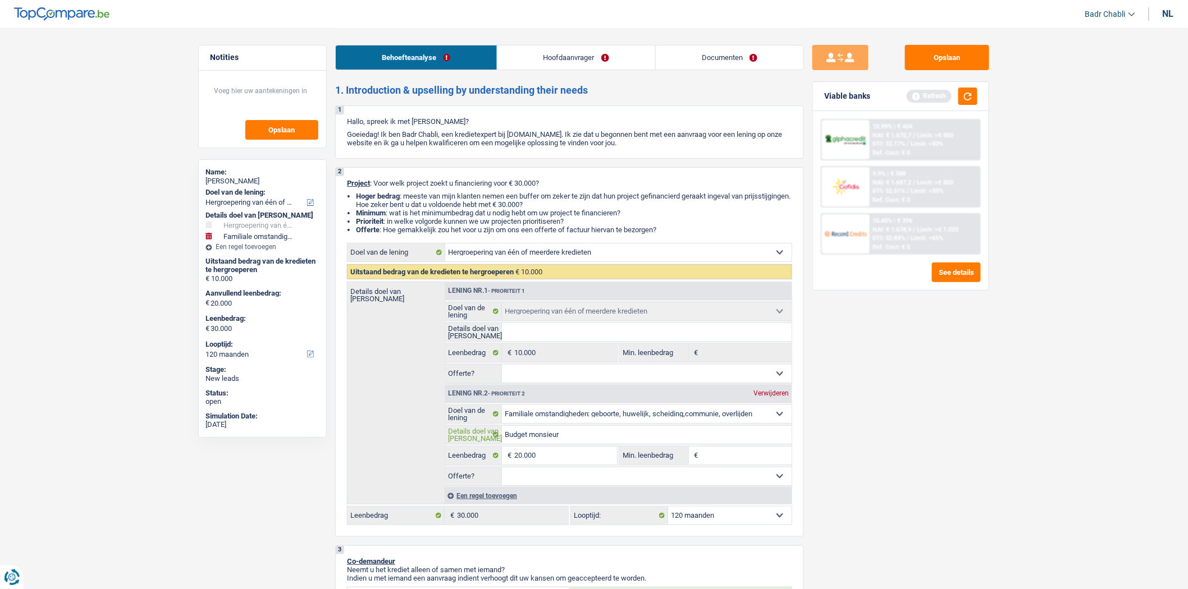
type input "Budget monsieur m"
type input "Budget monsieur [PERSON_NAME]"
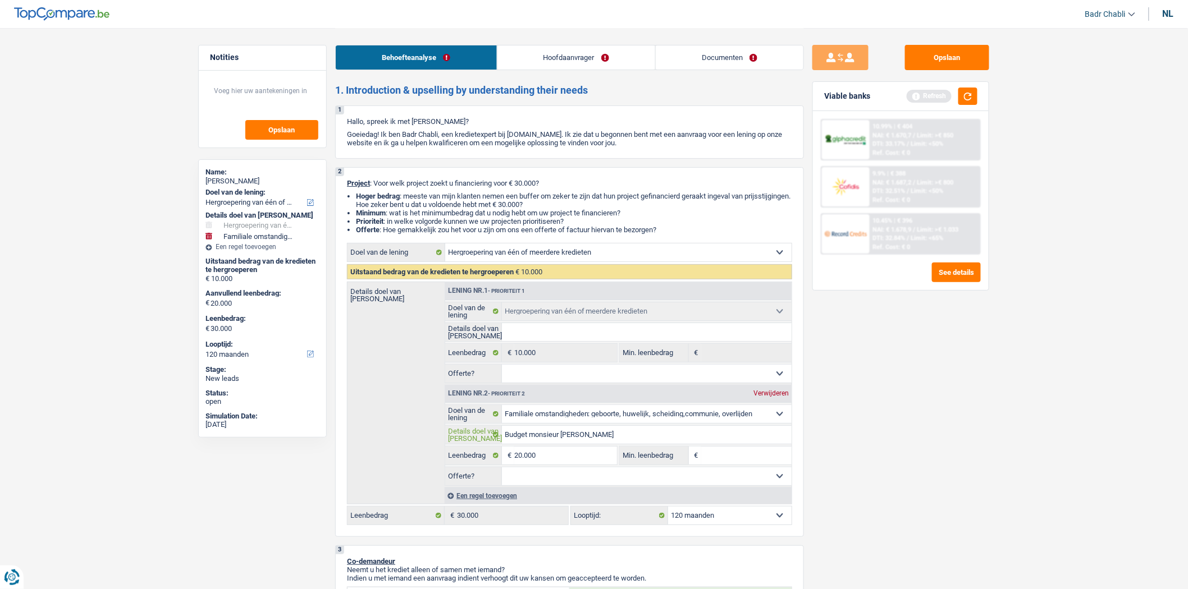
type input "Budget monsieur [PERSON_NAME]"
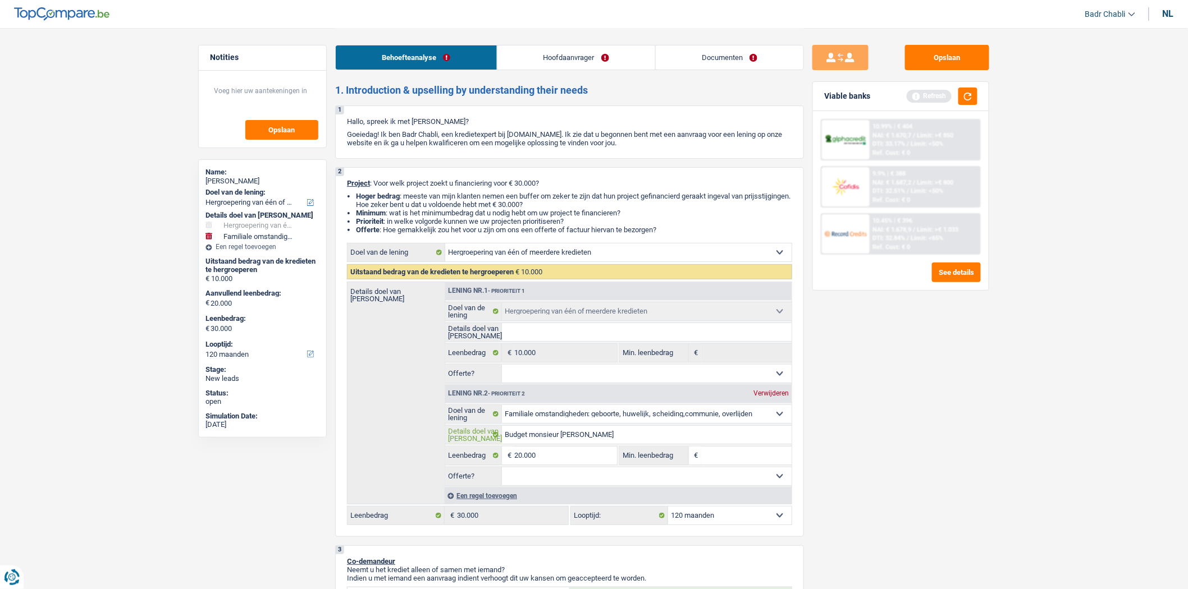
type input "Budget monsieur [PERSON_NAME]"
type input "Budget monsieur marriage"
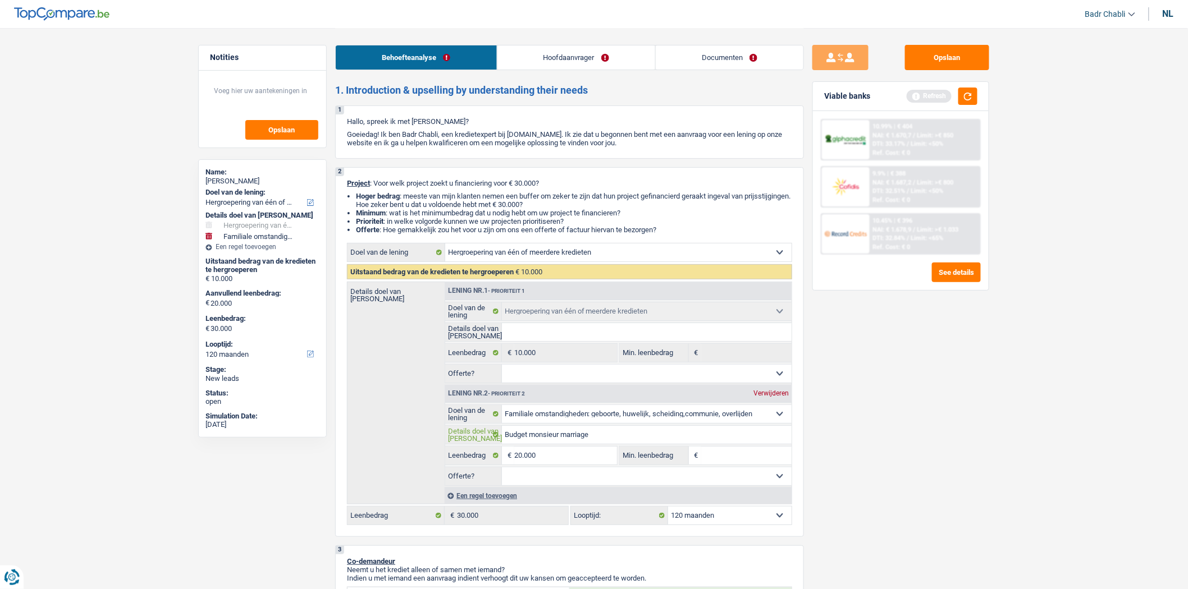
type input "Budget monsieur marriage"
click at [671, 479] on select "Ja Neen Niet beantwoord Maak een keuze a.u.b" at bounding box center [647, 477] width 290 height 18
select select "false"
click at [502, 472] on select "Ja Neen Niet beantwoord Maak een keuze a.u.b" at bounding box center [647, 477] width 290 height 18
select select "false"
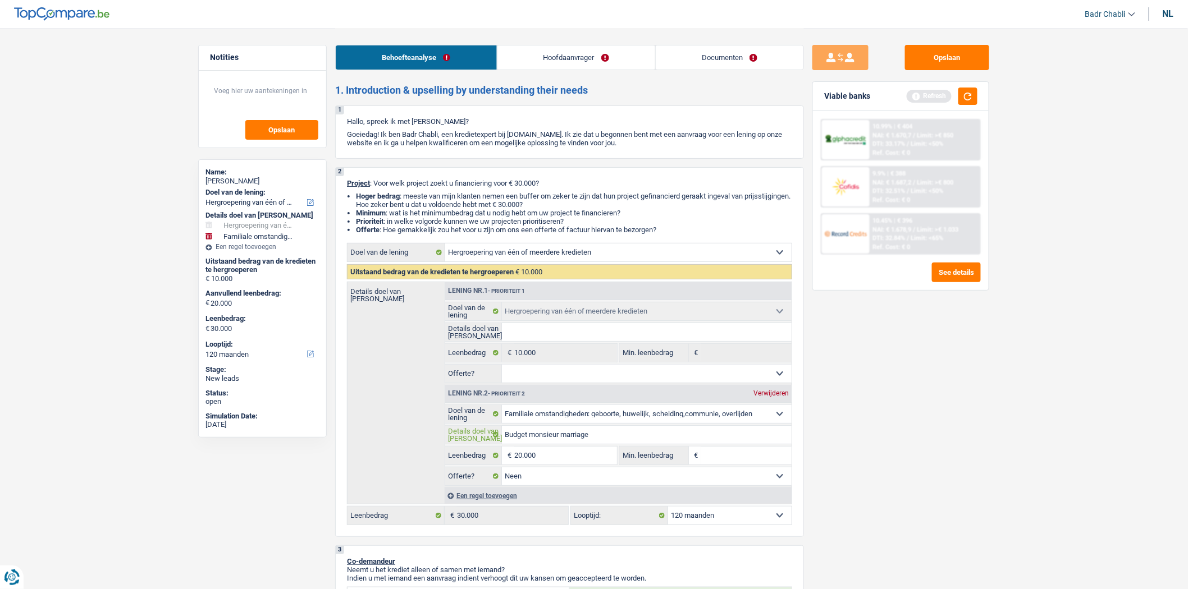
click at [610, 442] on input "Budget monsieur marriage" at bounding box center [647, 435] width 290 height 18
type input "Budget monsieur marriage,"
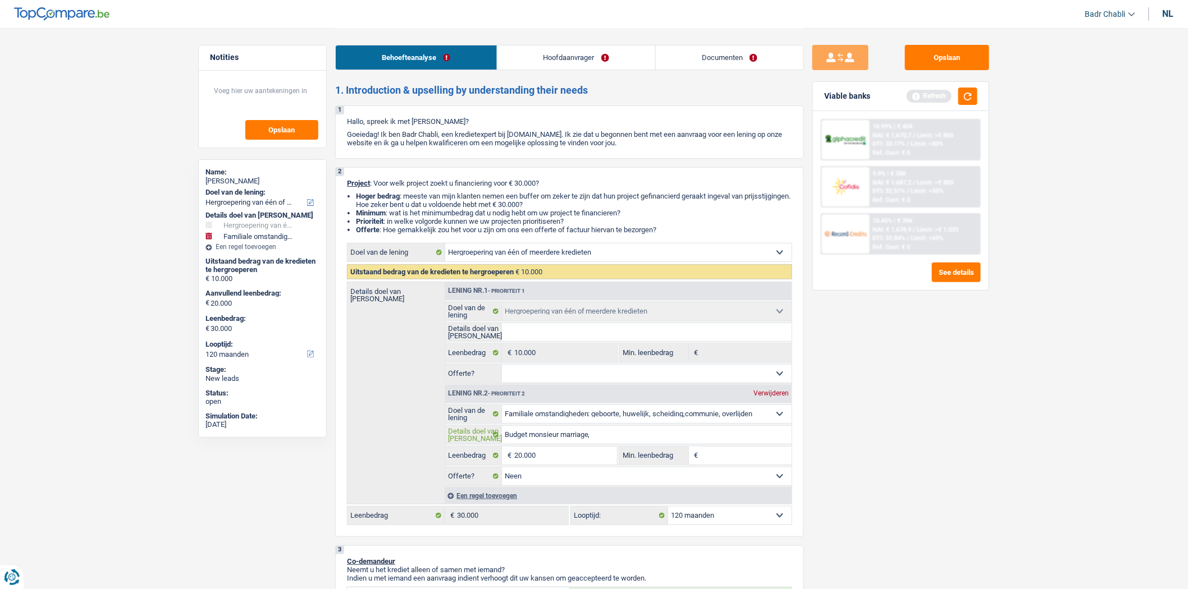
type input "Budget monsieur marriage, s"
type input "Budget monsieur marriage, sa"
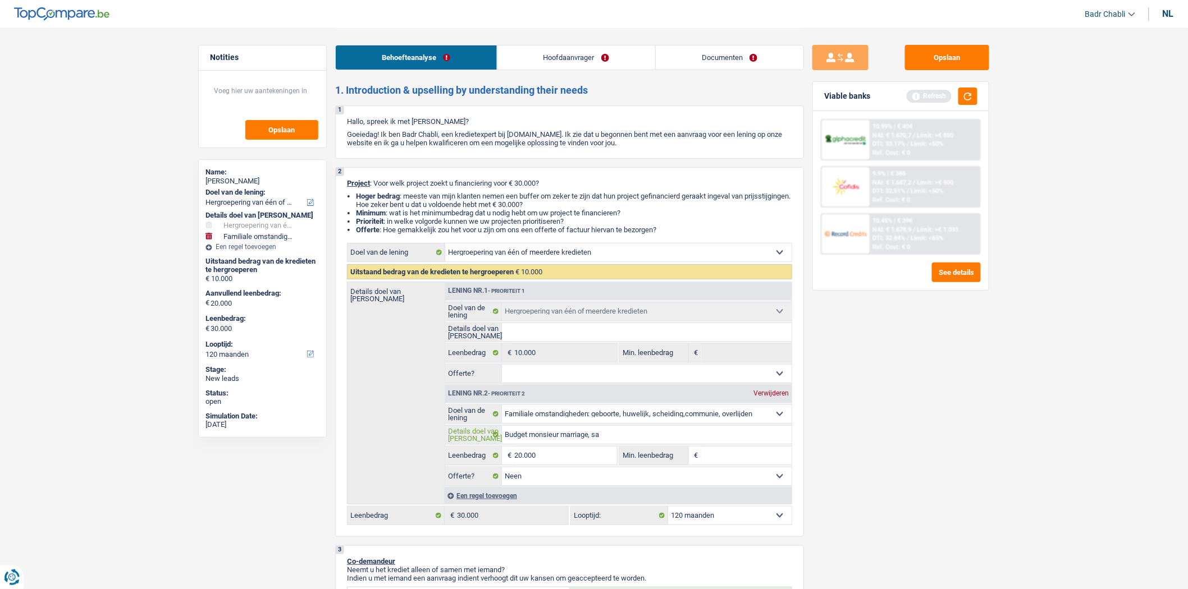
type input "Budget monsieur marriage, sa"
type input "Budget monsieur marriage, sa f"
type input "Budget monsieur marriage, sa fu"
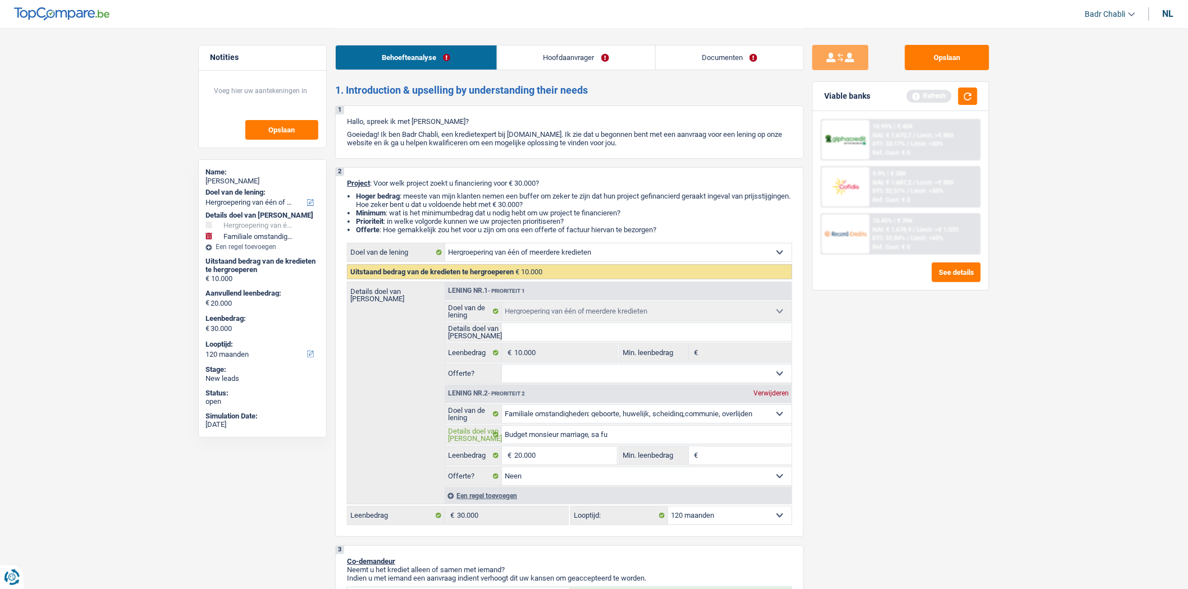
type input "Budget monsieur marriage, sa fut"
type input "Budget monsieur marriage, sa futu"
type input "Budget monsieur marriage, sa futur"
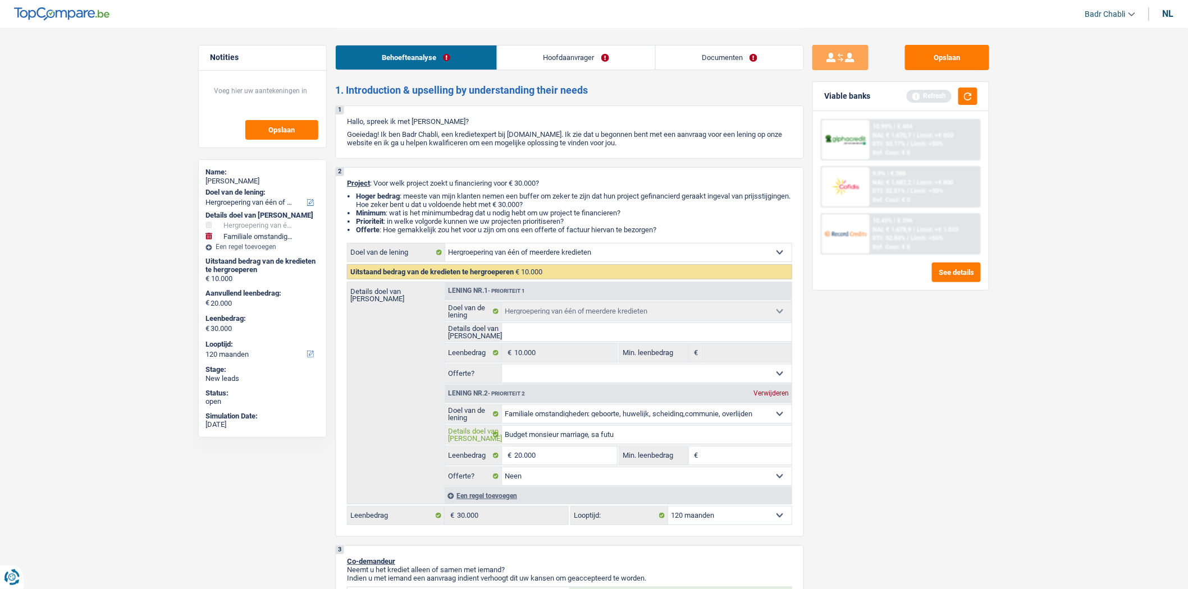
type input "Budget monsieur marriage, sa futur"
type input "Budget monsieur marriage, sa future"
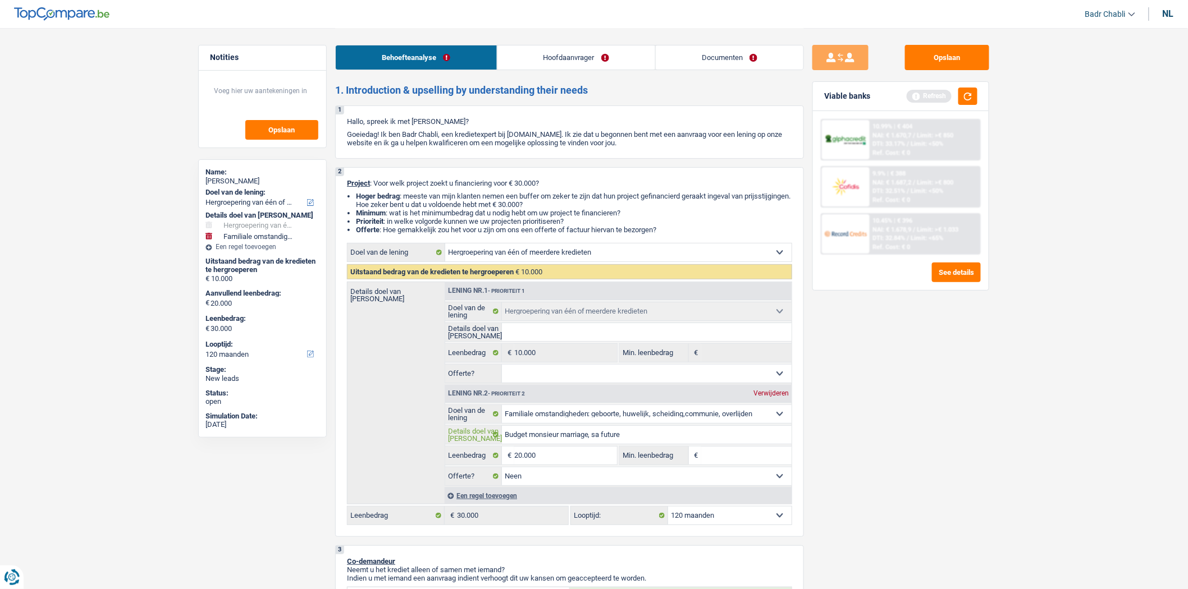
type input "Budget monsieur marriage, sa future f"
type input "Budget monsieur marriage, sa future fe"
type input "Budget monsieur marriage, sa future fem"
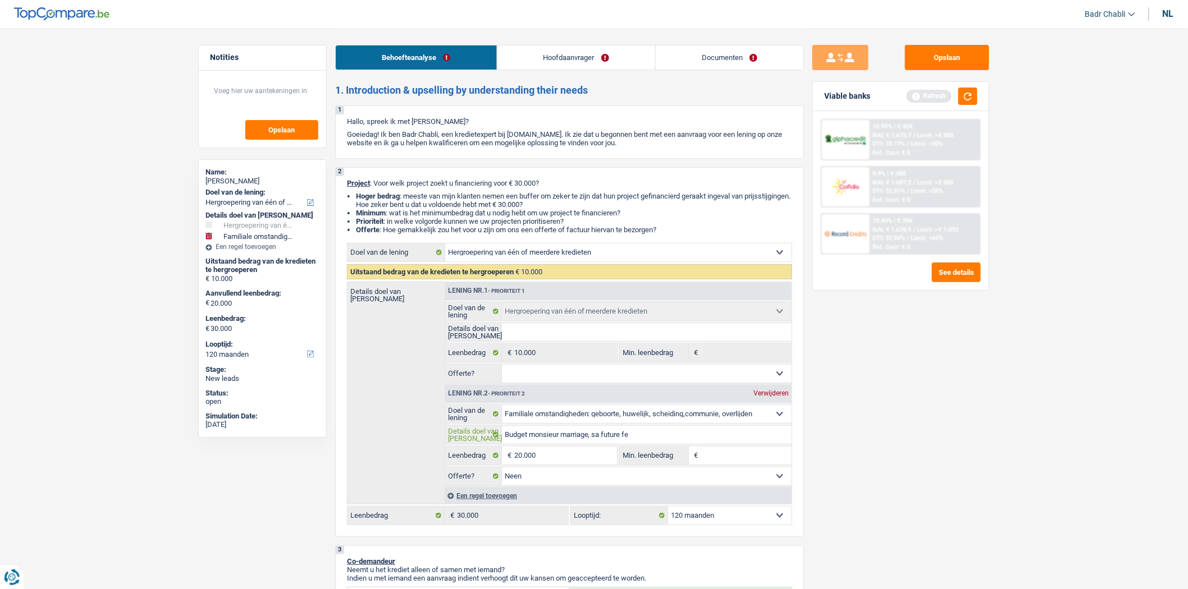
type input "Budget monsieur marriage, sa future fem"
type input "Budget monsieur marriage, sa future femm"
type input "Budget monsieur marriage, sa future femme"
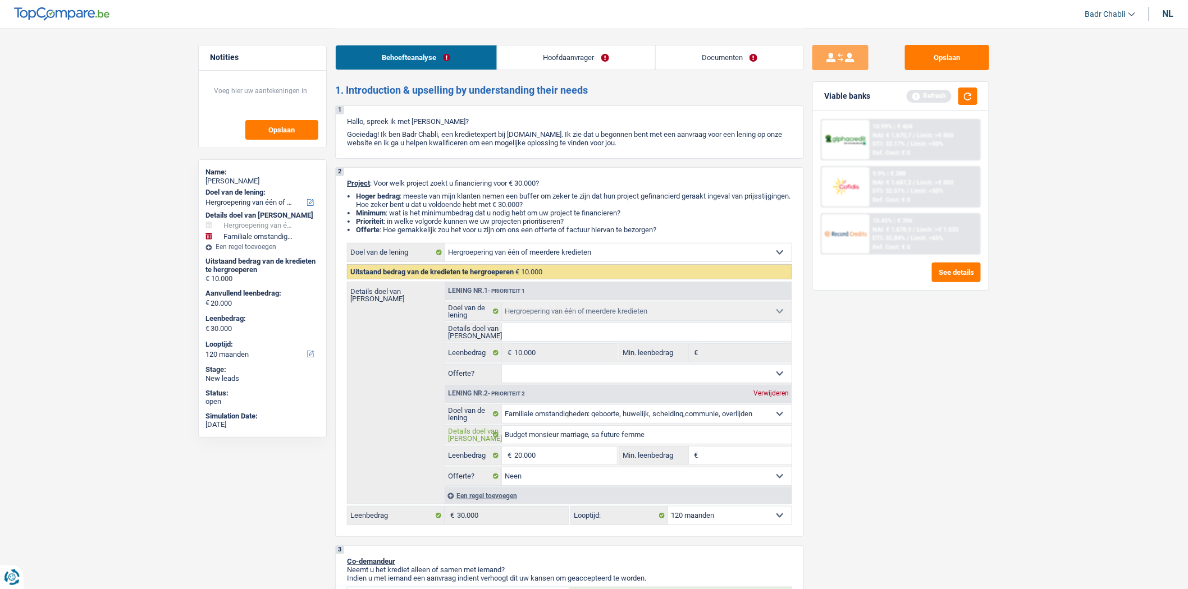
type input "Budget monsieur marriage, sa future femme"
type input "Budget monsieur marriage, sa future femme a"
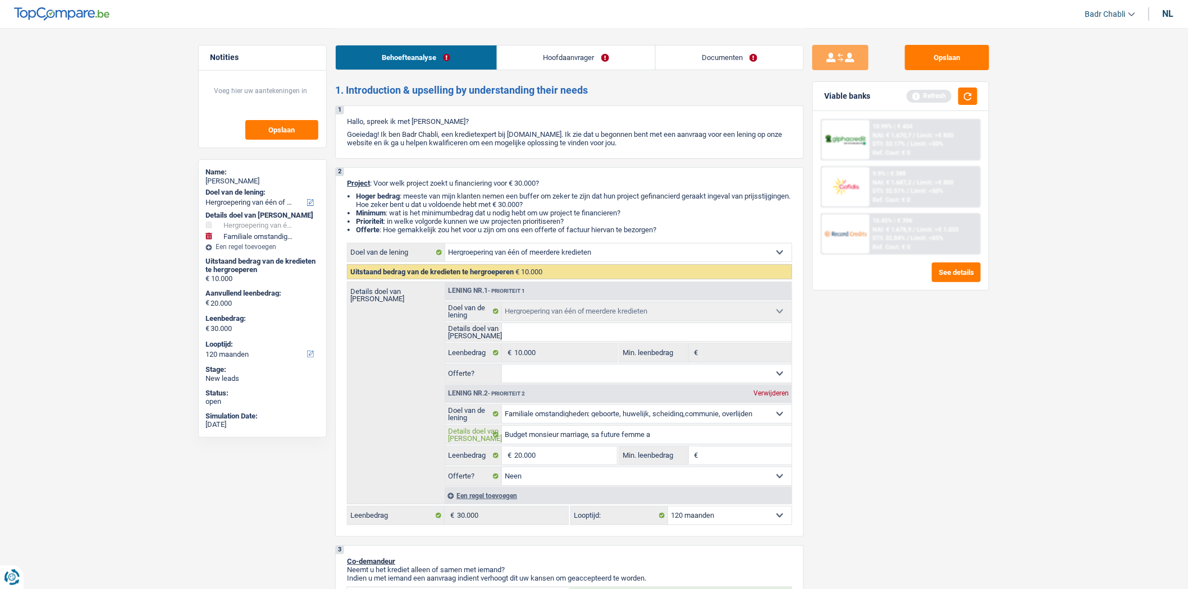
type input "Budget monsieur marriage, sa future femme a"
type input "Budget monsieur marriage, sa future femme a d"
type input "Budget monsieur marriage, sa future femme a dé"
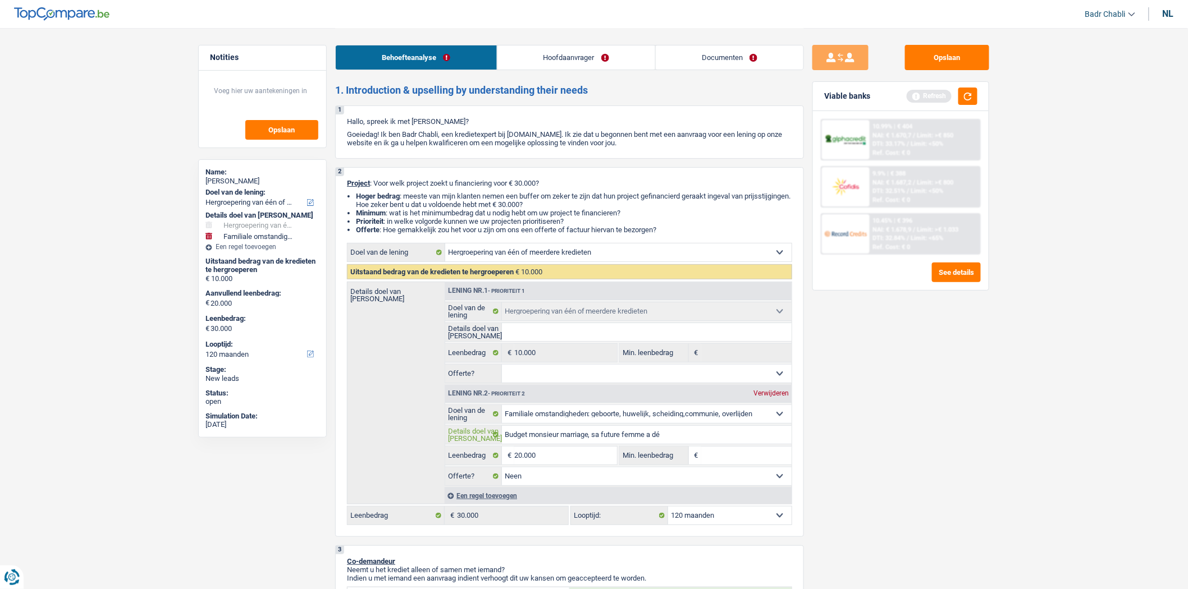
type input "Budget monsieur marriage, sa future femme a déj"
type input "Budget monsieur marriage, sa future femme a déja"
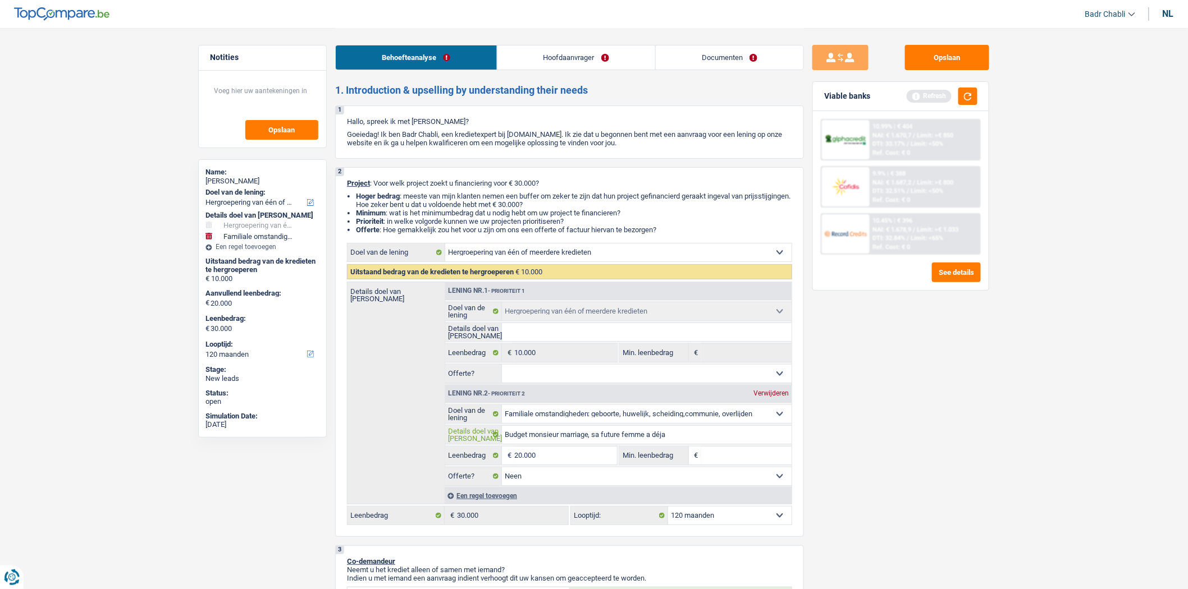
type input "Budget monsieur marriage, sa future femme a déja"
type input "Budget monsieur marriage, sa future femme a déja s"
type input "Budget monsieur marriage, sa future femme a déja so"
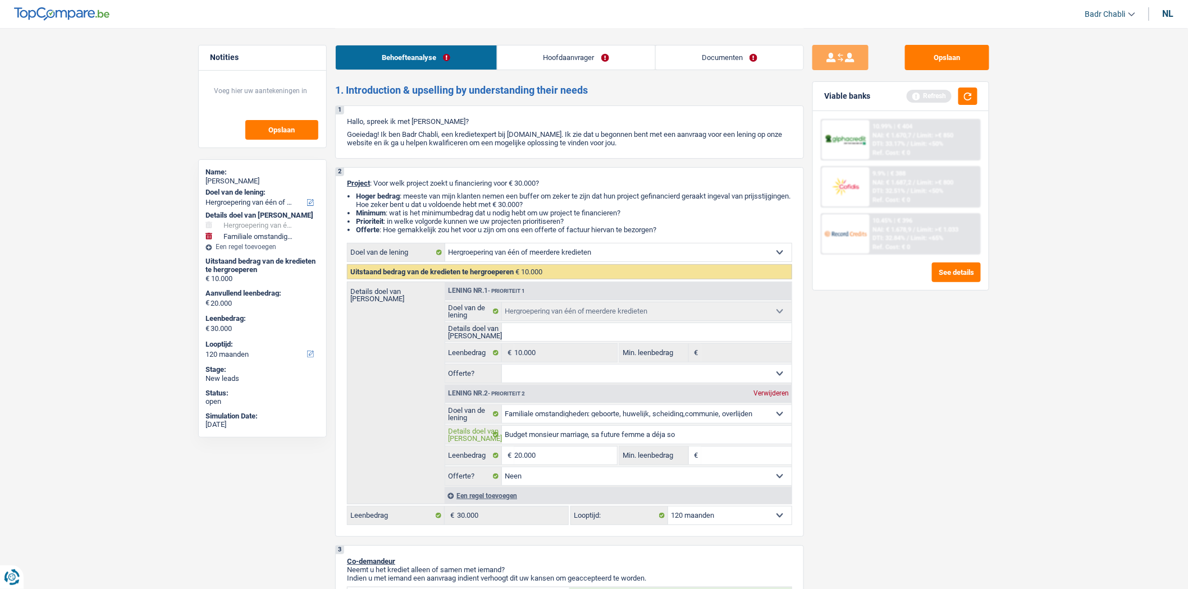
type input "Budget monsieur marriage, sa future femme a déja son"
type input "Budget monsieur marriage, sa future femme a déja son b"
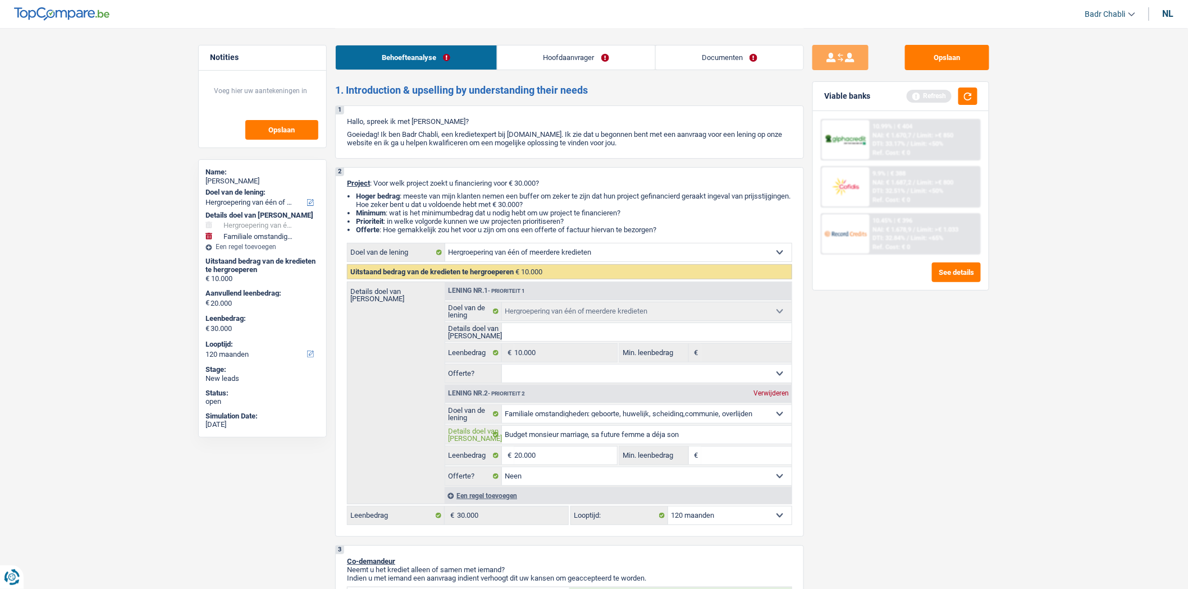
type input "Budget monsieur marriage, sa future femme a déja son b"
type input "Budget monsieur marriage, sa future femme a déja son bu"
type input "Budget monsieur marriage, sa future femme a déja son [PERSON_NAME]"
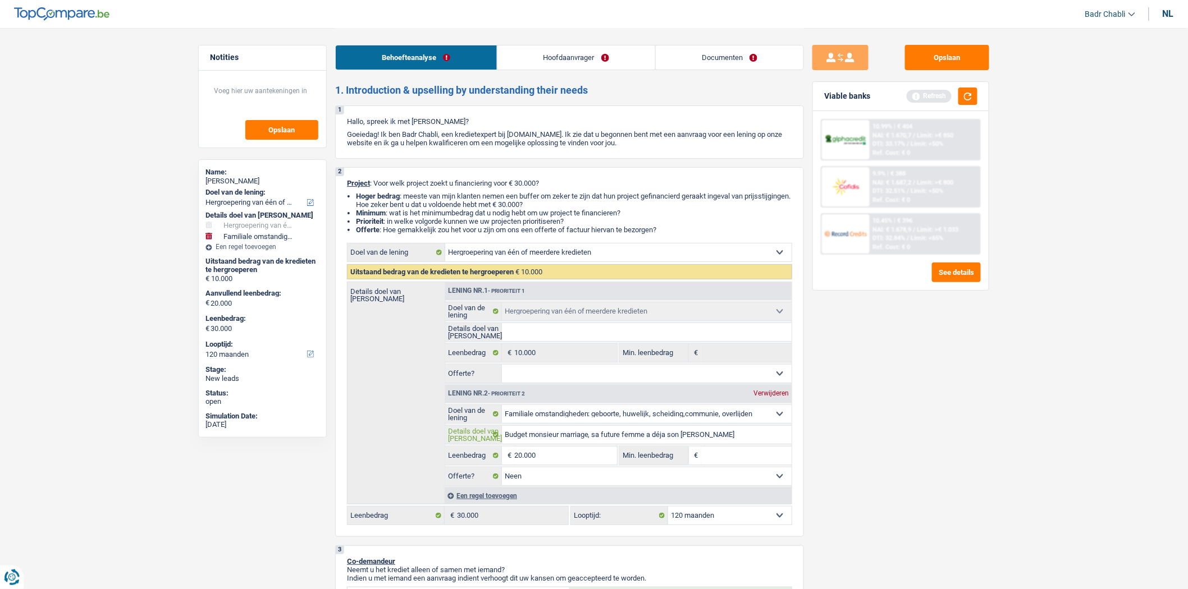
type input "Budget monsieur marriage, sa future femme a déja son budg"
type input "Budget monsieur marriage, sa future femme a déja son budge"
type input "Budget monsieur marriage, sa future femme a déja son budget"
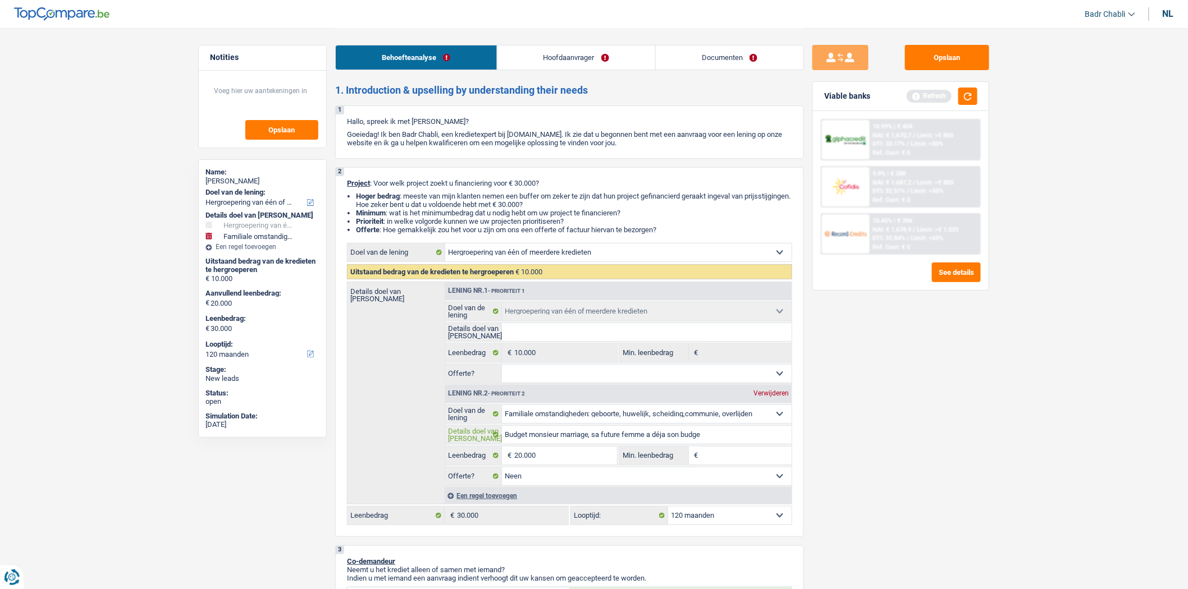
type input "Budget monsieur marriage, sa future femme a déja son budget"
click at [591, 463] on input "20.000" at bounding box center [565, 456] width 103 height 18
click at [767, 456] on input "Min. leenbedrag" at bounding box center [746, 456] width 91 height 18
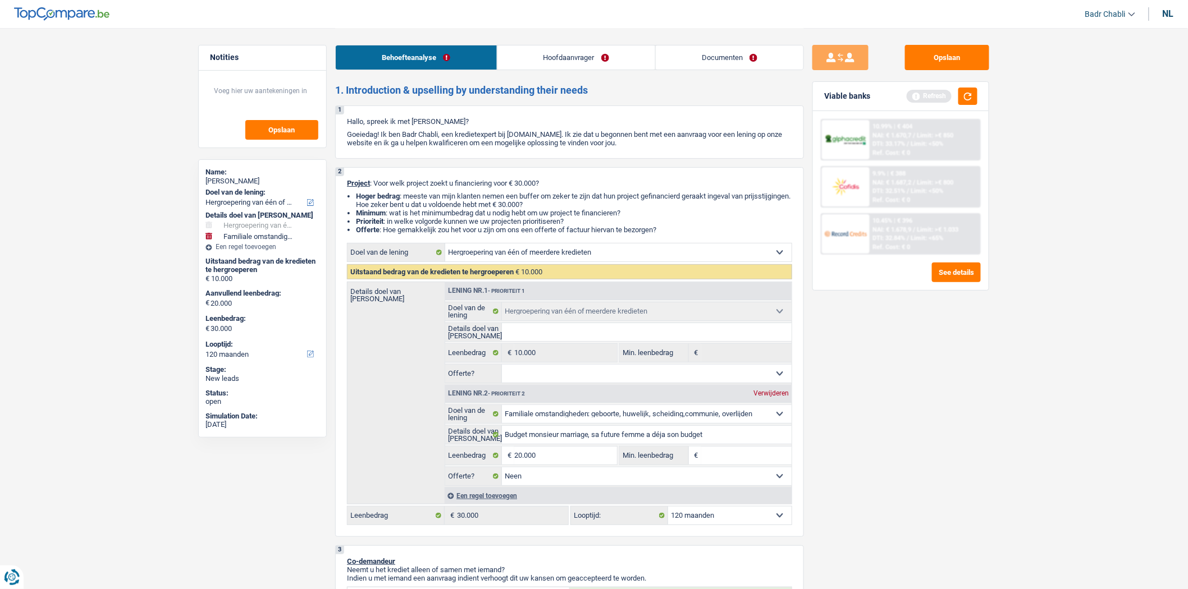
type input "1"
type input "15"
type input "150"
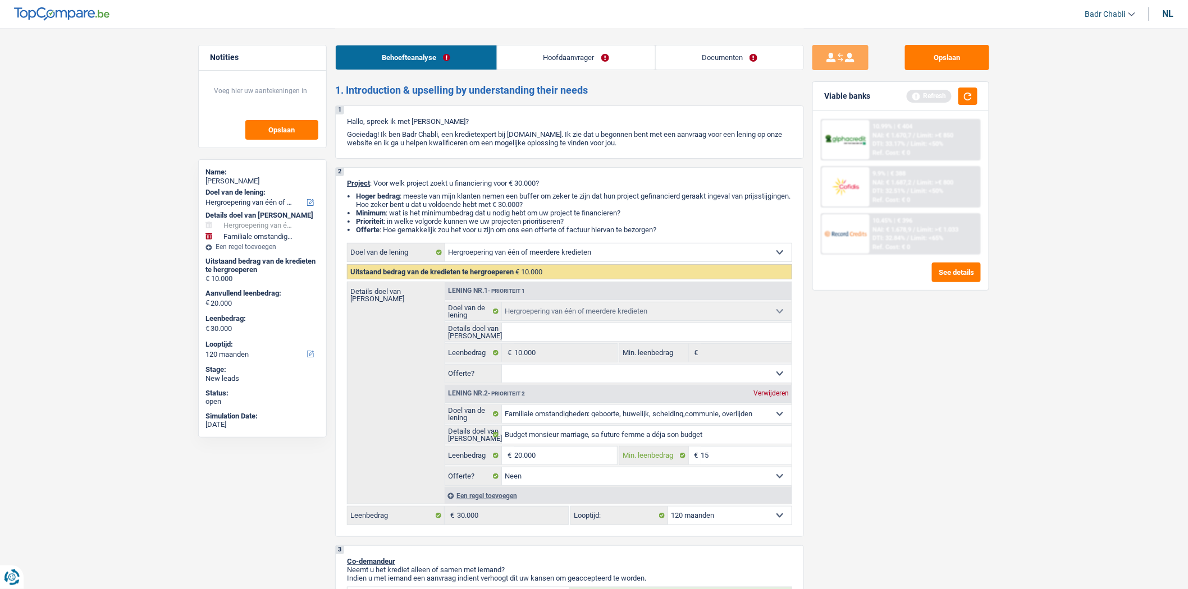
type input "150"
type input "1.500"
type input "15.000"
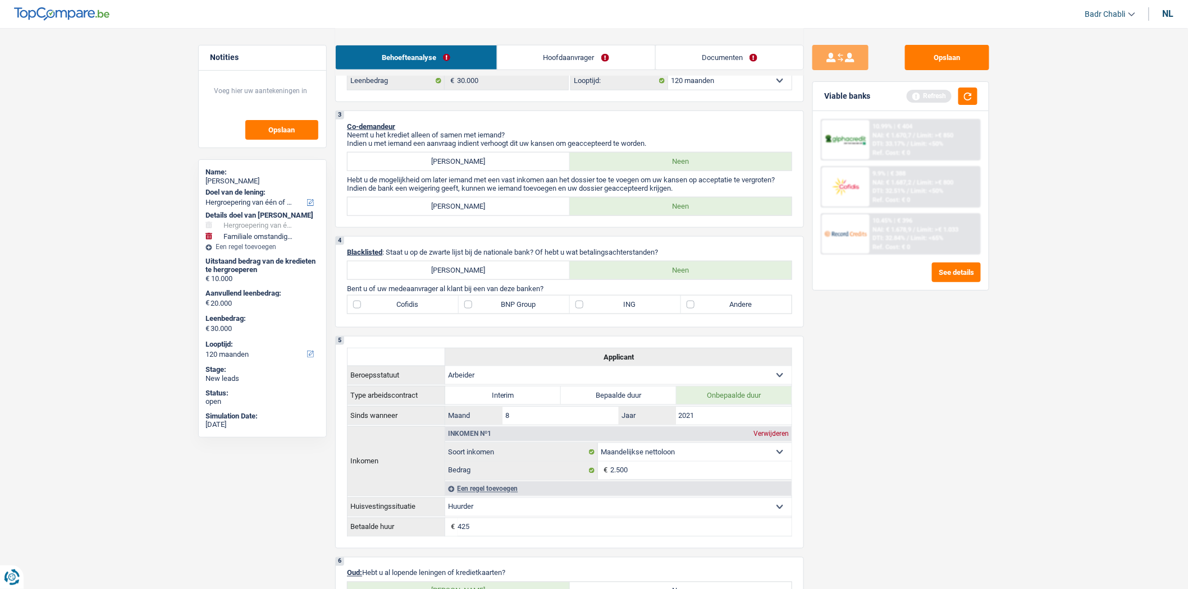
scroll to position [561, 0]
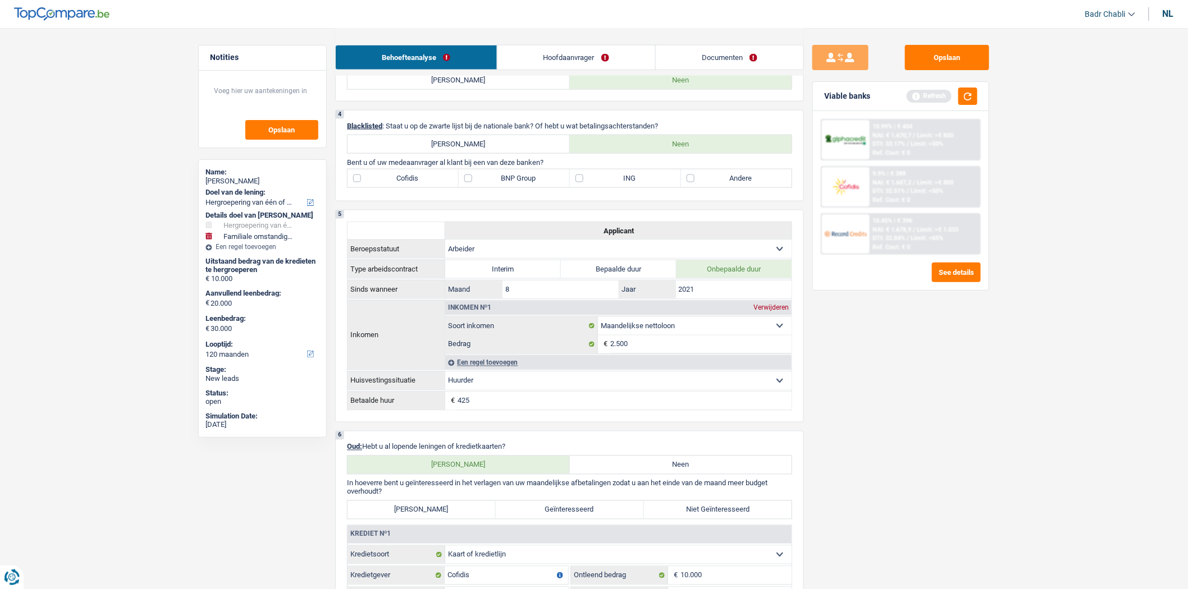
type input "15.000"
click at [361, 187] on label "Cofidis" at bounding box center [402, 179] width 111 height 18
click at [361, 187] on input "Cofidis" at bounding box center [402, 179] width 111 height 18
checkbox input "true"
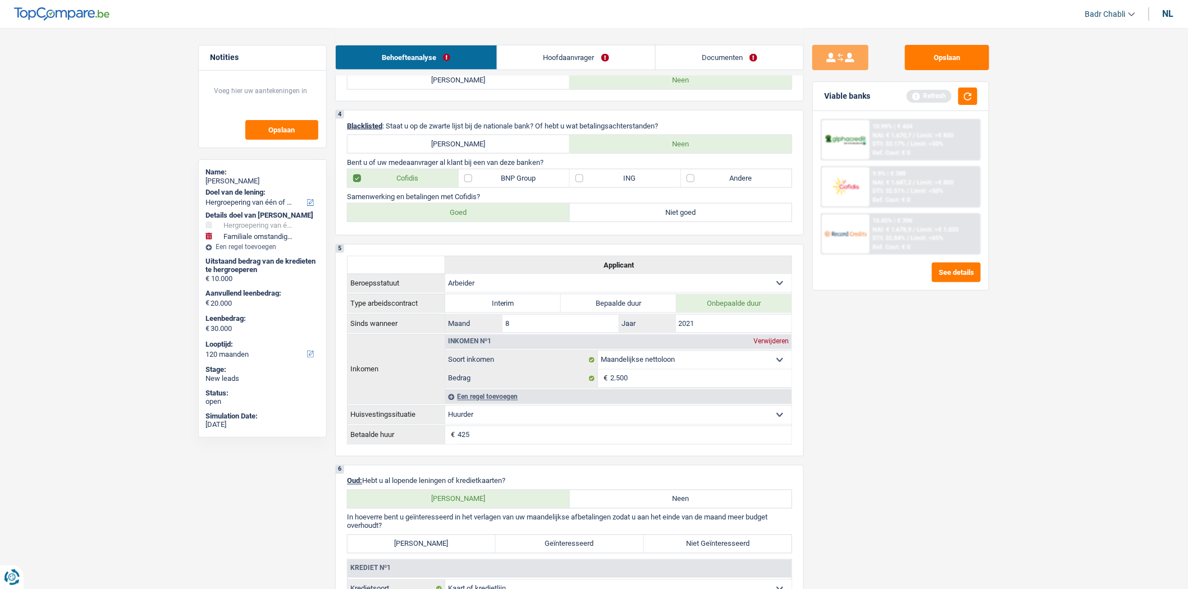
click at [698, 552] on label "Niet Geïnteresseerd" at bounding box center [718, 545] width 148 height 18
click at [698, 552] on input "Niet Geïnteresseerd" at bounding box center [718, 545] width 148 height 18
radio input "true"
click at [428, 553] on label "[PERSON_NAME]" at bounding box center [421, 545] width 148 height 18
click at [428, 553] on input "[PERSON_NAME]" at bounding box center [421, 545] width 148 height 18
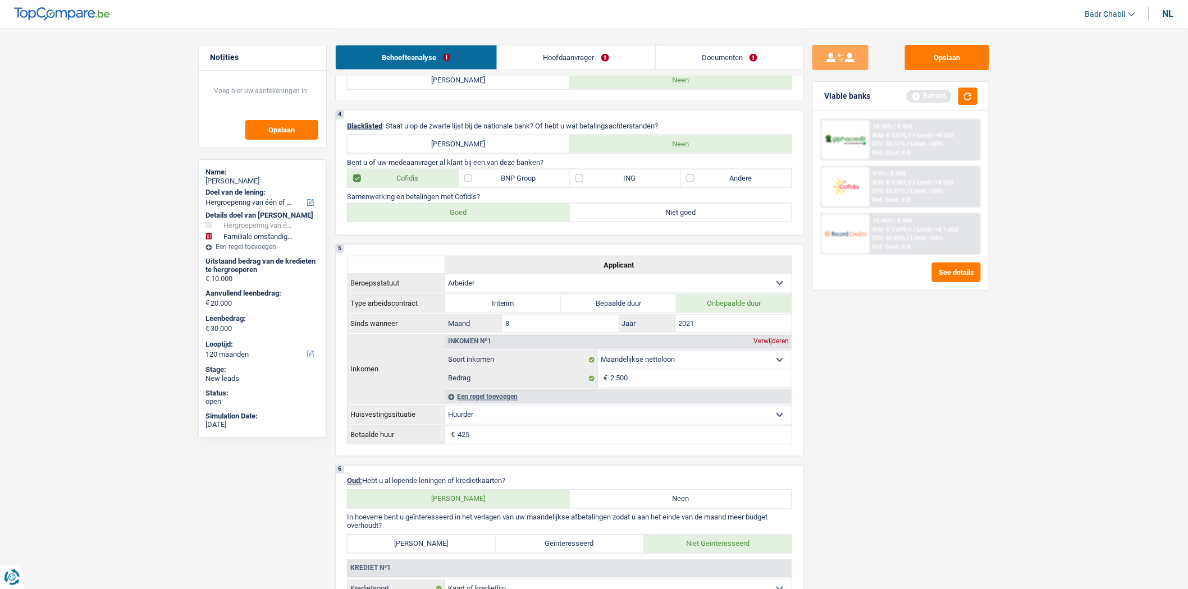
radio input "true"
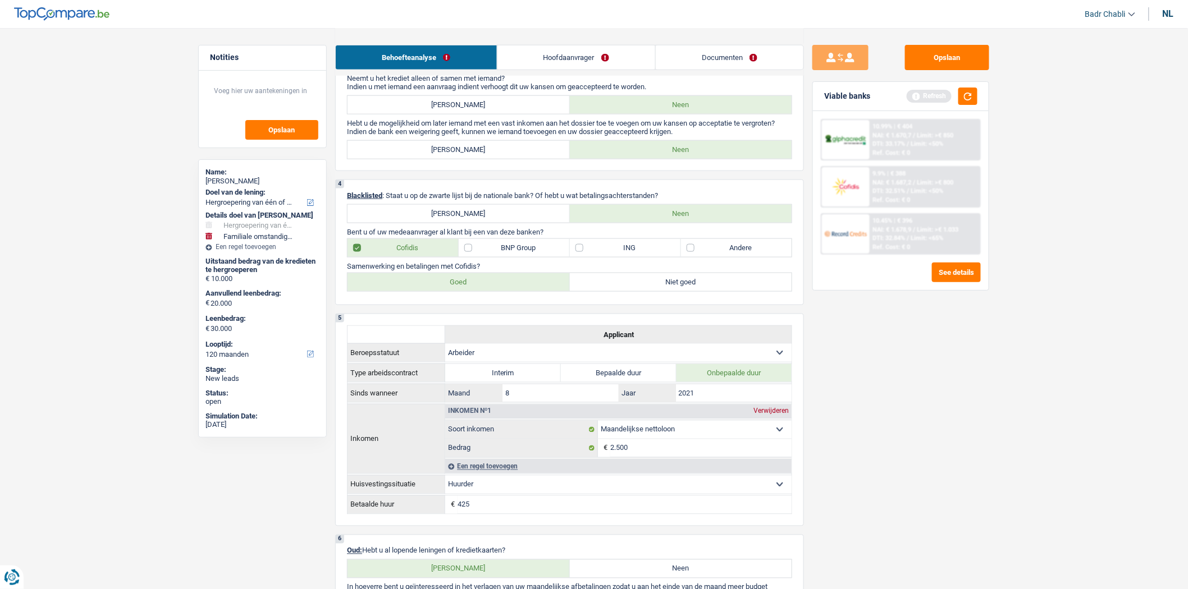
scroll to position [436, 0]
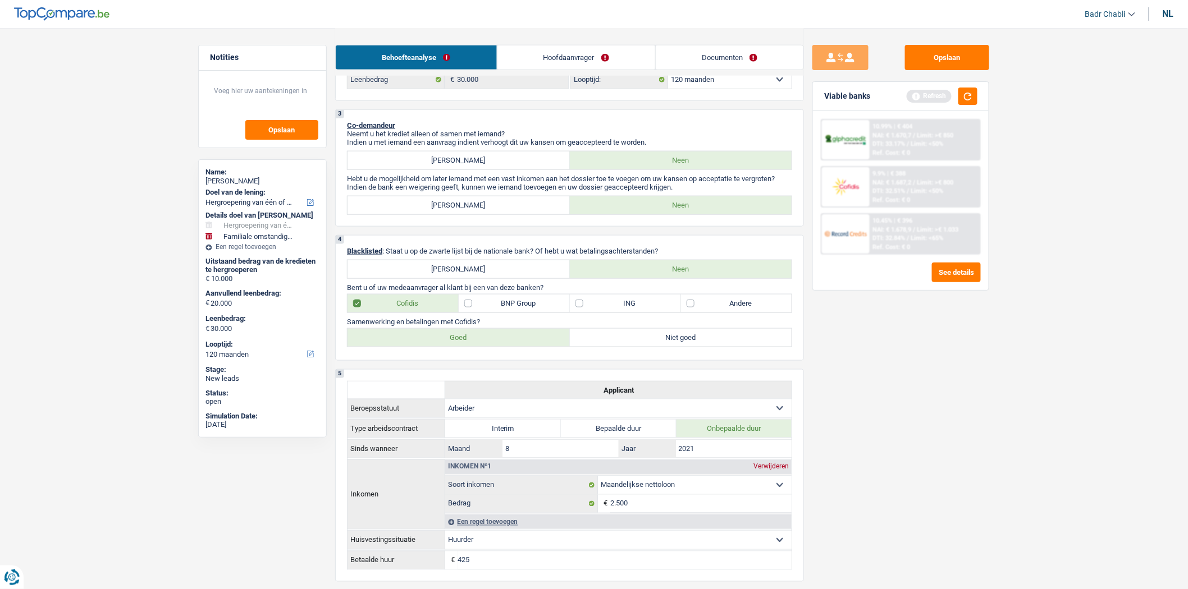
click at [516, 346] on label "Goed" at bounding box center [458, 338] width 222 height 18
click at [516, 346] on input "Goed" at bounding box center [458, 338] width 222 height 18
radio input "true"
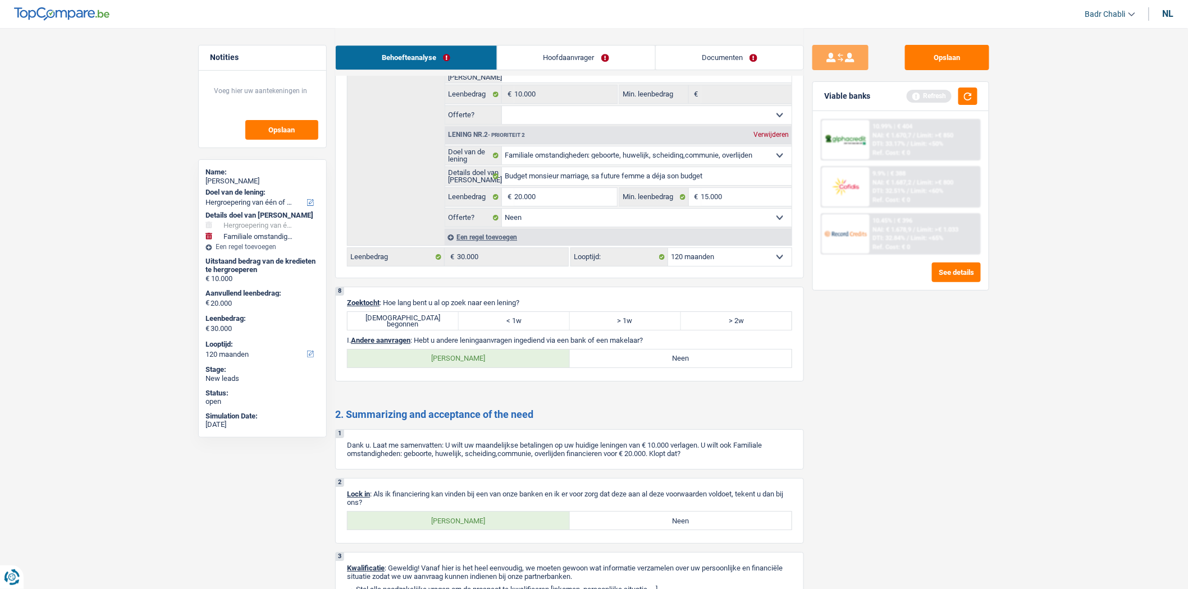
scroll to position [1434, 0]
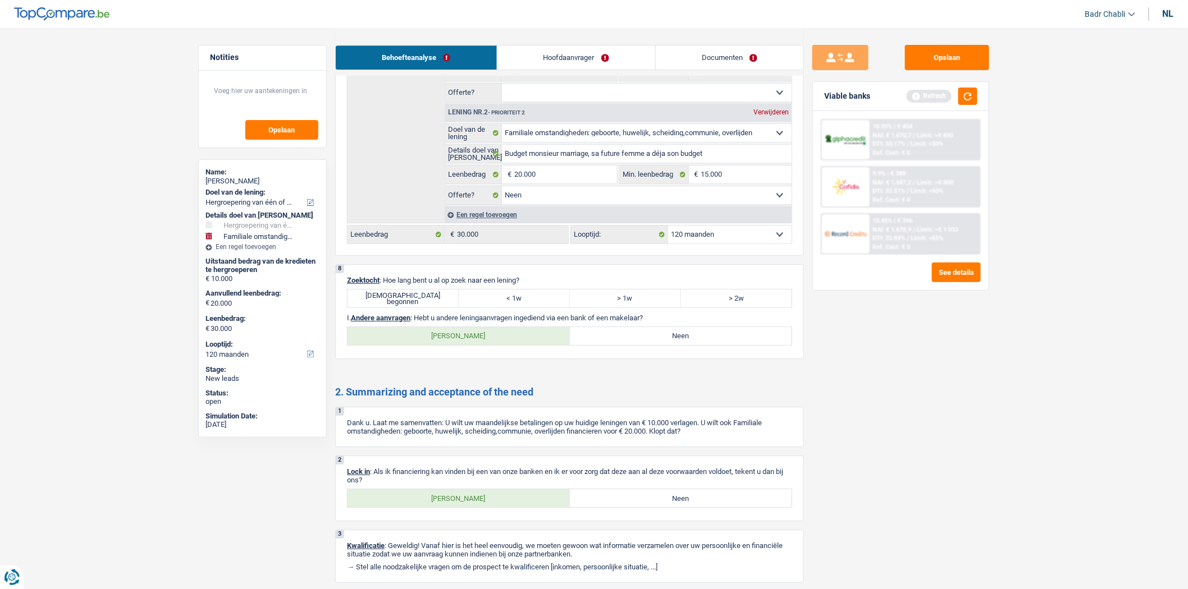
click at [431, 305] on label "[DEMOGRAPHIC_DATA] begonnen" at bounding box center [402, 299] width 111 height 18
click at [431, 305] on input "[DEMOGRAPHIC_DATA] begonnen" at bounding box center [402, 299] width 111 height 18
radio input "true"
click at [699, 359] on div "8 Zoektocht : Hoe lang bent u al op zoek naar een lening? [DEMOGRAPHIC_DATA] be…" at bounding box center [569, 311] width 469 height 95
click at [681, 345] on label "Neen" at bounding box center [681, 336] width 222 height 18
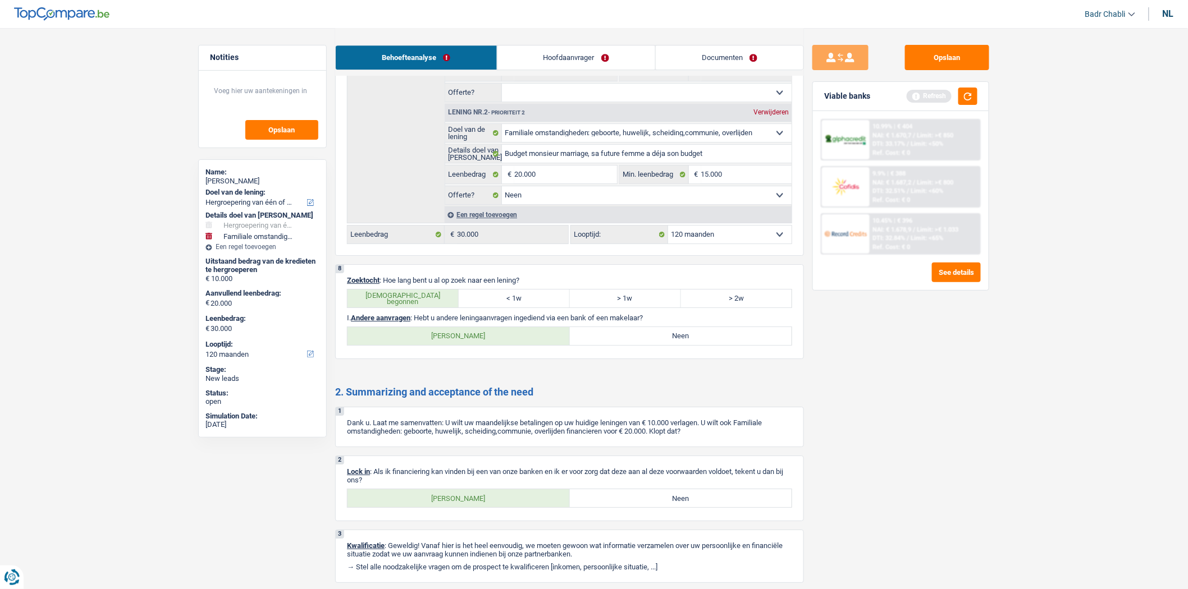
click at [681, 345] on input "Neen" at bounding box center [681, 336] width 222 height 18
radio input "true"
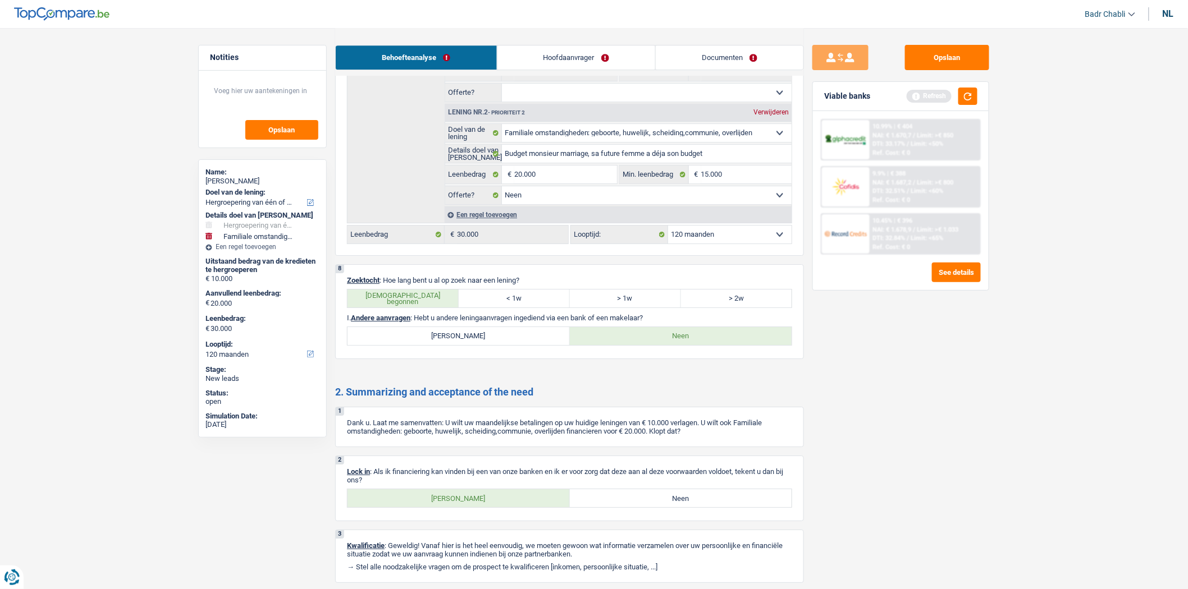
click at [484, 507] on label "[PERSON_NAME]" at bounding box center [458, 498] width 222 height 18
click at [484, 507] on input "[PERSON_NAME]" at bounding box center [458, 498] width 222 height 18
radio input "true"
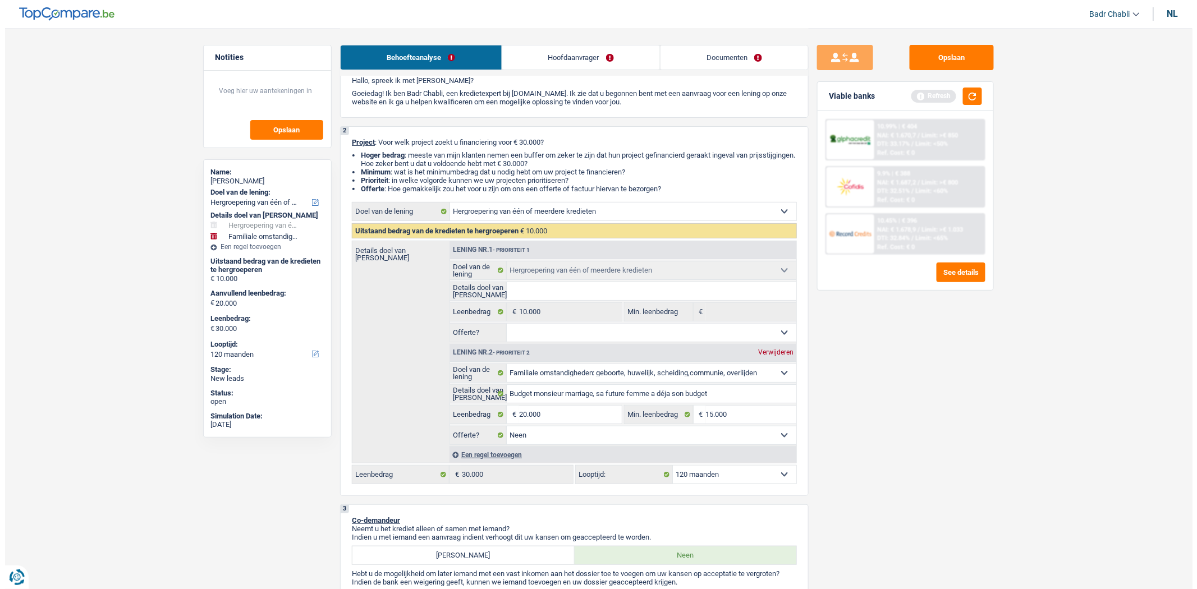
scroll to position [0, 0]
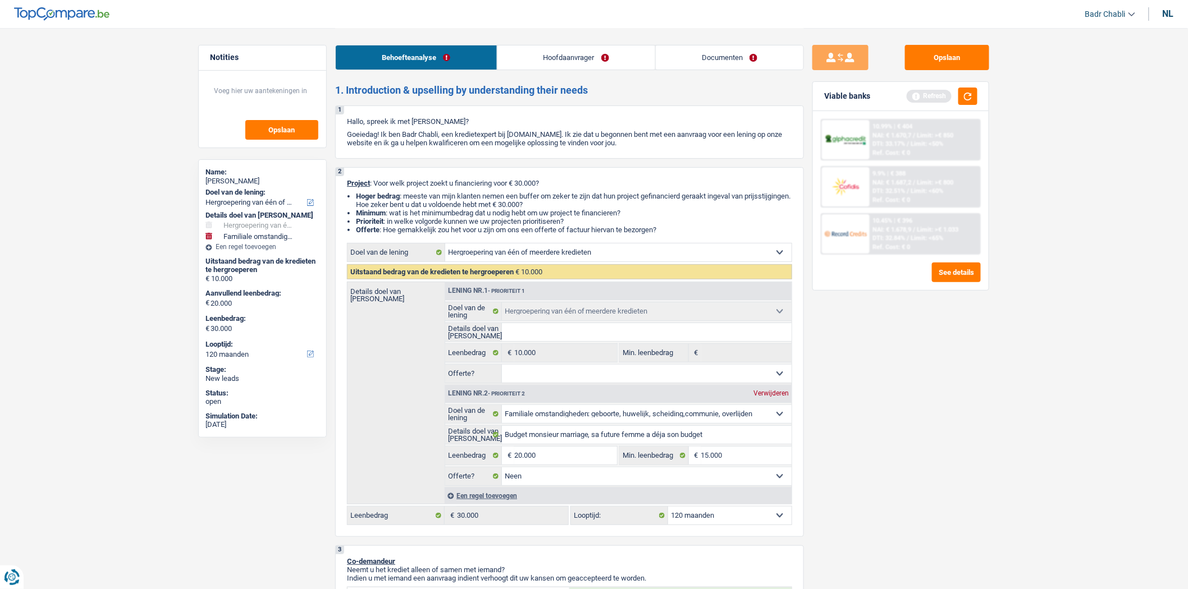
click at [557, 53] on link "Hoofdaanvrager" at bounding box center [576, 57] width 158 height 24
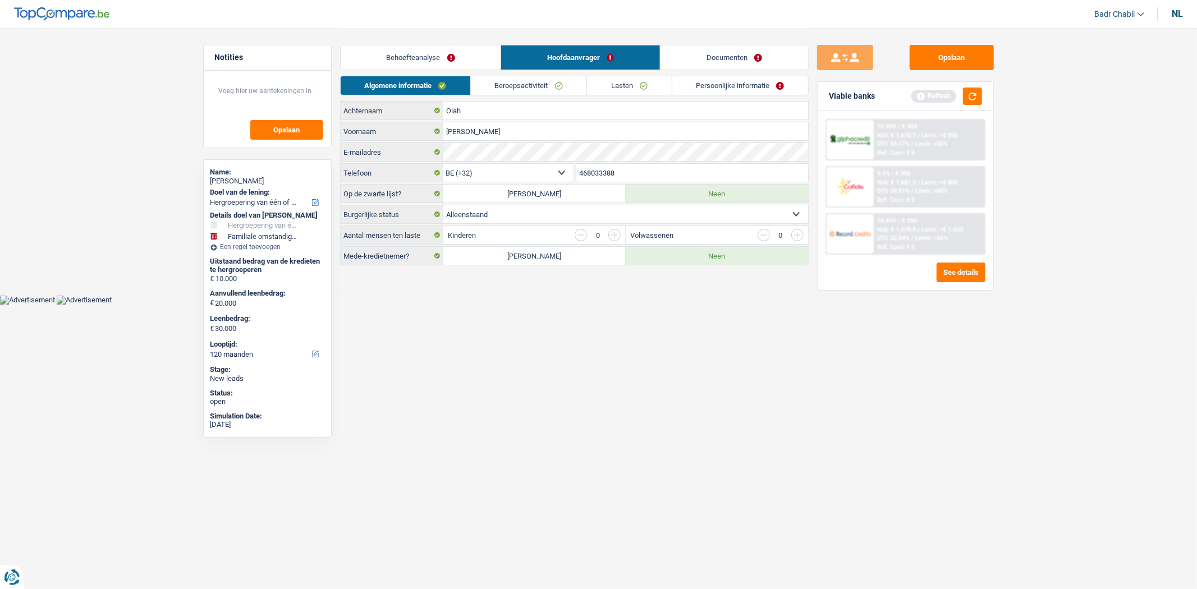
click at [528, 99] on div "Algemene informatie Beroepsactiviteit Lasten Persoonlijke informatie" at bounding box center [574, 88] width 469 height 25
click at [534, 84] on link "Beroepsactiviteit" at bounding box center [529, 85] width 116 height 19
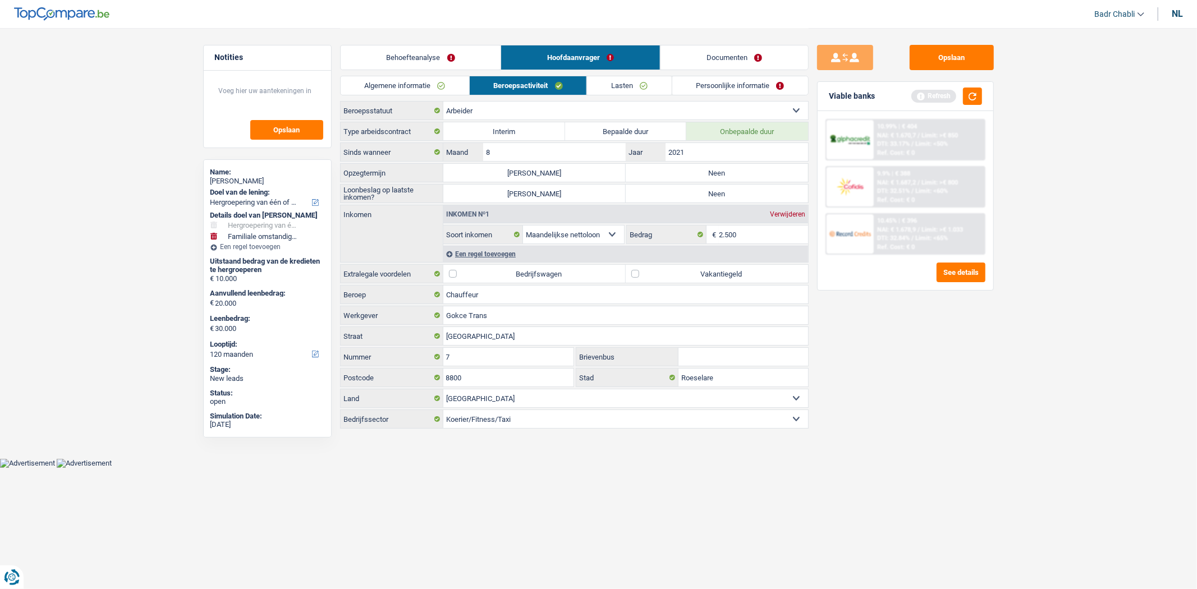
click at [693, 175] on label "Neen" at bounding box center [717, 173] width 182 height 18
click at [693, 175] on input "Neen" at bounding box center [717, 173] width 182 height 18
radio input "true"
click at [693, 195] on label "Neen" at bounding box center [717, 194] width 182 height 18
click at [693, 195] on input "Neen" at bounding box center [717, 194] width 182 height 18
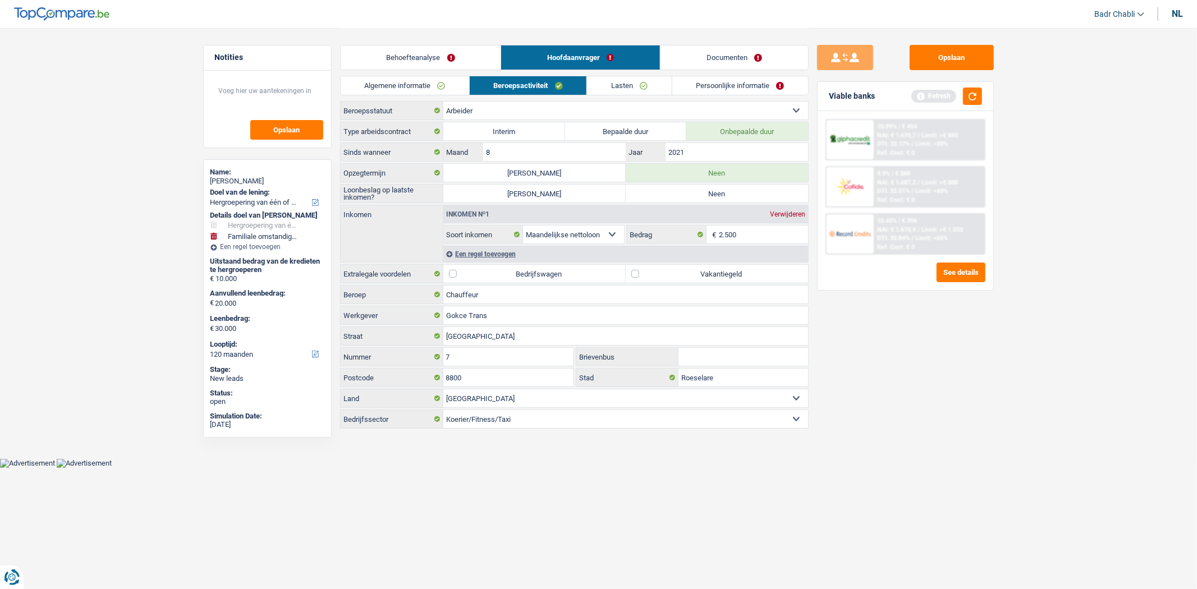
radio input "true"
click at [633, 274] on label "Vakantiegeld" at bounding box center [717, 274] width 182 height 18
click at [633, 274] on input "Vakantiegeld" at bounding box center [717, 274] width 182 height 18
checkbox input "true"
click at [723, 49] on link "Documenten" at bounding box center [735, 57] width 148 height 24
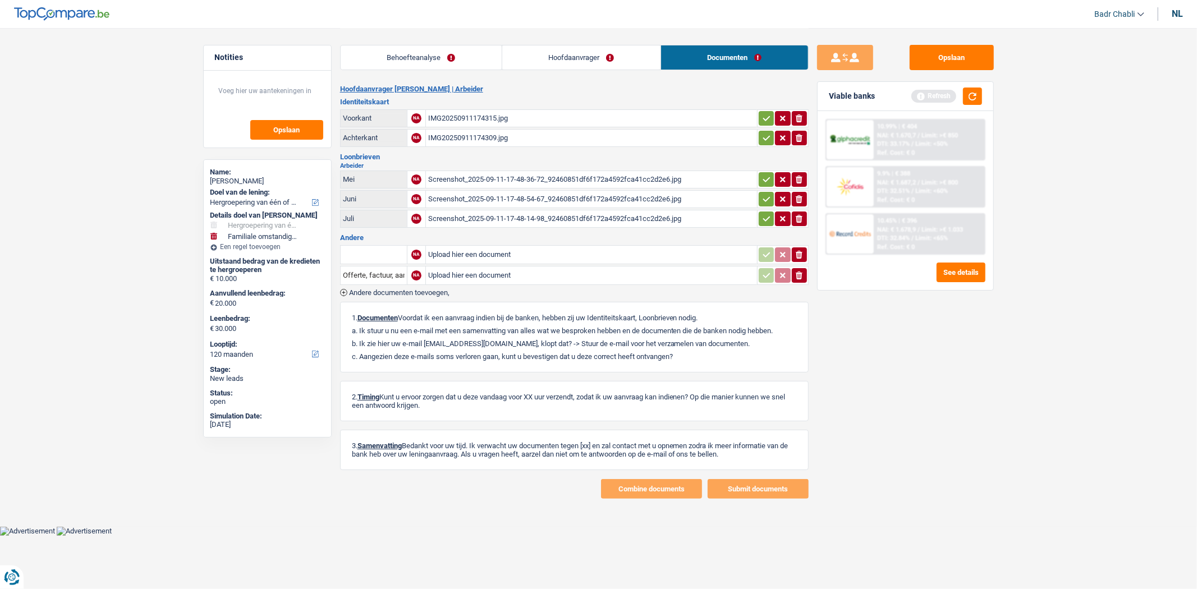
click at [466, 113] on div "IMG20250911174315.jpg" at bounding box center [591, 118] width 327 height 17
click at [543, 63] on link "Hoofdaanvrager" at bounding box center [581, 57] width 158 height 24
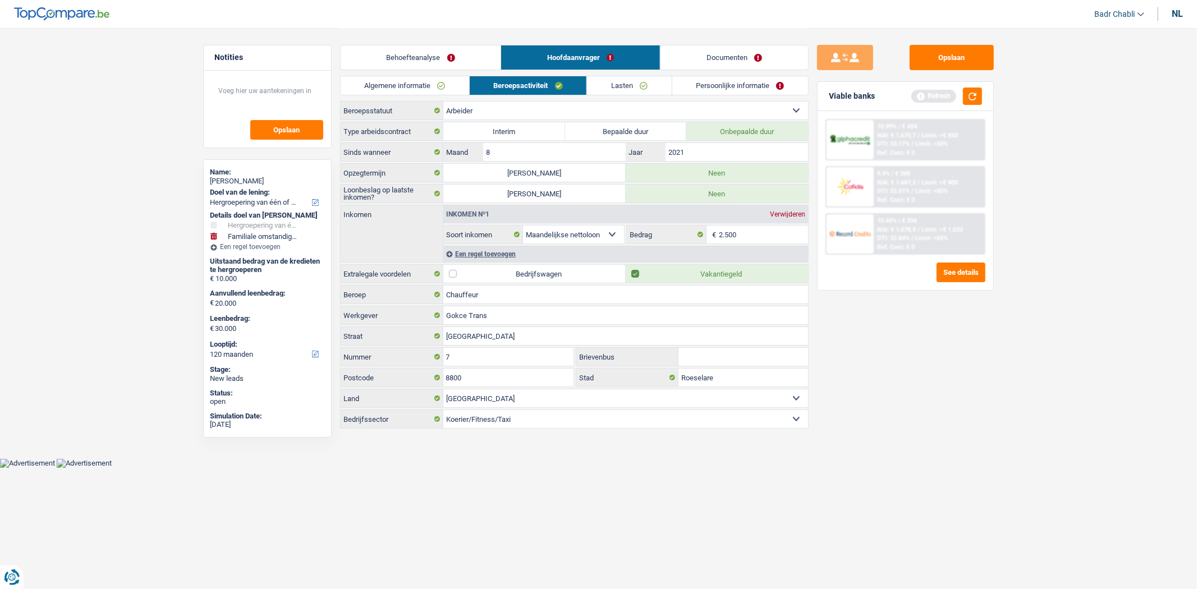
click at [481, 251] on div "Een regel toevoegen" at bounding box center [625, 254] width 365 height 16
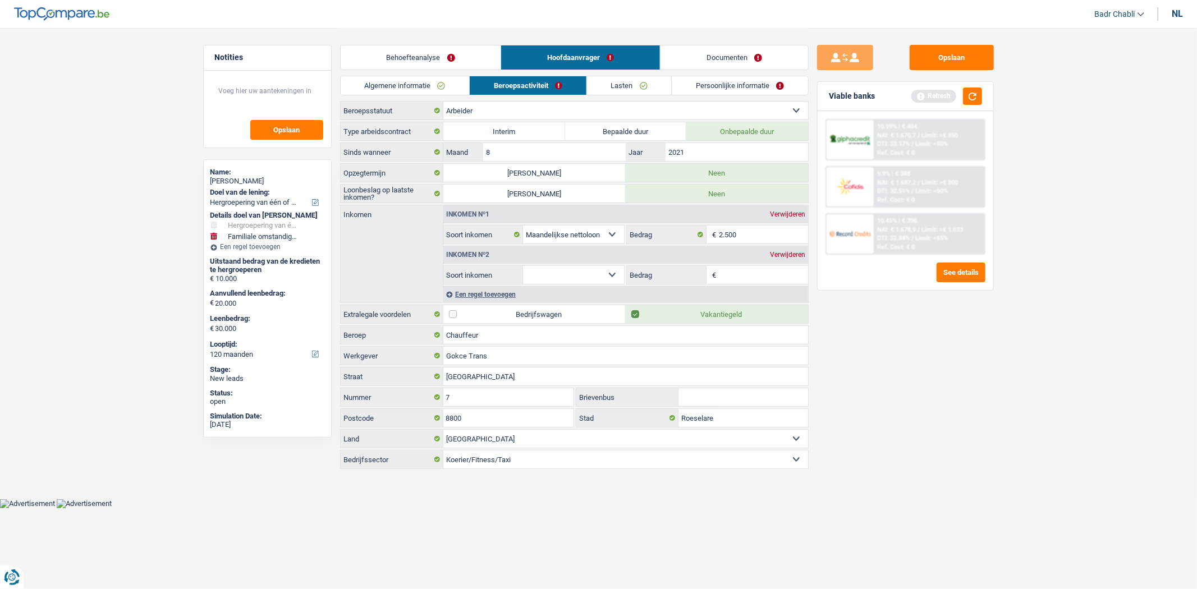
click at [797, 253] on div "Verwijderen" at bounding box center [787, 254] width 41 height 7
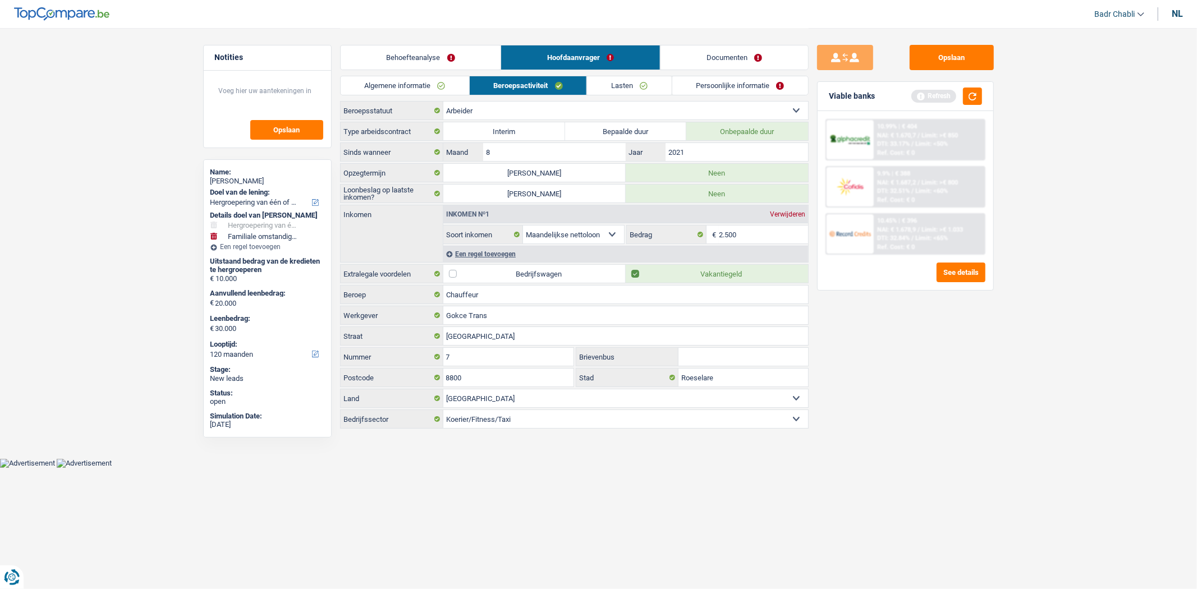
click at [621, 85] on link "Lasten" at bounding box center [629, 85] width 84 height 19
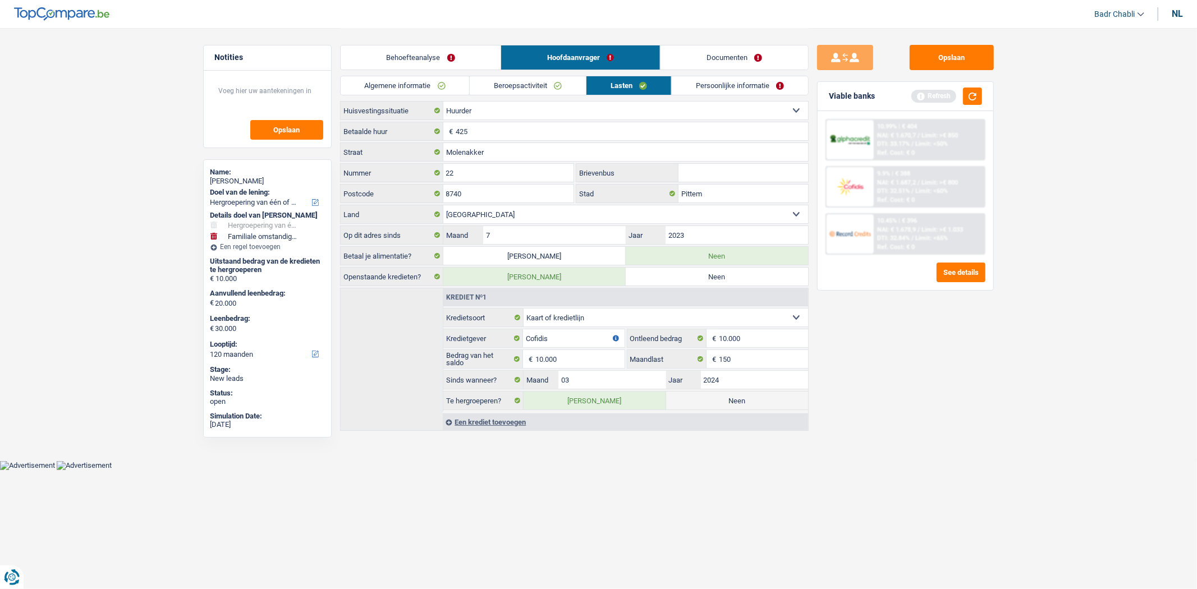
click at [726, 81] on link "Persoonlijke informatie" at bounding box center [740, 85] width 136 height 19
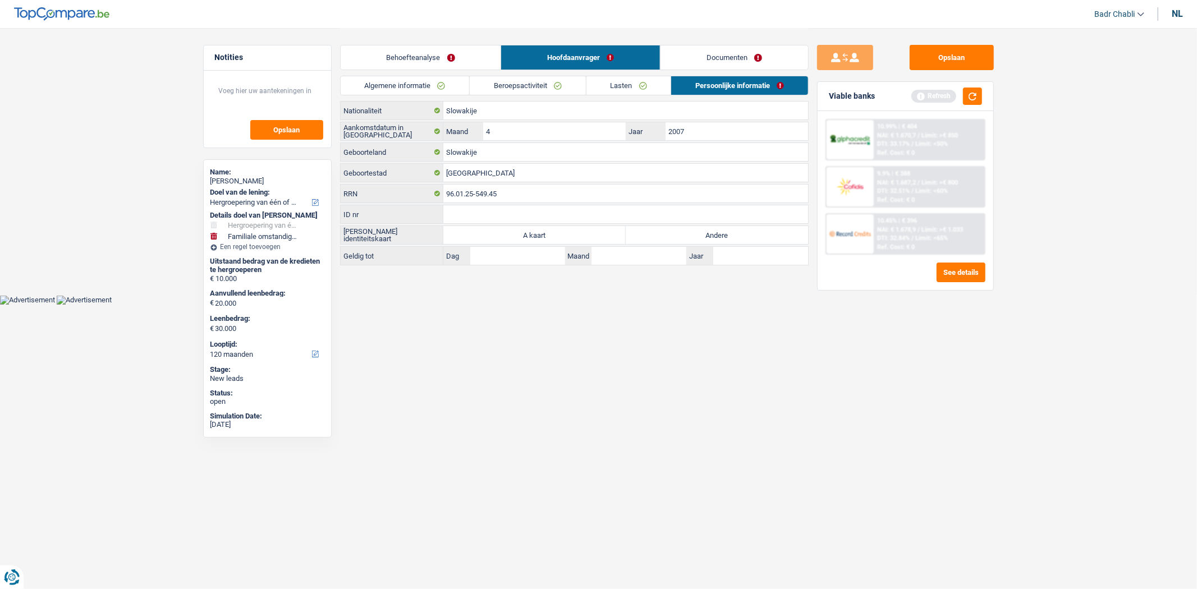
click at [700, 226] on label "Andere" at bounding box center [717, 235] width 182 height 18
click at [700, 226] on input "Andere" at bounding box center [717, 235] width 182 height 18
radio input "true"
click at [721, 54] on link "Documenten" at bounding box center [735, 57] width 148 height 24
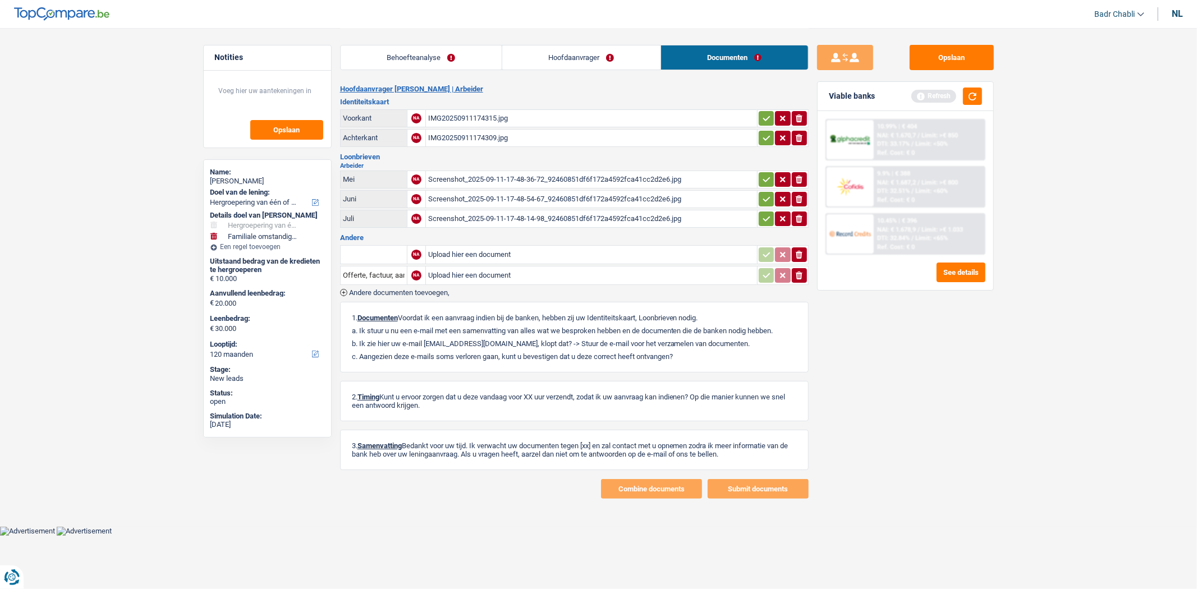
click at [511, 173] on div "Screenshot_2025-09-11-17-48-36-72_92460851df6f172a4592fca41cc2d2e6.jpg" at bounding box center [591, 179] width 327 height 17
click at [638, 195] on div "Screenshot_2025-09-11-17-48-54-67_92460851df6f172a4592fca41cc2d2e6.jpg" at bounding box center [591, 199] width 327 height 17
click at [564, 214] on div "Screenshot_2025-09-11-17-48-14-98_92460851df6f172a4592fca41cc2d2e6.jpg" at bounding box center [591, 218] width 327 height 17
click at [293, 93] on textarea at bounding box center [268, 96] width 112 height 34
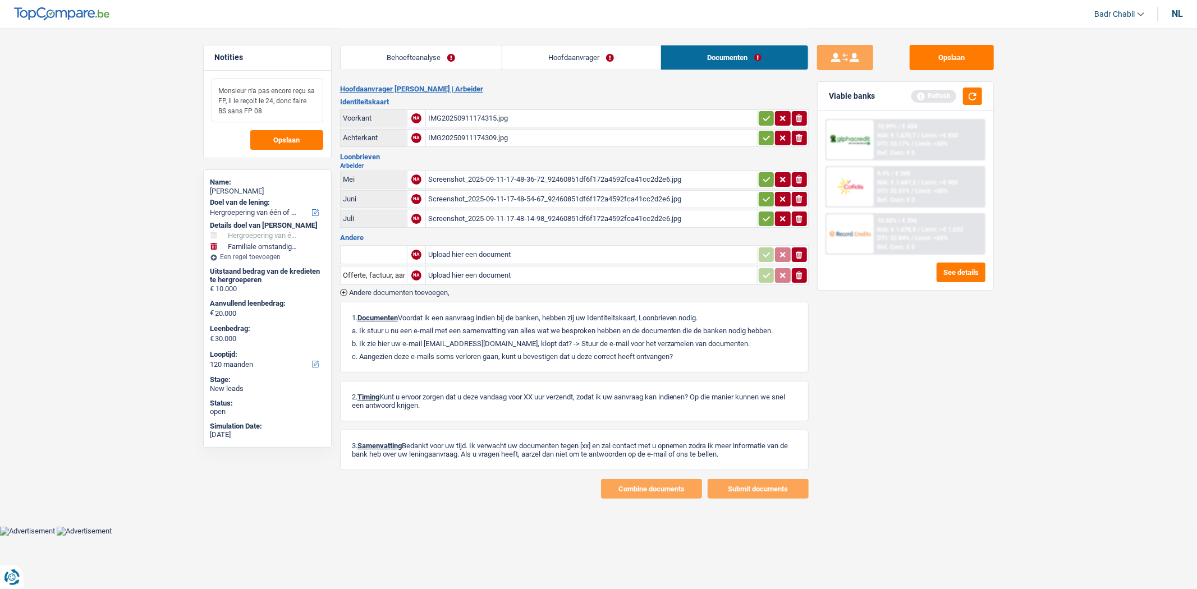
type textarea "Monsieur n'a pas encore reçu sa FP, il le reçoit le 24, donc faire BS sans FP 08"
click at [223, 82] on textarea "Monsieur n'a pas encore reçu sa FP, il le reçoit le 24, donc faire BS sans FP 08" at bounding box center [268, 101] width 112 height 44
click at [228, 88] on textarea "Monsieur n'a pas encore reçu sa FP, il le reçoit le 24, donc faire BS sans FP 08" at bounding box center [268, 101] width 112 height 44
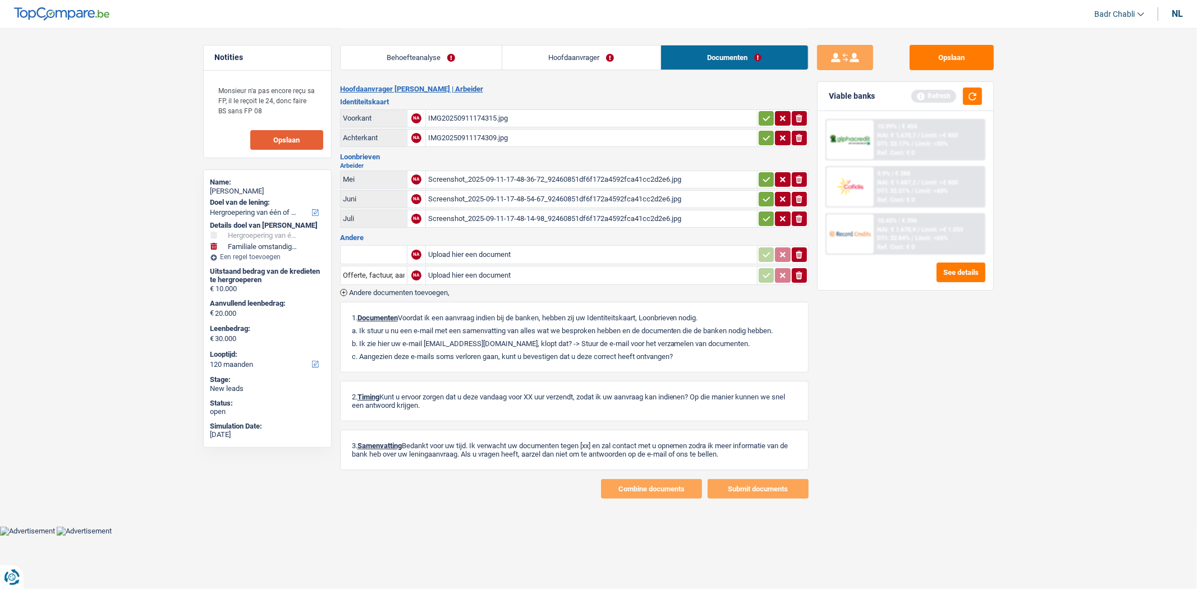
click at [283, 148] on button "Opslaan" at bounding box center [286, 140] width 73 height 20
click at [951, 57] on button "Opslaan" at bounding box center [952, 57] width 84 height 25
click at [977, 95] on button "button" at bounding box center [972, 96] width 19 height 17
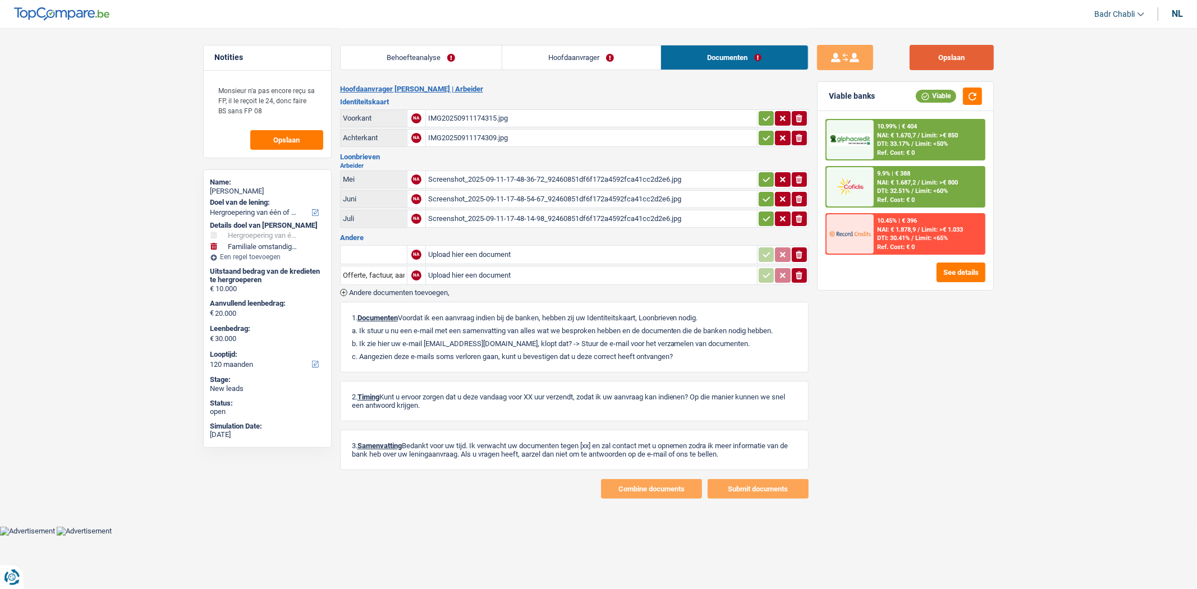
click at [936, 57] on button "Opslaan" at bounding box center [952, 57] width 84 height 25
